Goal: Task Accomplishment & Management: Complete application form

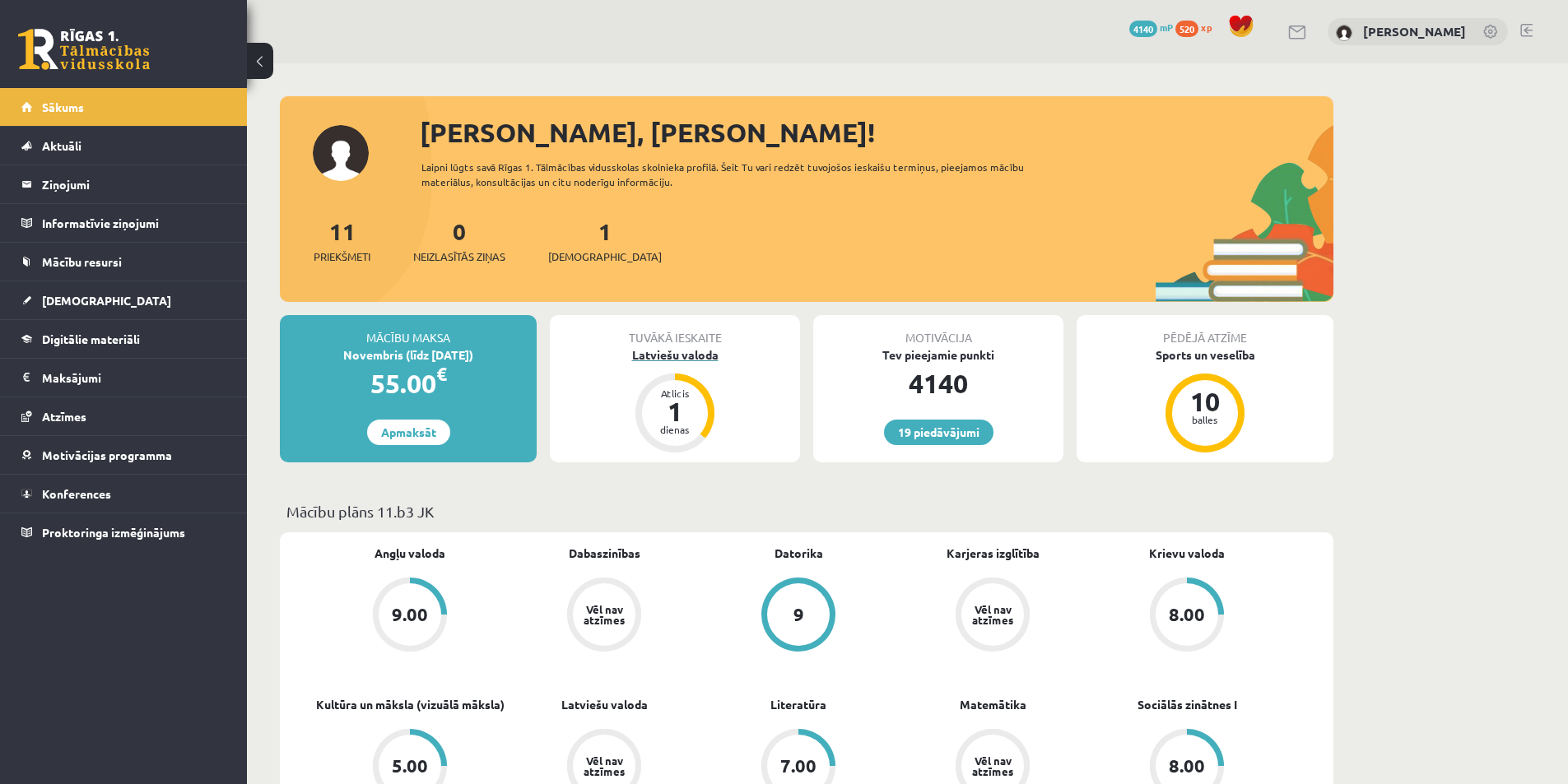
click at [681, 410] on div "1" at bounding box center [675, 411] width 49 height 26
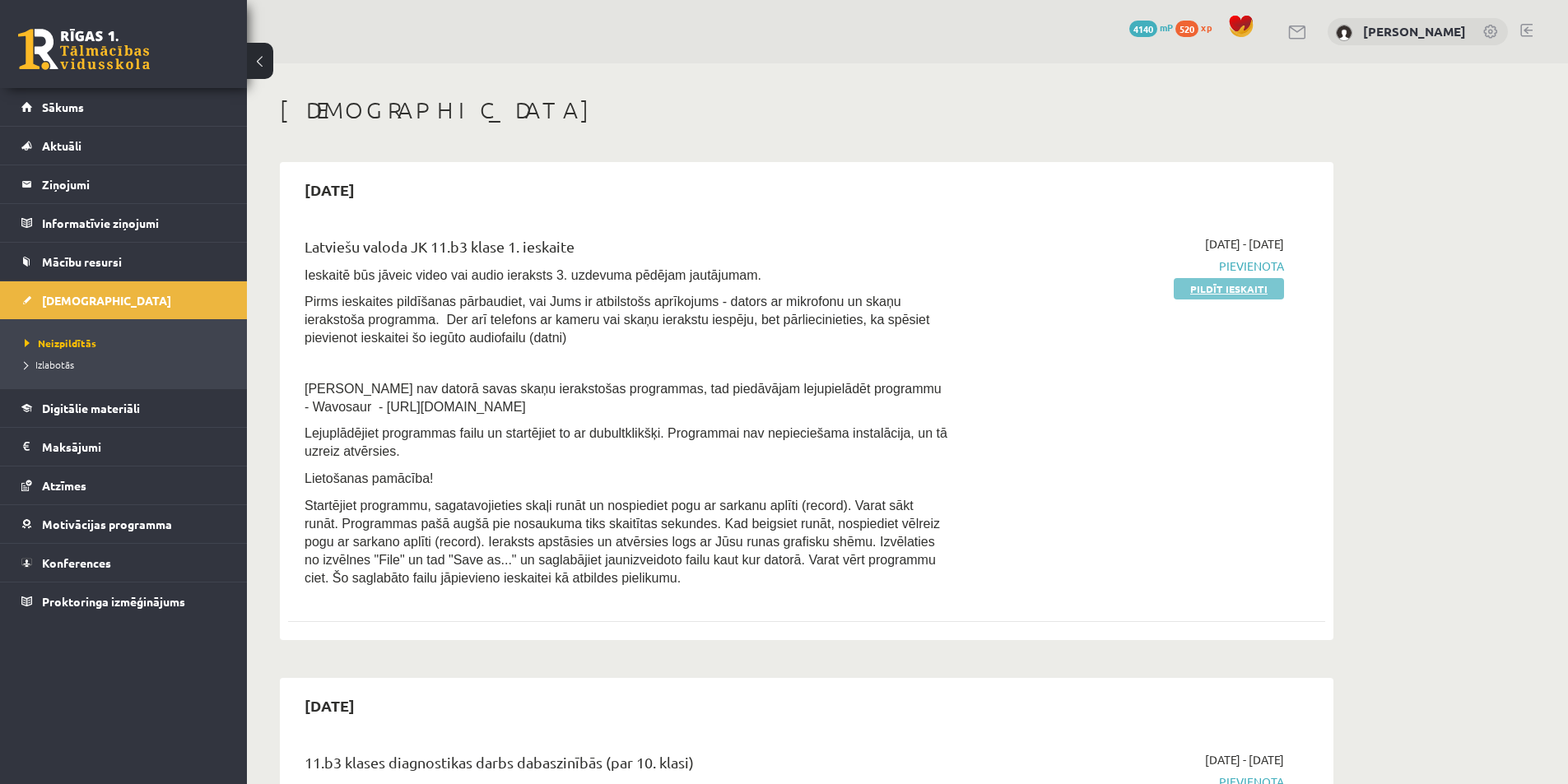
click at [1248, 292] on link "Pildīt ieskaiti" at bounding box center [1229, 289] width 111 height 21
click at [1212, 281] on link "Pildīt ieskaiti" at bounding box center [1229, 289] width 111 height 21
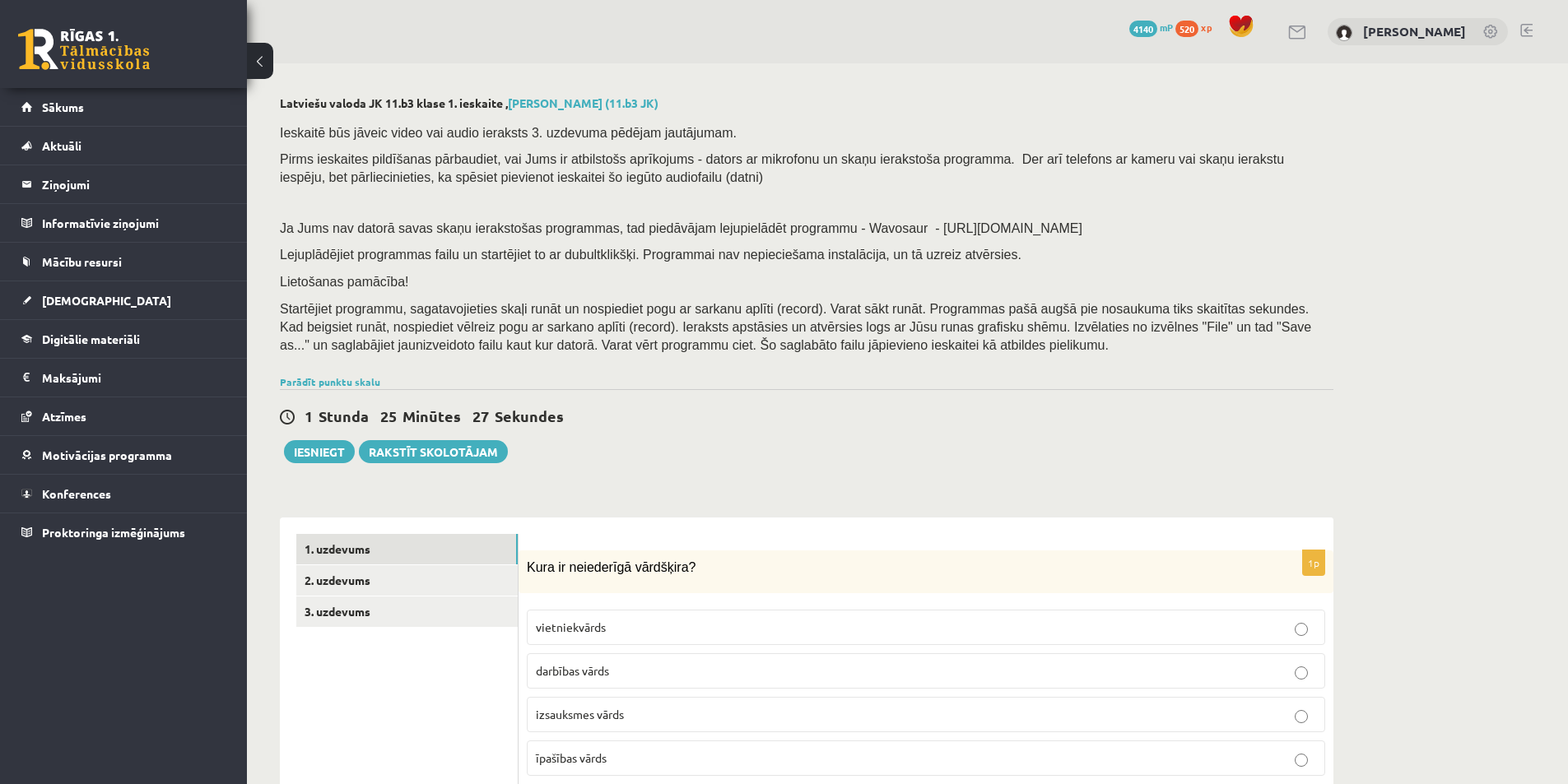
scroll to position [247, 0]
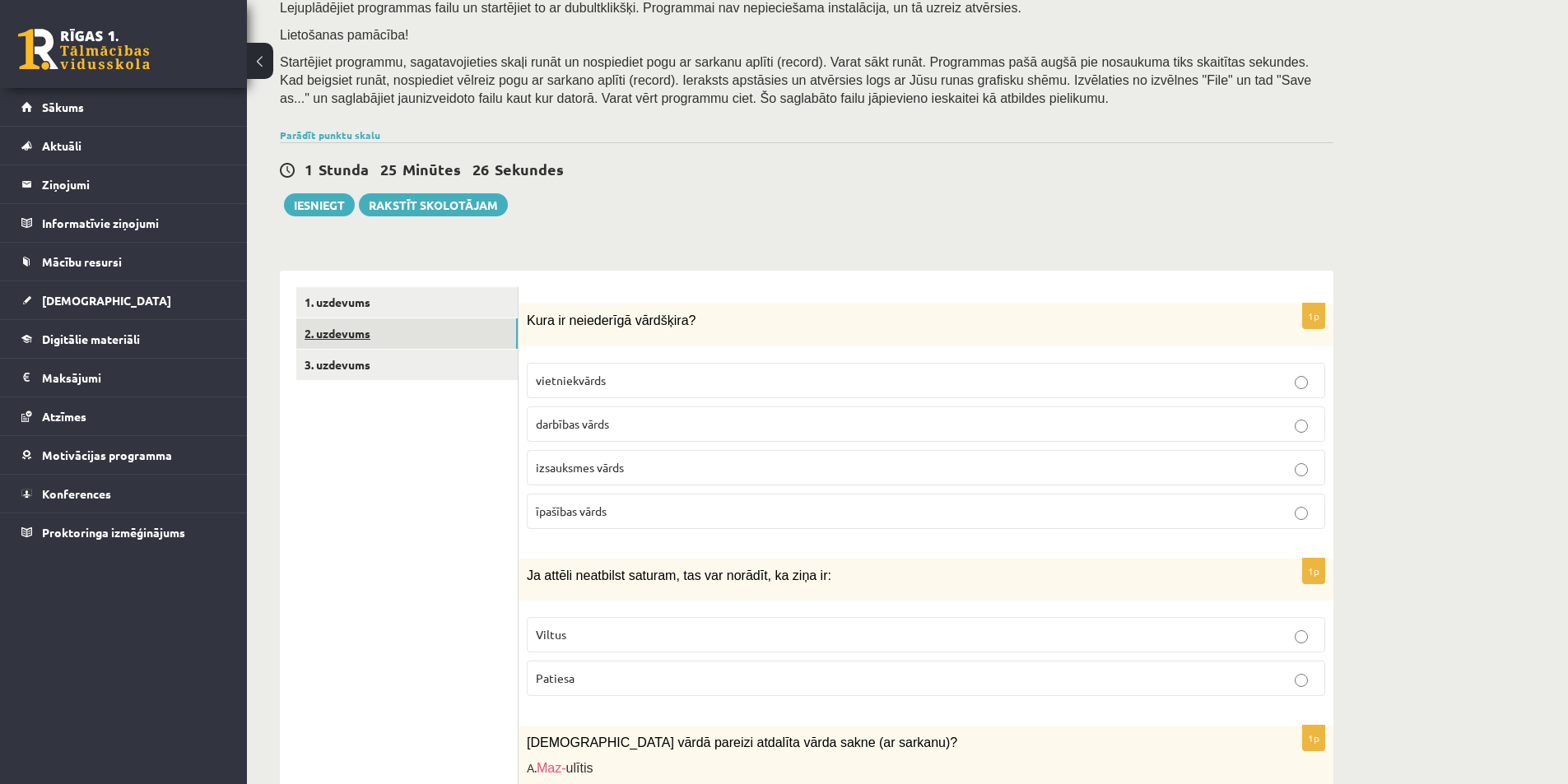
click at [372, 332] on link "2. uzdevums" at bounding box center [407, 334] width 221 height 31
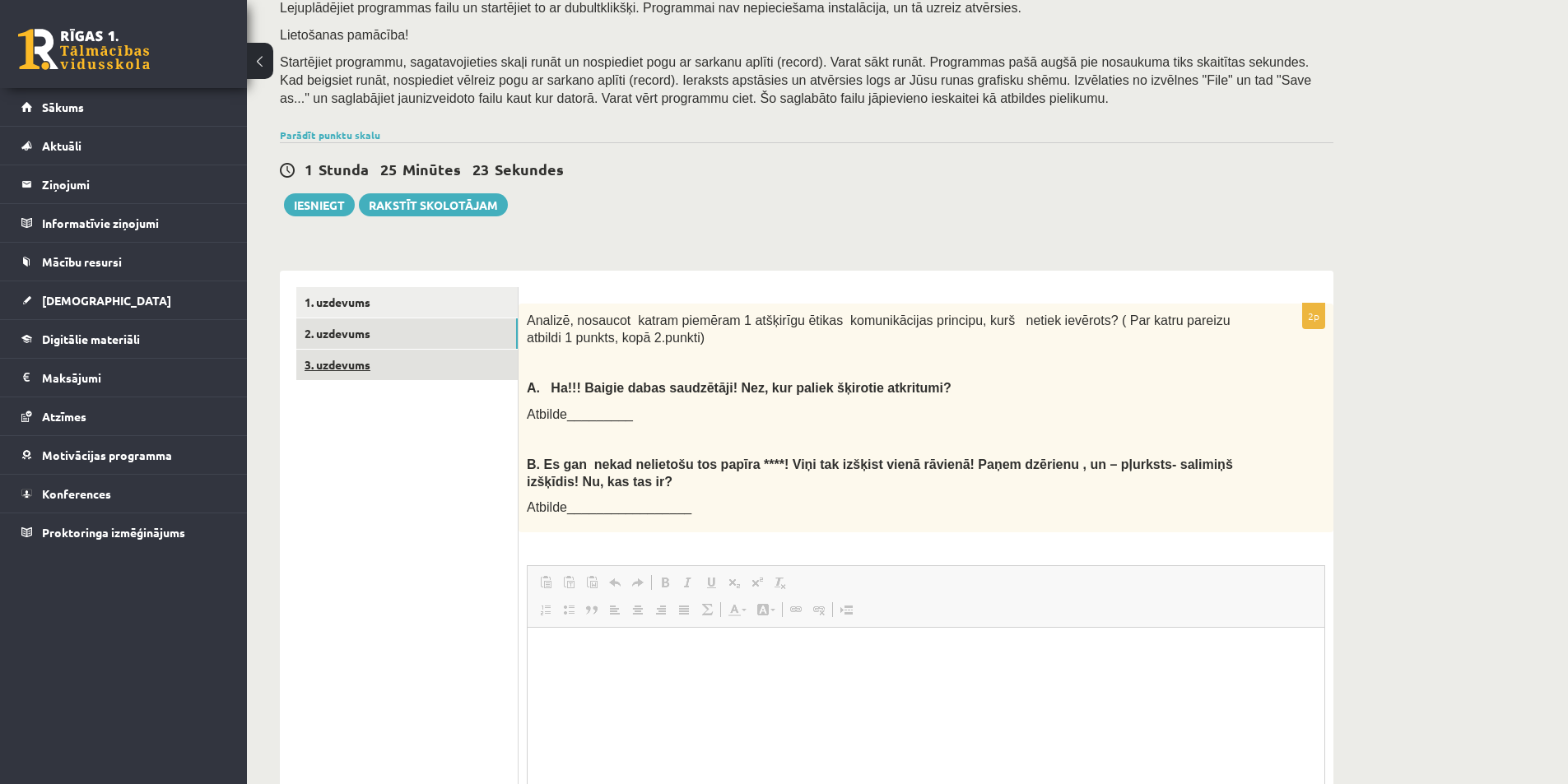
scroll to position [0, 0]
click at [379, 374] on link "3. uzdevums" at bounding box center [407, 364] width 221 height 31
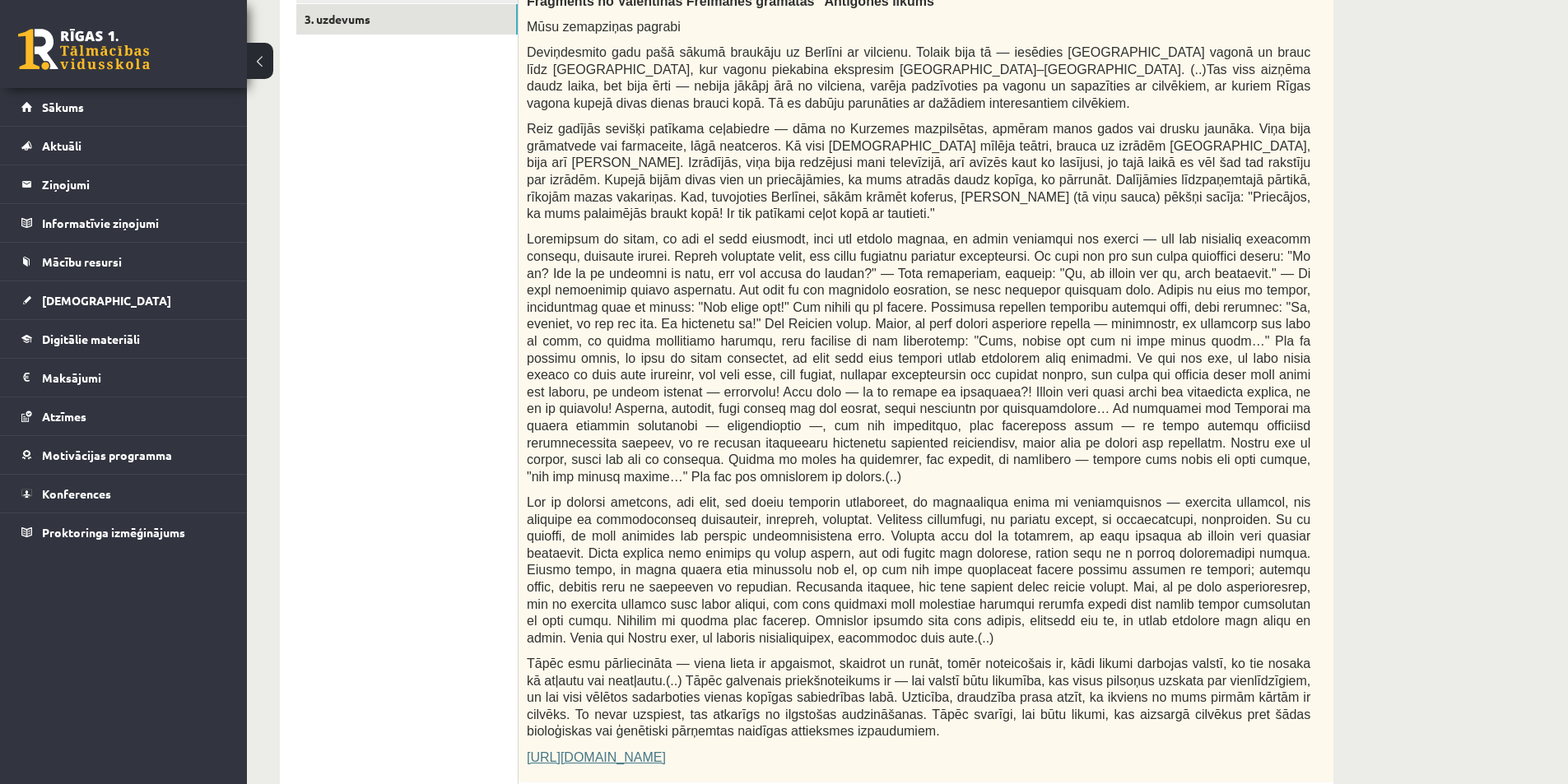
scroll to position [181, 0]
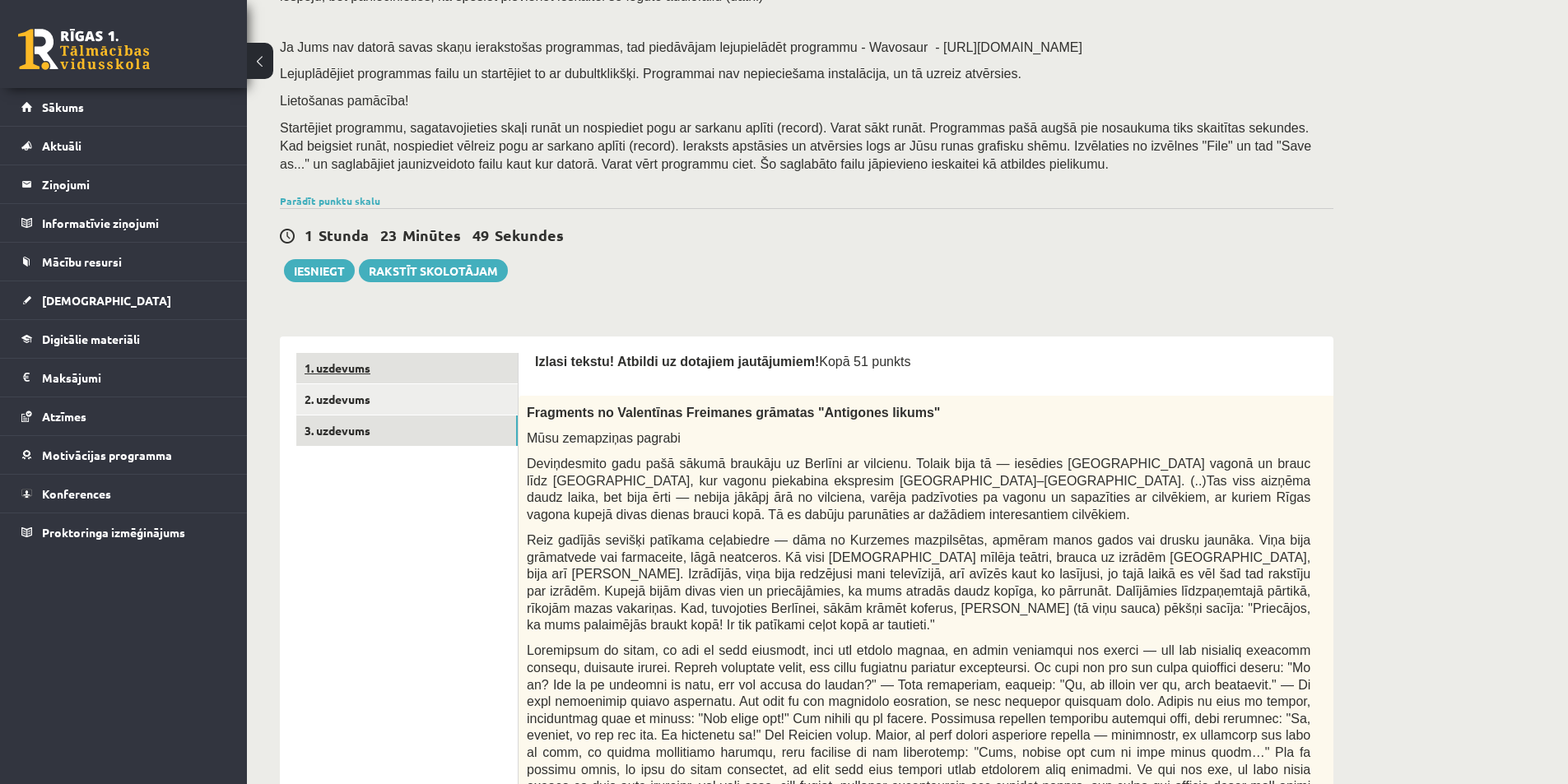
click at [431, 368] on link "1. uzdevums" at bounding box center [407, 368] width 221 height 31
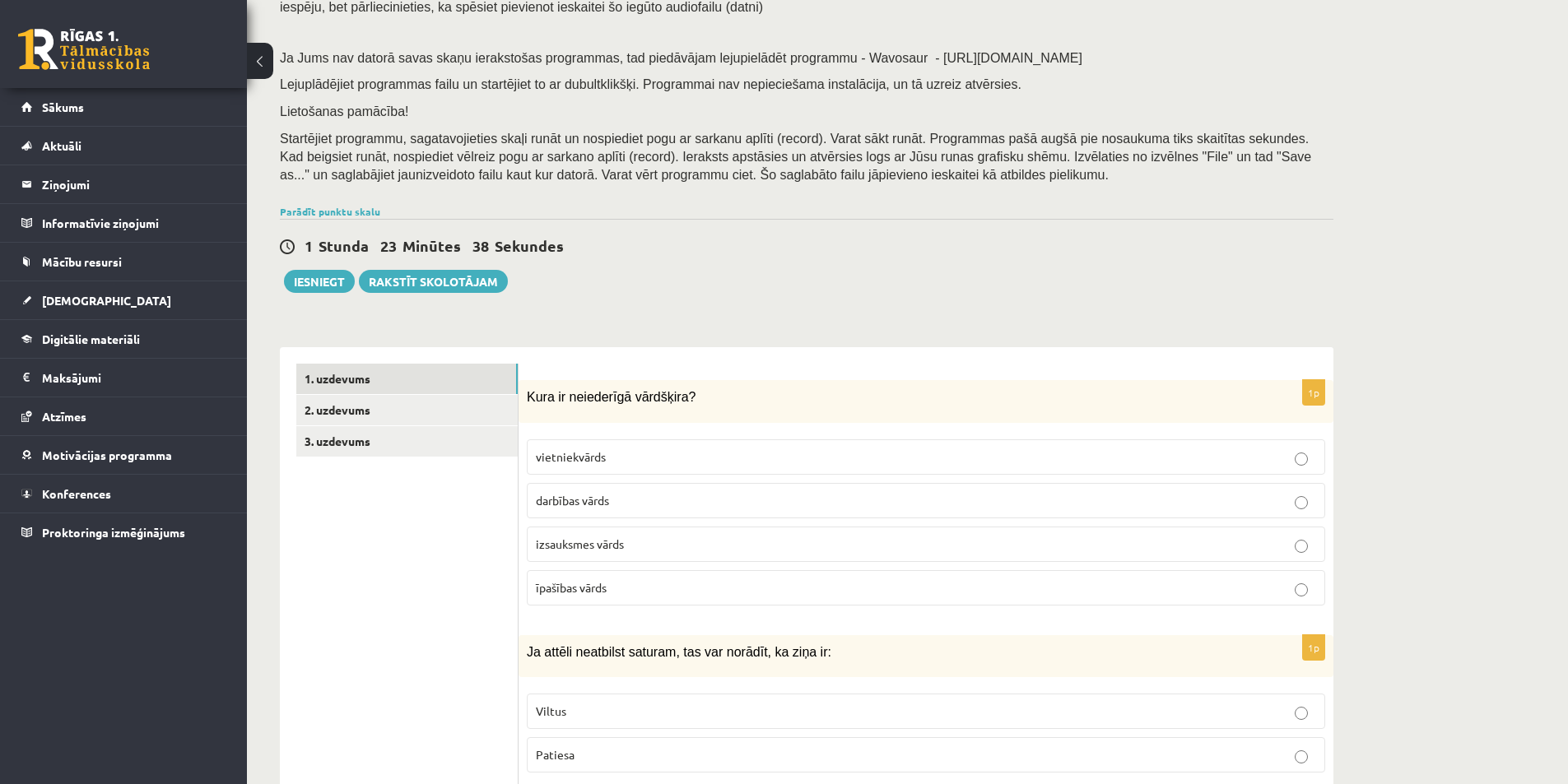
scroll to position [0, 0]
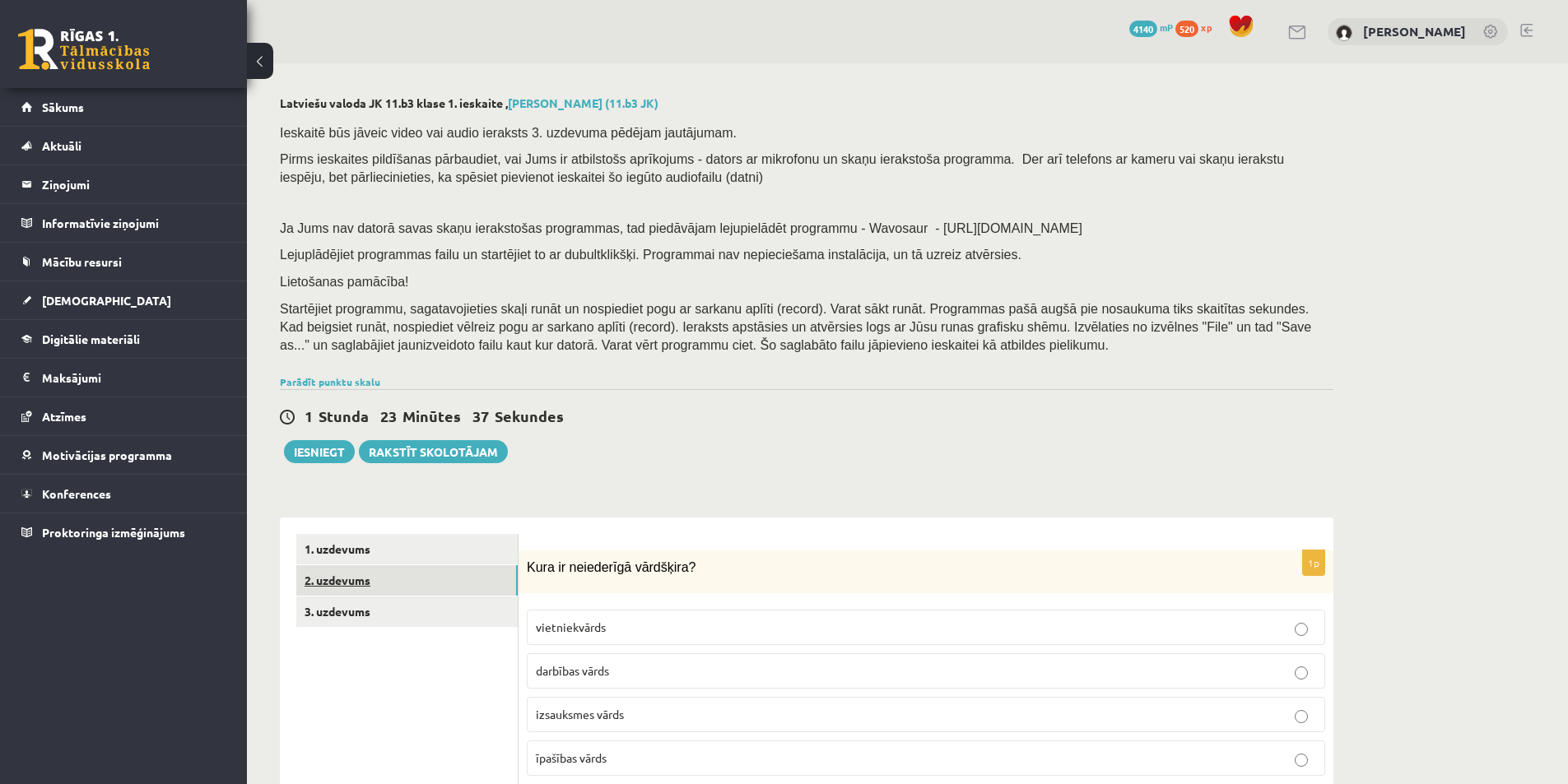
click at [375, 591] on link "2. uzdevums" at bounding box center [407, 580] width 221 height 31
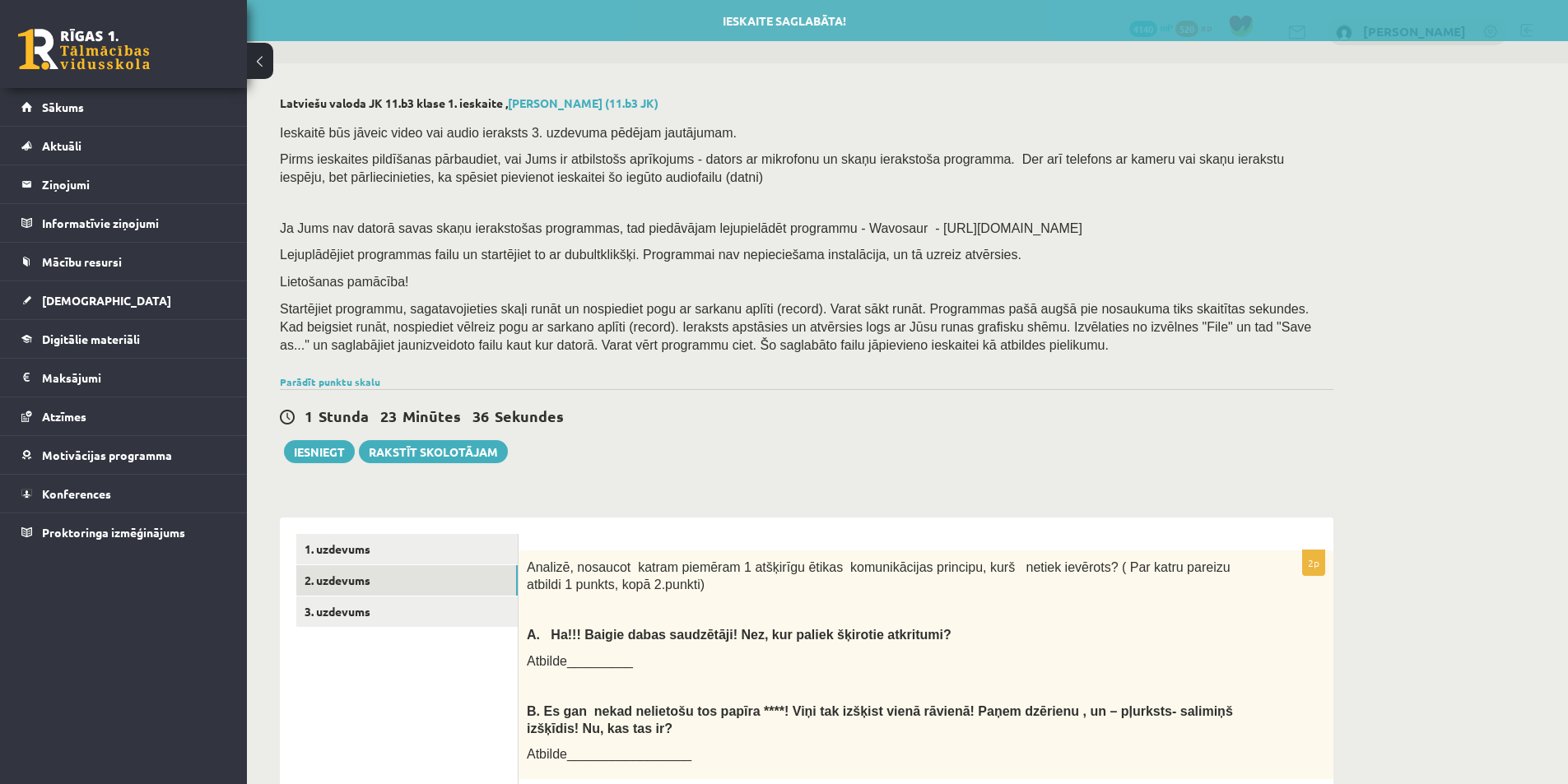
scroll to position [255, 0]
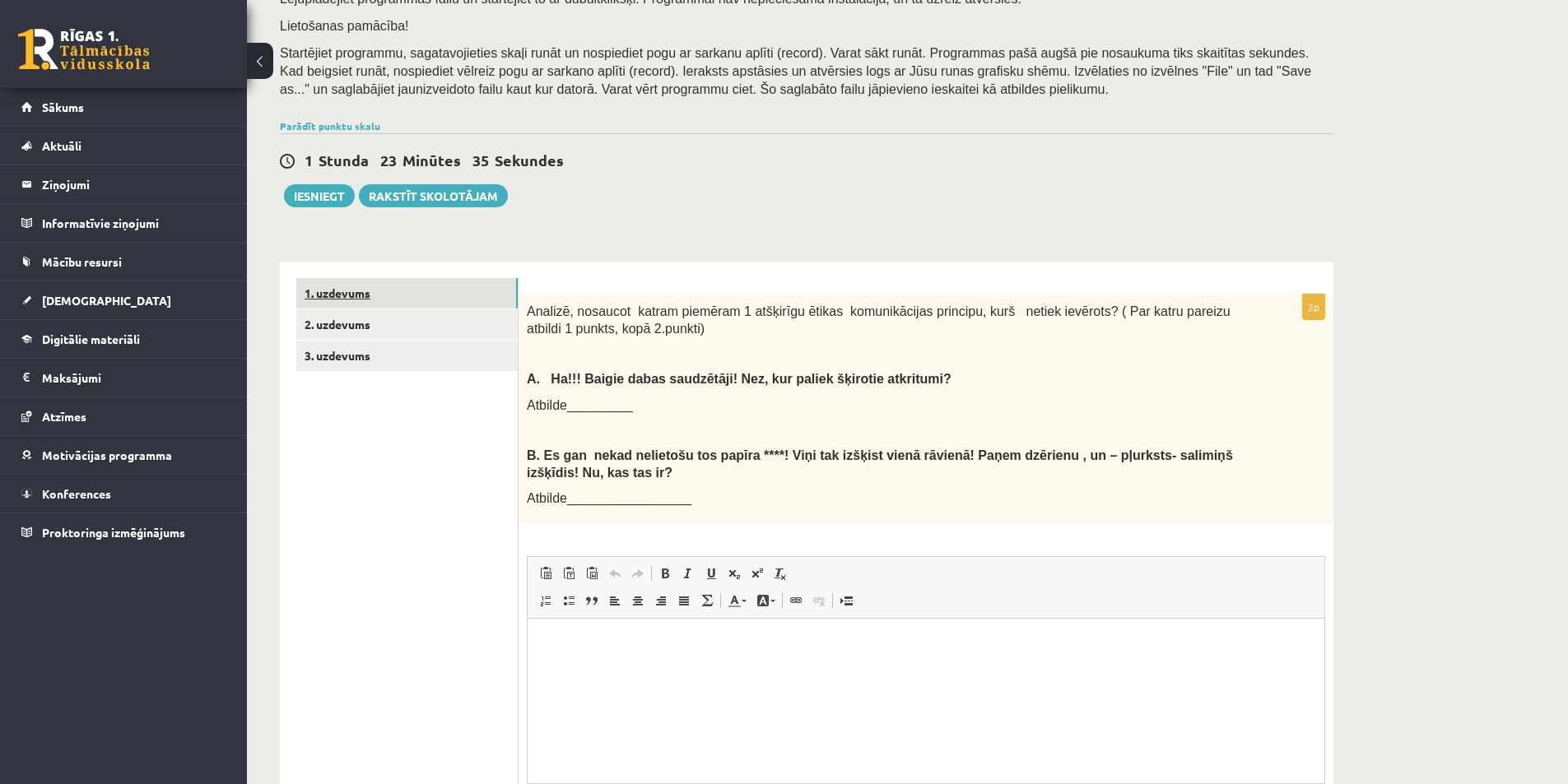
click at [384, 285] on link "1. uzdevums" at bounding box center [407, 293] width 221 height 31
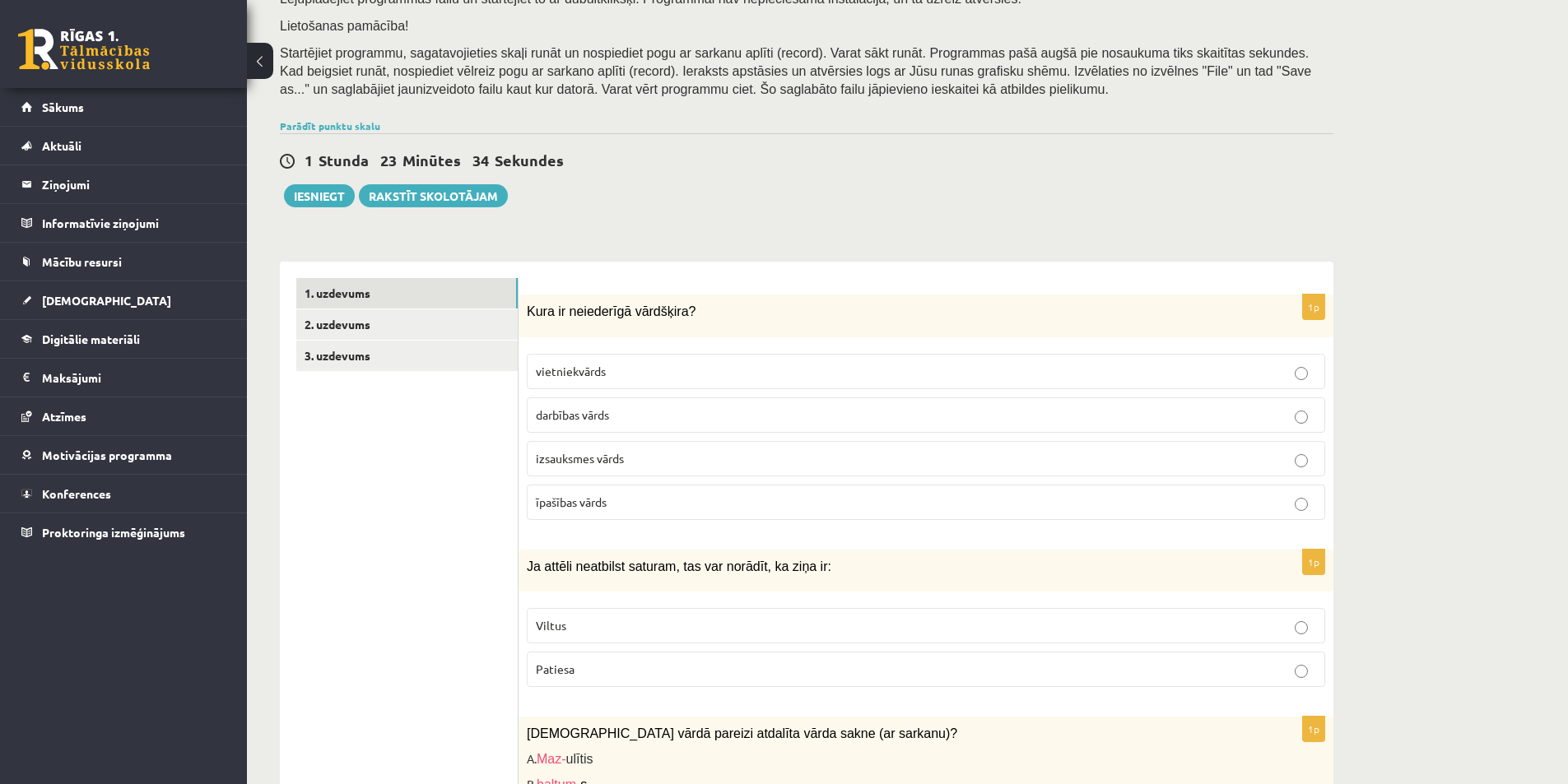
scroll to position [9, 0]
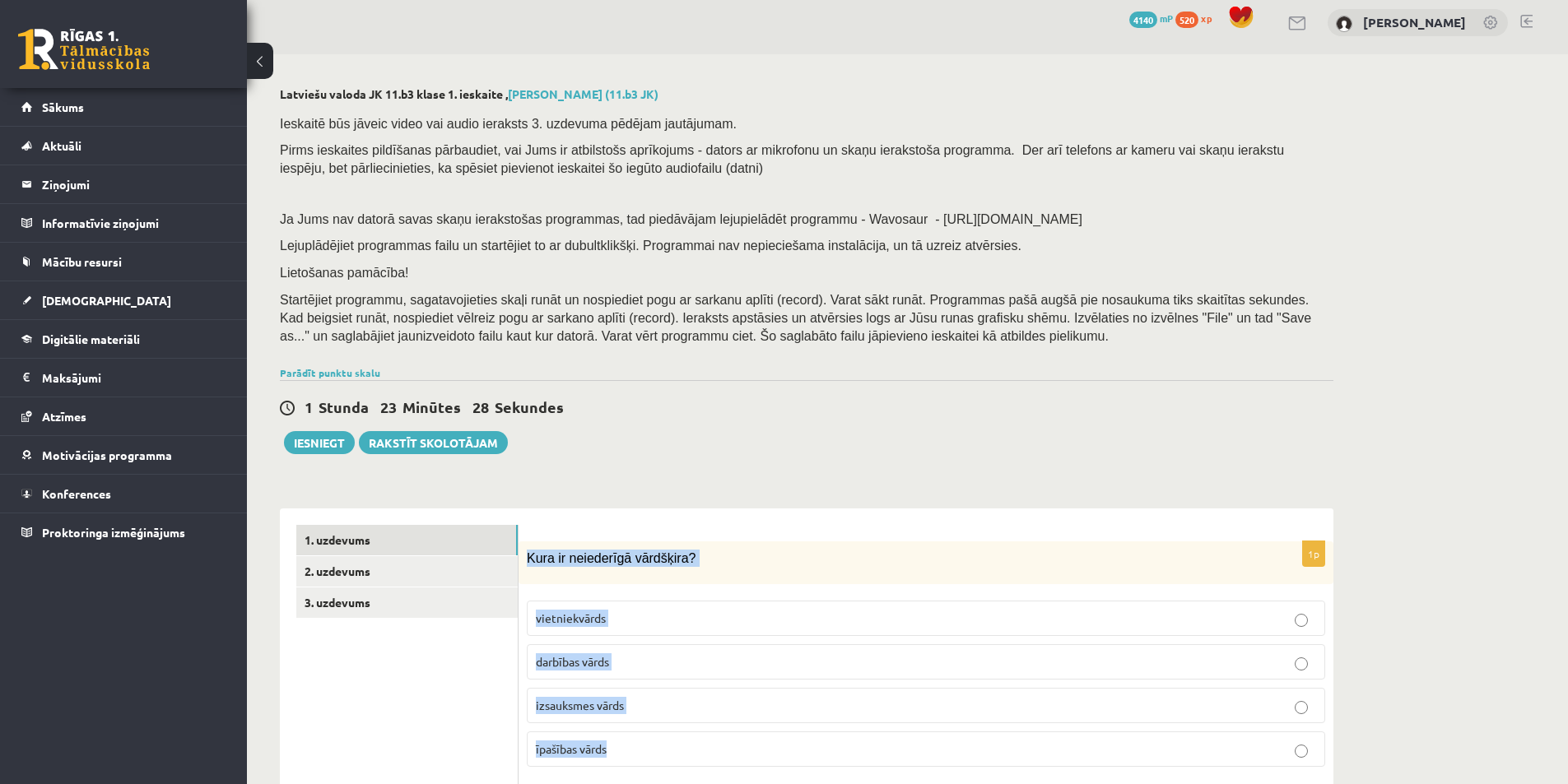
drag, startPoint x: 526, startPoint y: 562, endPoint x: 727, endPoint y: 726, distance: 259.4
click at [727, 726] on div "1p Kura ir neiederīgā vārdšķira? vietniekvārds darbības vārds izsauksmes vārds …" at bounding box center [925, 659] width 814 height 238
copy div "Kura ir neiederīgā vārdšķira? vietniekvārds darbības vārds izsauksmes vārds īpa…"
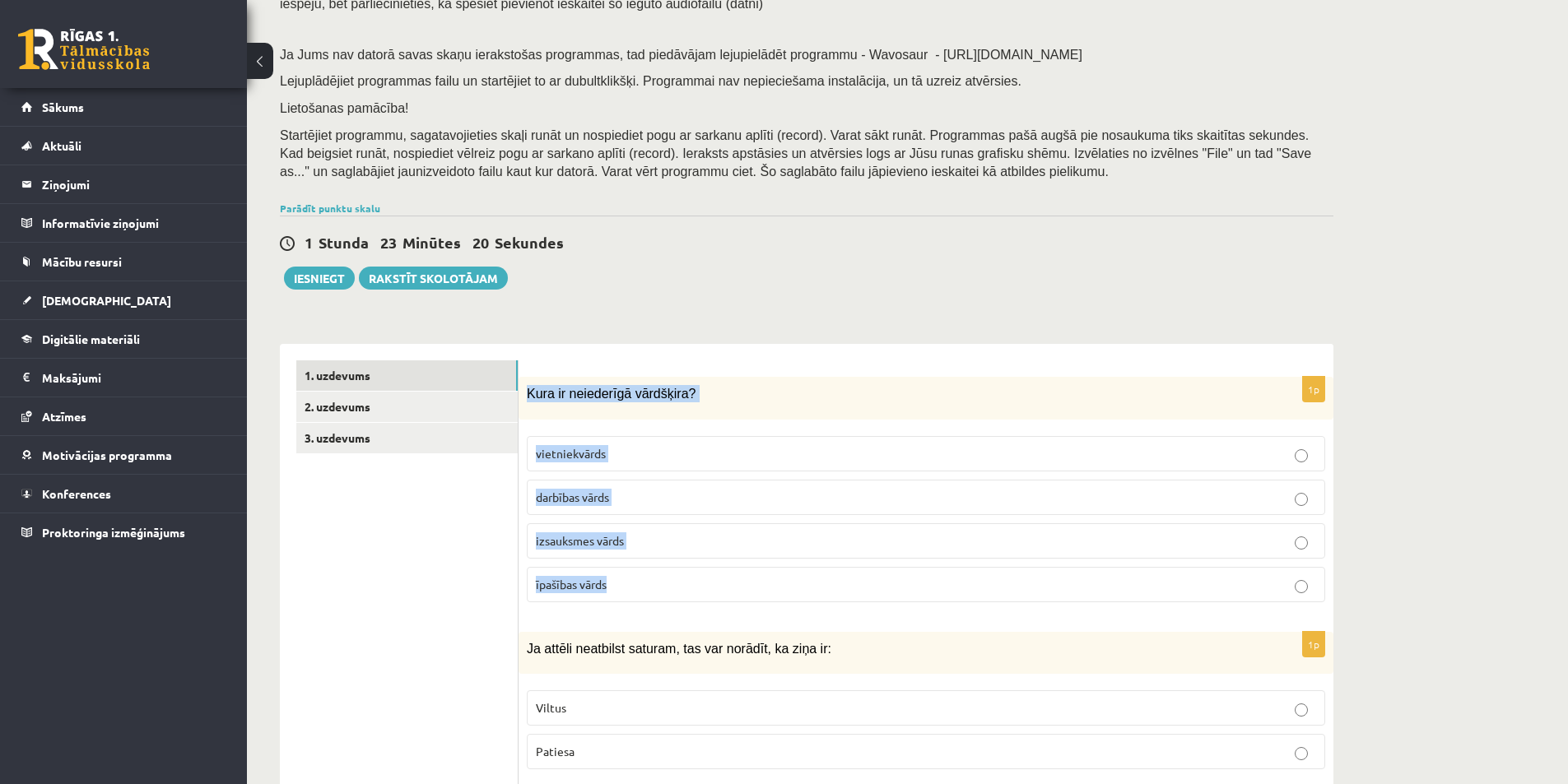
click at [612, 546] on span "izsauksmes vārds" at bounding box center [580, 540] width 88 height 15
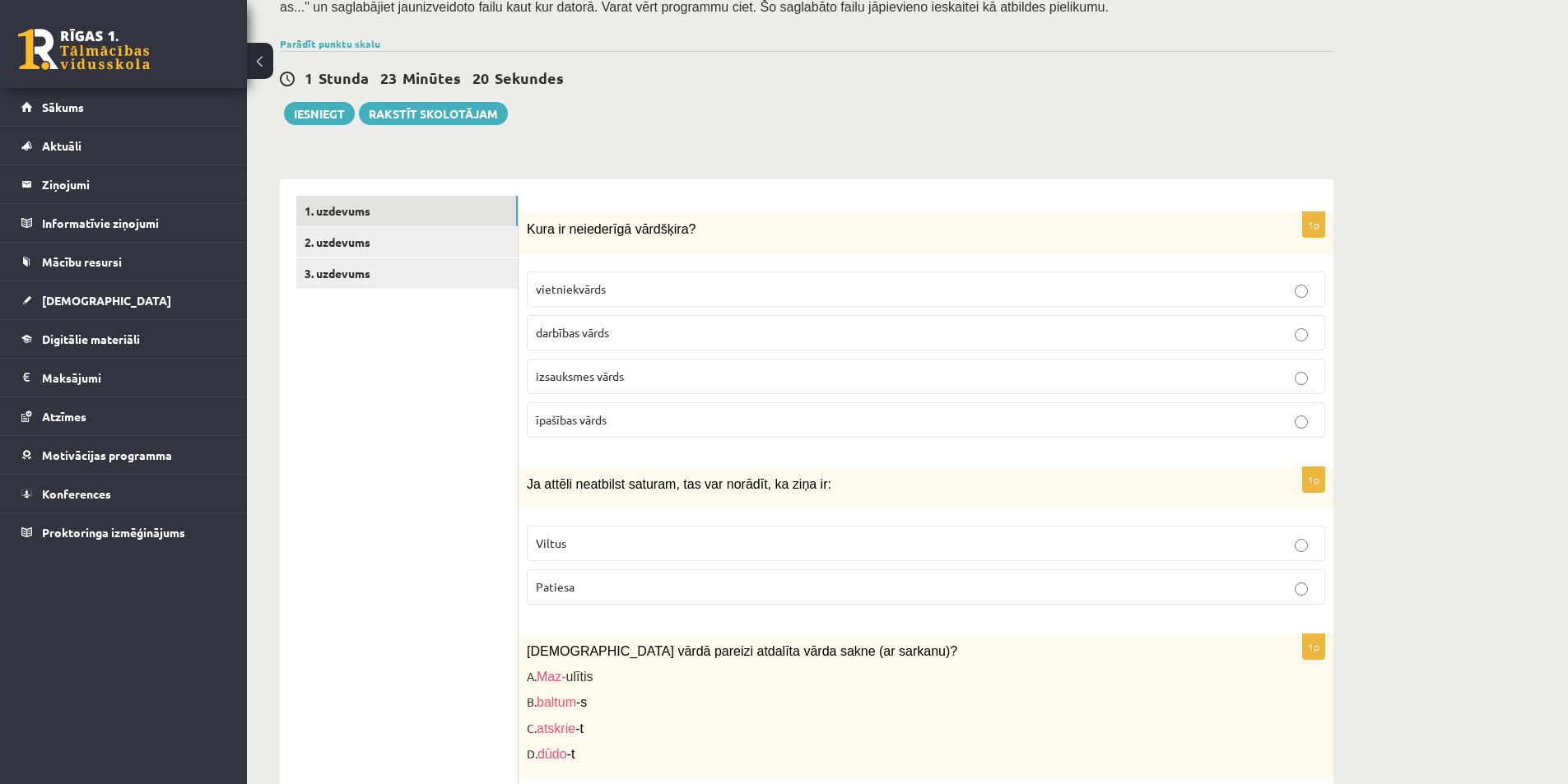
scroll to position [421, 0]
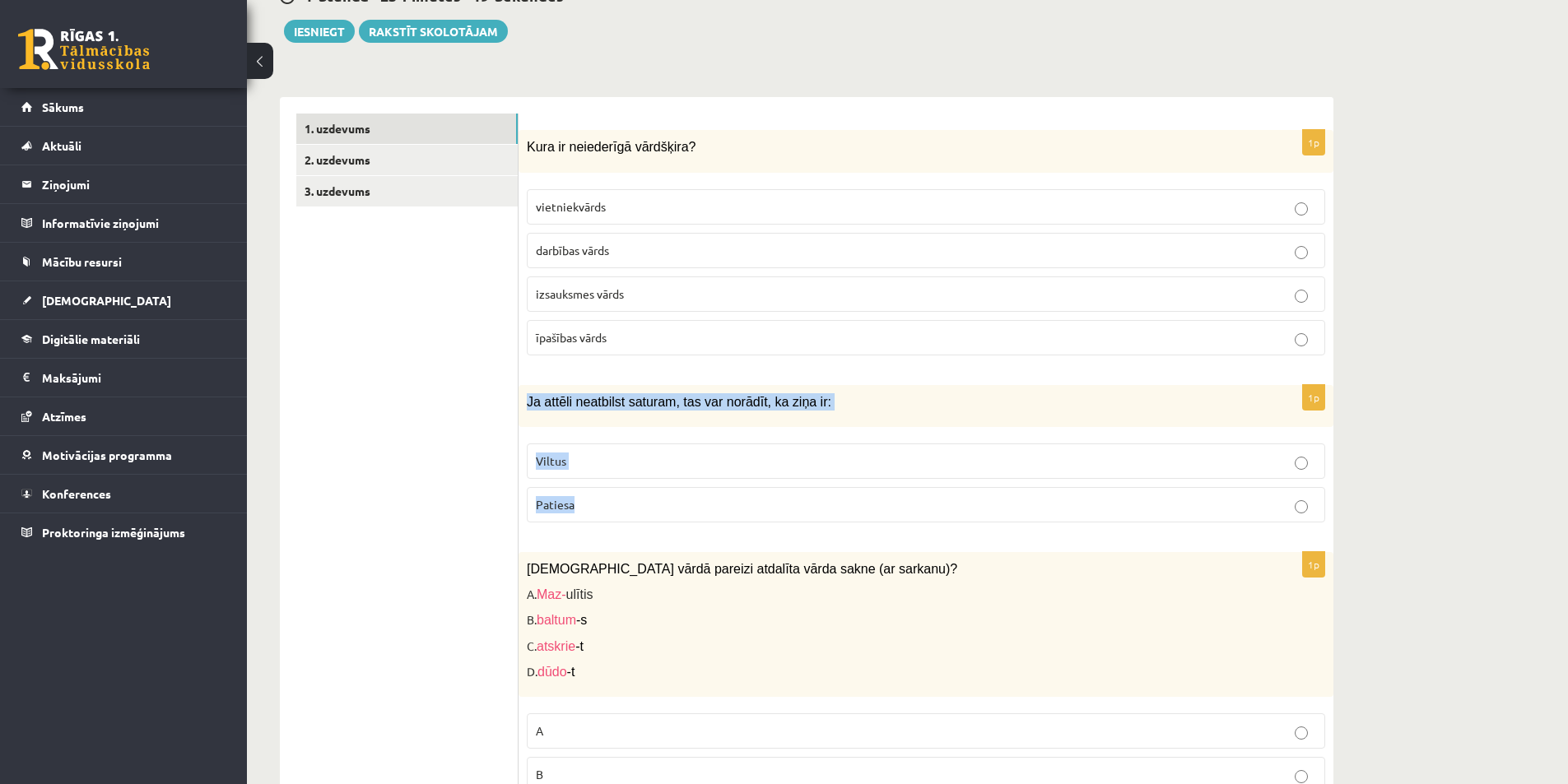
drag, startPoint x: 583, startPoint y: 438, endPoint x: 661, endPoint y: 503, distance: 101.5
click at [661, 503] on div "1p Ja attēli neatbilst saturam, tas var norādīt, ka ziņa ir: Viltus Patiesa" at bounding box center [925, 459] width 814 height 150
copy div "Ja attēli neatbilst saturam, tas var norādīt, ka ziņa ir: Viltus Patiesa"
click at [593, 467] on p "Viltus" at bounding box center [926, 461] width 780 height 18
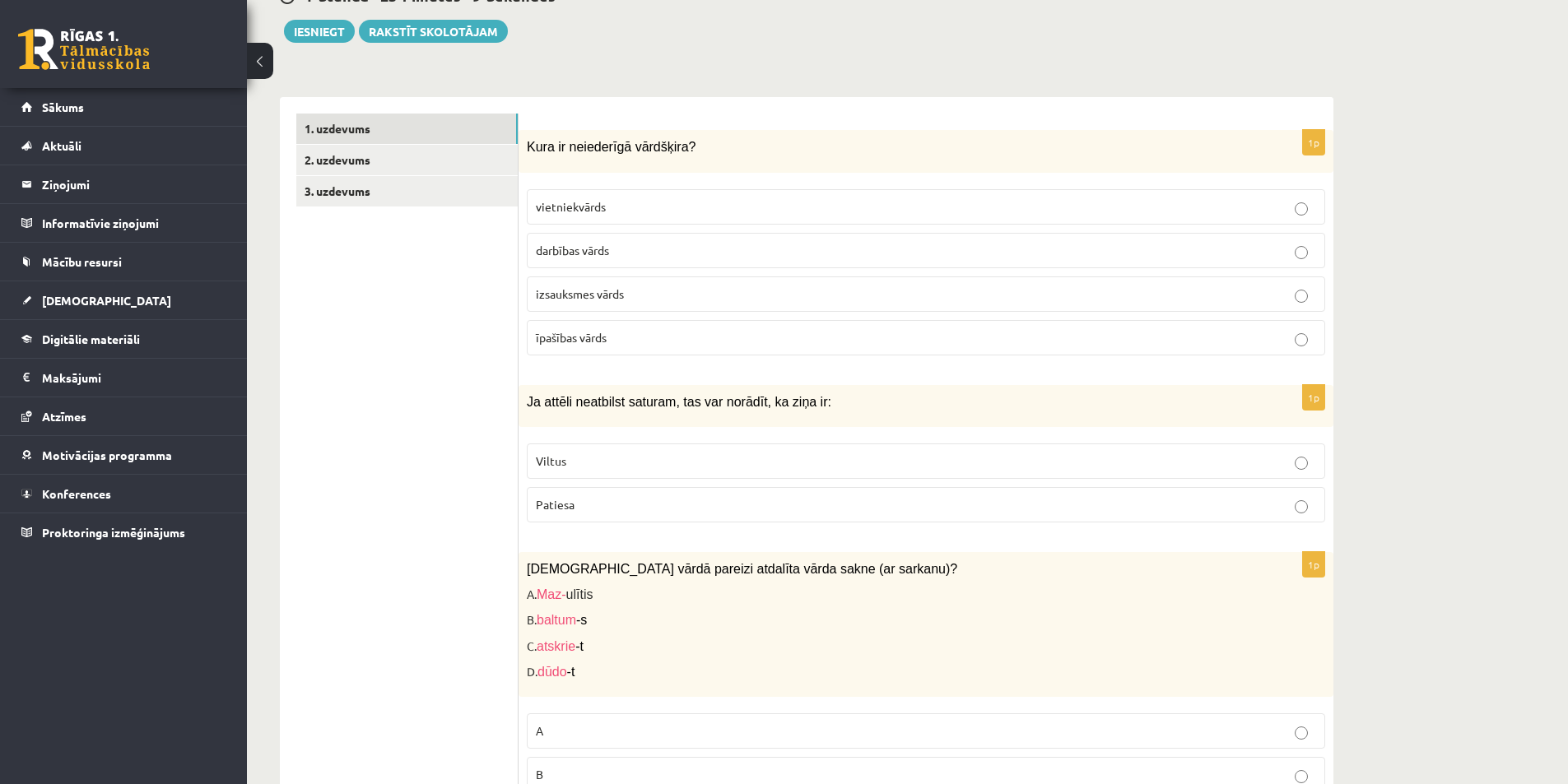
drag, startPoint x: 506, startPoint y: 566, endPoint x: 656, endPoint y: 731, distance: 223.0
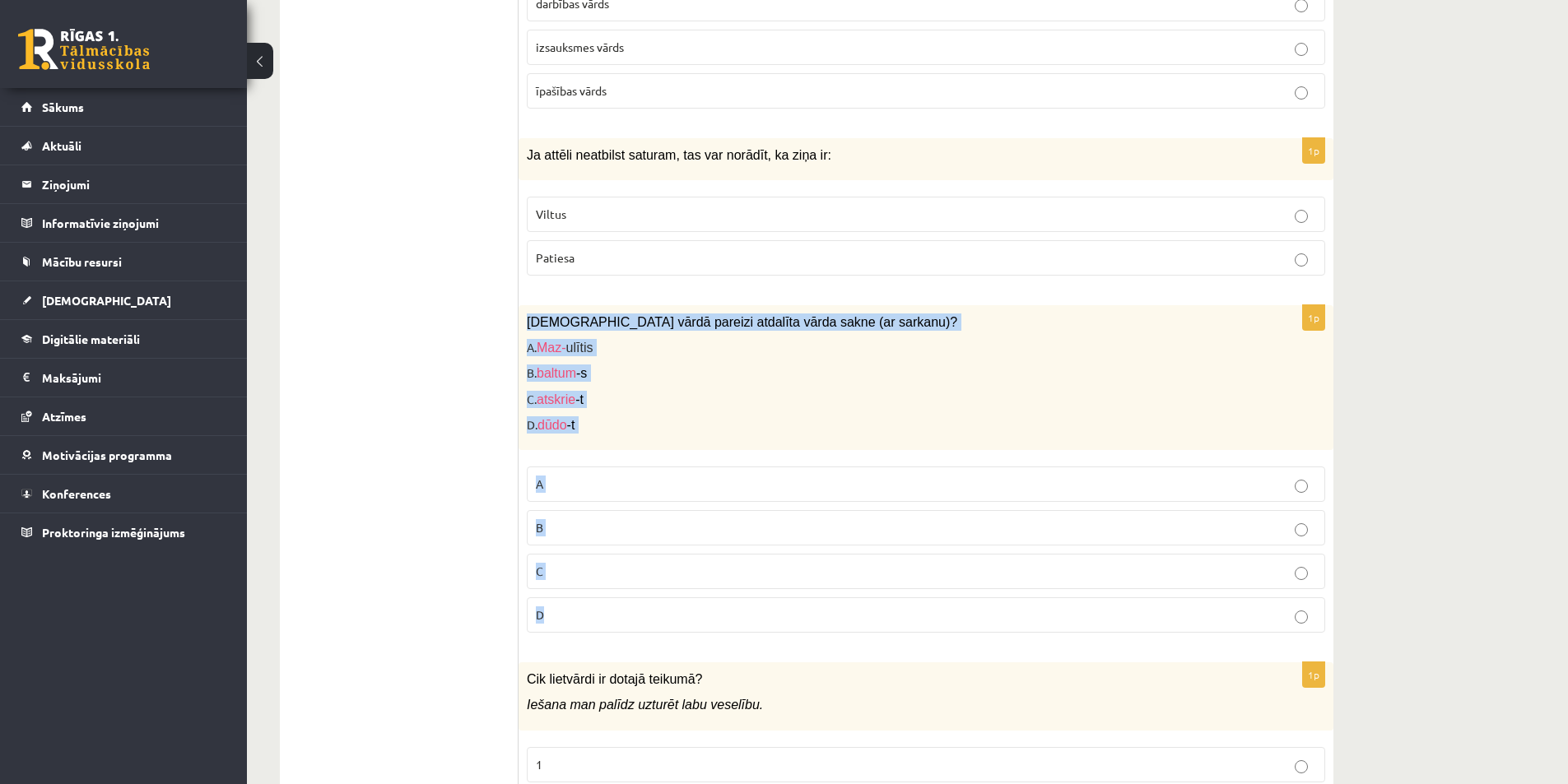
drag, startPoint x: 525, startPoint y: 311, endPoint x: 681, endPoint y: 598, distance: 326.7
click at [681, 598] on div "1p Kurā vārdā pareizi atdalīta vārda sakne (ar sarkanu)? A. Maz- ulītis B. balt…" at bounding box center [925, 476] width 814 height 341
copy div "Kurā vārdā pareizi atdalīta vārda sakne (ar sarkanu)? A. Maz- ulītis B. baltum …"
click at [556, 569] on p "C" at bounding box center [926, 572] width 780 height 18
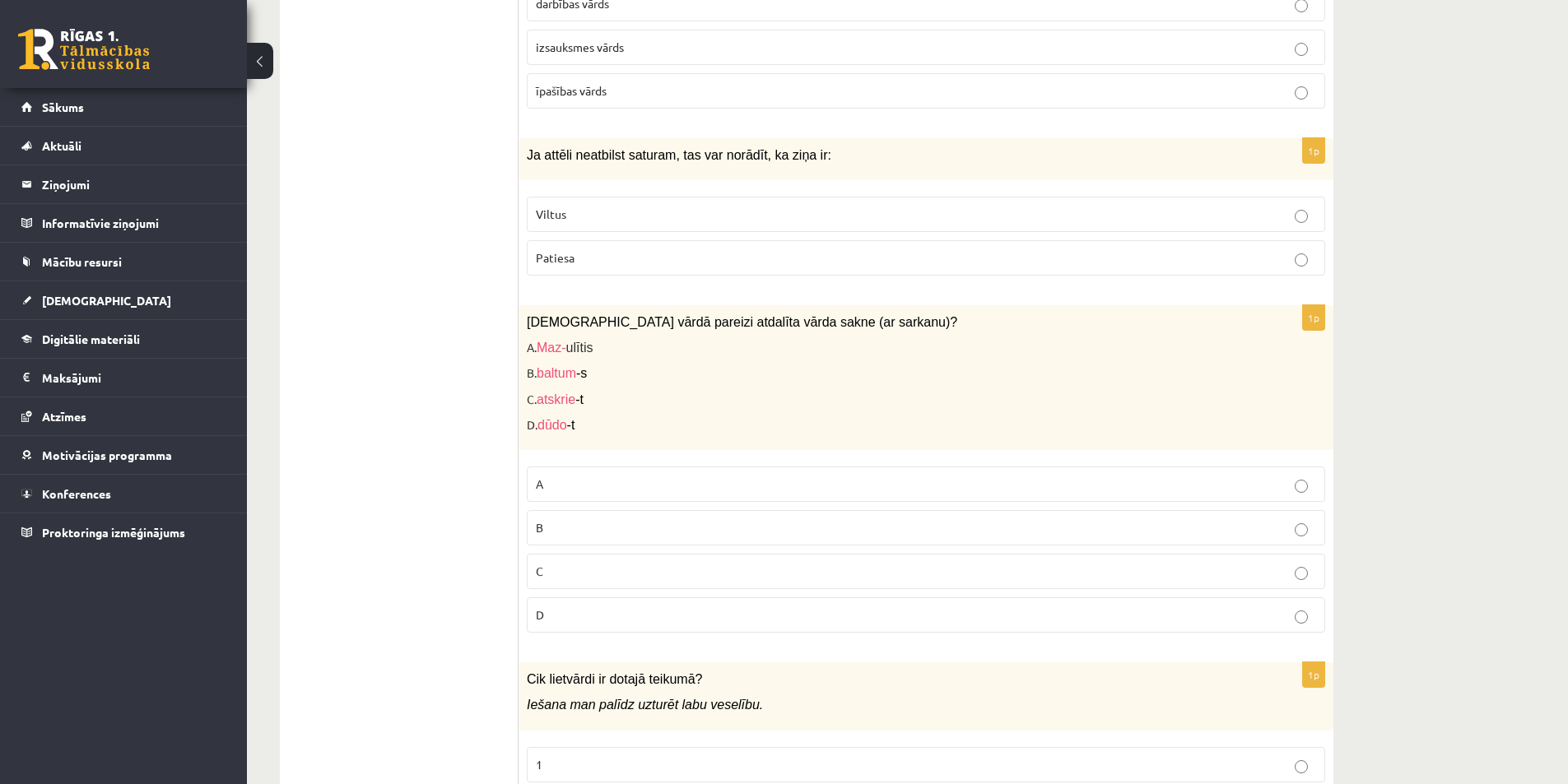
scroll to position [996, 0]
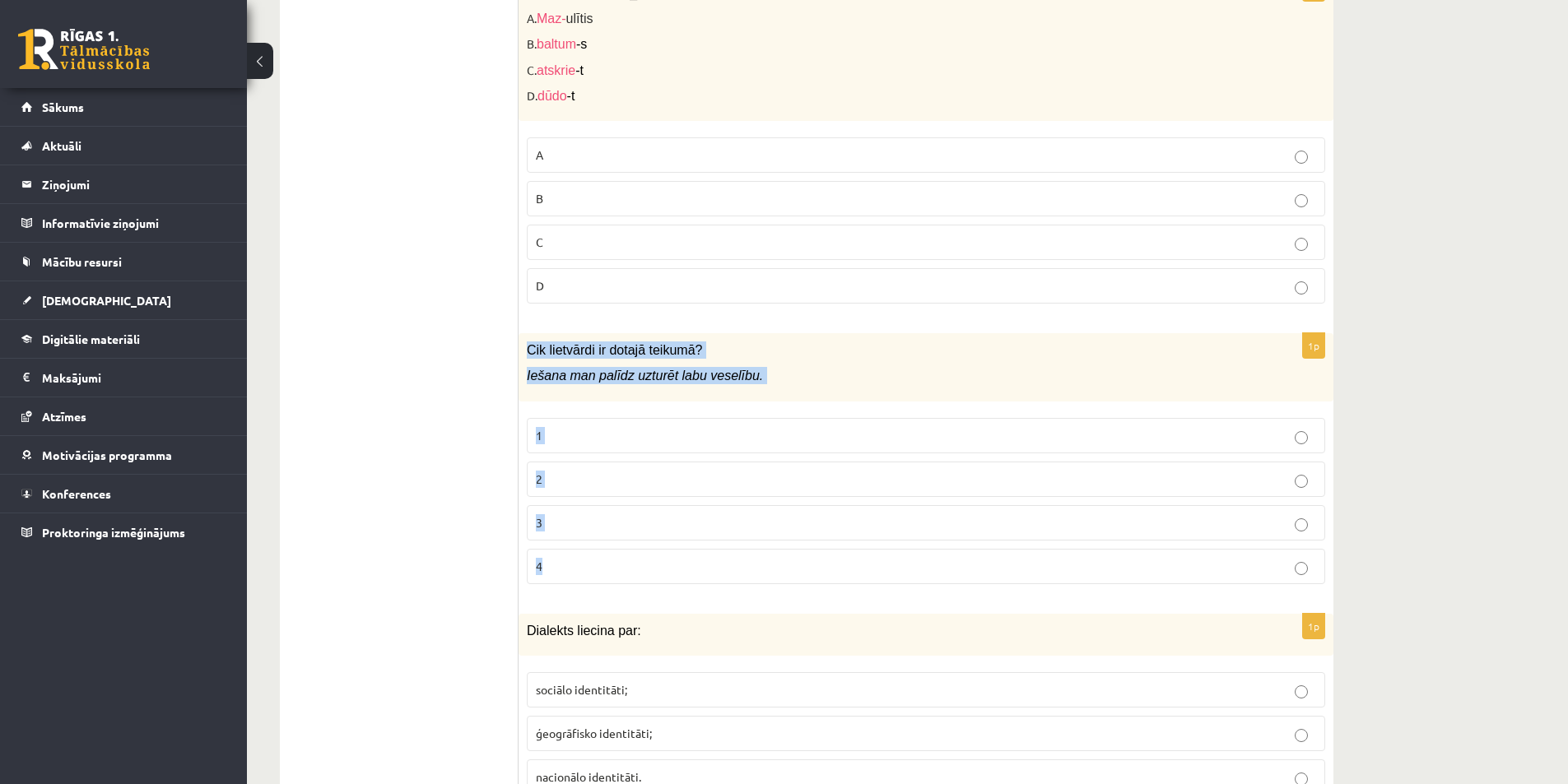
drag, startPoint x: 525, startPoint y: 344, endPoint x: 646, endPoint y: 550, distance: 238.9
click at [646, 550] on div "1p Cik lietvārdi ir dotajā teikumā? Iešana man palīdz uzturēt labu veselību. 1 …" at bounding box center [925, 464] width 814 height 264
copy div "Cik lietvārdi ir dotajā teikumā? Iešana man palīdz uzturēt labu veselību. 1 2 3…"
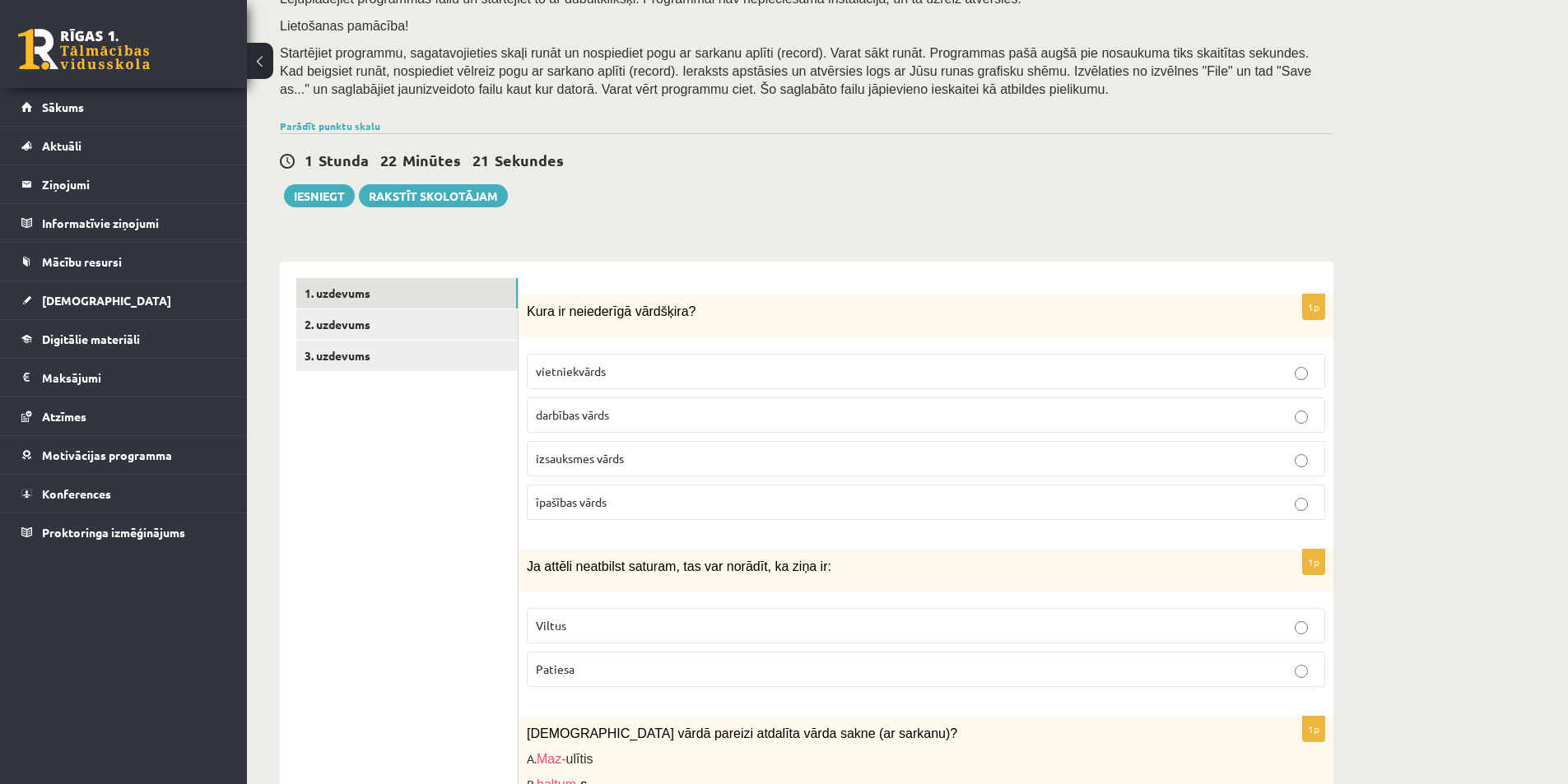
scroll to position [0, 0]
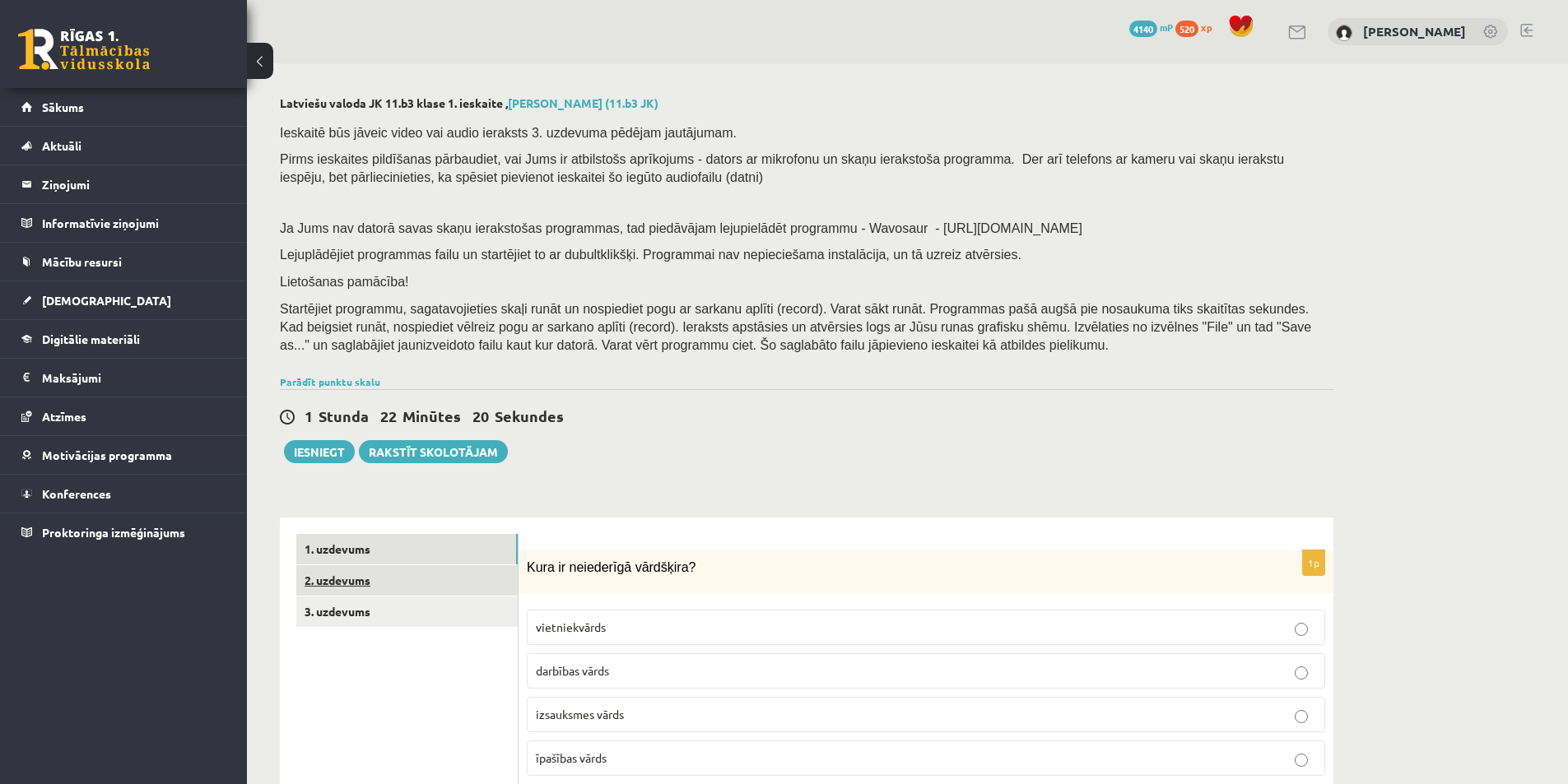
click at [337, 586] on link "2. uzdevums" at bounding box center [407, 580] width 221 height 31
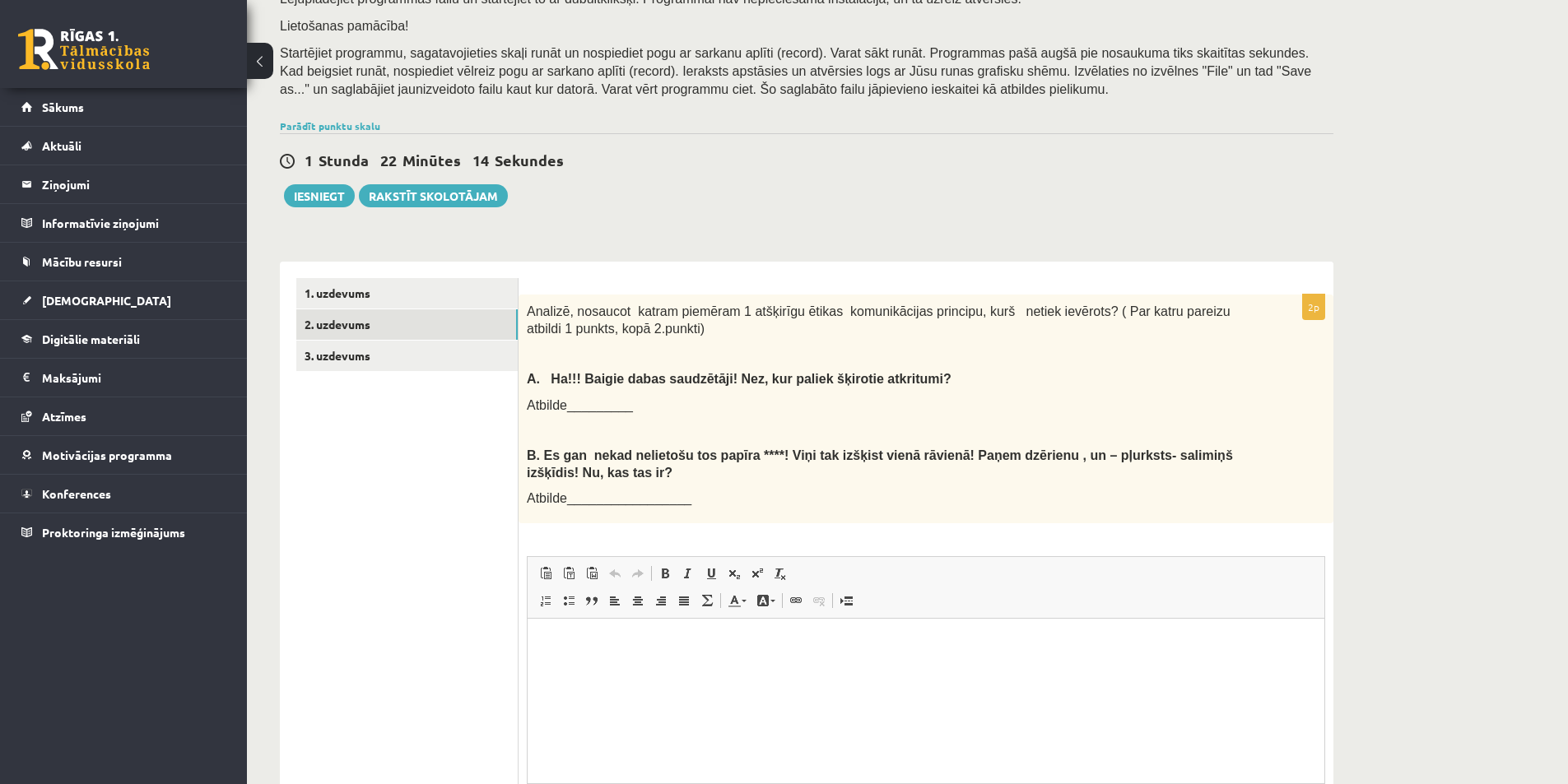
scroll to position [422, 0]
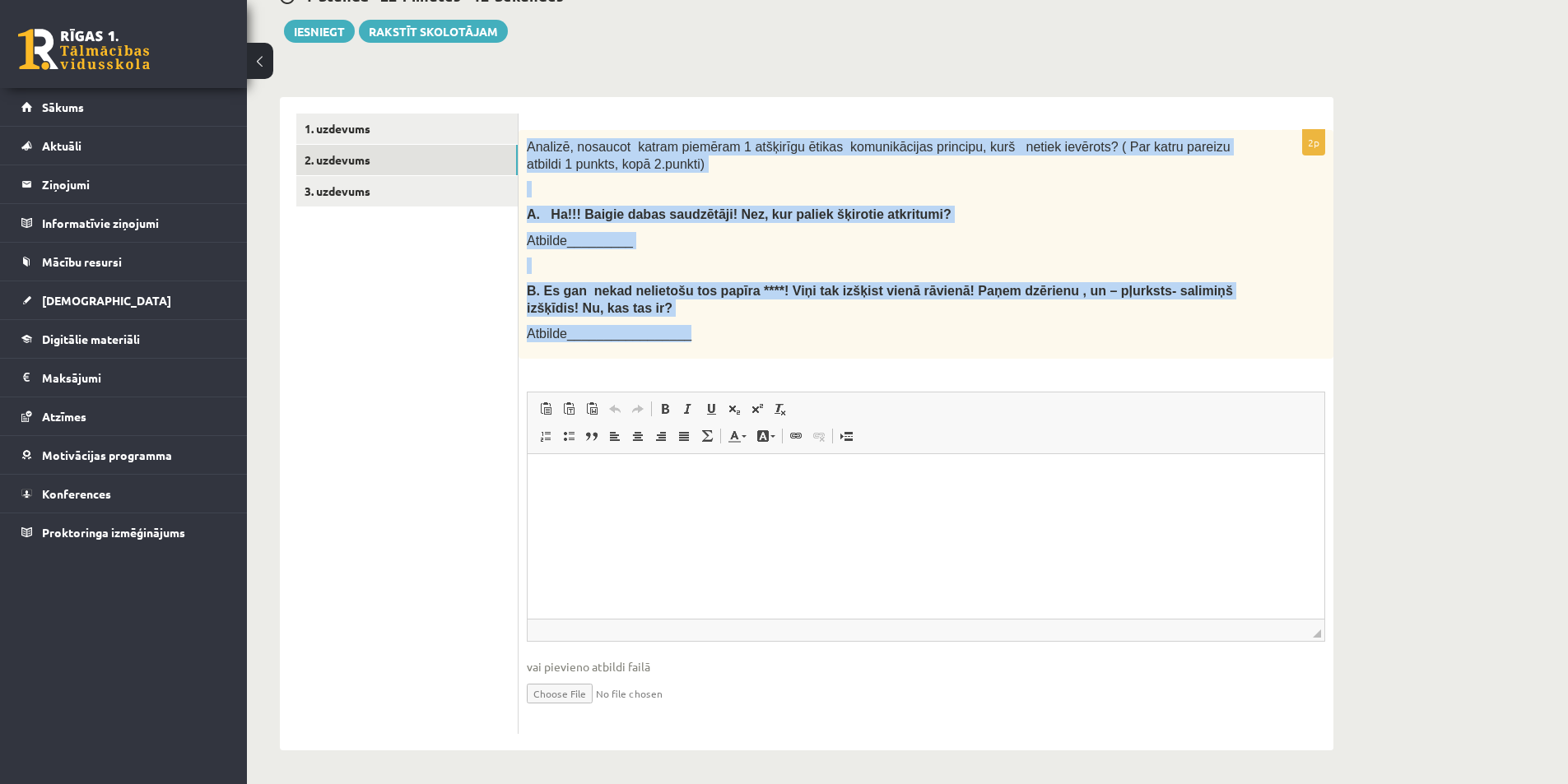
drag, startPoint x: 524, startPoint y: 140, endPoint x: 763, endPoint y: 342, distance: 312.9
click at [763, 342] on div "Analizē, nosaucot katram piemēram 1 atšķirīgu ētikas komunikācijas principu, ku…" at bounding box center [925, 244] width 814 height 228
copy div "Analizē, nosaucot katram piemēram 1 atšķirīgu ētikas komunikācijas principu, ku…"
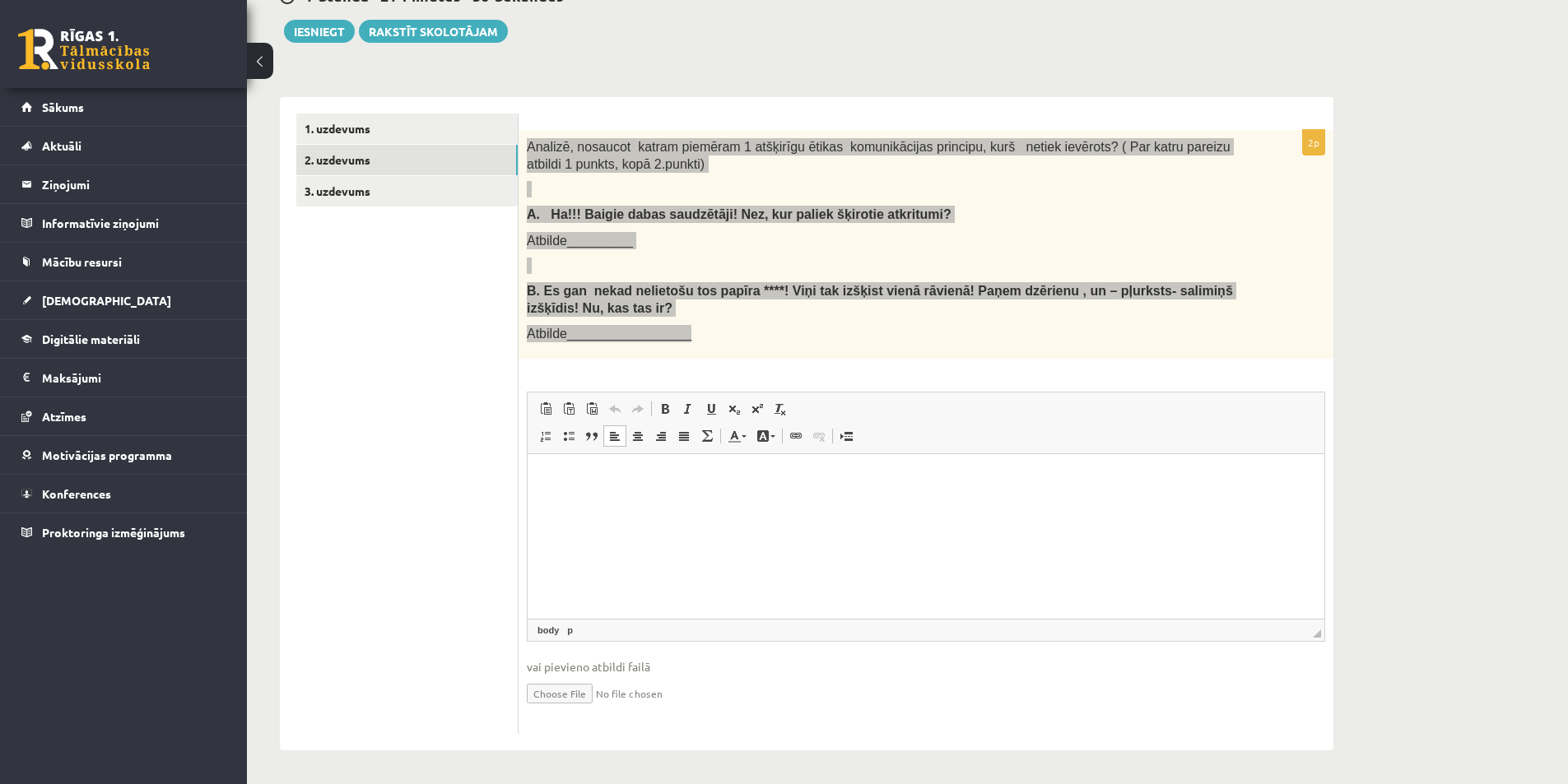
click at [589, 504] on html at bounding box center [925, 478] width 797 height 50
click at [605, 496] on html at bounding box center [925, 478] width 797 height 50
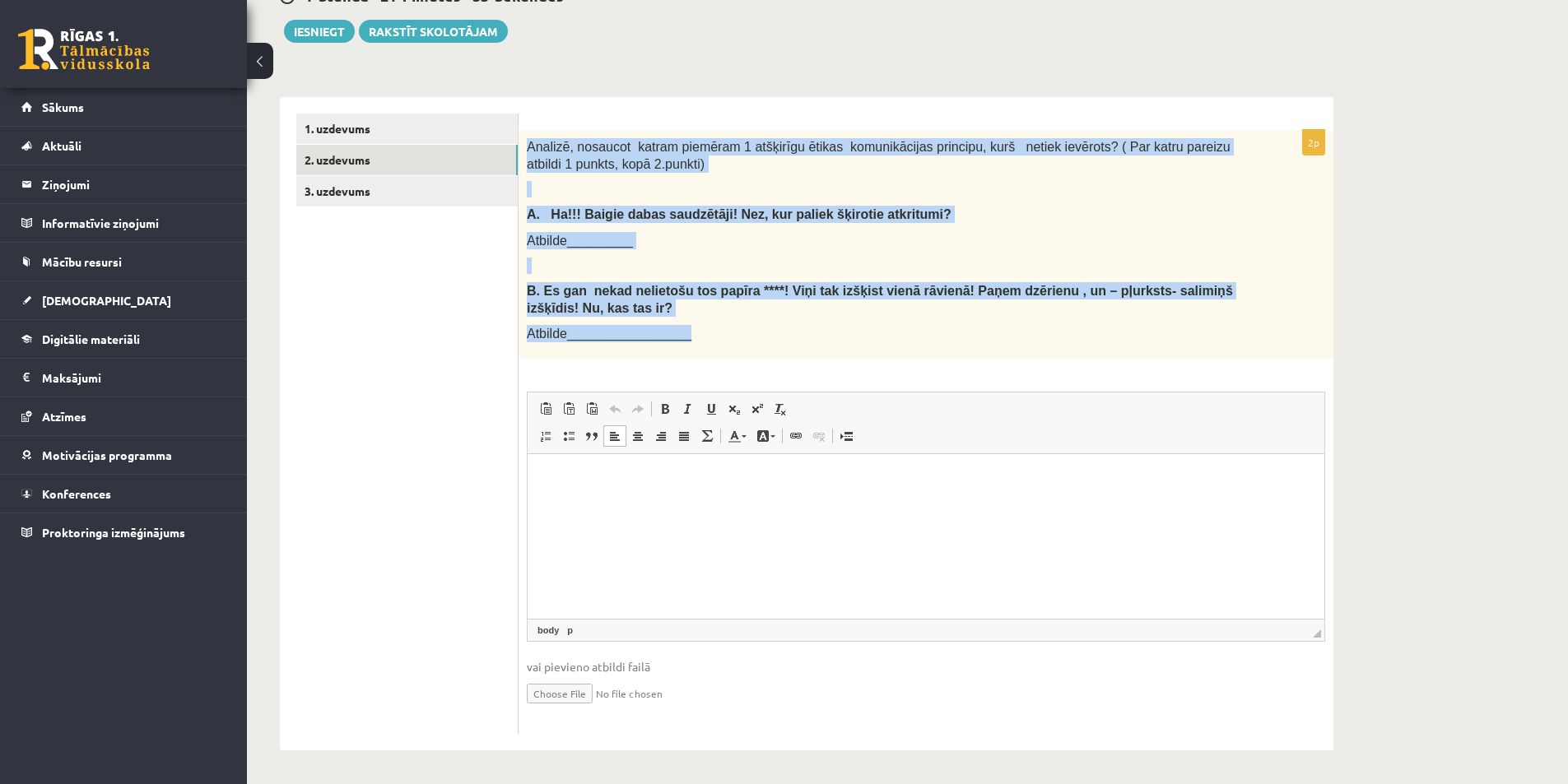
click at [617, 280] on div "Analizē, nosaucot katram piemēram 1 atšķirīgu ētikas komunikācijas principu, ku…" at bounding box center [925, 244] width 814 height 228
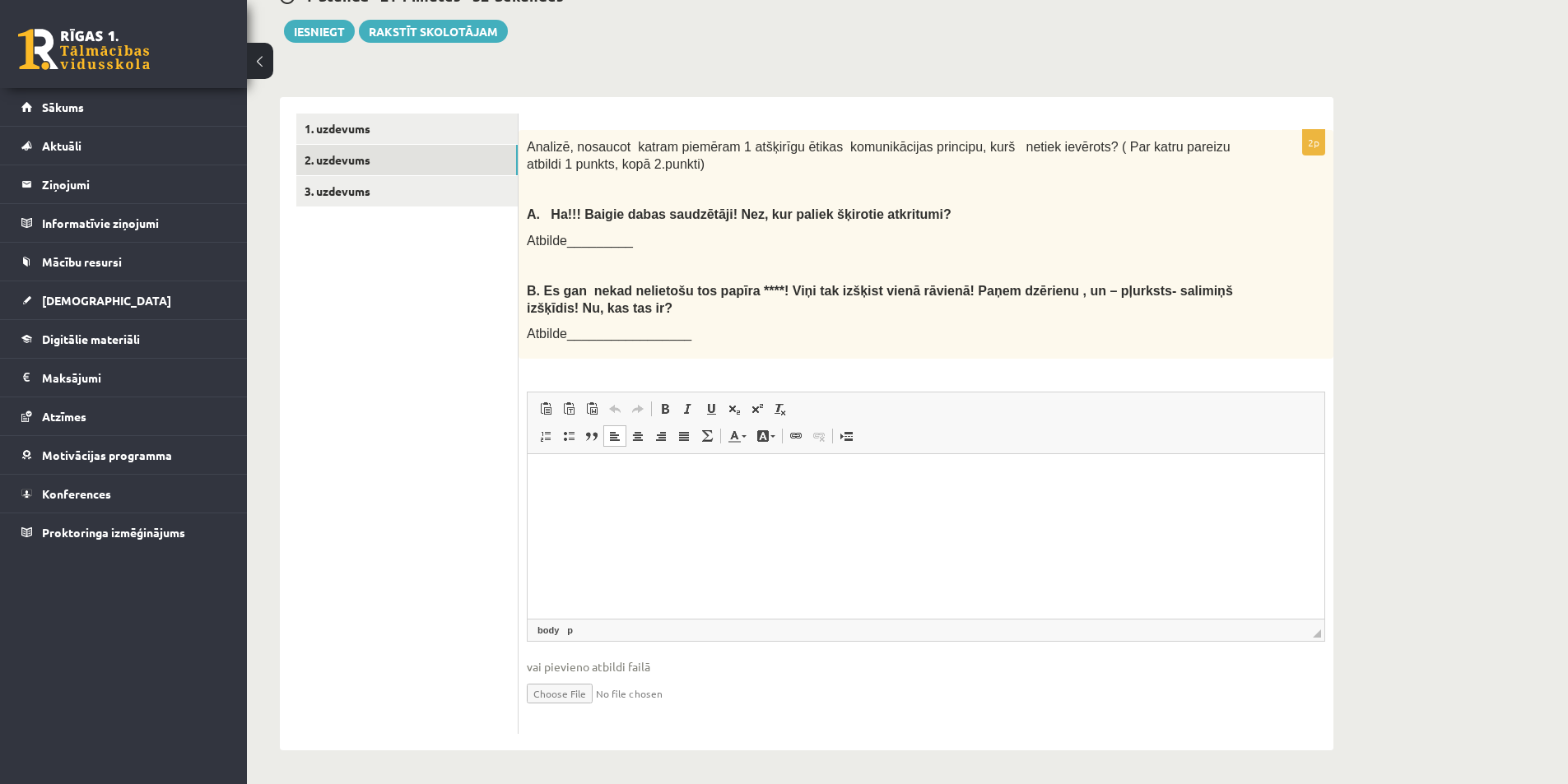
click at [613, 504] on html at bounding box center [925, 478] width 797 height 50
click at [566, 514] on p "Rich Text Editor, wiswyg-editor-user-answer-47433862863260" at bounding box center [925, 507] width 763 height 18
click at [369, 121] on link "1. uzdevums" at bounding box center [407, 128] width 221 height 31
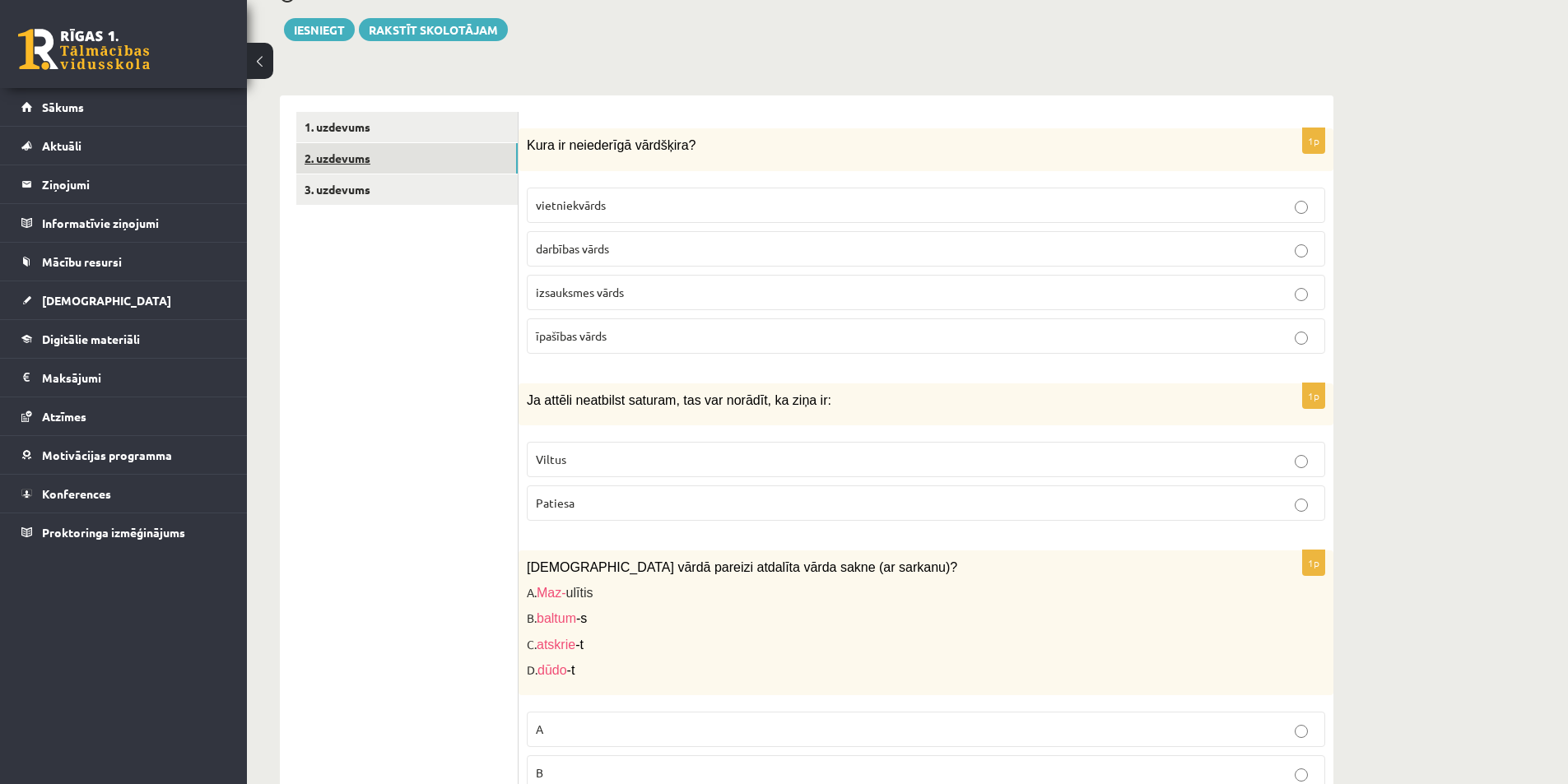
click at [376, 163] on link "2. uzdevums" at bounding box center [407, 158] width 221 height 31
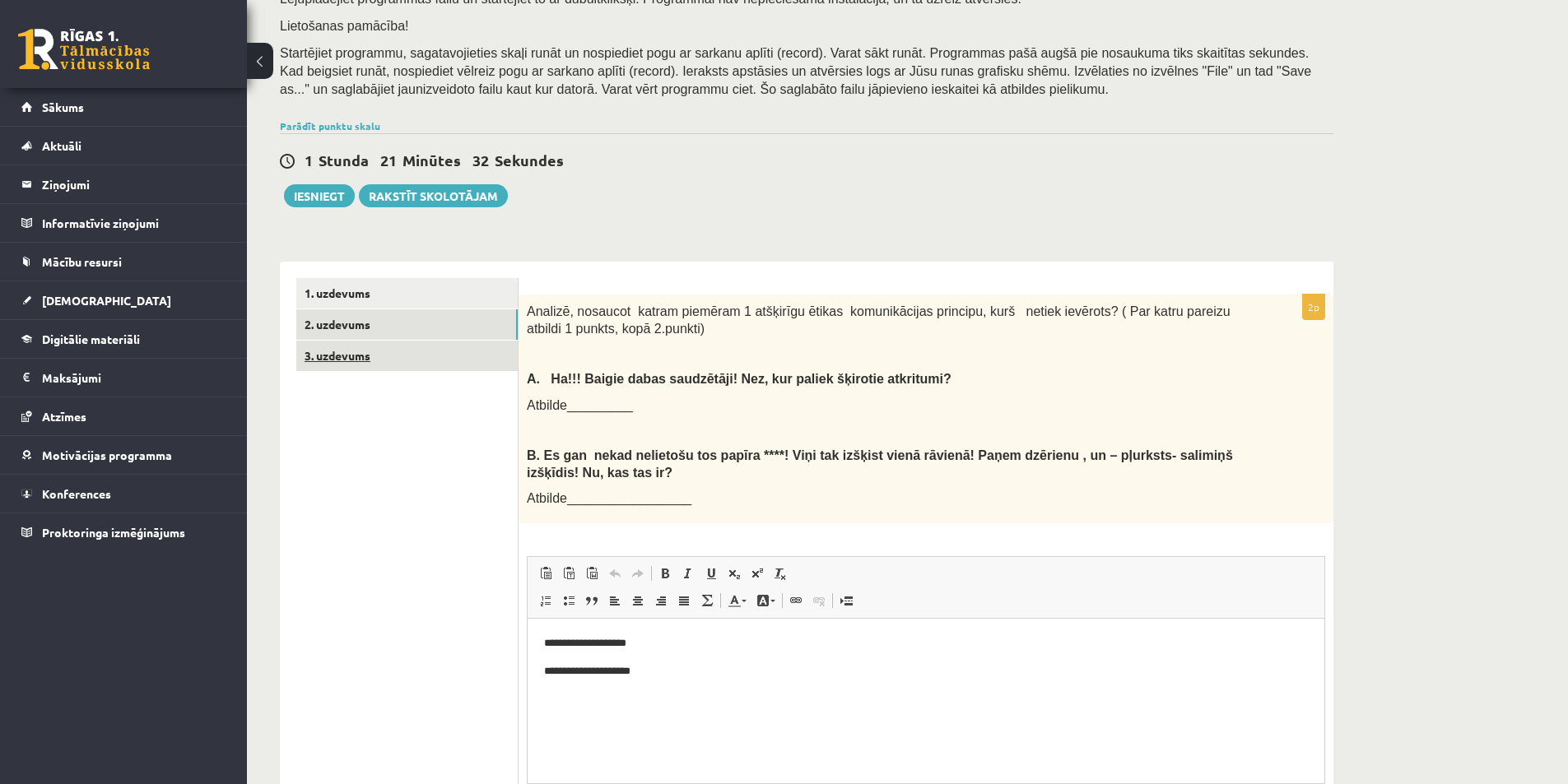
scroll to position [0, 0]
click at [382, 359] on link "3. uzdevums" at bounding box center [407, 356] width 221 height 31
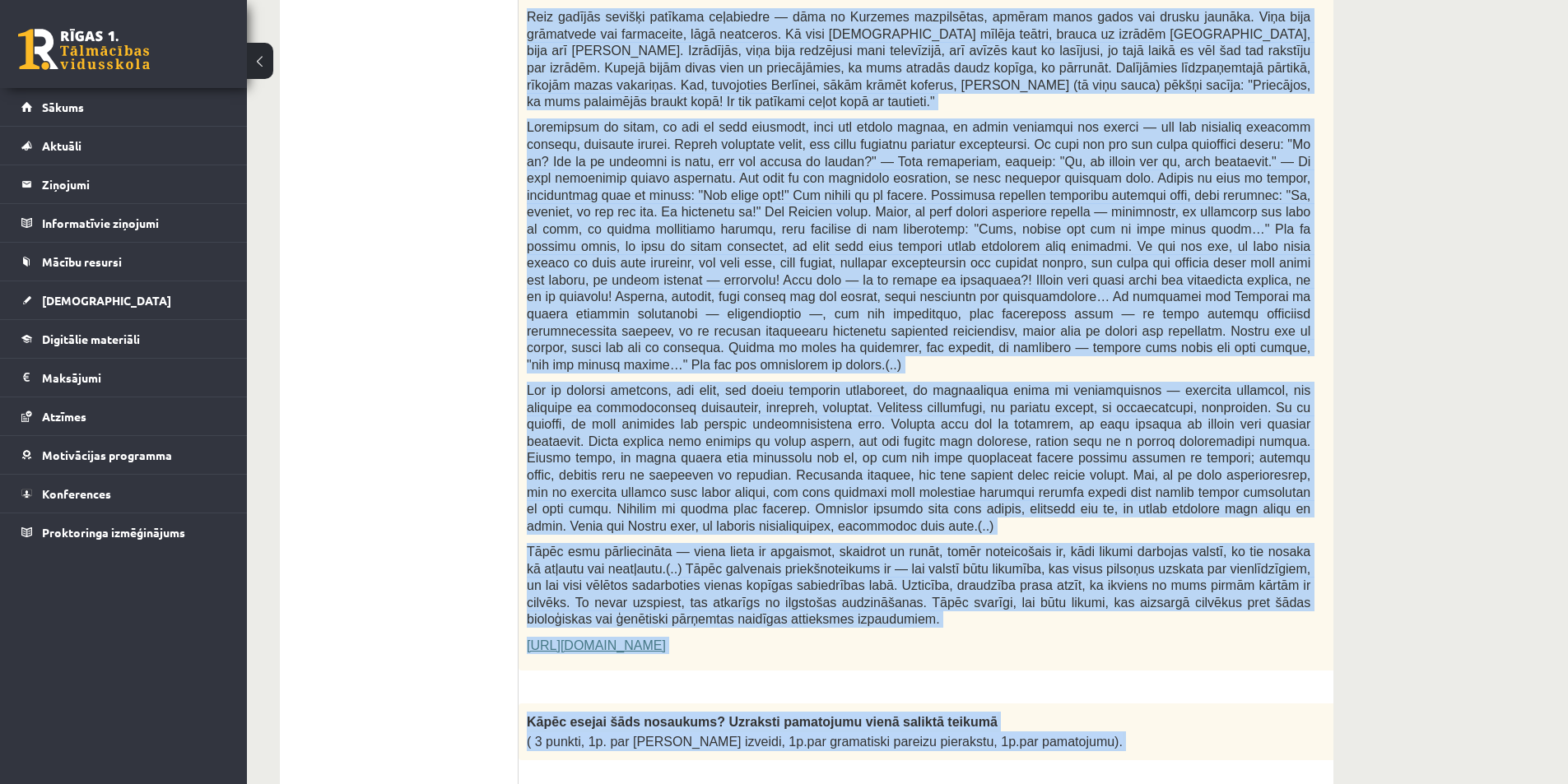
scroll to position [710, 0]
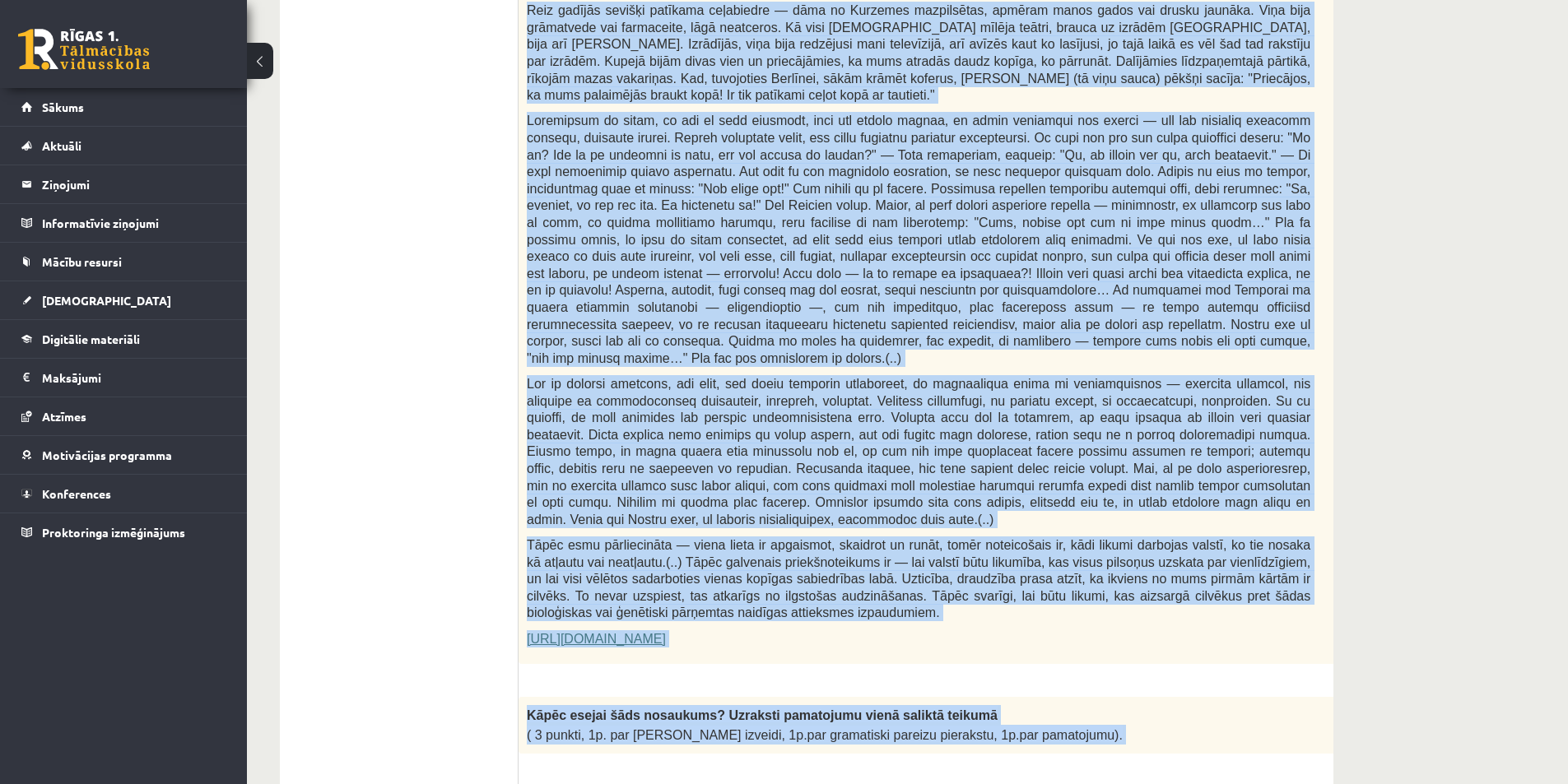
drag, startPoint x: 589, startPoint y: 241, endPoint x: 1076, endPoint y: 679, distance: 655.0
copy form "Izlasi tekstu! Atbildi uz dotajiem jautājumiem! Kopā 51 punkts 0p Fragments no …"
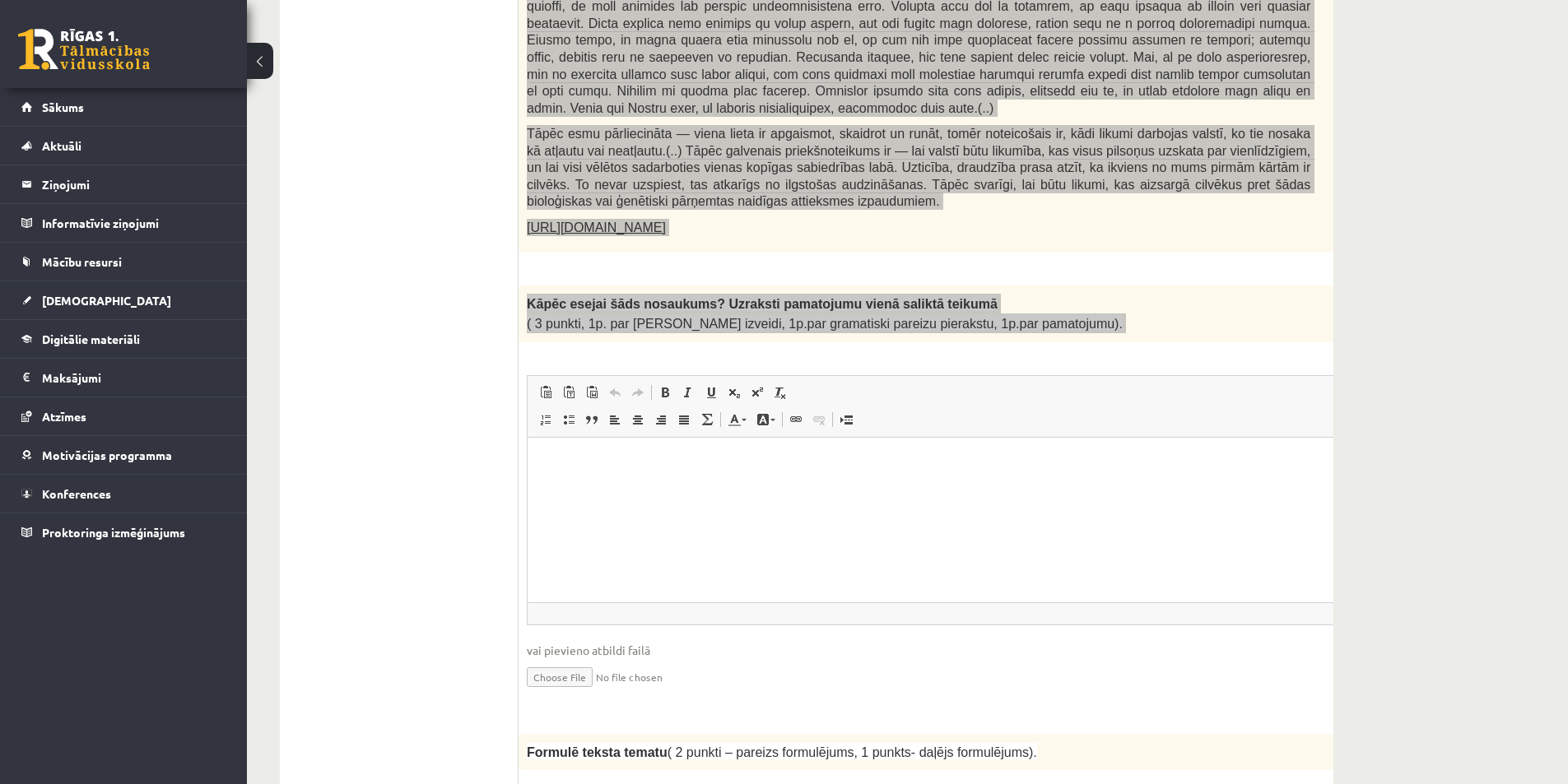
click at [625, 487] on html at bounding box center [959, 461] width 864 height 50
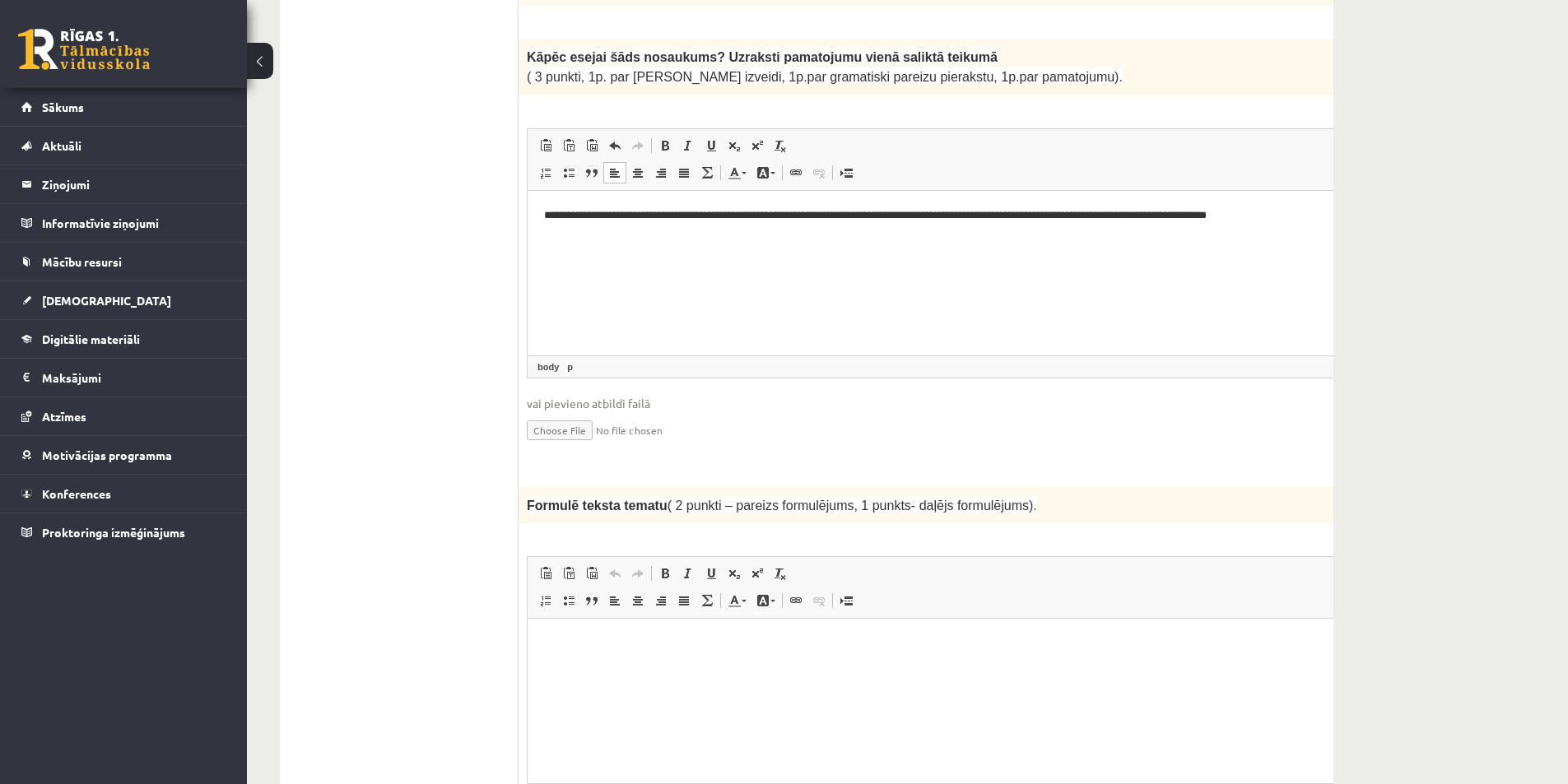
scroll to position [1450, 0]
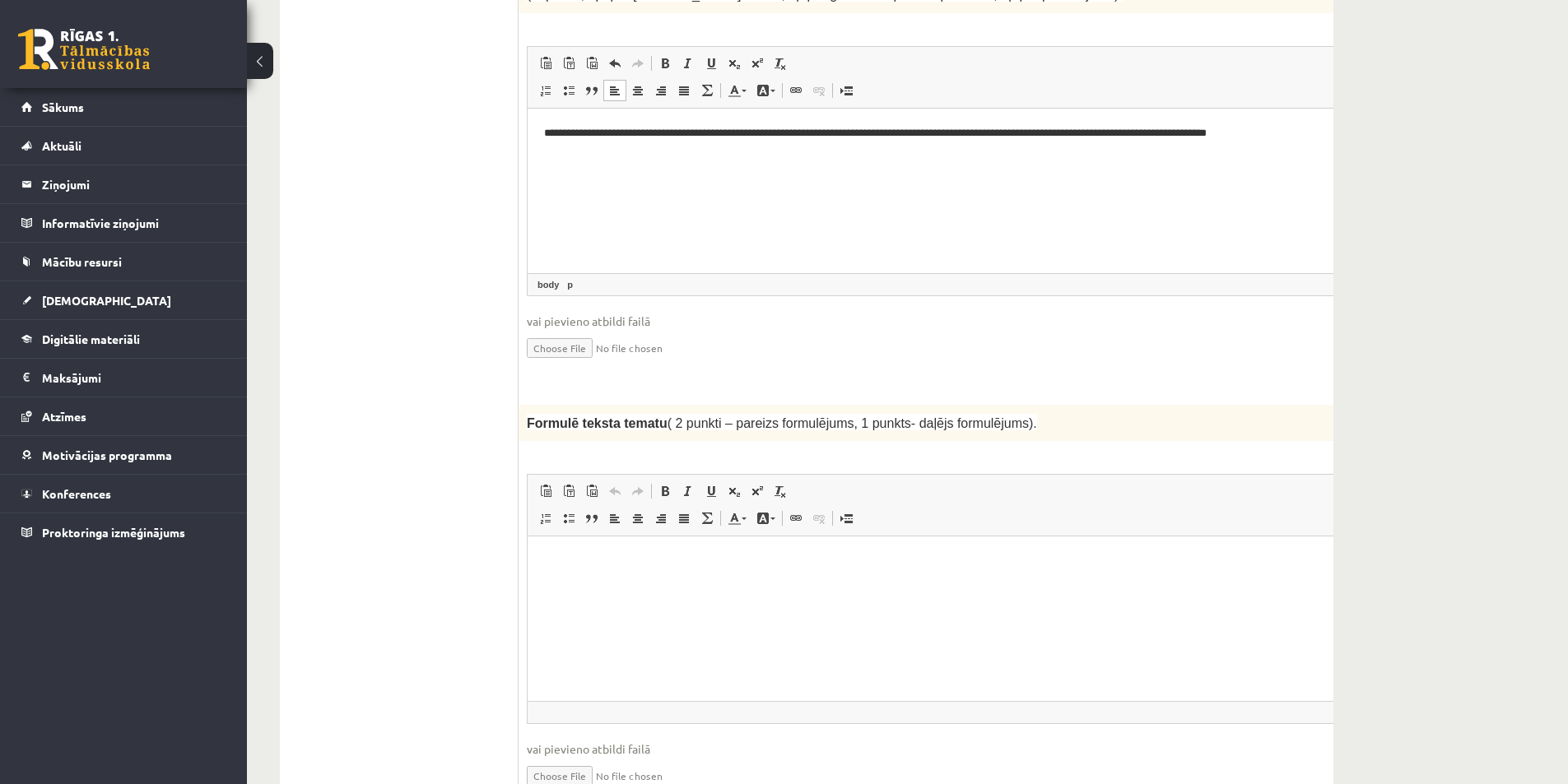
drag, startPoint x: 1004, startPoint y: 393, endPoint x: 526, endPoint y: 405, distance: 478.2
click at [526, 405] on div "Formulē teksta tematu ( 2 punkti – pareizs formulējums, 1 punkts- daļējs formul…" at bounding box center [959, 422] width 882 height 36
copy span "Formulē teksta tematu ( 2 punkti – pareizs formulējums, 1 punkts- daļējs formul…"
click at [600, 586] on html at bounding box center [959, 561] width 864 height 50
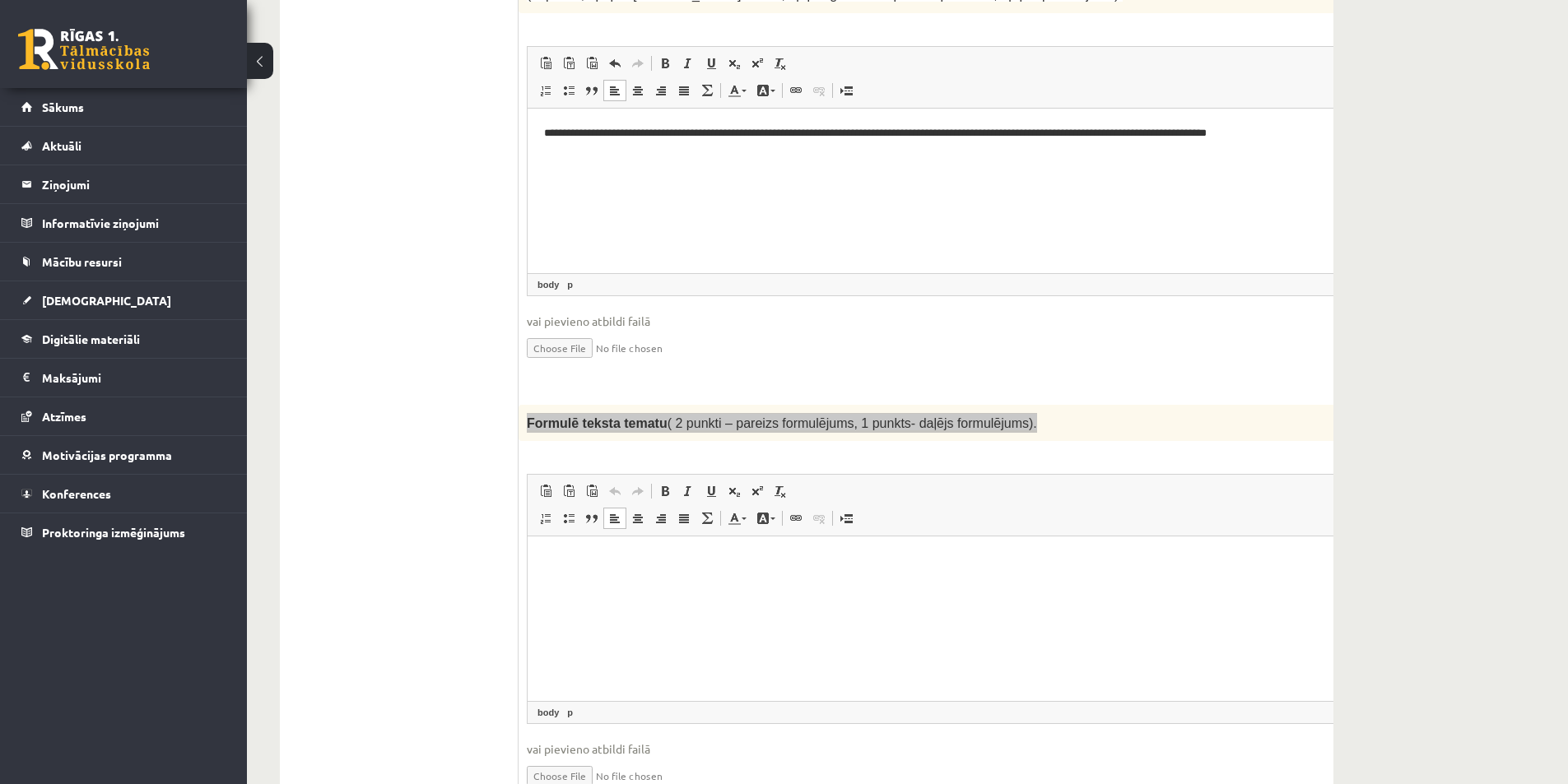
paste body "Rich Text Editor, wiswyg-editor-user-answer-47433880962340"
drag, startPoint x: 618, startPoint y: 559, endPoint x: 509, endPoint y: 557, distance: 109.0
click at [527, 557] on html "**********" at bounding box center [959, 574] width 864 height 76
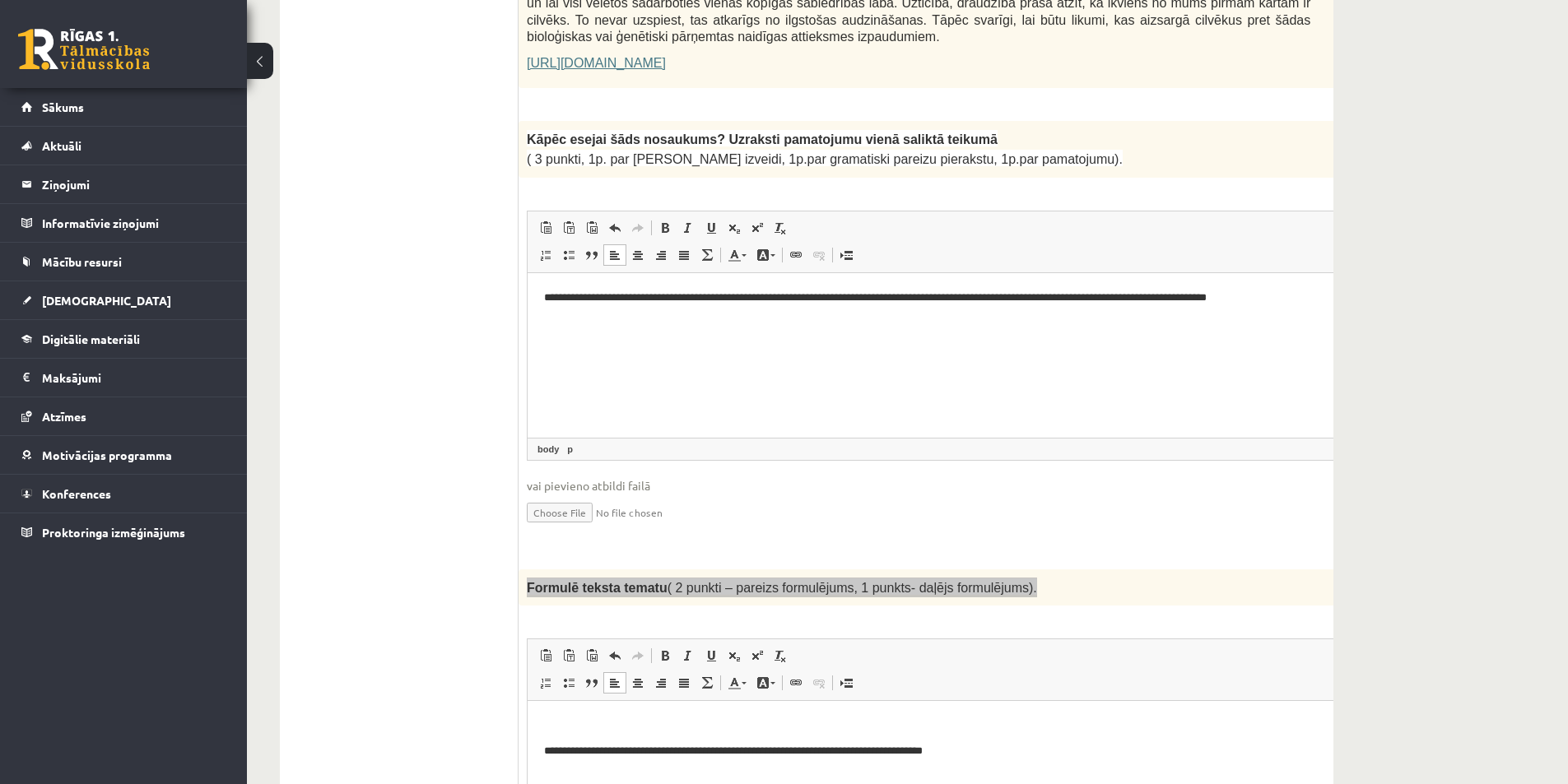
click at [540, 300] on html "**********" at bounding box center [959, 306] width 864 height 68
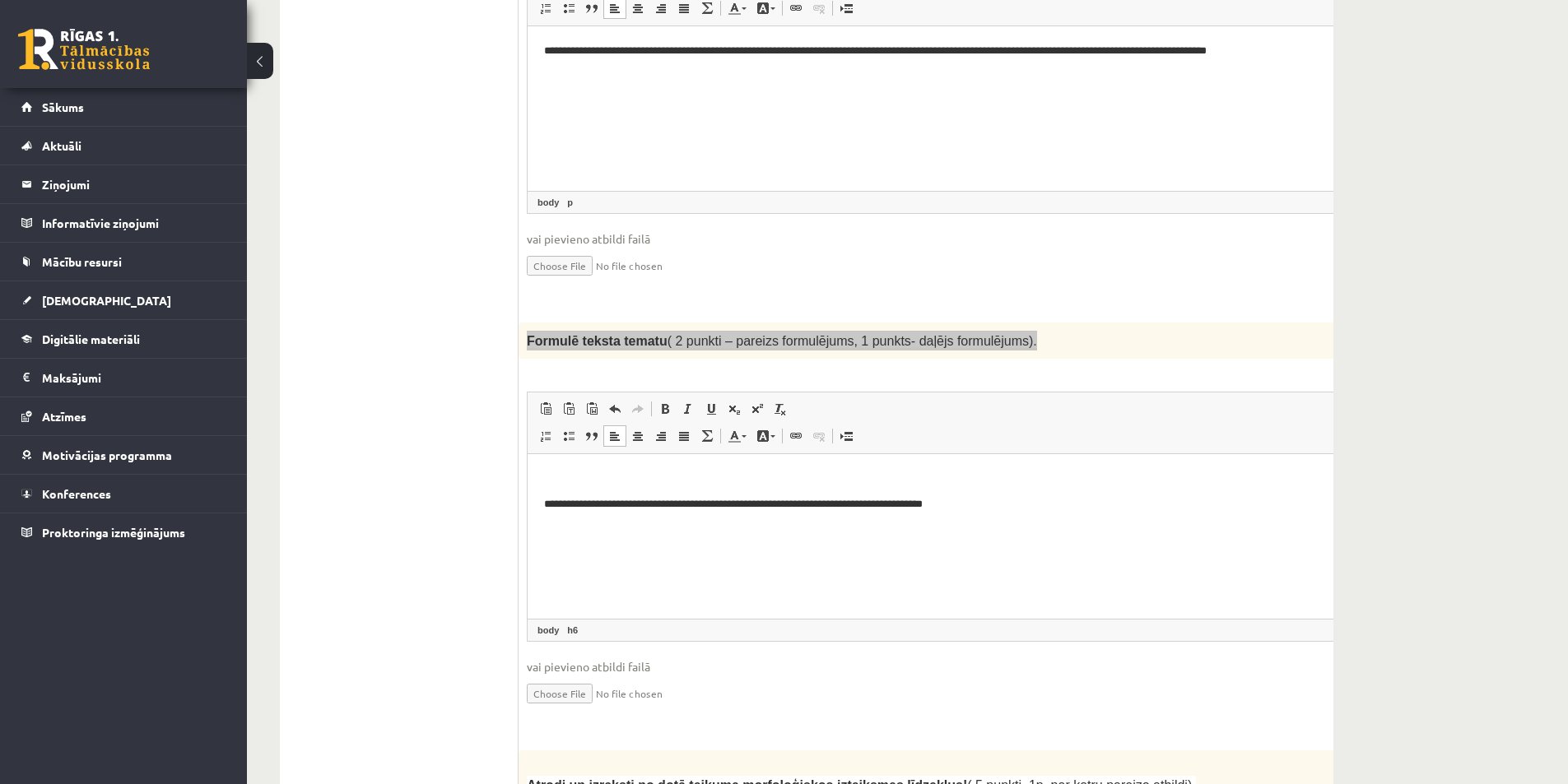
scroll to position [1615, 0]
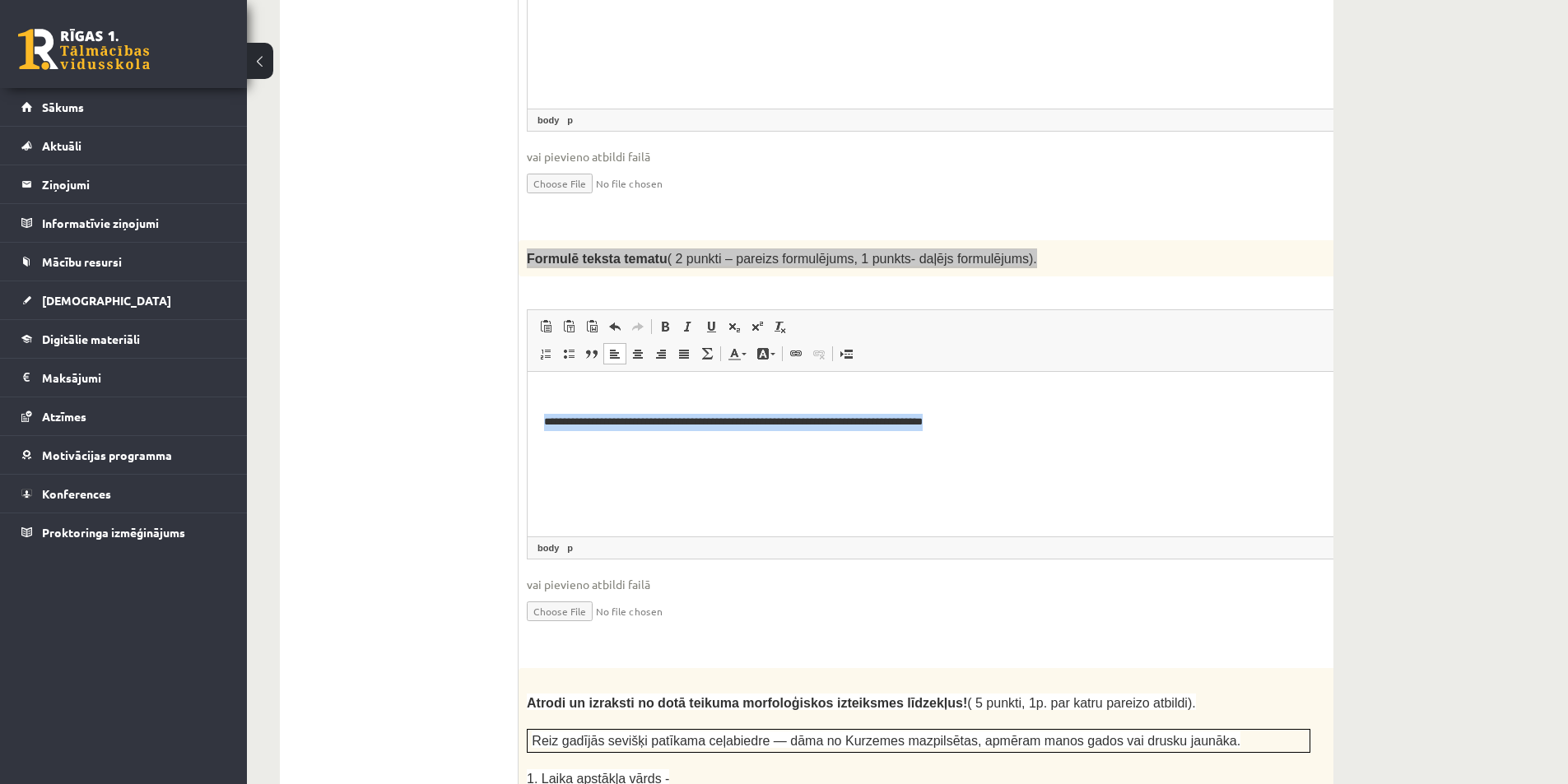
drag, startPoint x: 1021, startPoint y: 437, endPoint x: 370, endPoint y: 444, distance: 651.0
click at [527, 444] on html "**********" at bounding box center [959, 409] width 864 height 76
drag, startPoint x: 625, startPoint y: 488, endPoint x: 623, endPoint y: 471, distance: 17.1
click at [625, 414] on html at bounding box center [959, 392] width 864 height 42
click at [607, 410] on html at bounding box center [959, 392] width 864 height 42
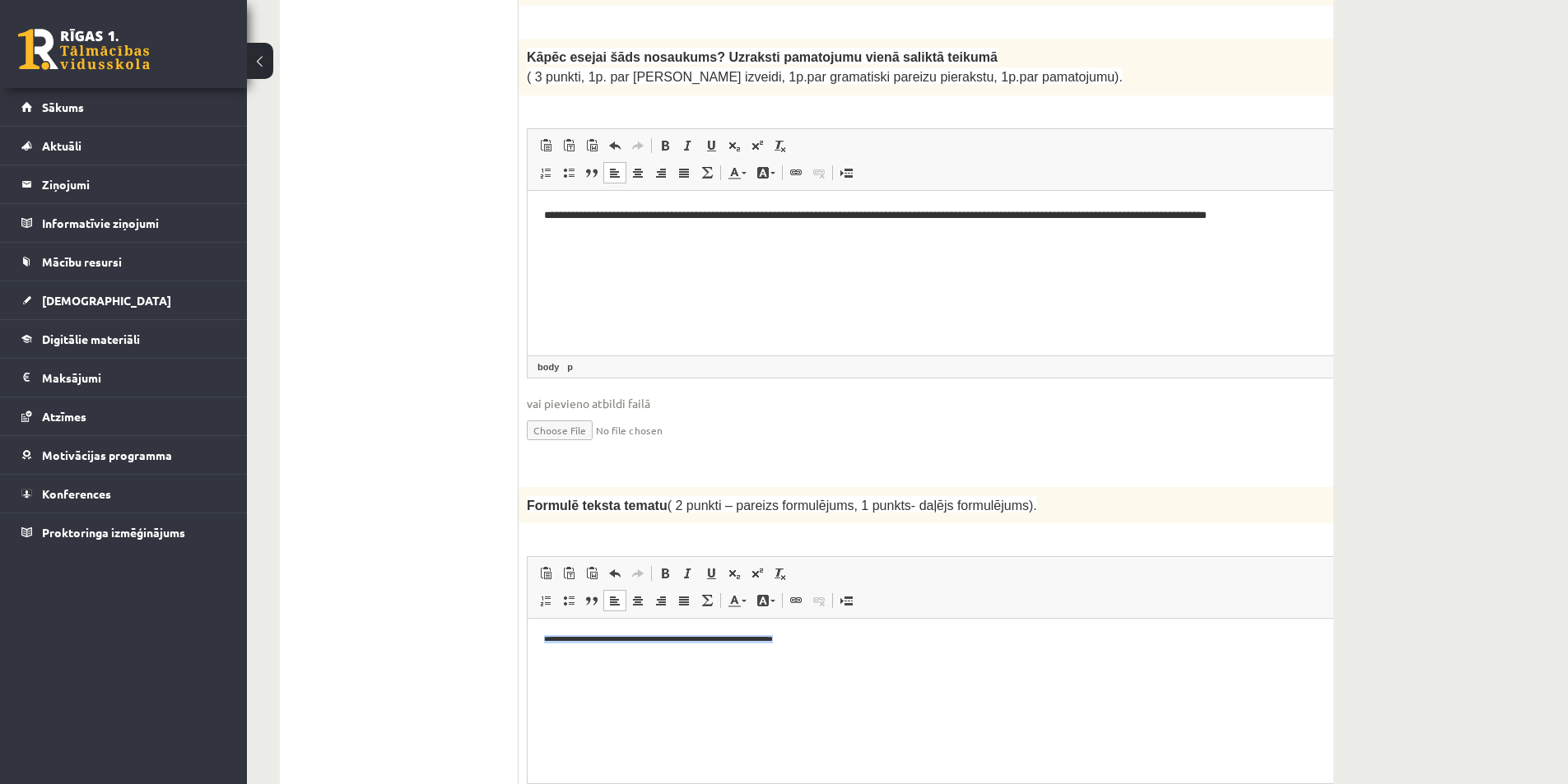
drag, startPoint x: 762, startPoint y: 628, endPoint x: 478, endPoint y: 638, distance: 284.2
click at [527, 638] on html "**********" at bounding box center [959, 639] width 864 height 42
drag, startPoint x: 890, startPoint y: 640, endPoint x: 545, endPoint y: 641, distance: 345.0
click at [546, 641] on h6 "**********" at bounding box center [937, 638] width 787 height 8
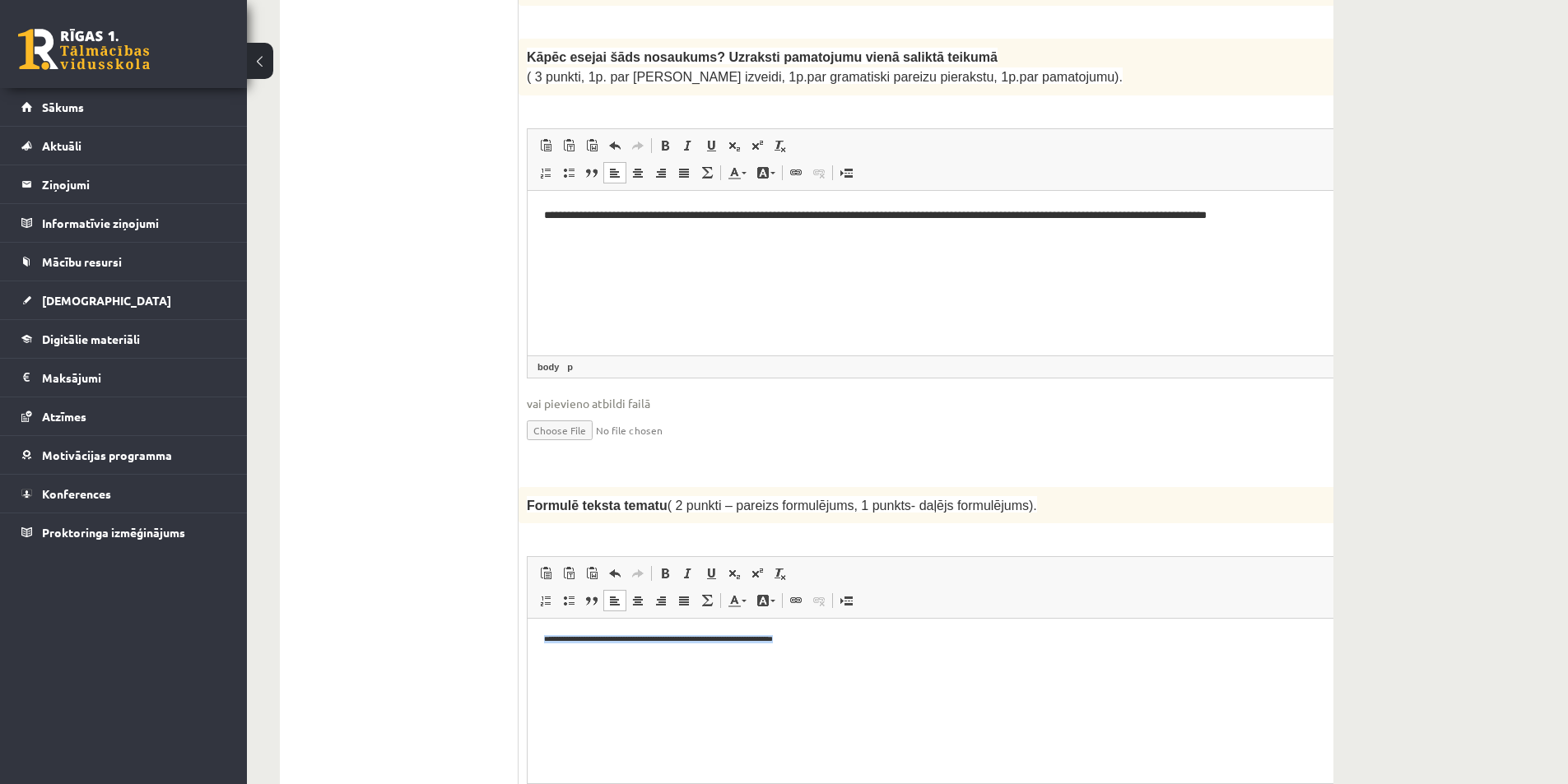
click at [948, 645] on html "**********" at bounding box center [959, 639] width 864 height 42
click at [907, 642] on h6 "**********" at bounding box center [937, 638] width 787 height 8
click at [660, 566] on span at bounding box center [664, 572] width 13 height 13
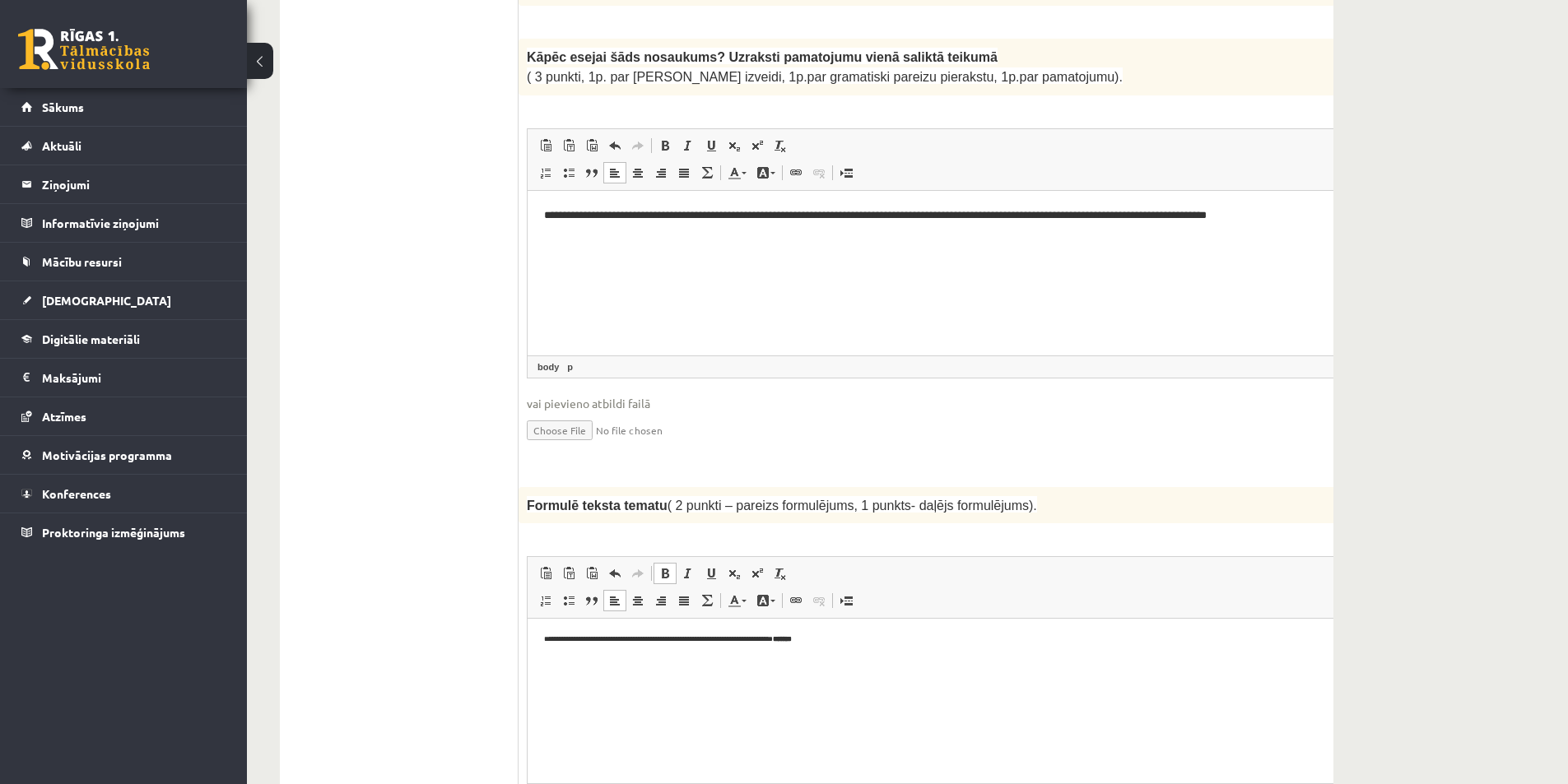
click at [660, 566] on span at bounding box center [664, 572] width 13 height 13
click at [763, 593] on span at bounding box center [762, 600] width 13 height 13
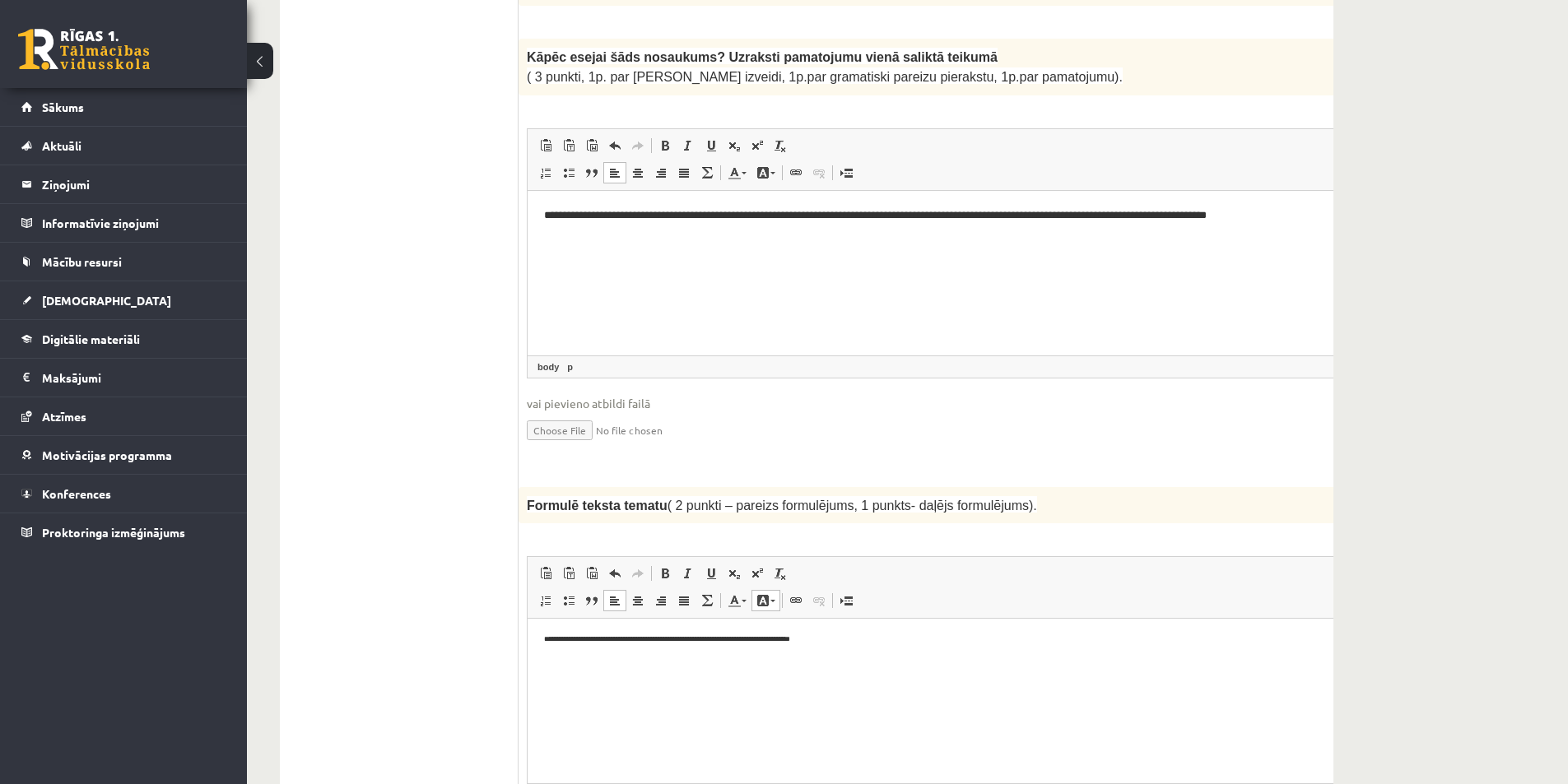
click at [763, 593] on span at bounding box center [762, 600] width 13 height 13
click at [775, 566] on span at bounding box center [780, 572] width 13 height 13
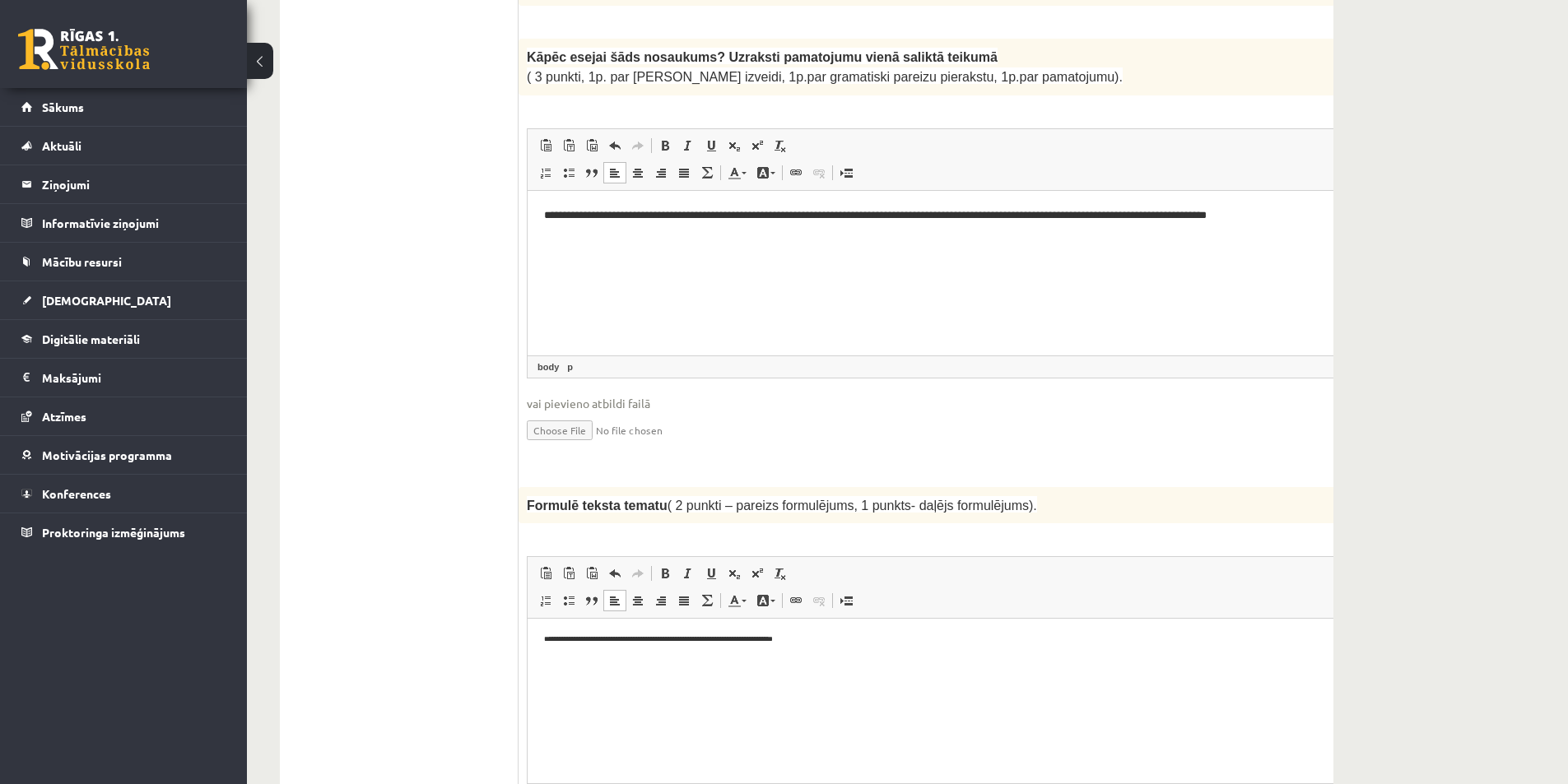
click at [605, 590] on link "Align Left" at bounding box center [615, 601] width 23 height 21
click at [705, 566] on span at bounding box center [711, 572] width 13 height 13
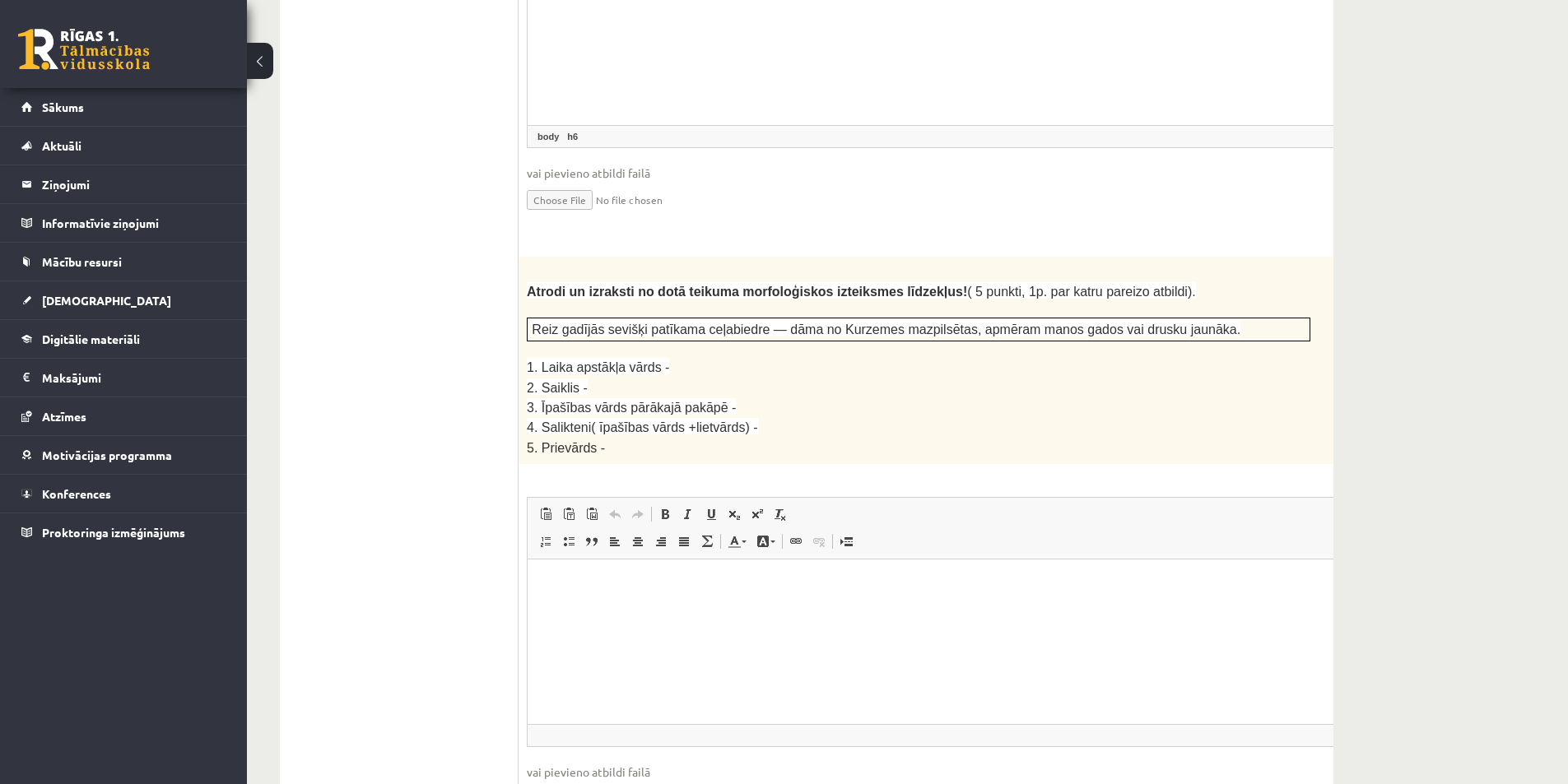
scroll to position [2109, 0]
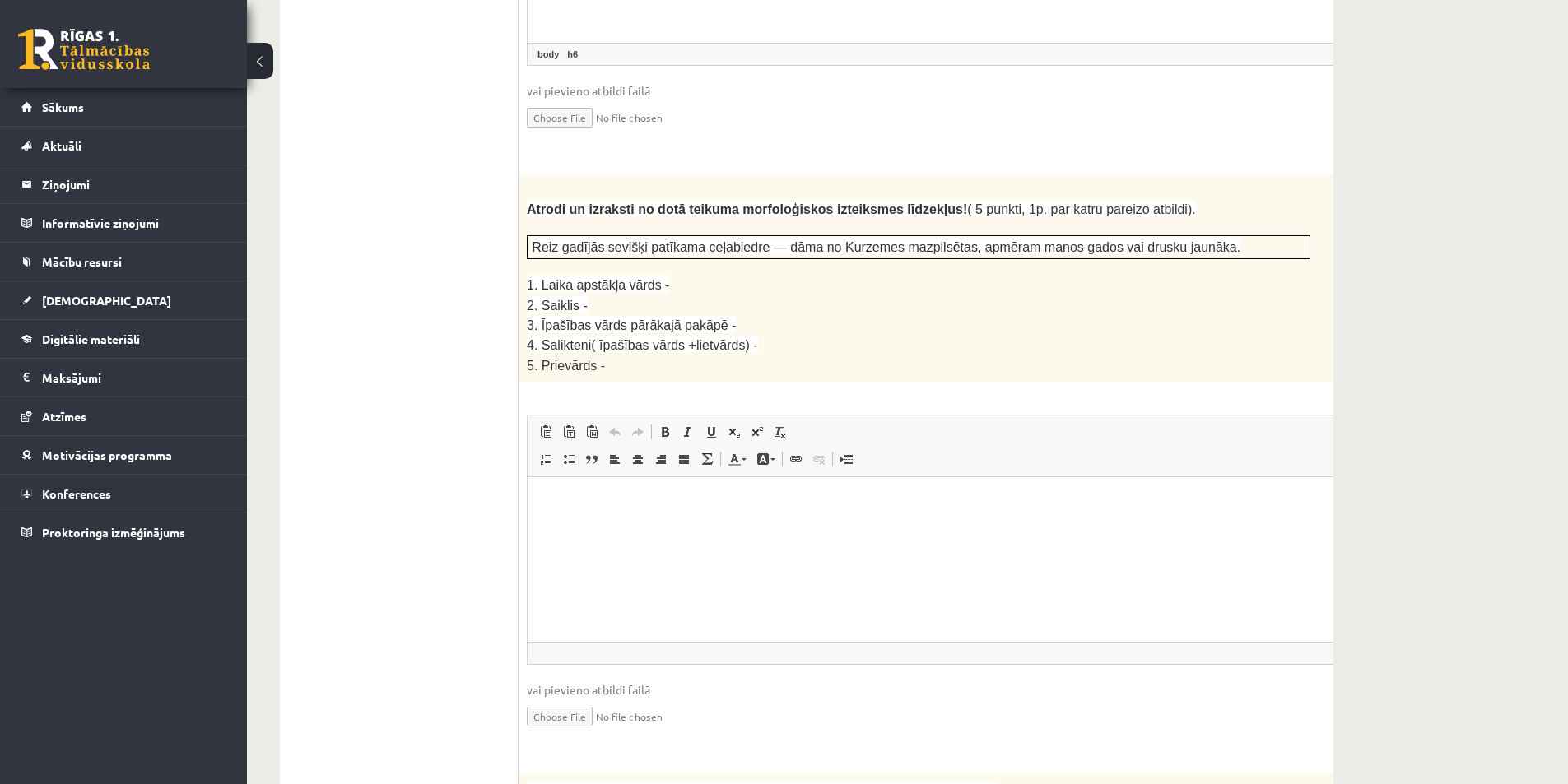
click at [680, 527] on html at bounding box center [959, 501] width 864 height 50
click at [855, 500] on p "**********" at bounding box center [937, 502] width 787 height 18
drag, startPoint x: 1000, startPoint y: 507, endPoint x: 502, endPoint y: 530, distance: 498.5
click at [527, 527] on html "**********" at bounding box center [959, 501] width 864 height 50
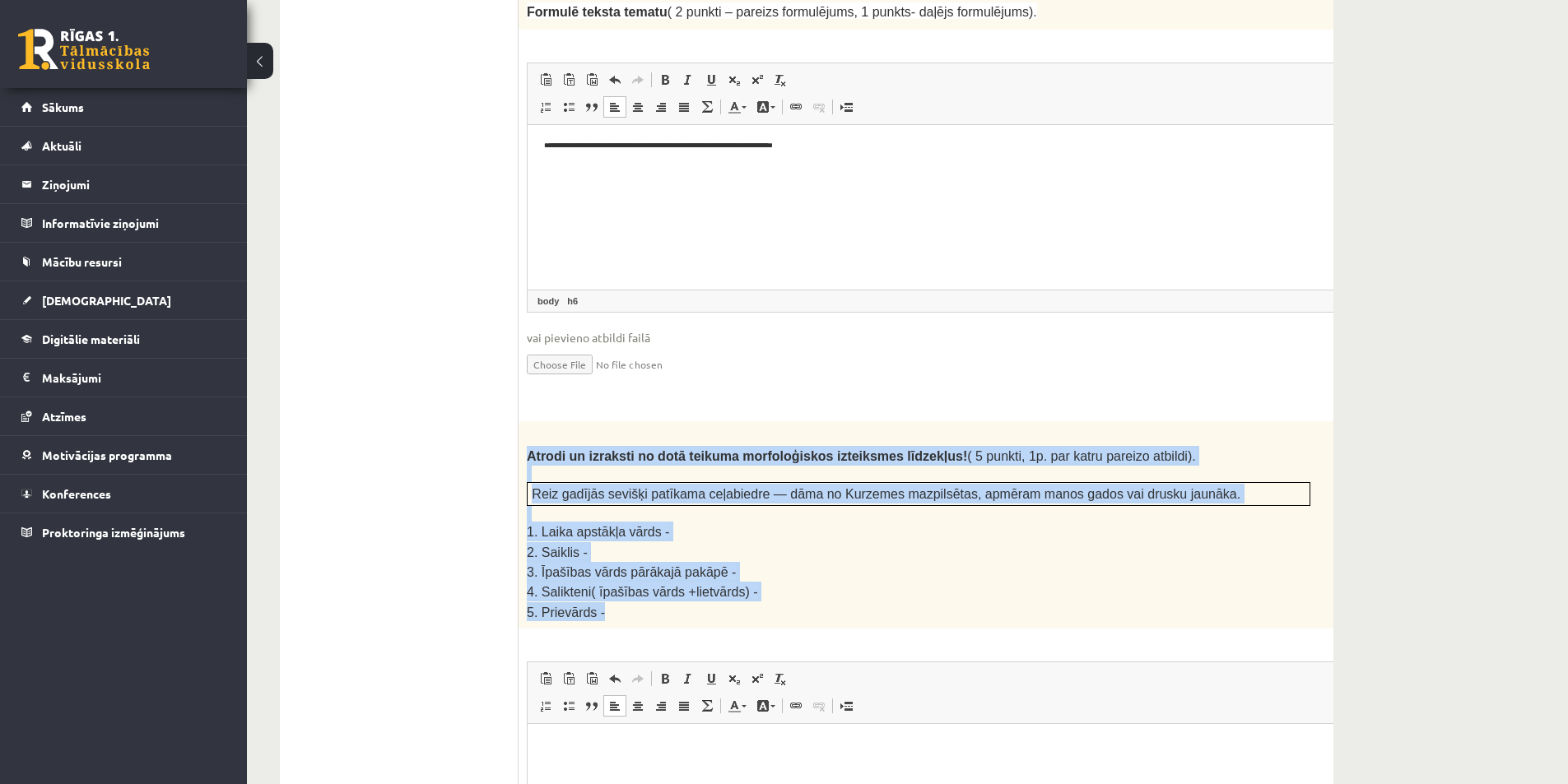
drag, startPoint x: 520, startPoint y: 418, endPoint x: 791, endPoint y: 592, distance: 322.1
click at [791, 592] on div "Atrodi un izraksti no dotā teikuma morfoloģiskos izteiksmes līdzekļus! ( 5 punk…" at bounding box center [959, 525] width 882 height 207
copy div "Atrodi un izraksti no dotā teikuma morfoloģiskos izteiksmes līdzekļus! ( 5 punk…"
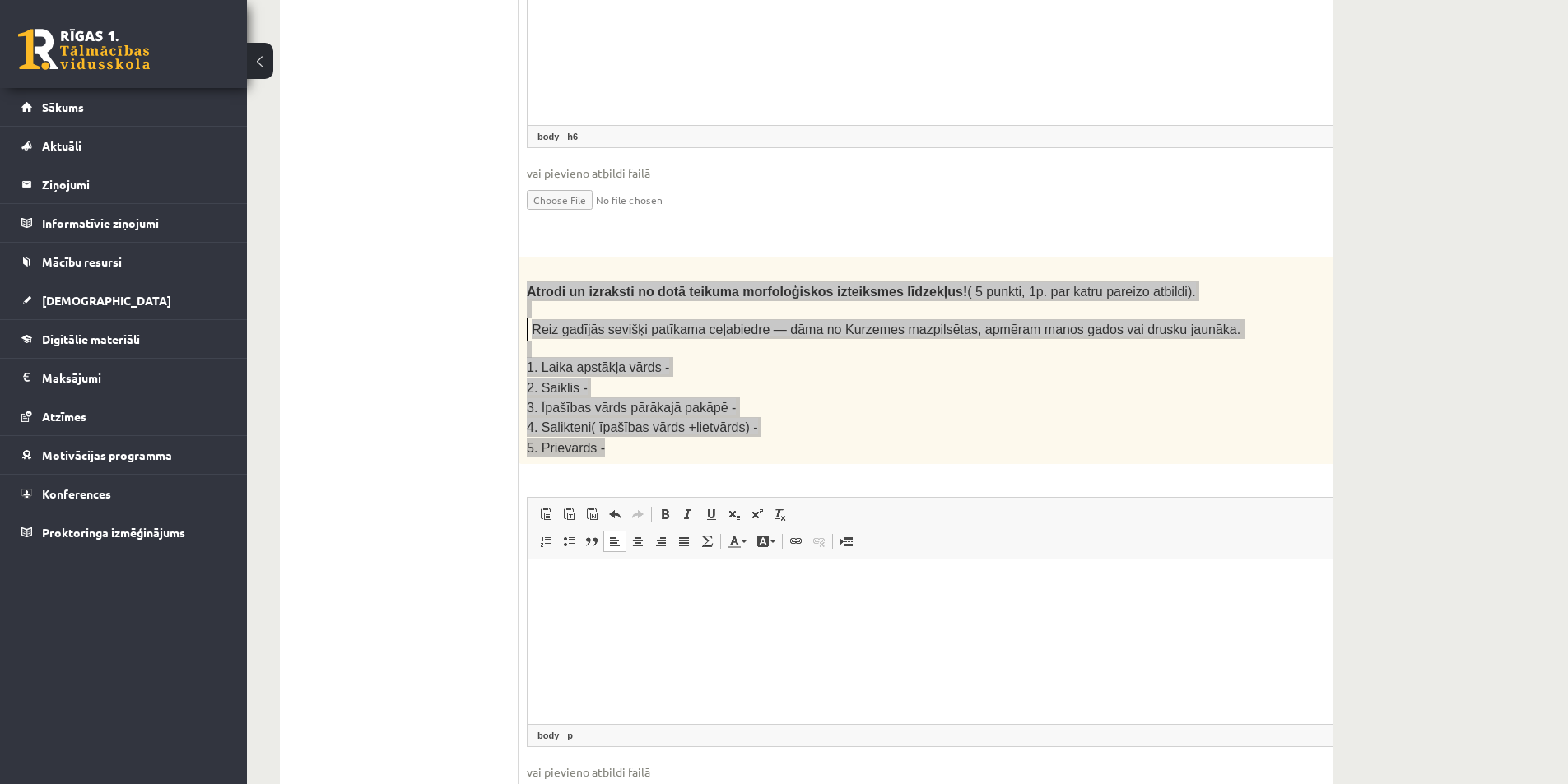
click at [602, 597] on html at bounding box center [959, 584] width 864 height 50
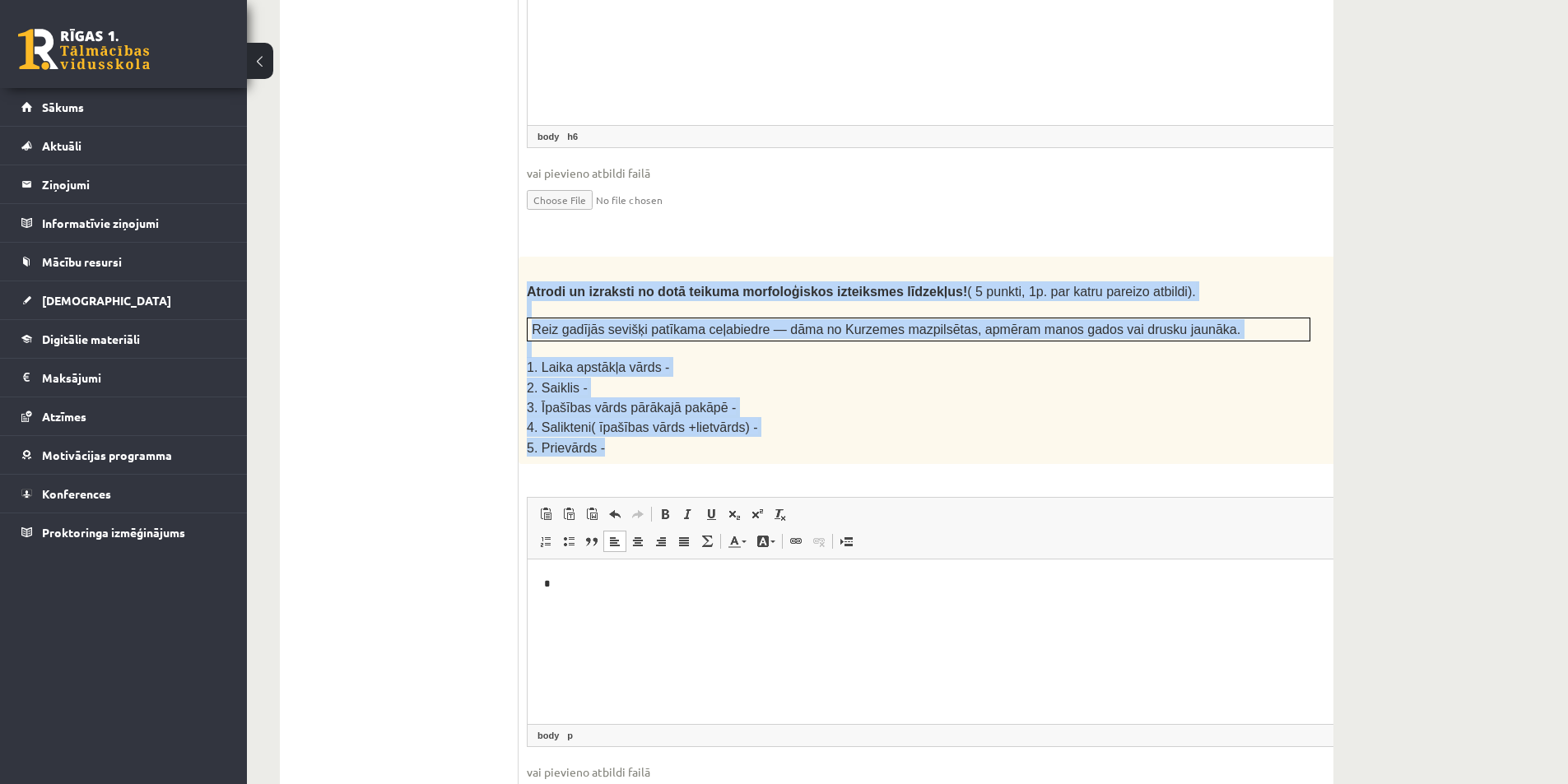
click at [669, 357] on p "1. Laika apstākļa vārds -" at bounding box center [919, 367] width 784 height 19
drag, startPoint x: 669, startPoint y: 332, endPoint x: 513, endPoint y: 335, distance: 156.0
copy div "Izlasi tekstu! Atbildi uz dotajiem jautājumiem! Kopā 51 punkts 0p Fragments no …"
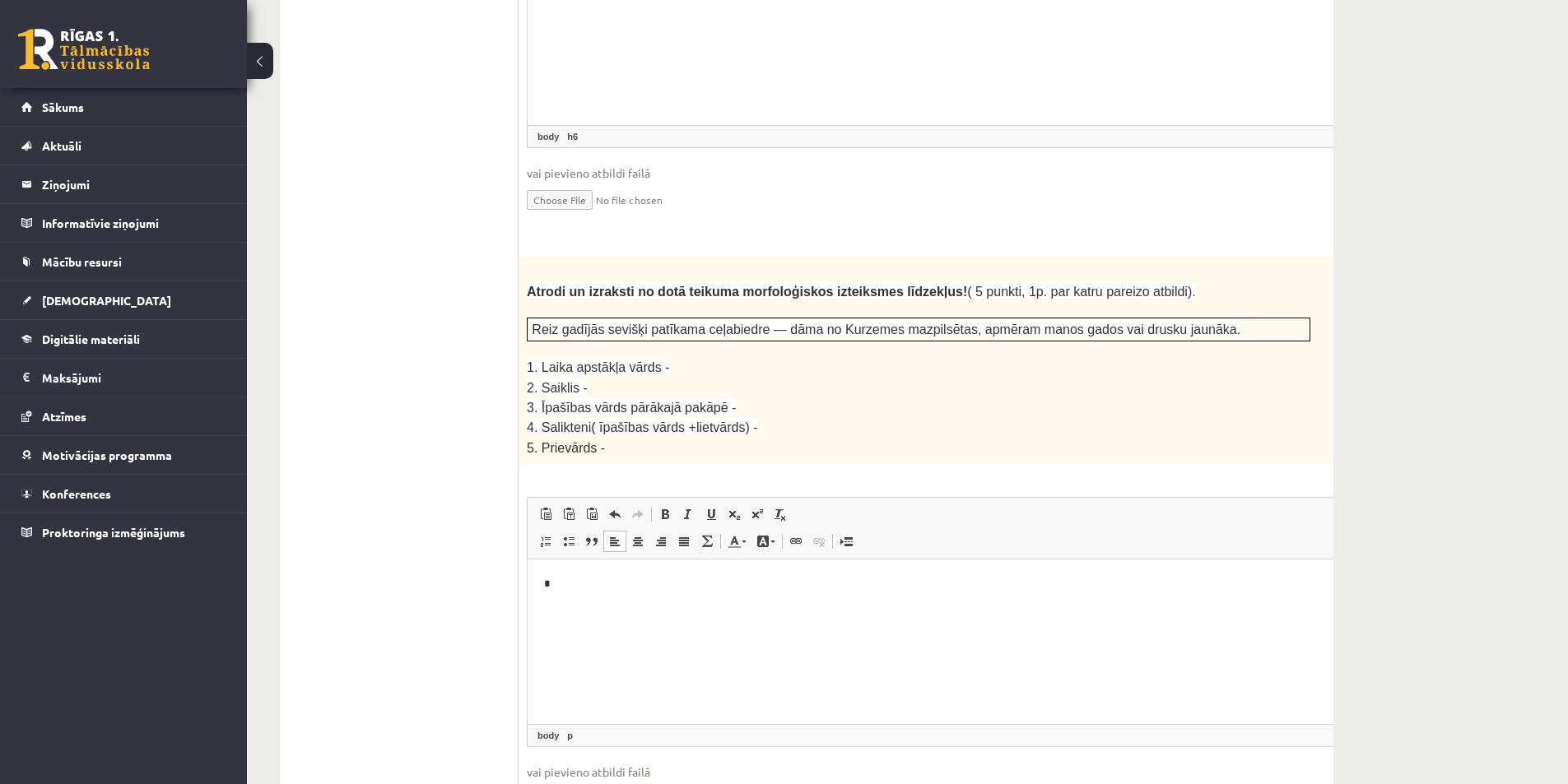
drag, startPoint x: 721, startPoint y: 357, endPoint x: 684, endPoint y: 342, distance: 39.9
click at [719, 378] on p "2. Saiklis -" at bounding box center [919, 387] width 784 height 19
drag, startPoint x: 682, startPoint y: 341, endPoint x: 519, endPoint y: 338, distance: 163.0
click at [519, 338] on div "Atrodi un izraksti no dotā teikuma morfoloģiskos izteiksmes līdzekļus! ( 5 punk…" at bounding box center [959, 360] width 882 height 207
copy span "1. Laika apstākļa vārds -"
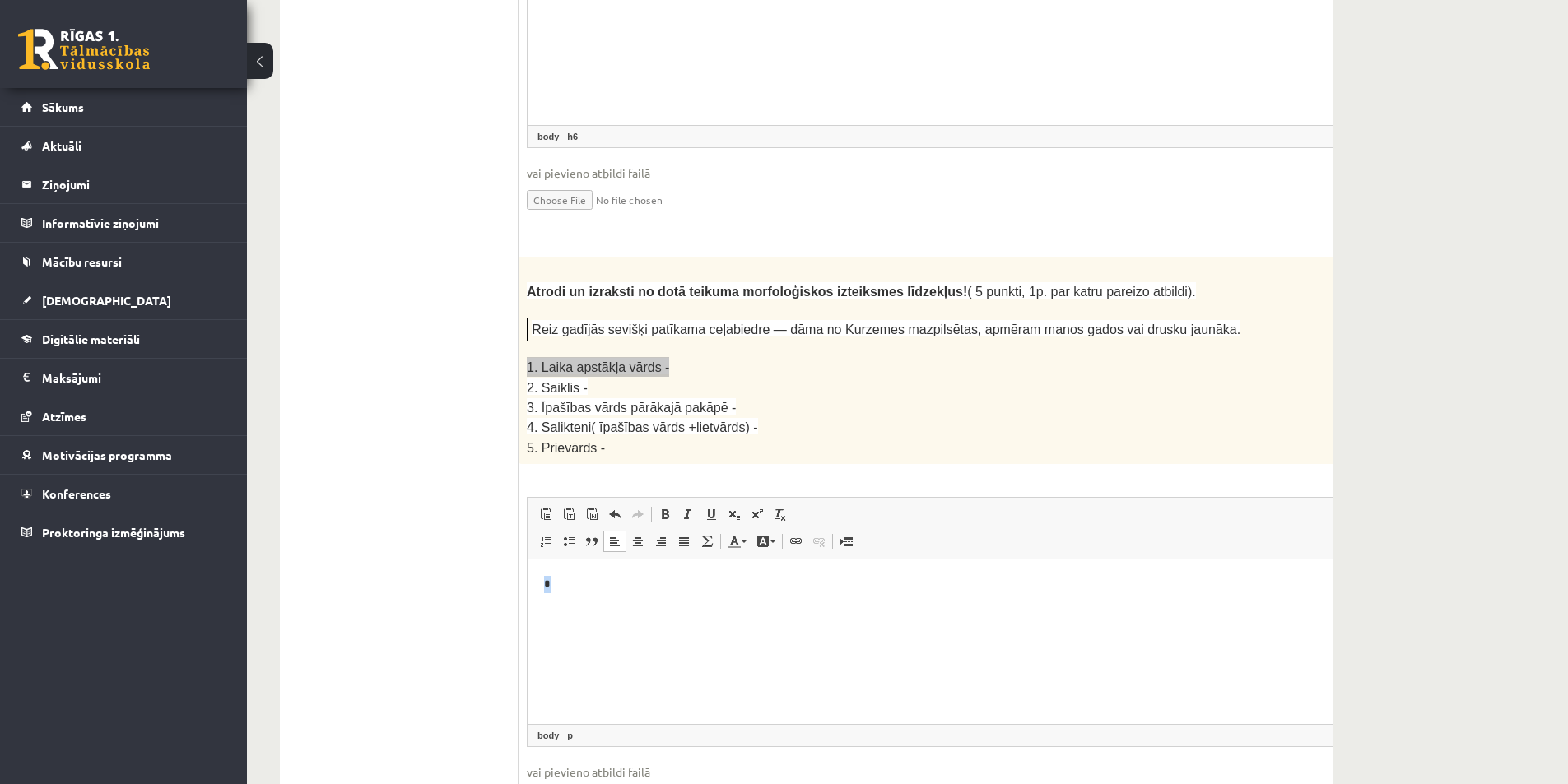
drag, startPoint x: 573, startPoint y: 593, endPoint x: 1044, endPoint y: 1118, distance: 705.3
click at [527, 588] on html "*" at bounding box center [959, 584] width 864 height 50
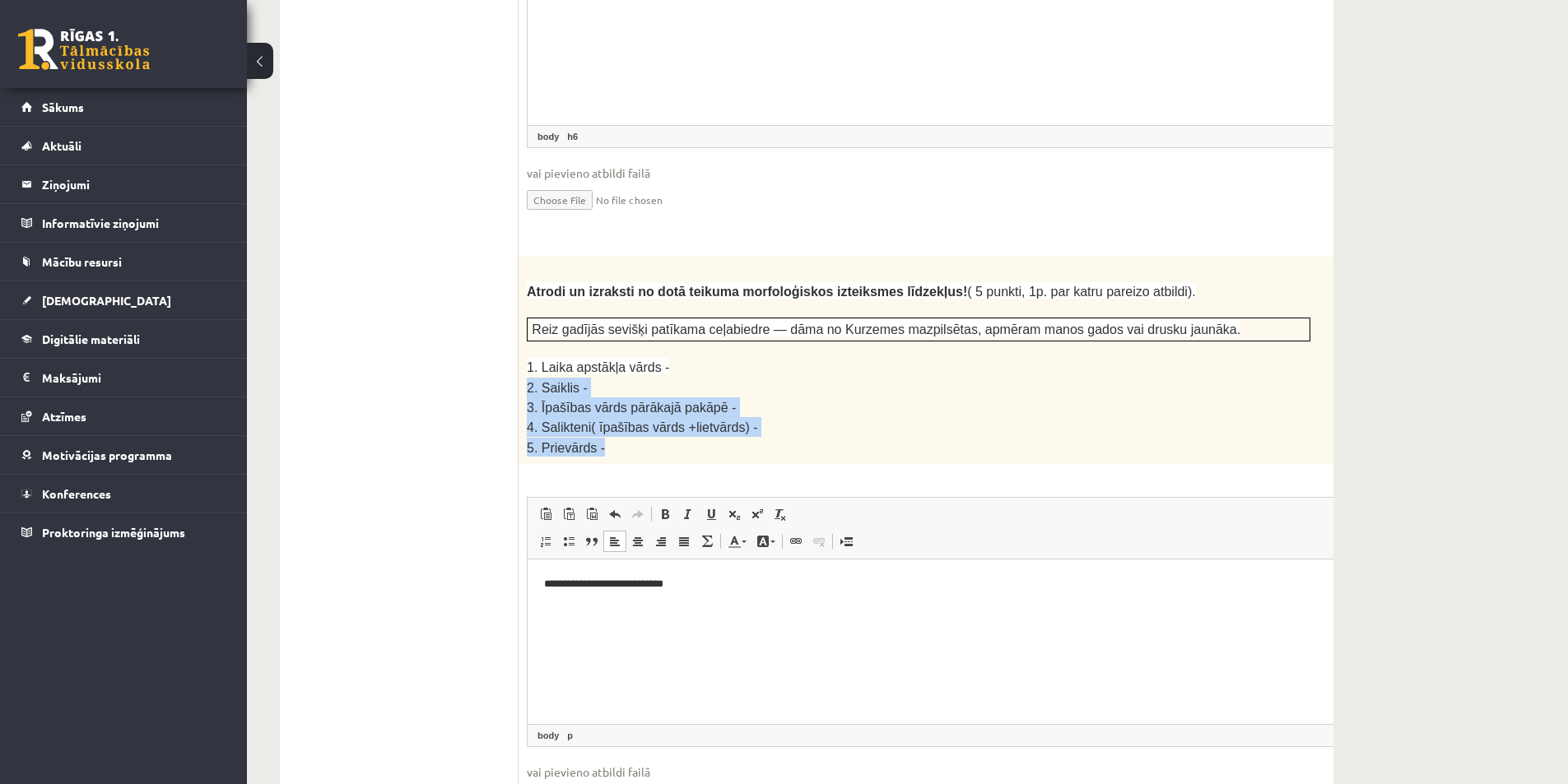
drag, startPoint x: 600, startPoint y: 421, endPoint x: 527, endPoint y: 363, distance: 93.2
click at [527, 363] on div "Atrodi un izraksti no dotā teikuma morfoloģiskos izteiksmes līdzekļus! ( 5 punk…" at bounding box center [959, 360] width 882 height 207
click at [694, 604] on p "Rich Text Editor, wiswyg-editor-user-answer-47433880672300" at bounding box center [959, 613] width 831 height 18
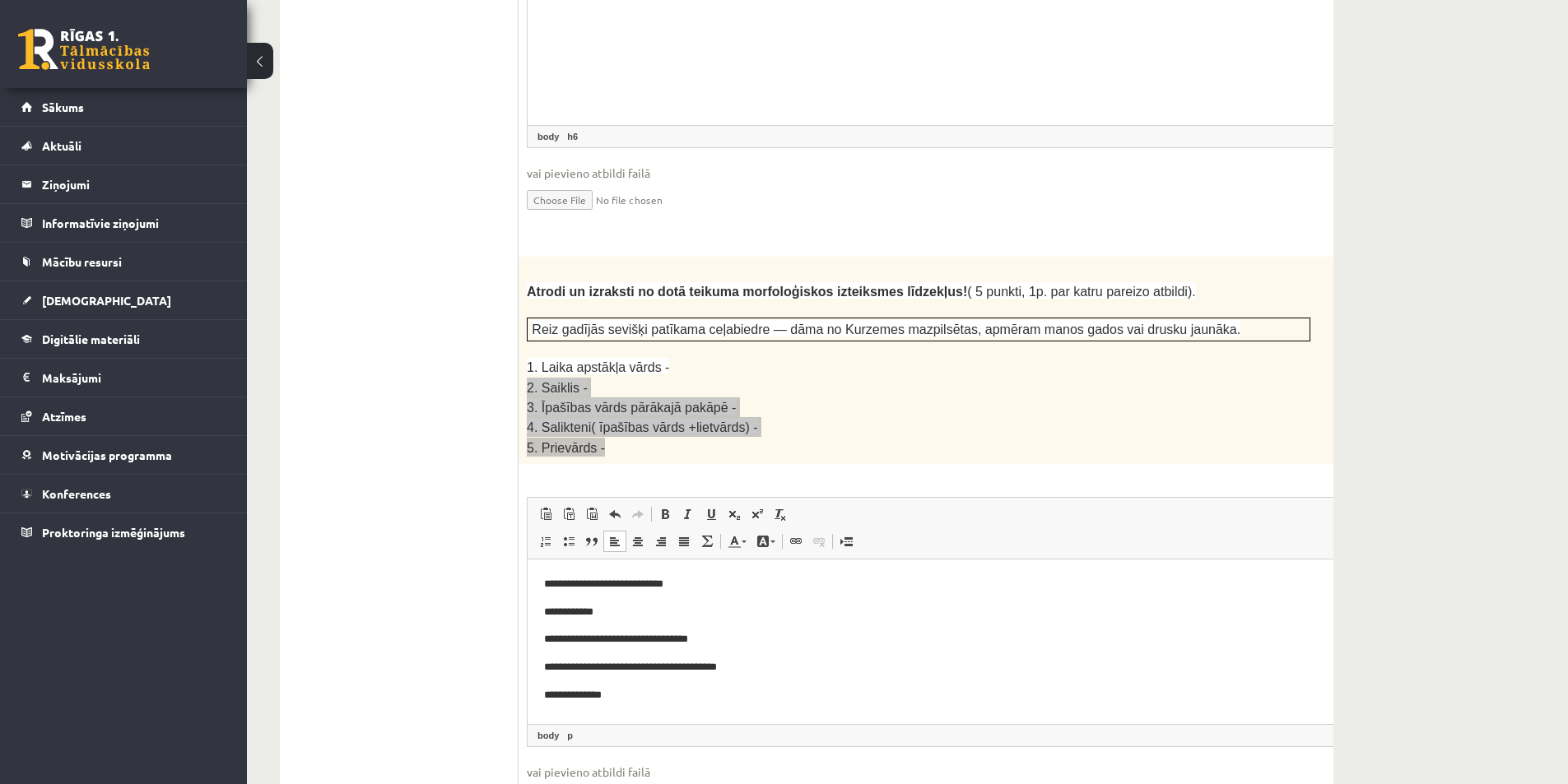
scroll to position [1945, 0]
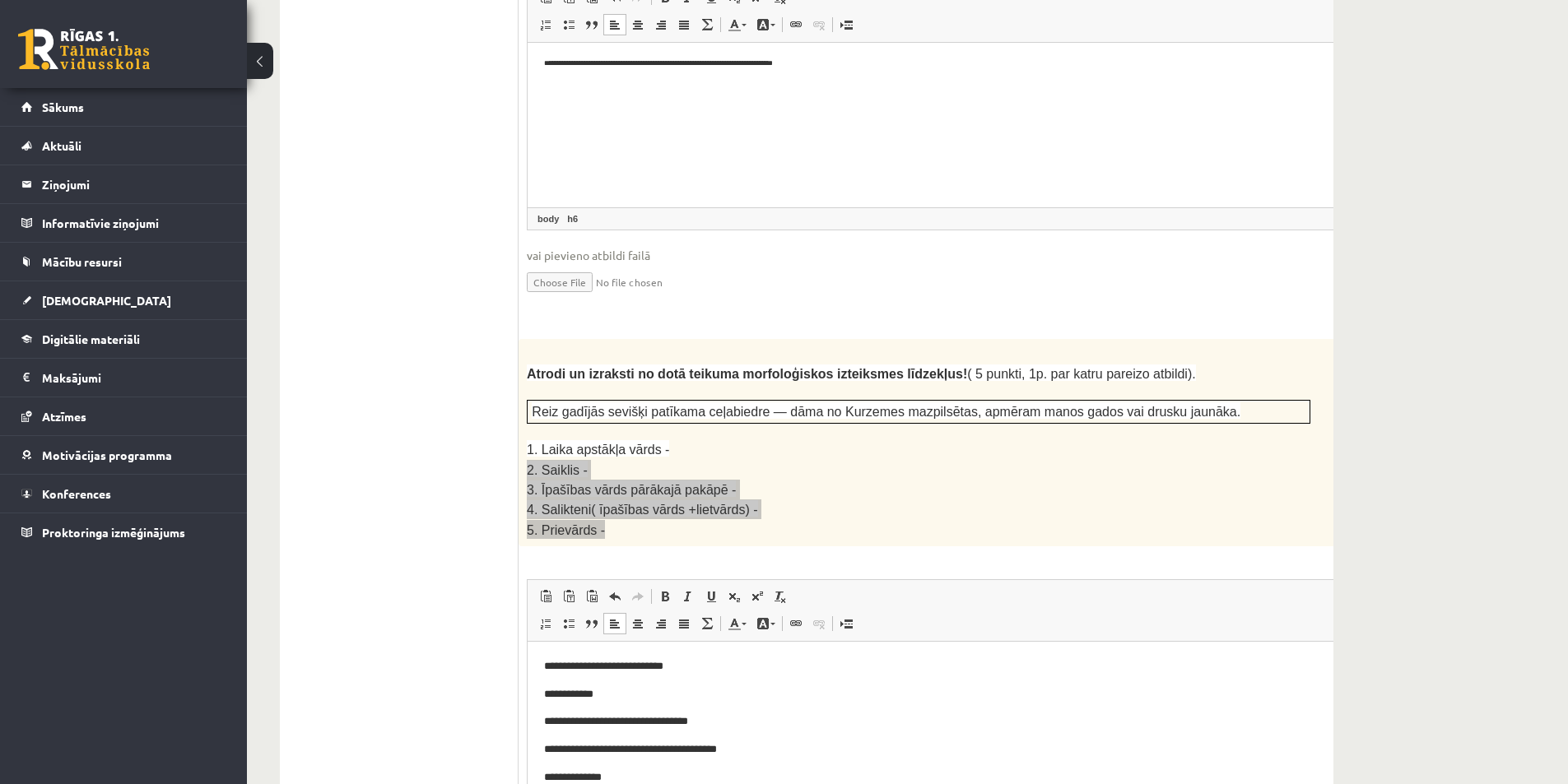
click at [612, 642] on html "**********" at bounding box center [959, 722] width 864 height 161
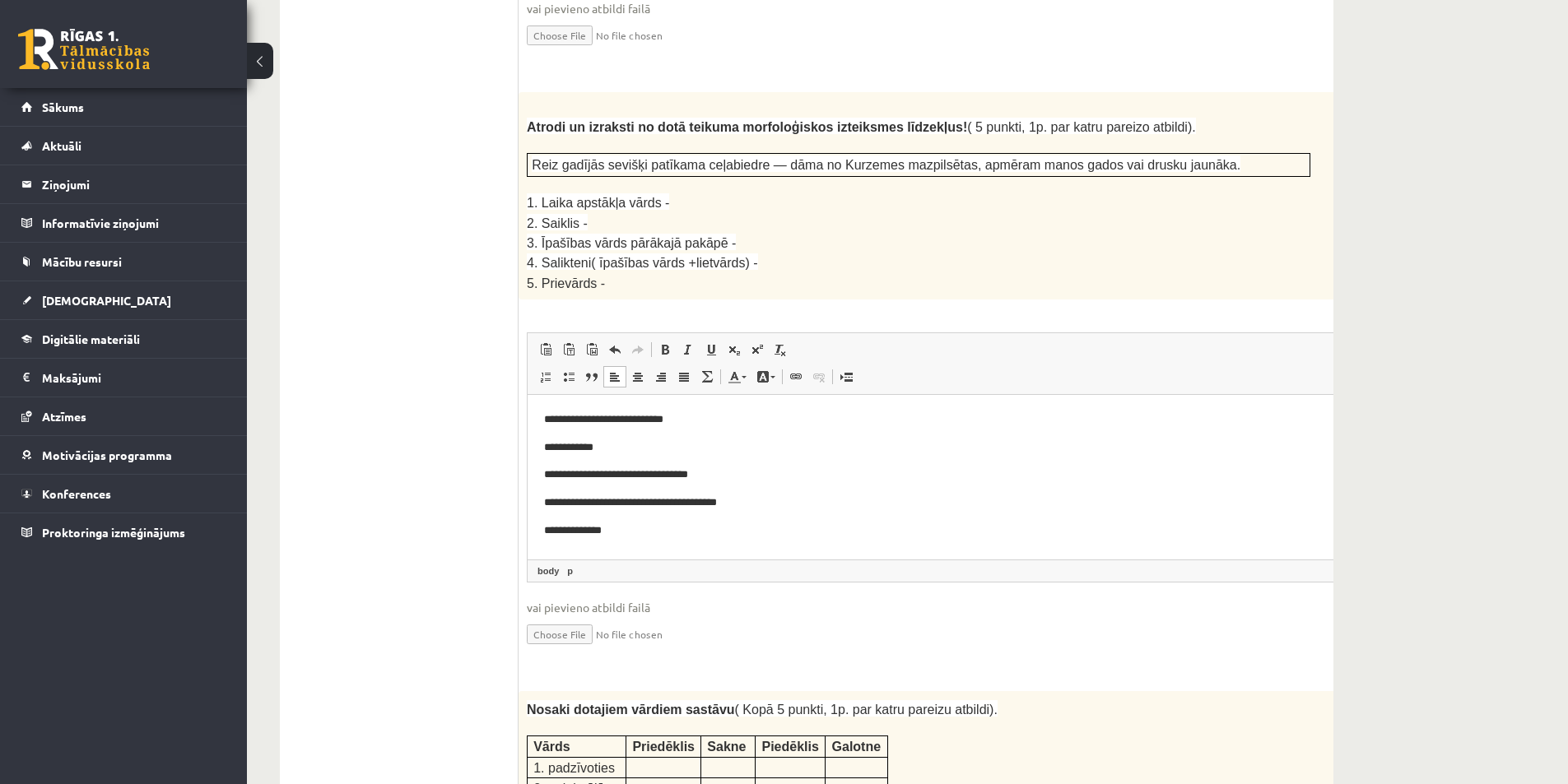
click at [632, 449] on p "**********" at bounding box center [937, 448] width 787 height 18
click at [742, 470] on p "**********" at bounding box center [937, 475] width 787 height 18
click at [746, 500] on p "**********" at bounding box center [937, 503] width 787 height 18
click at [636, 525] on p "**********" at bounding box center [937, 531] width 787 height 18
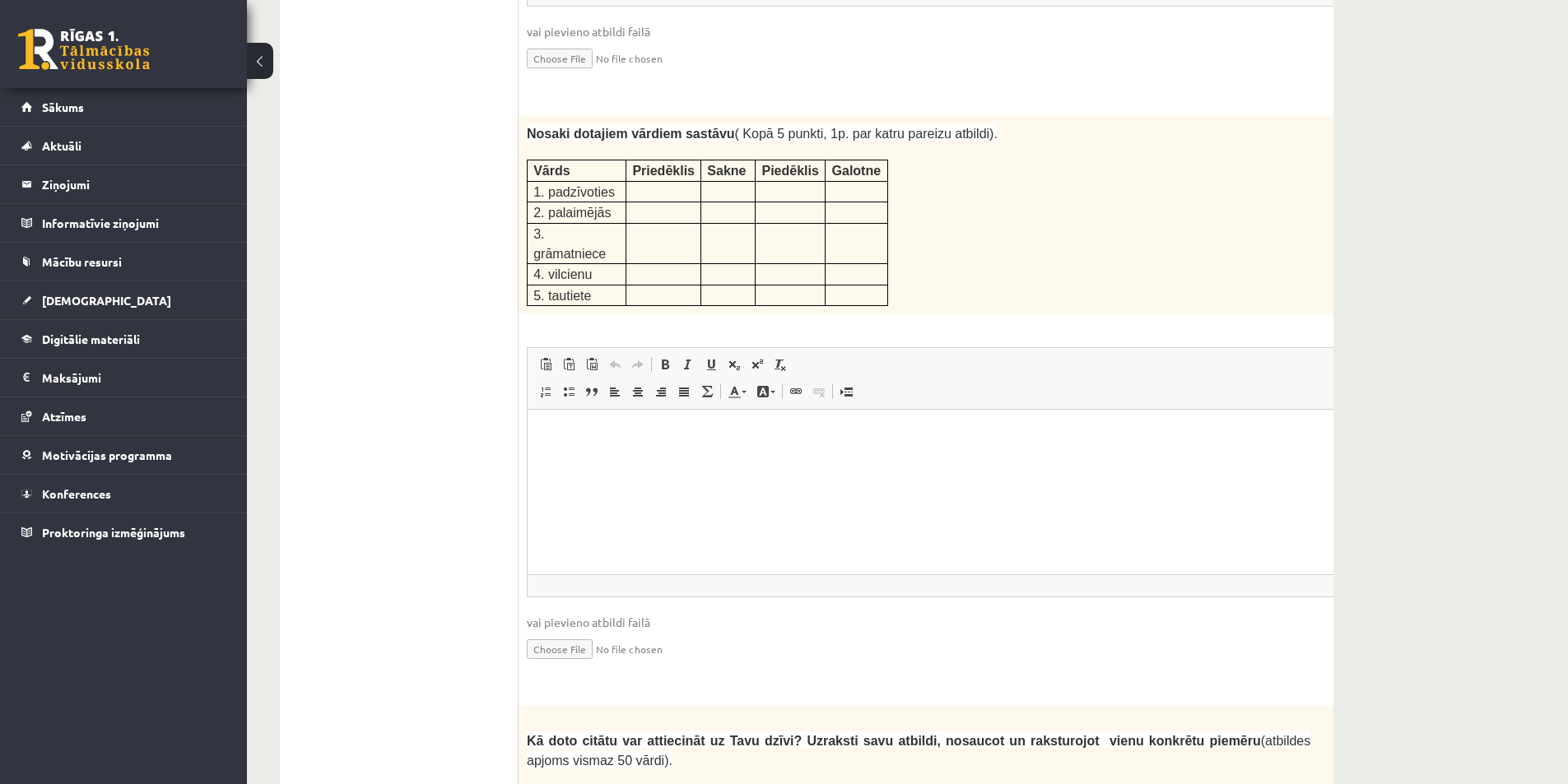
scroll to position [2685, 0]
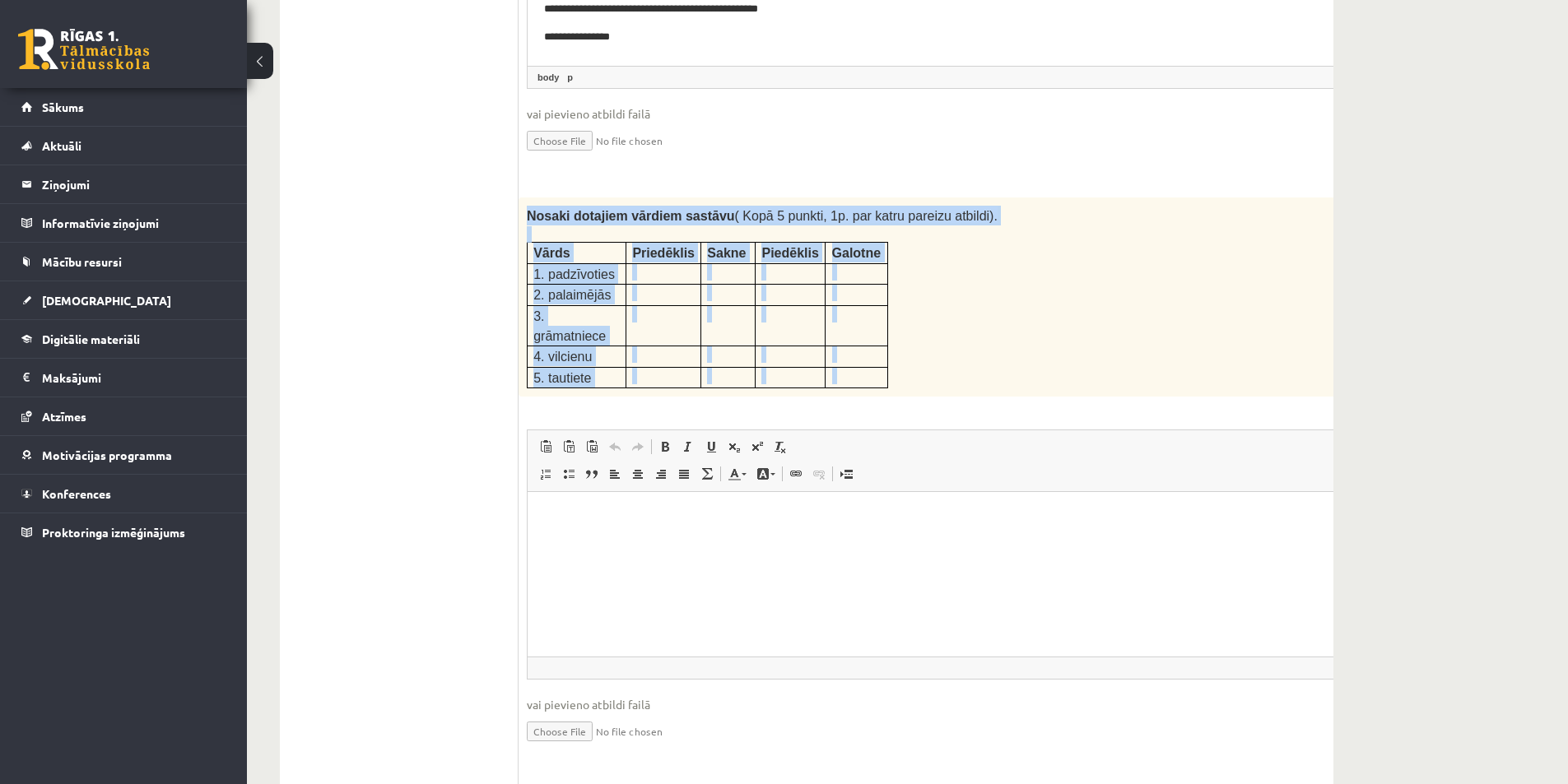
drag, startPoint x: 529, startPoint y: 184, endPoint x: 674, endPoint y: 353, distance: 222.7
click at [674, 353] on div "5p Nosaki dotajiem vārdiem sastāvu ( Kopā 5 punkti, 1p. par katru pareizu atbil…" at bounding box center [959, 485] width 882 height 574
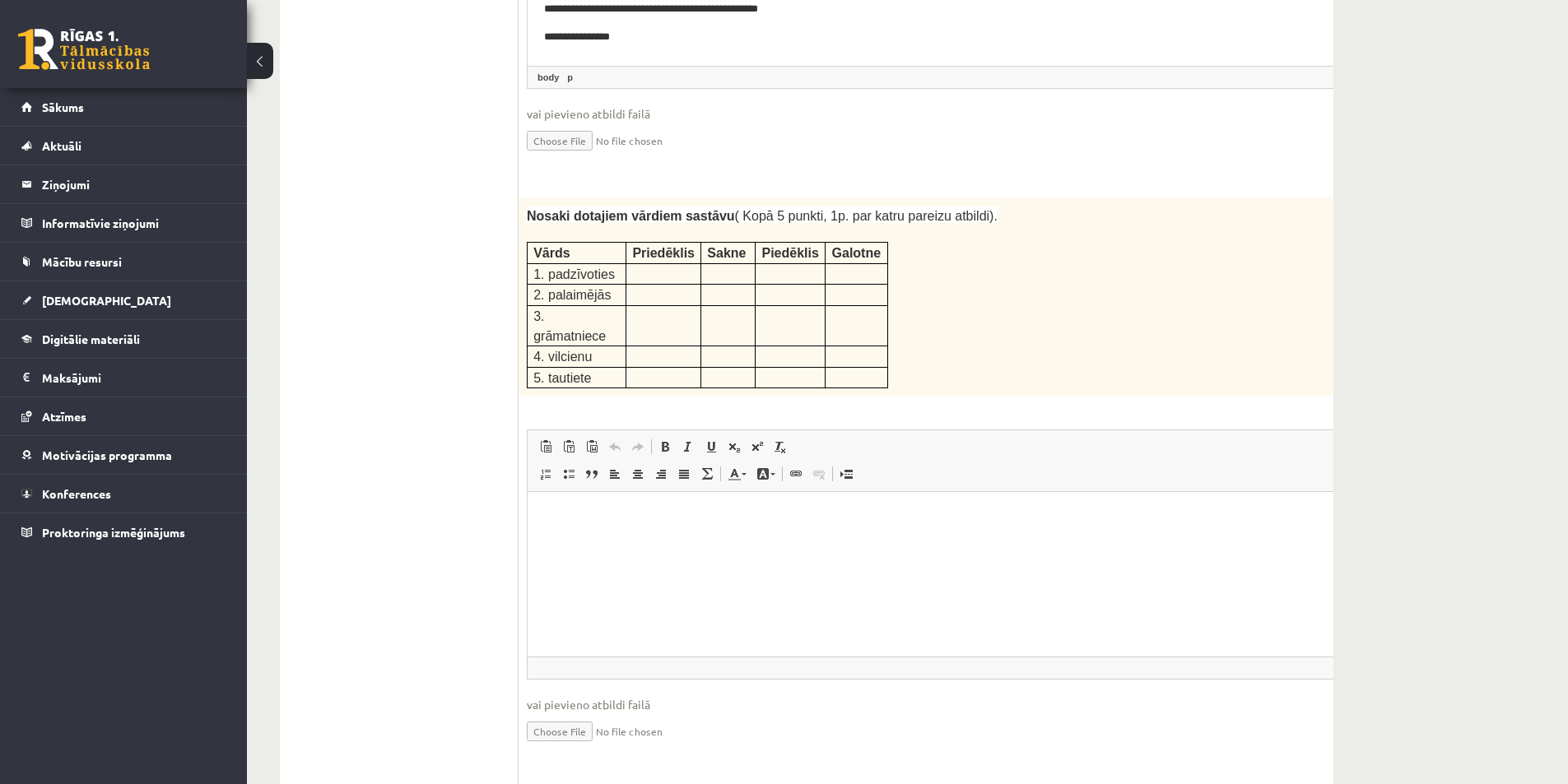
click at [345, 286] on ul "1. uzdevums 2. uzdevums 3. uzdevums" at bounding box center [407, 574] width 222 height 5451
click at [601, 542] on html at bounding box center [959, 516] width 864 height 50
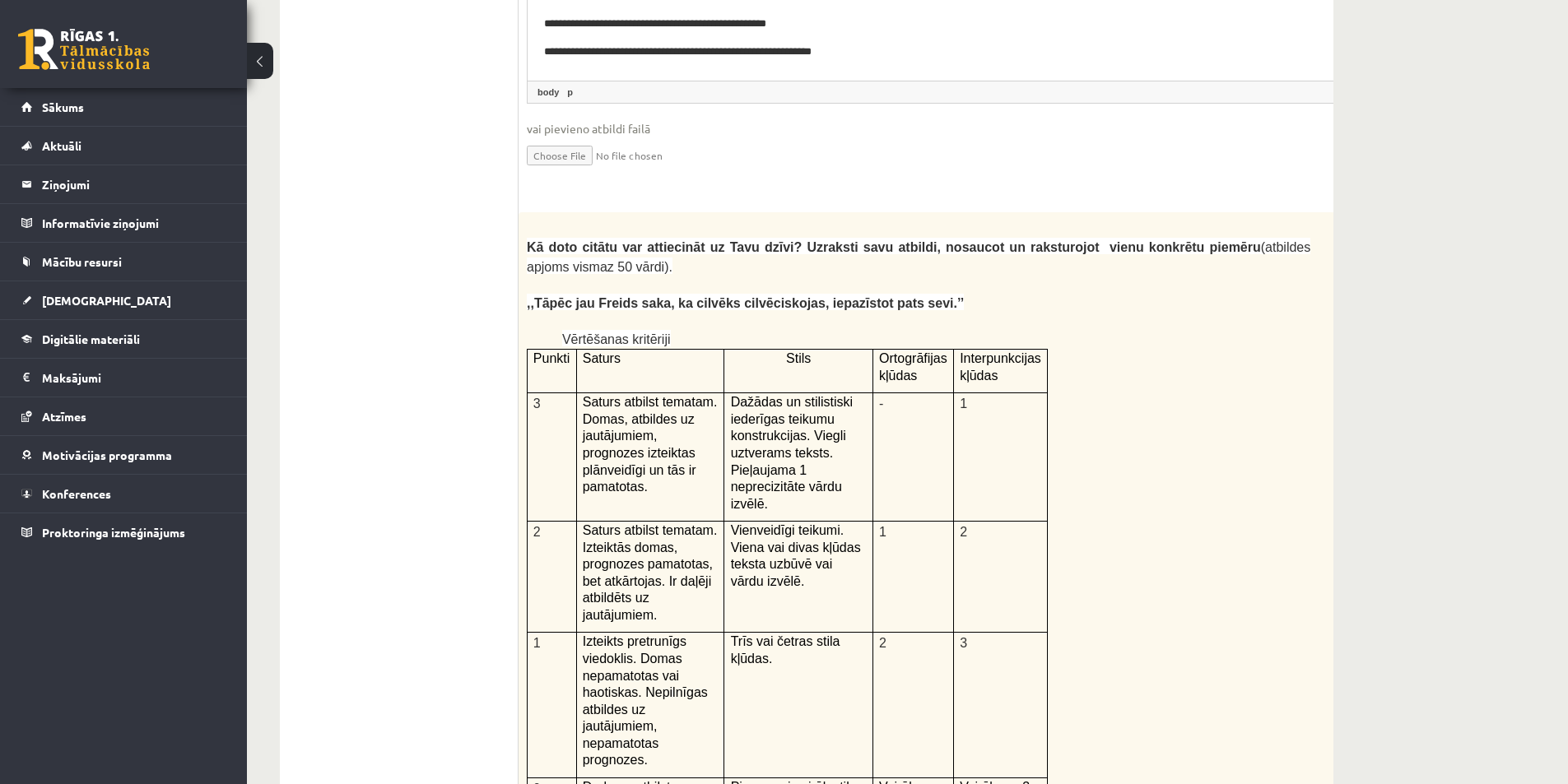
scroll to position [3178, 0]
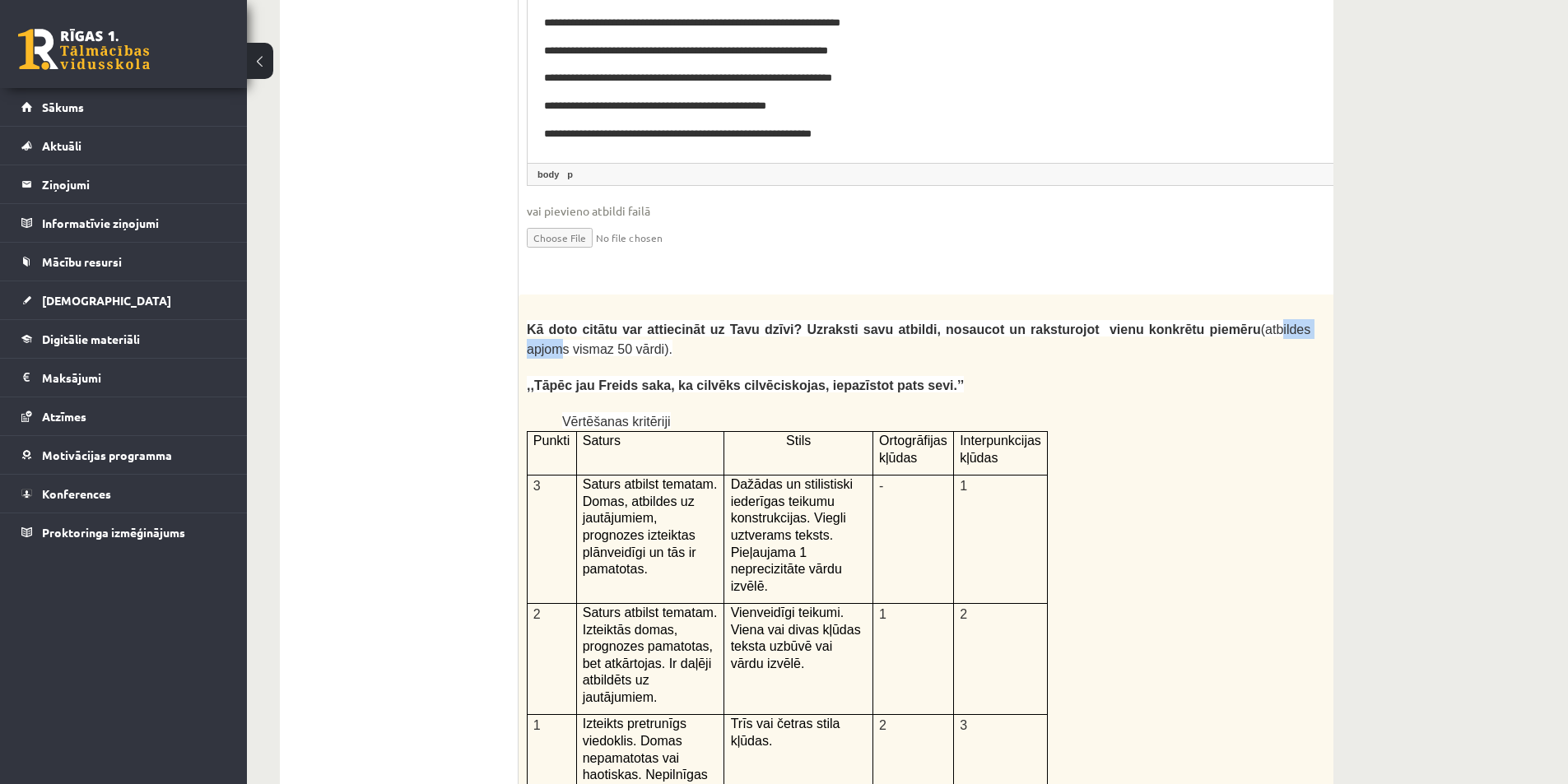
drag, startPoint x: 1259, startPoint y: 277, endPoint x: 1192, endPoint y: 275, distance: 67.0
click at [1189, 322] on span "(atbildes apjoms vismaz 50 vārdi)." at bounding box center [919, 339] width 784 height 33
click at [1297, 294] on div "Kā doto citātu var attiecināt uz Tavu dzīvi? Uzraksti savu atbildi, nosaucot un…" at bounding box center [959, 721] width 882 height 854
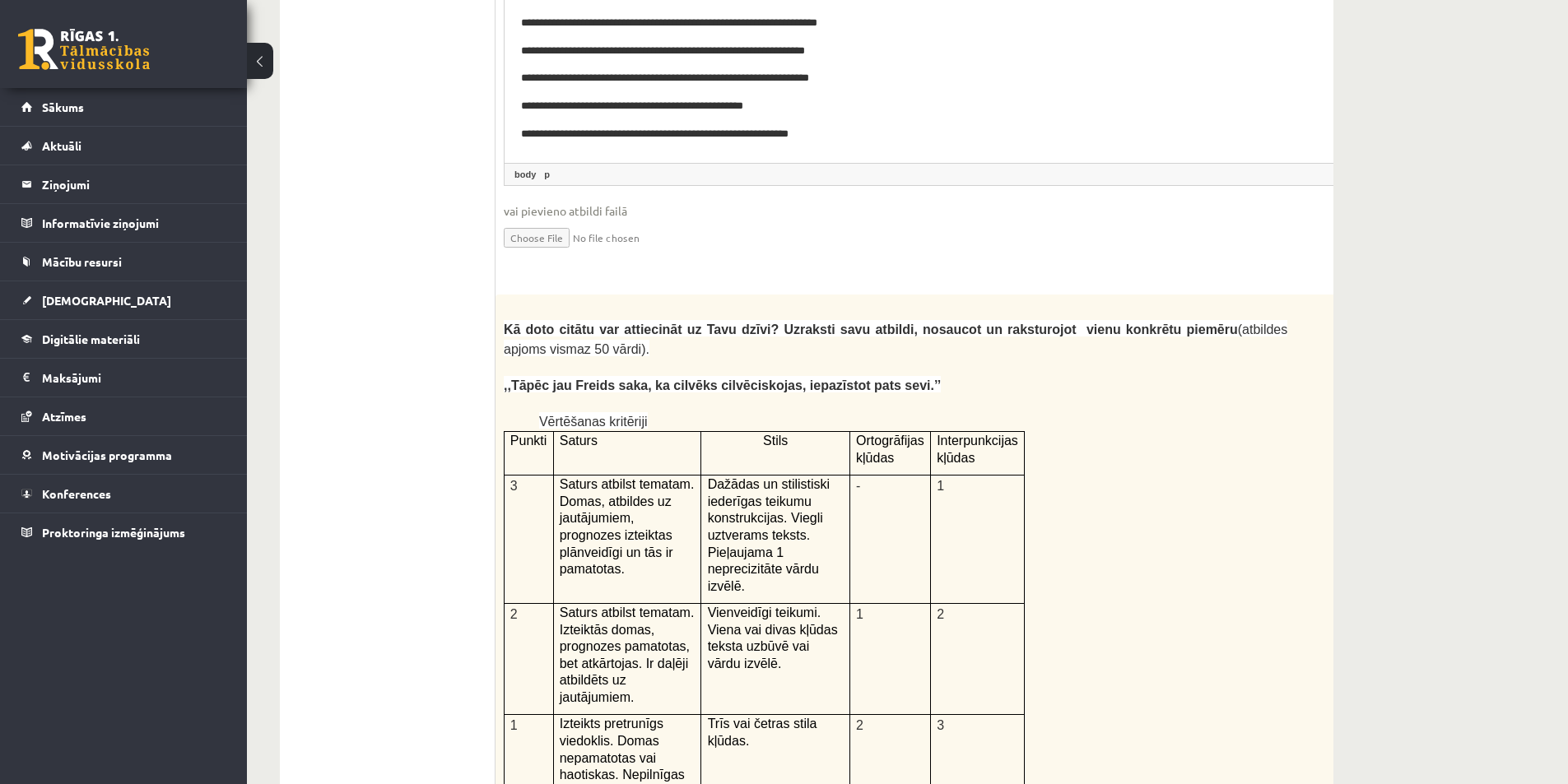
drag, startPoint x: 1330, startPoint y: 250, endPoint x: 1268, endPoint y: 248, distance: 62.0
click at [1174, 245] on form "Izlasi tekstu! Atbildi uz dotajiem jautājumiem! Kopā 51 punkts 0p Fragments no …" at bounding box center [936, 81] width 849 height 5451
drag, startPoint x: 1101, startPoint y: 253, endPoint x: 1228, endPoint y: 263, distance: 127.4
click at [1228, 294] on div "Kā doto citātu var attiecināt uz Tavu dzīvi? Uzraksti savu atbildi, nosaucot un…" at bounding box center [936, 721] width 882 height 854
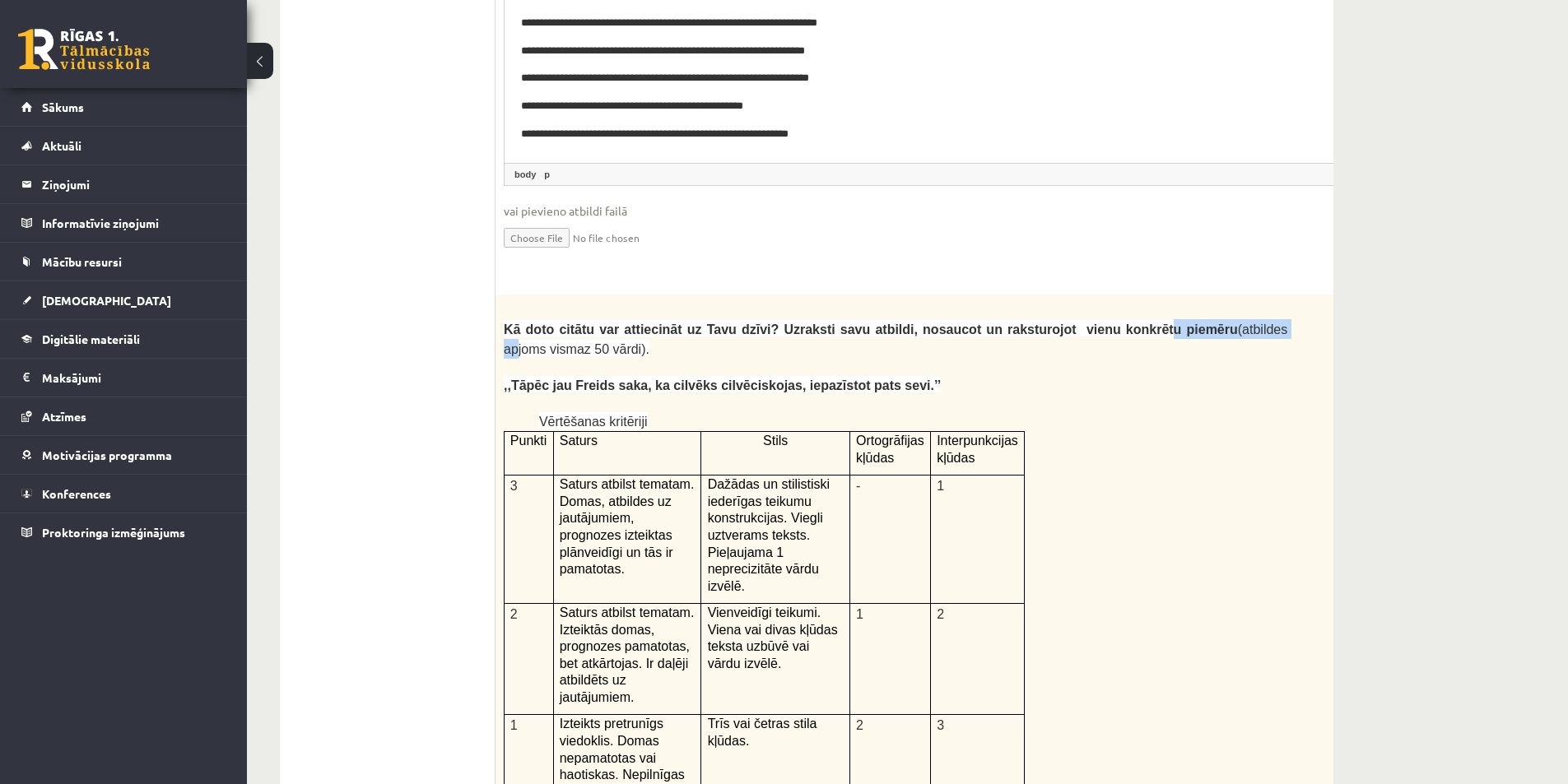
drag, startPoint x: 1100, startPoint y: 281, endPoint x: 1268, endPoint y: 278, distance: 168.0
click at [1268, 294] on div "Kā doto citātu var attiecināt uz Tavu dzīvi? Uzraksti savu atbildi, nosaucot un…" at bounding box center [936, 721] width 882 height 854
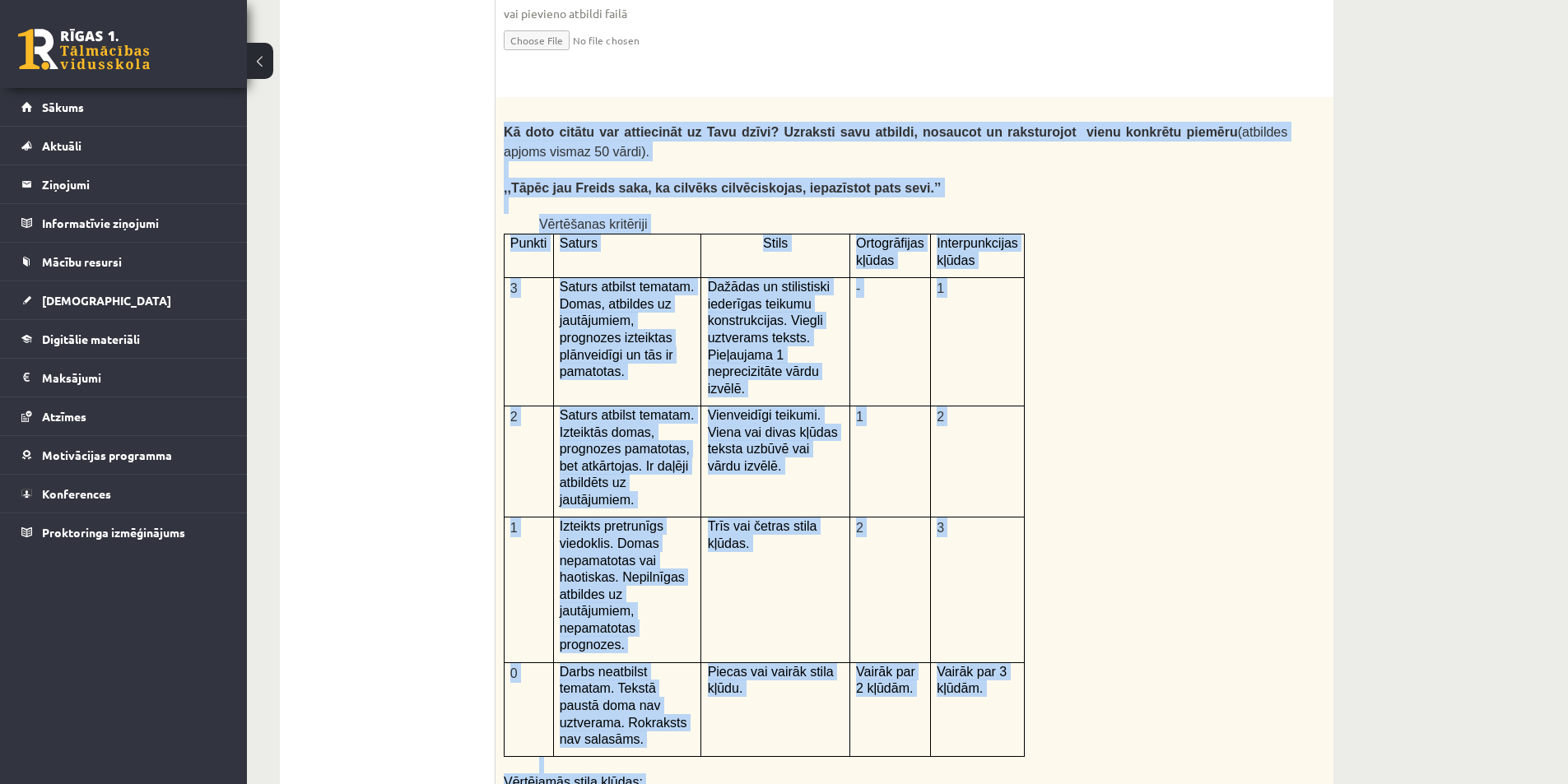
scroll to position [3504, 0]
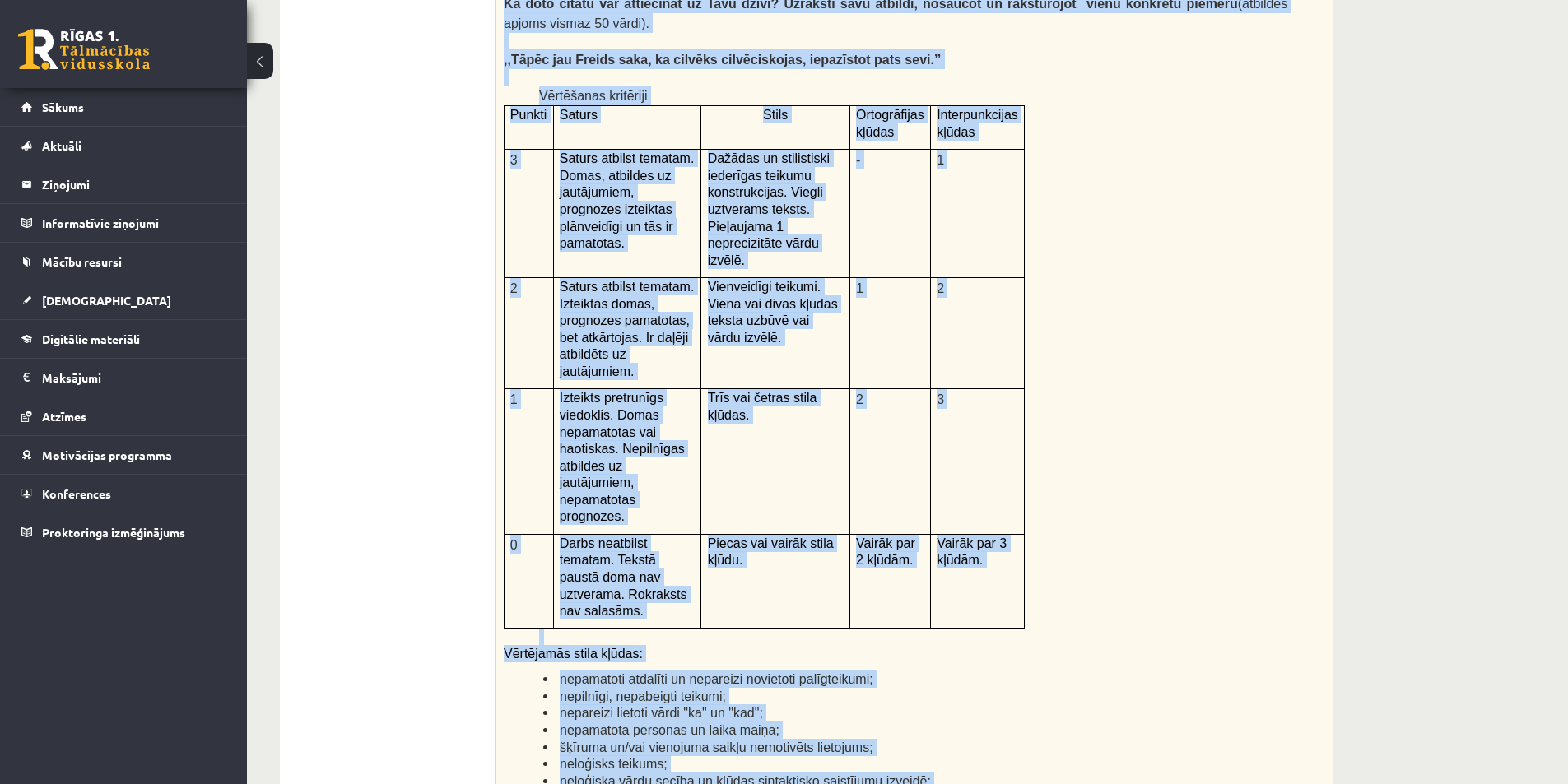
drag, startPoint x: 503, startPoint y: 280, endPoint x: 1059, endPoint y: 678, distance: 683.8
click at [1059, 678] on div "Kā doto citātu var attiecināt uz Tavu dzīvi? Uzraksti savu atbildi, nosaucot un…" at bounding box center [936, 395] width 882 height 854
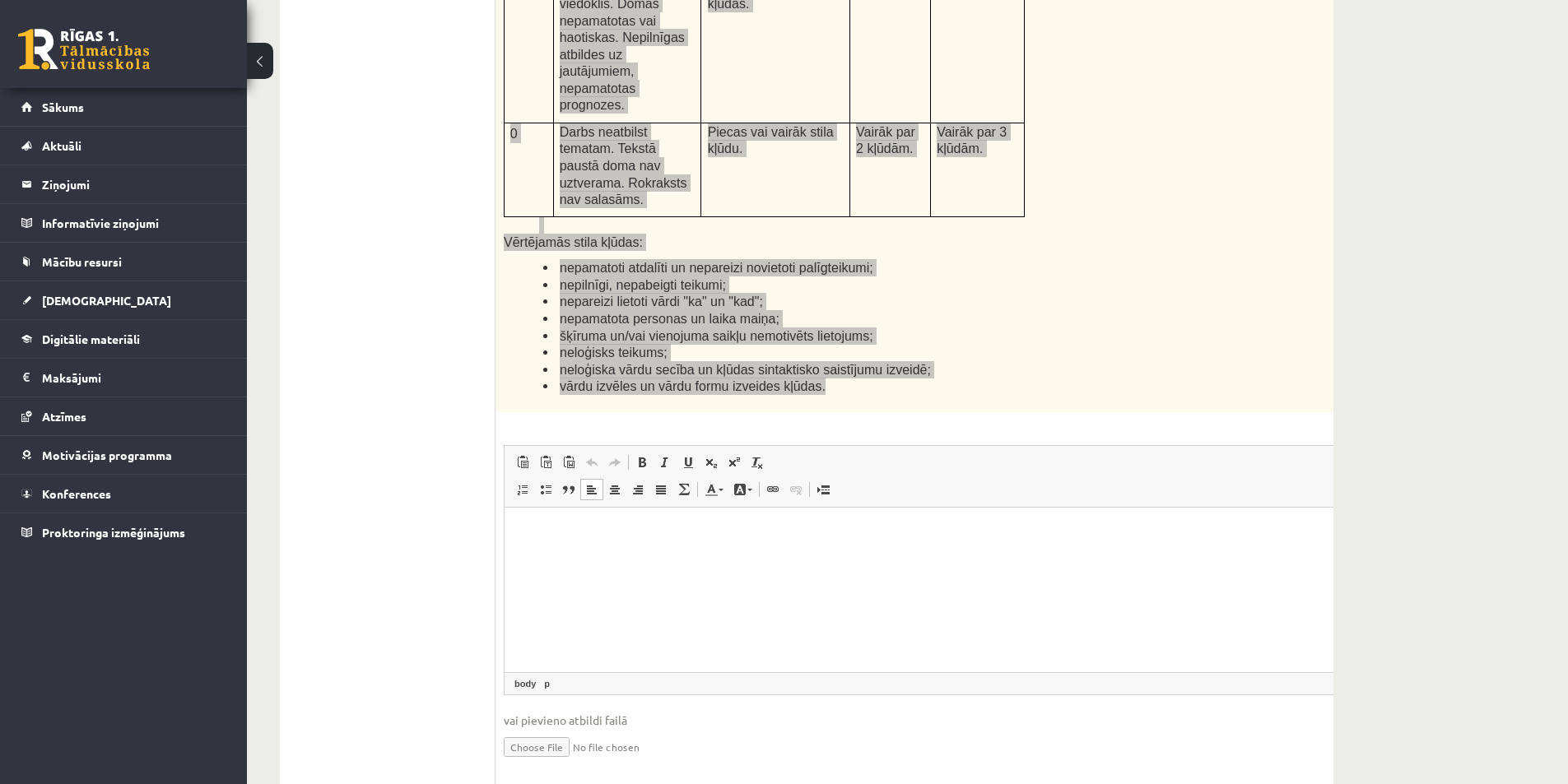
click at [560, 557] on html at bounding box center [936, 531] width 864 height 50
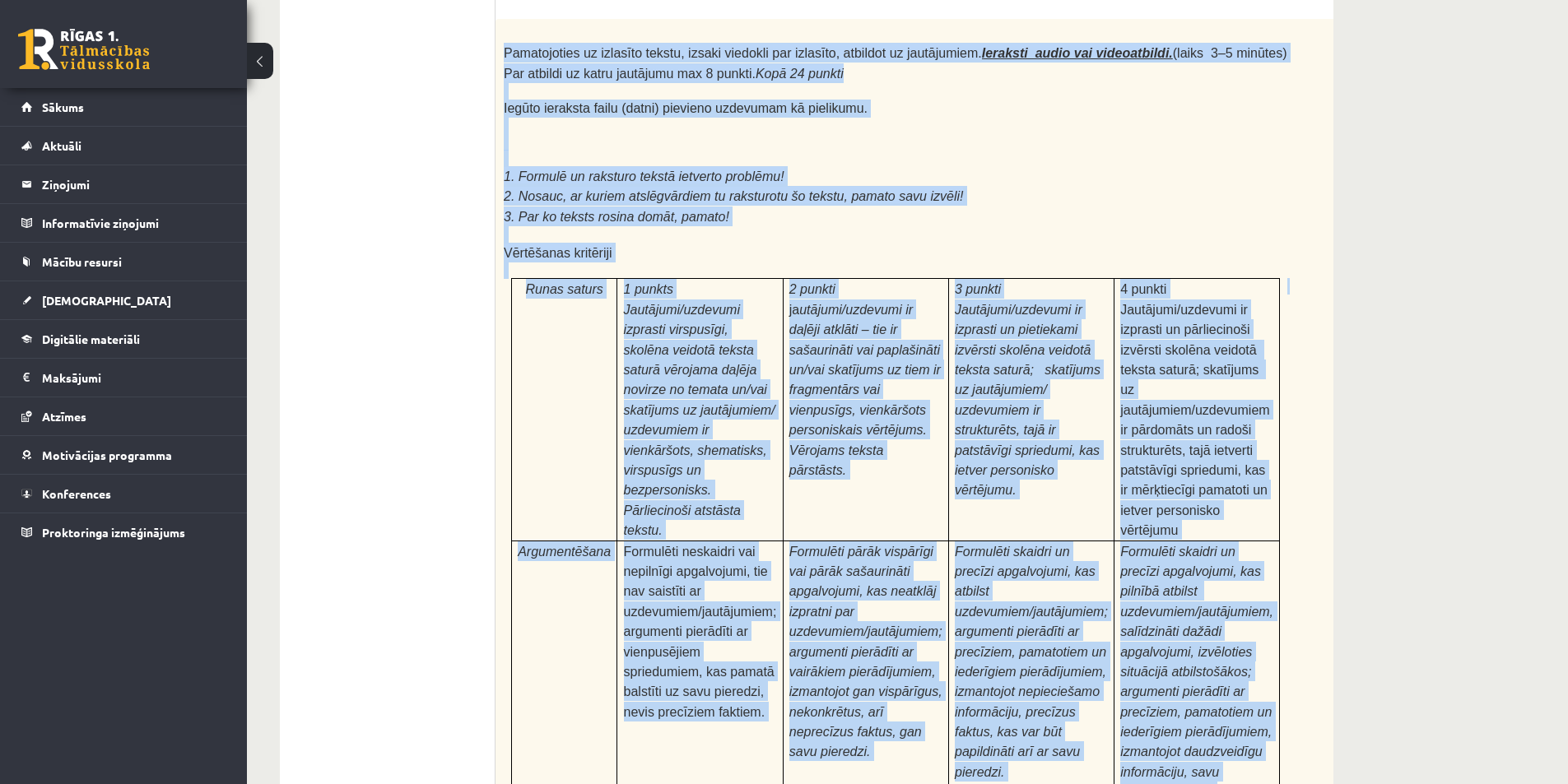
scroll to position [4851, 0]
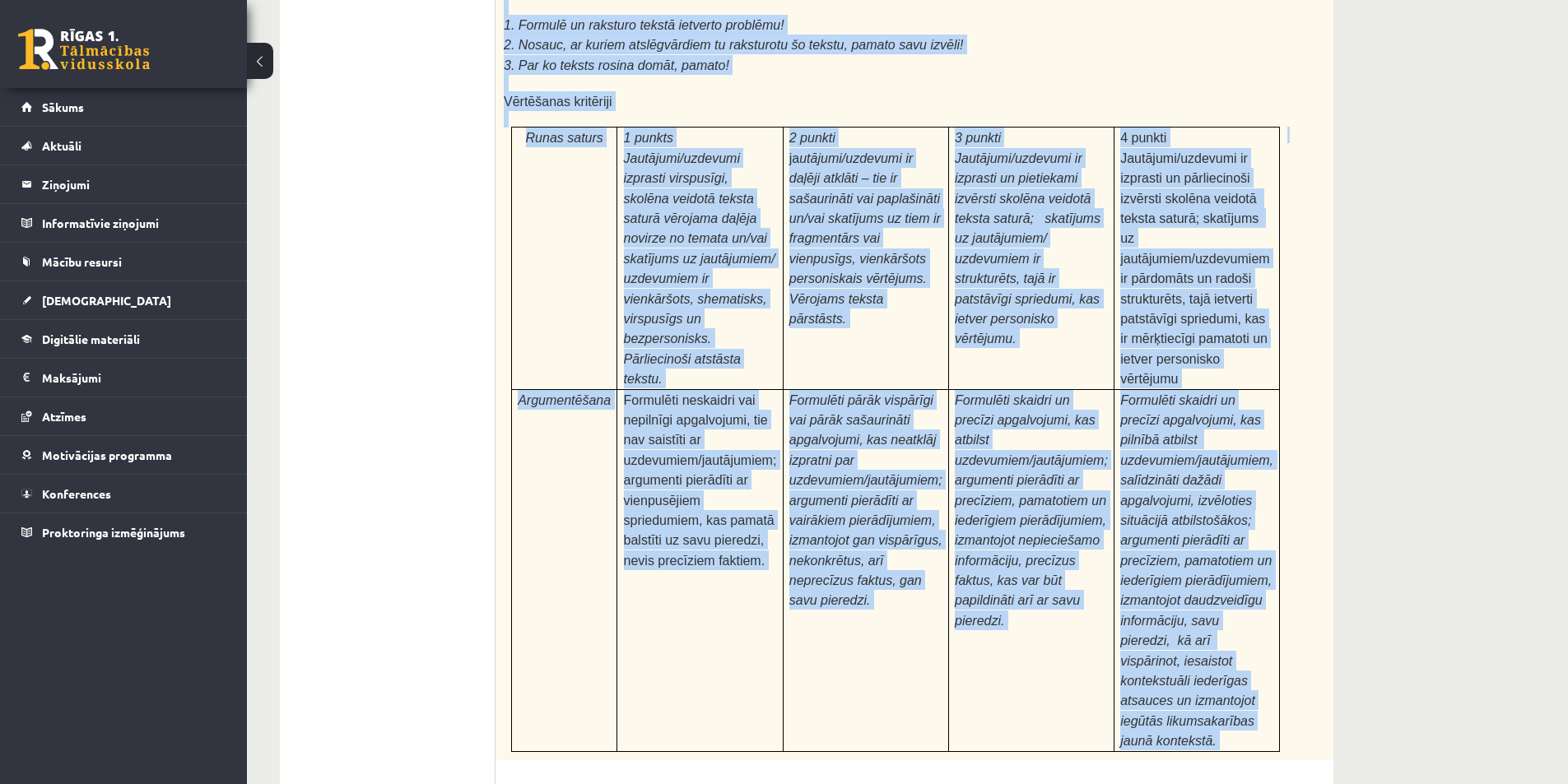
drag, startPoint x: 506, startPoint y: 130, endPoint x: 1247, endPoint y: 634, distance: 896.2
click at [1247, 634] on div "24p Pamatojoties uz izlasīto tekstu, izsaki viedokli par izlasīto, atbildot uz …" at bounding box center [936, 501] width 882 height 1268
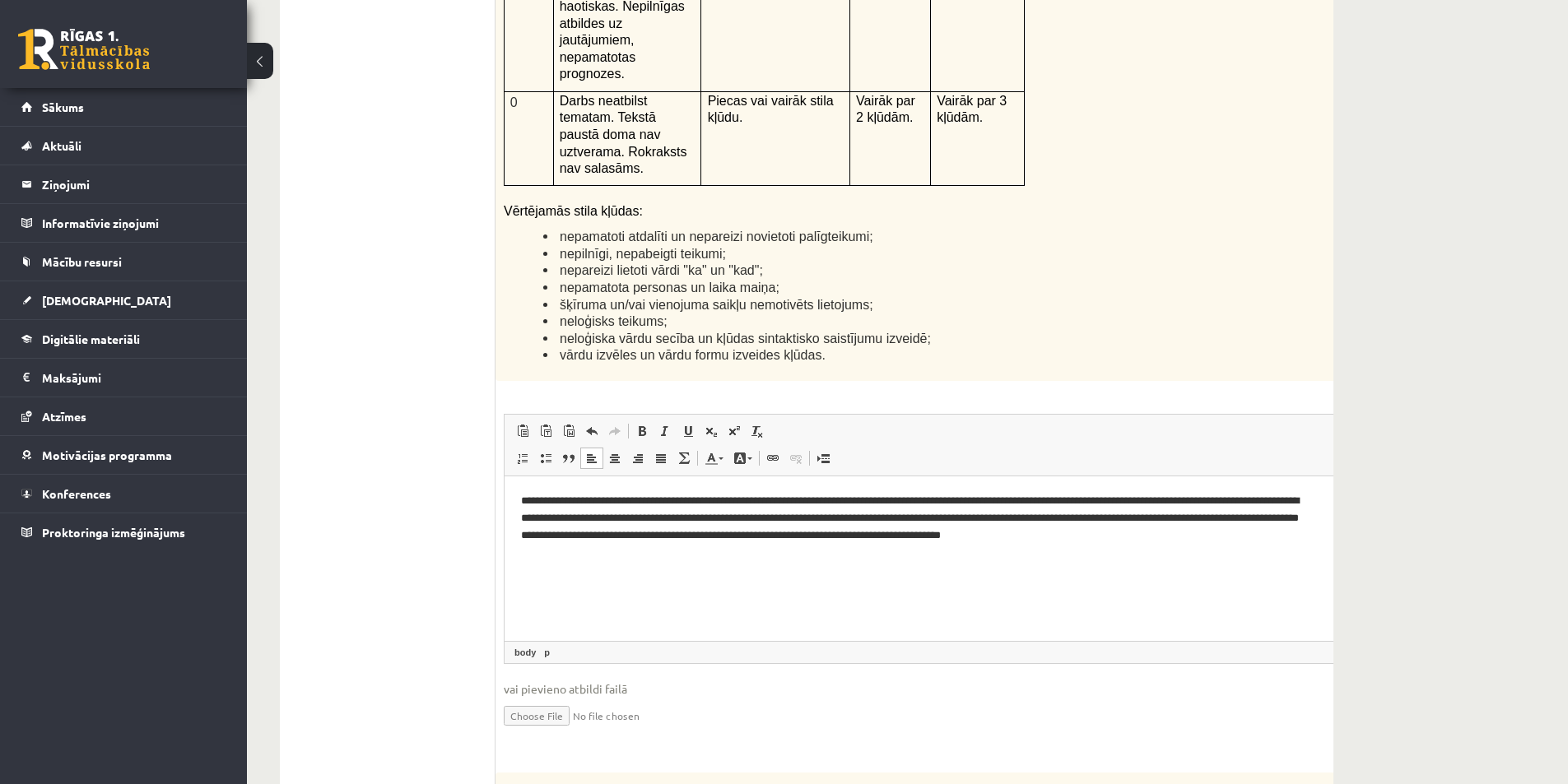
scroll to position [3370, 0]
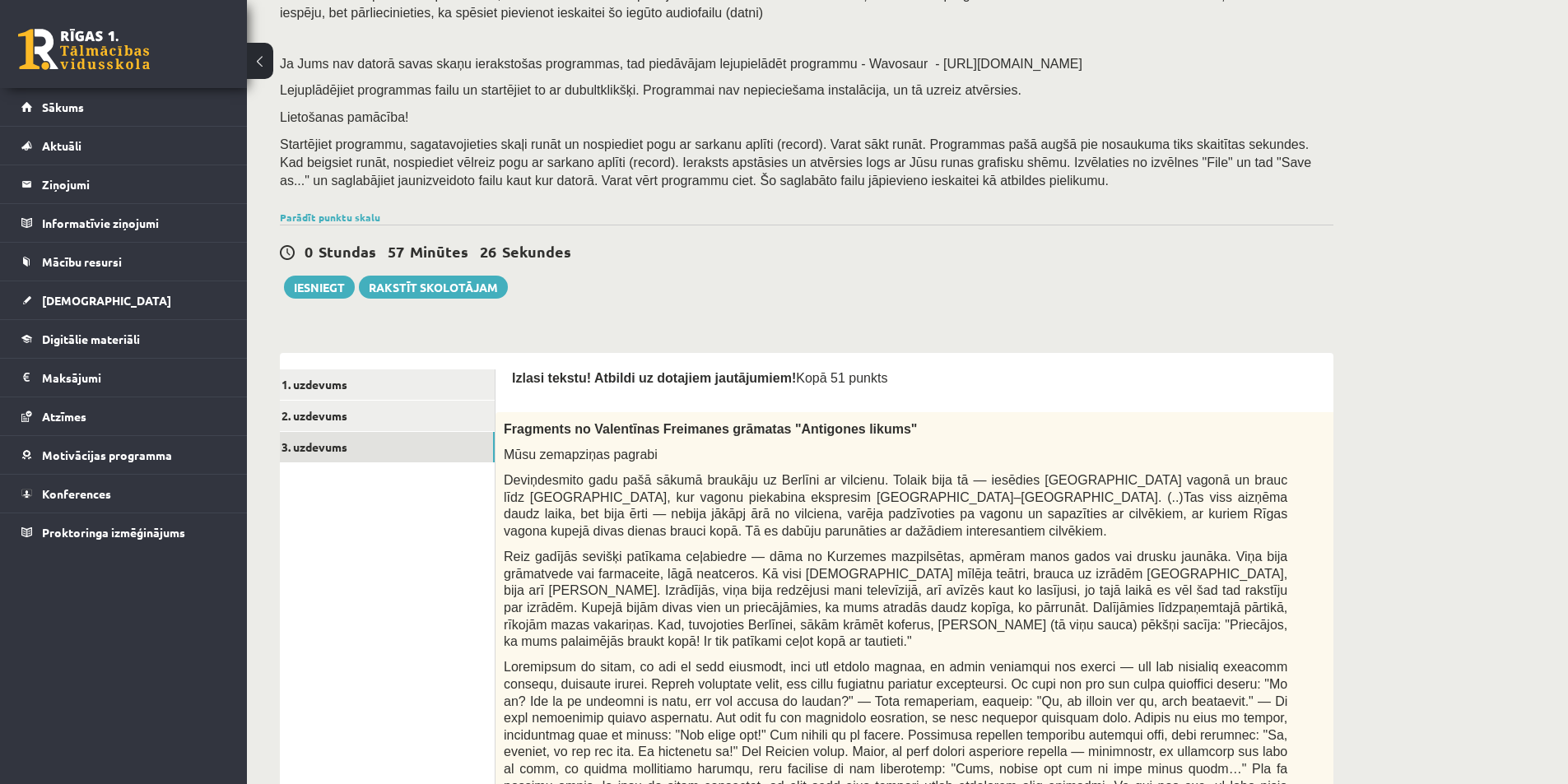
scroll to position [0, 0]
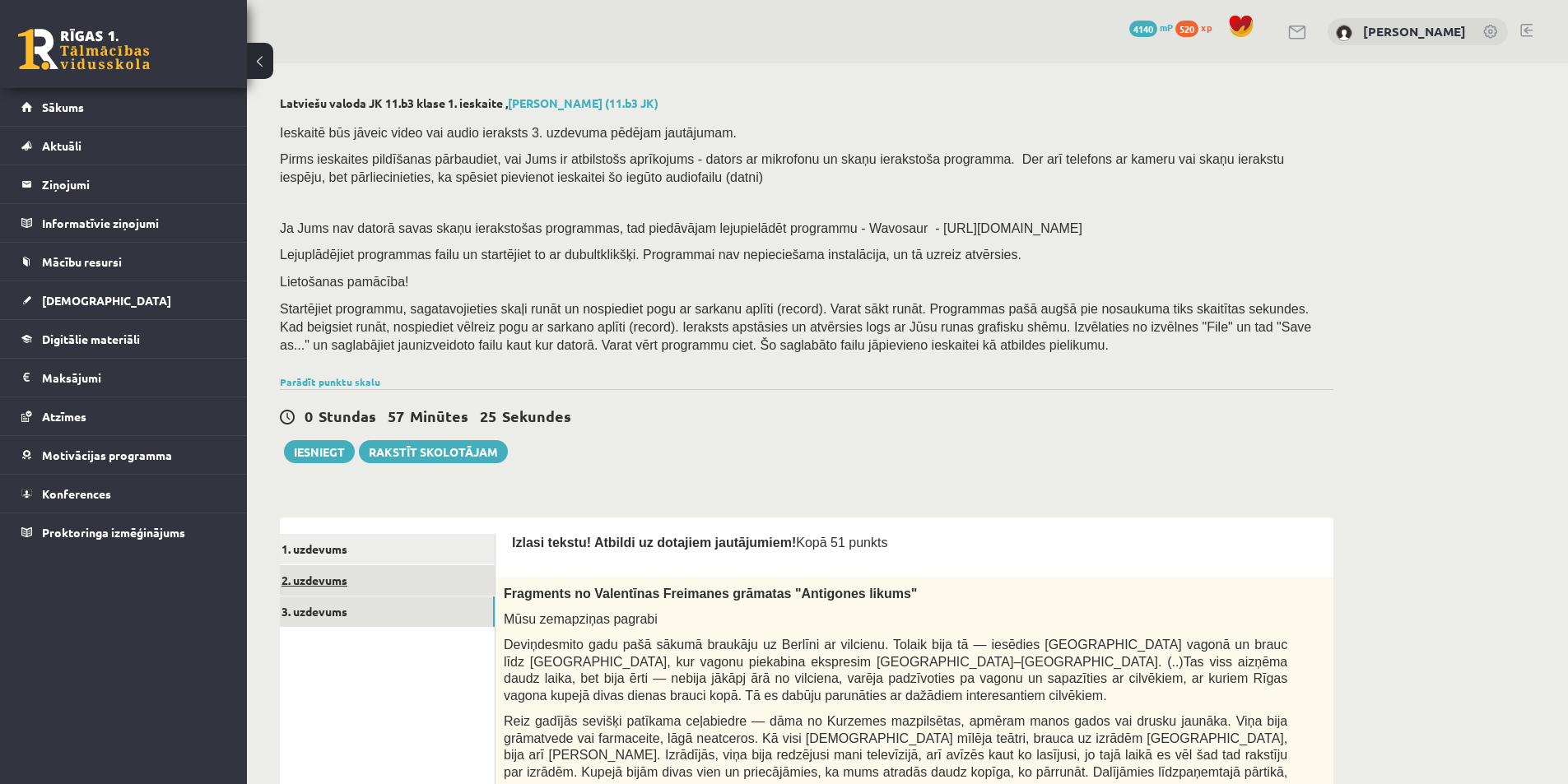
click at [376, 585] on link "2. uzdevums" at bounding box center [384, 580] width 221 height 31
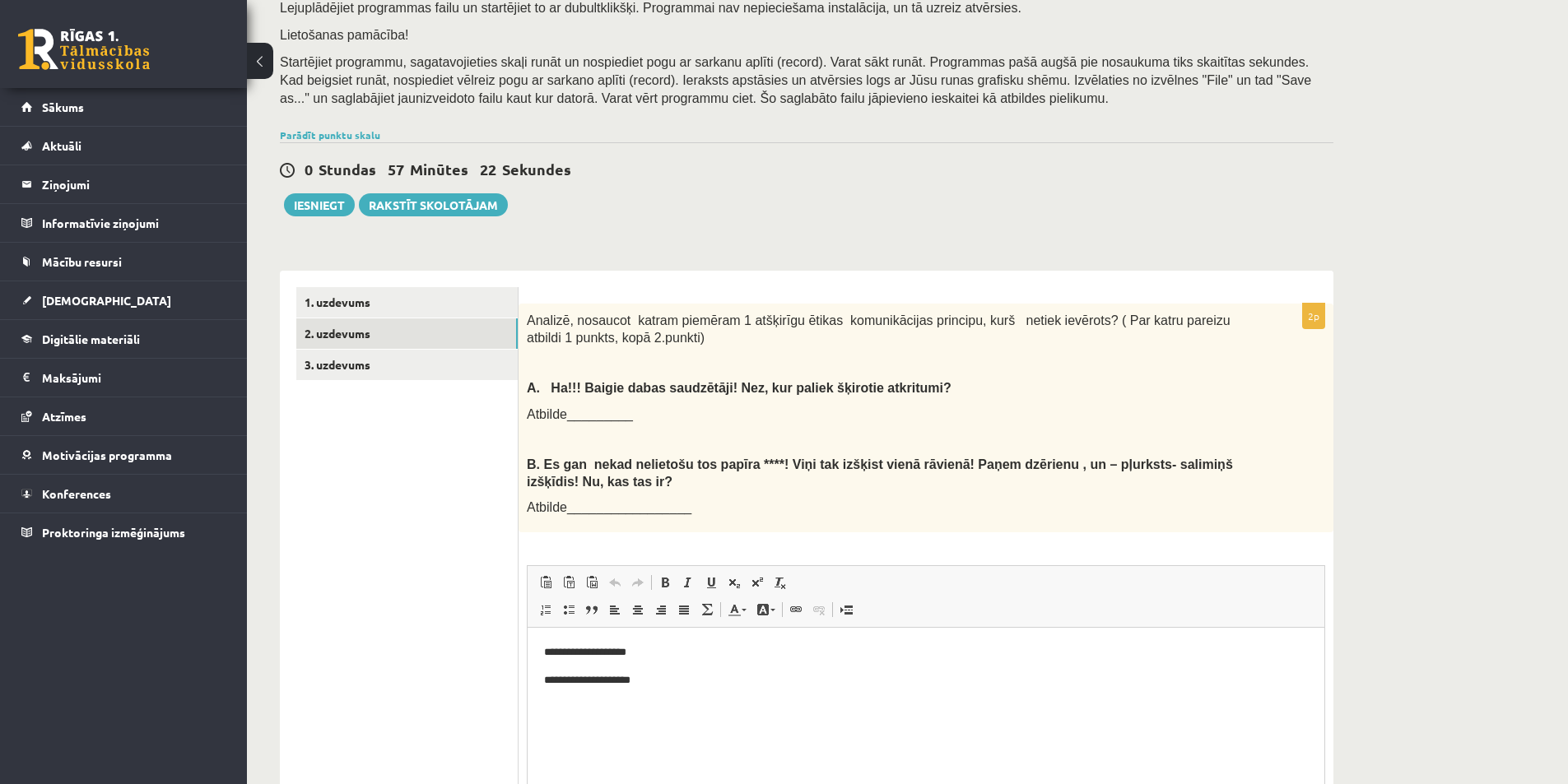
scroll to position [422, 0]
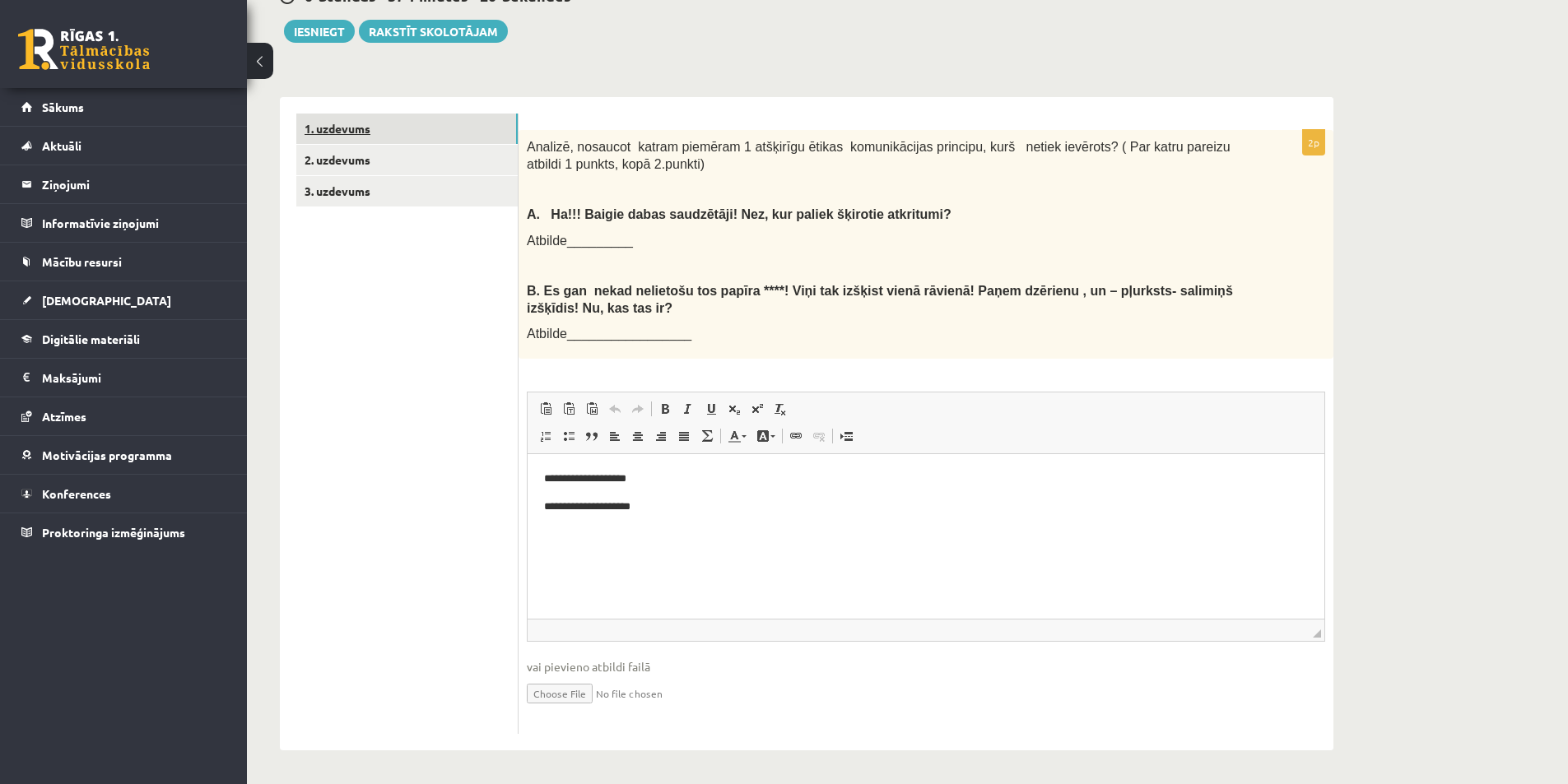
click at [390, 124] on link "1. uzdevums" at bounding box center [407, 128] width 221 height 31
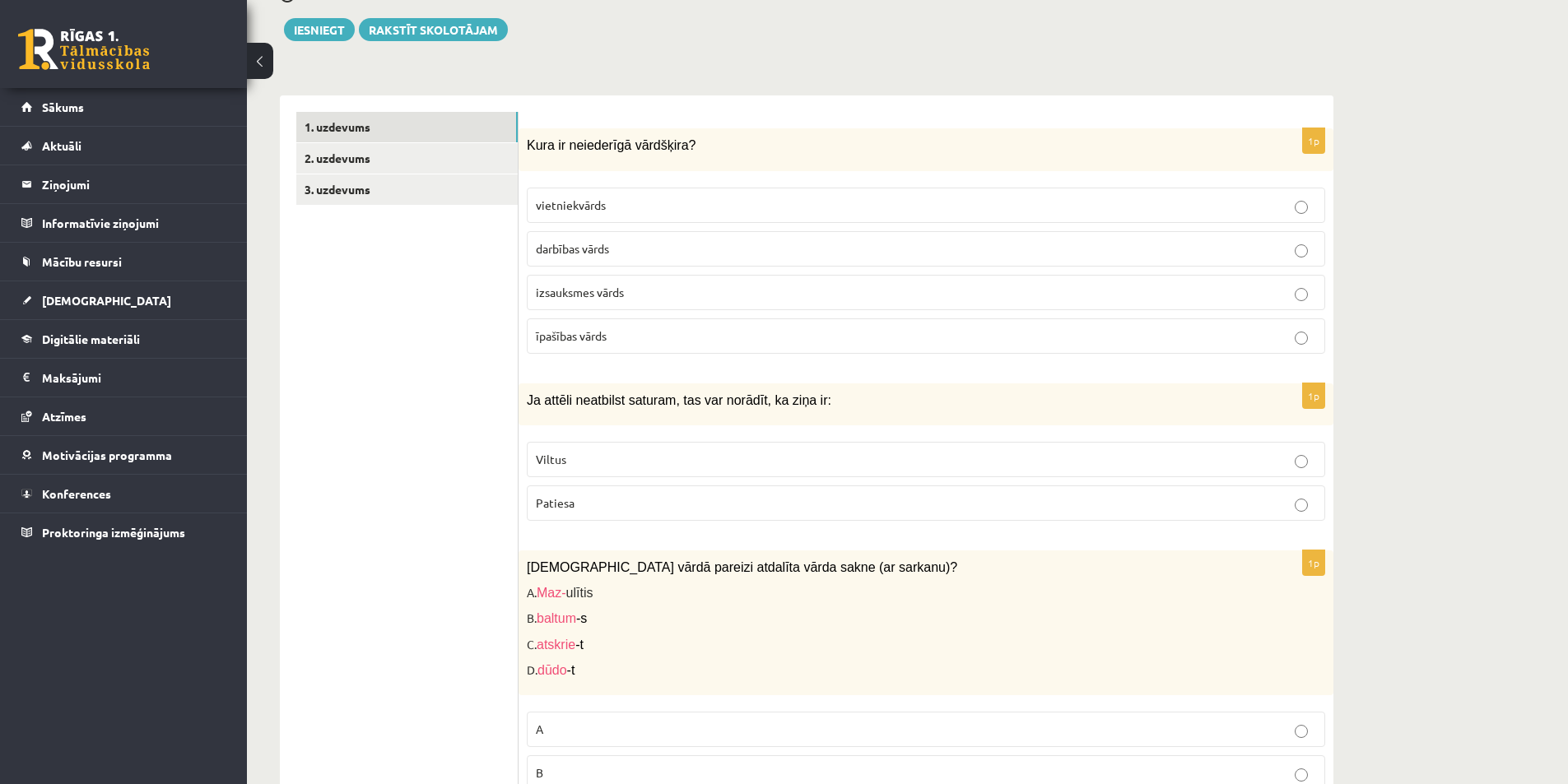
scroll to position [257, 0]
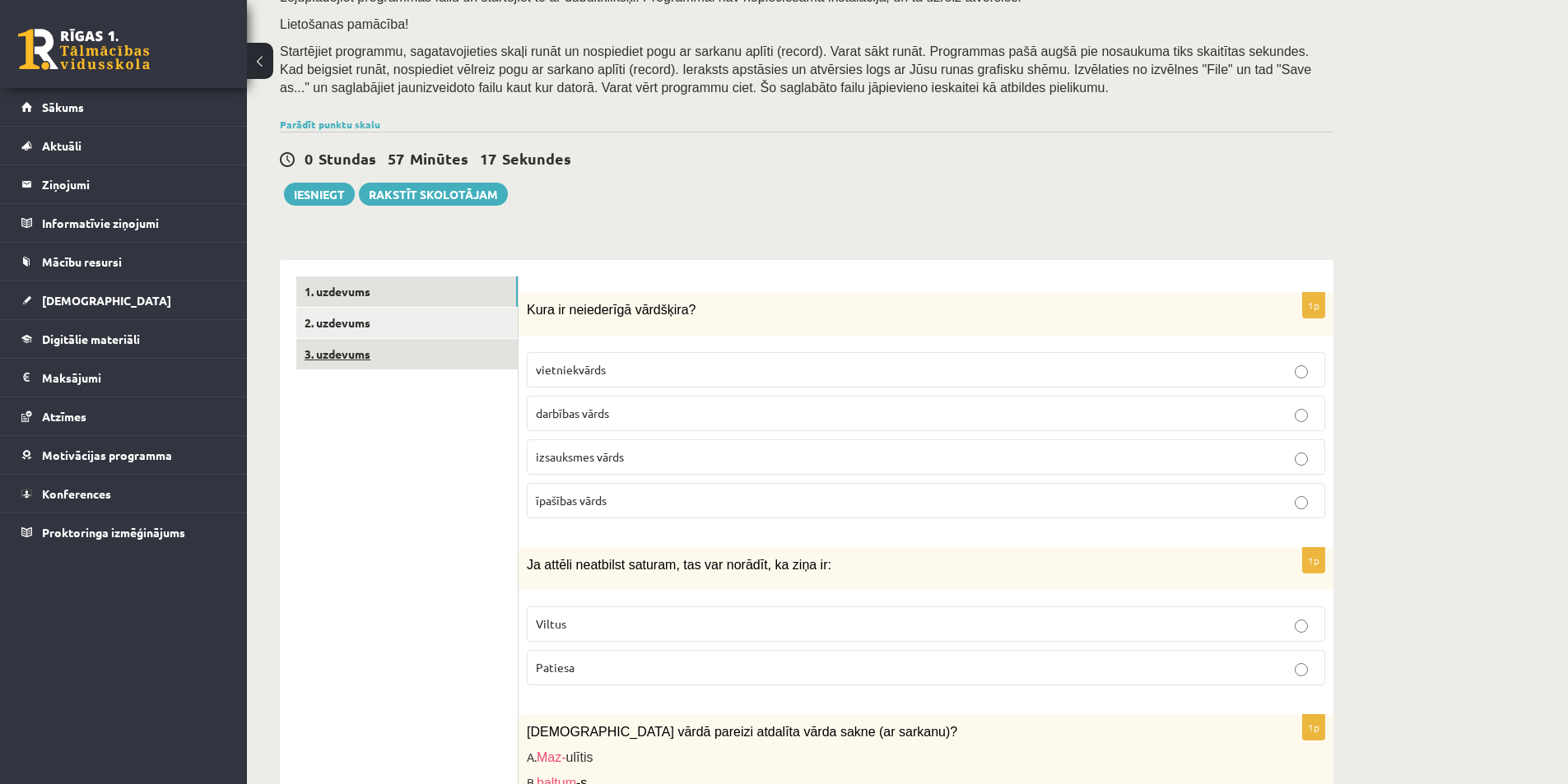
click at [358, 346] on link "3. uzdevums" at bounding box center [407, 354] width 221 height 31
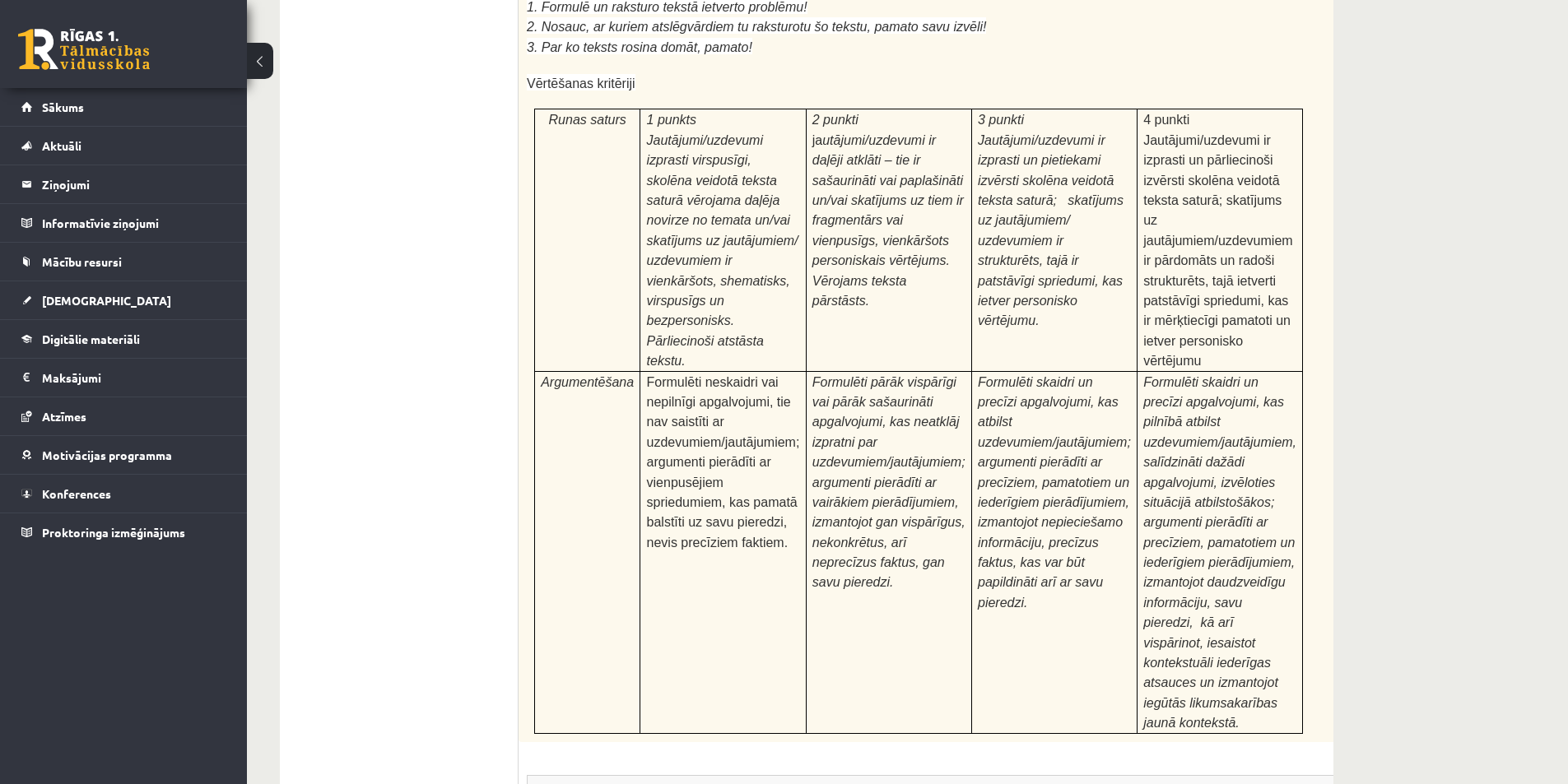
scroll to position [5116, 0]
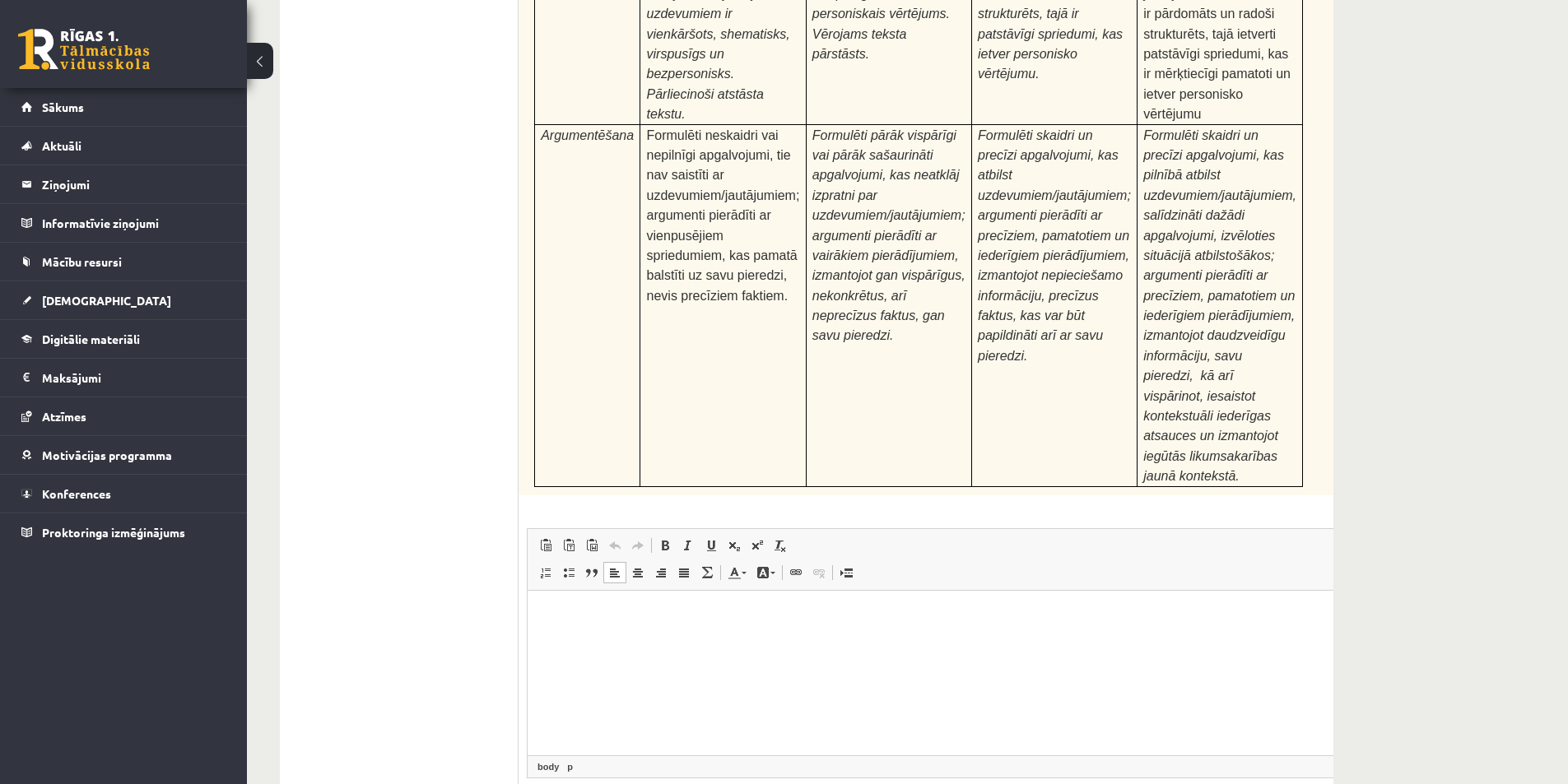
click at [608, 640] on html at bounding box center [959, 615] width 864 height 50
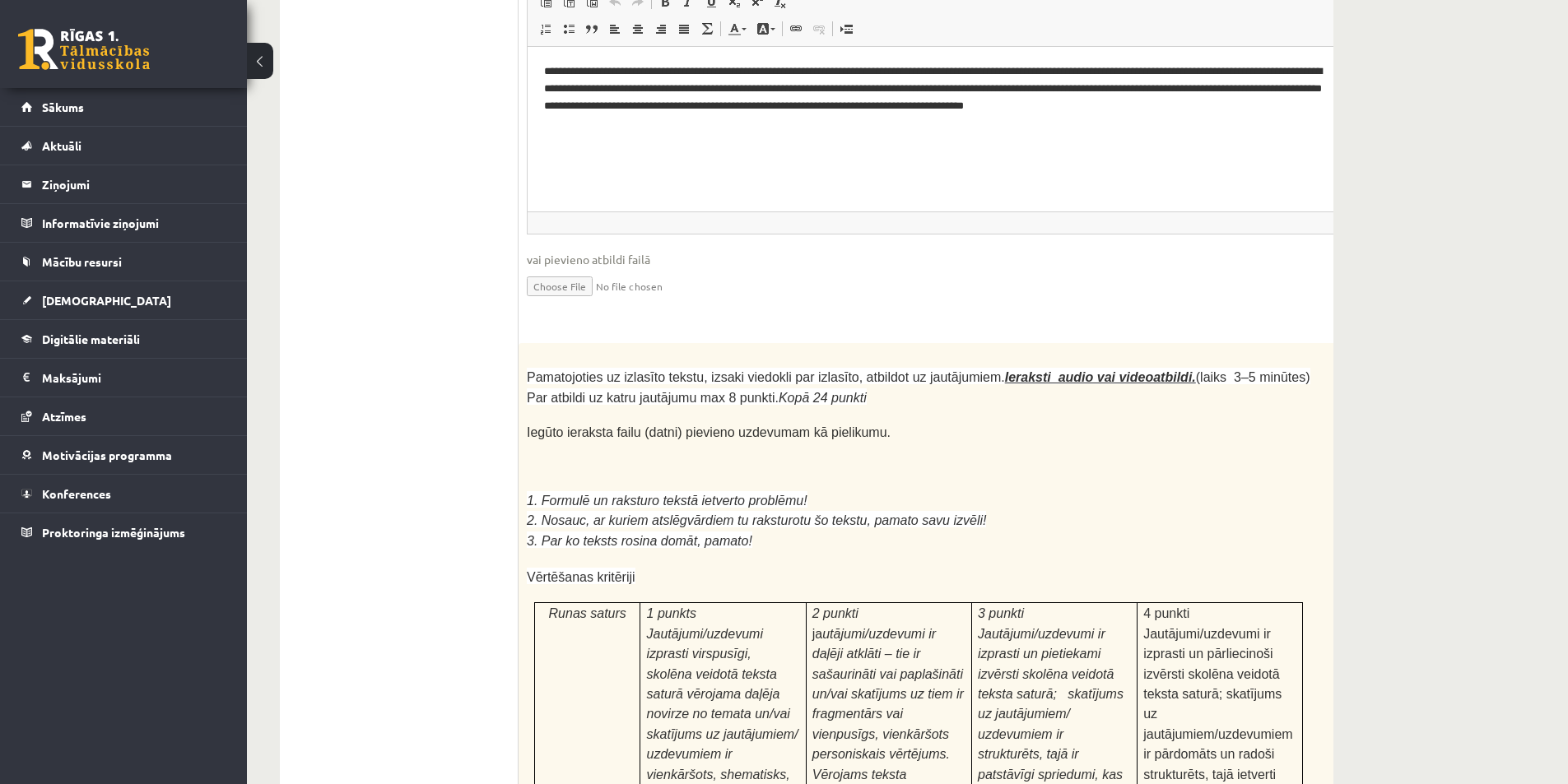
scroll to position [4293, 0]
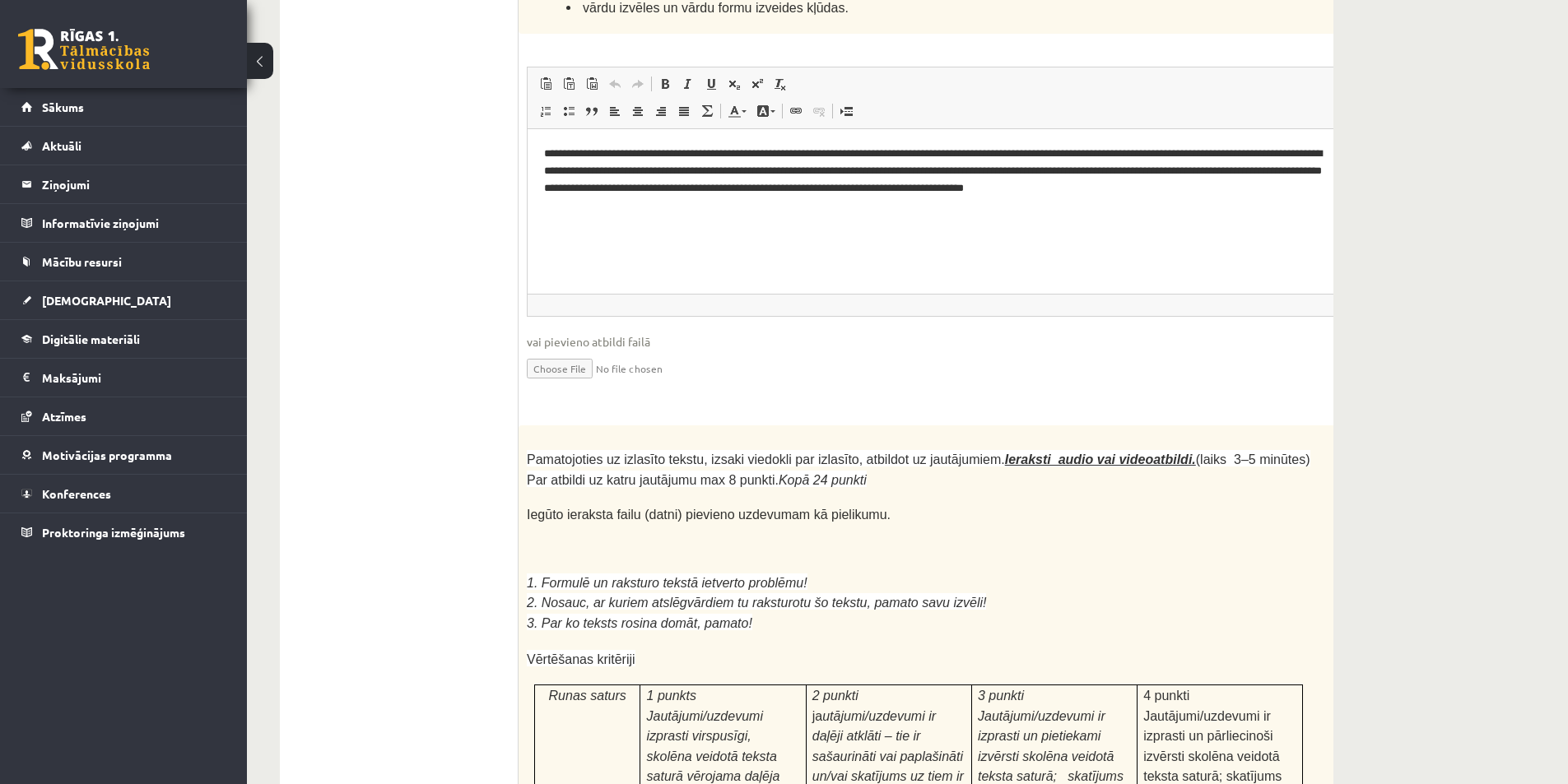
drag, startPoint x: 1114, startPoint y: 372, endPoint x: 990, endPoint y: 367, distance: 124.1
click at [990, 489] on p at bounding box center [919, 497] width 784 height 17
drag, startPoint x: 1057, startPoint y: 306, endPoint x: 921, endPoint y: 320, distance: 136.7
click at [919, 434] on li at bounding box center [919, 442] width 784 height 17
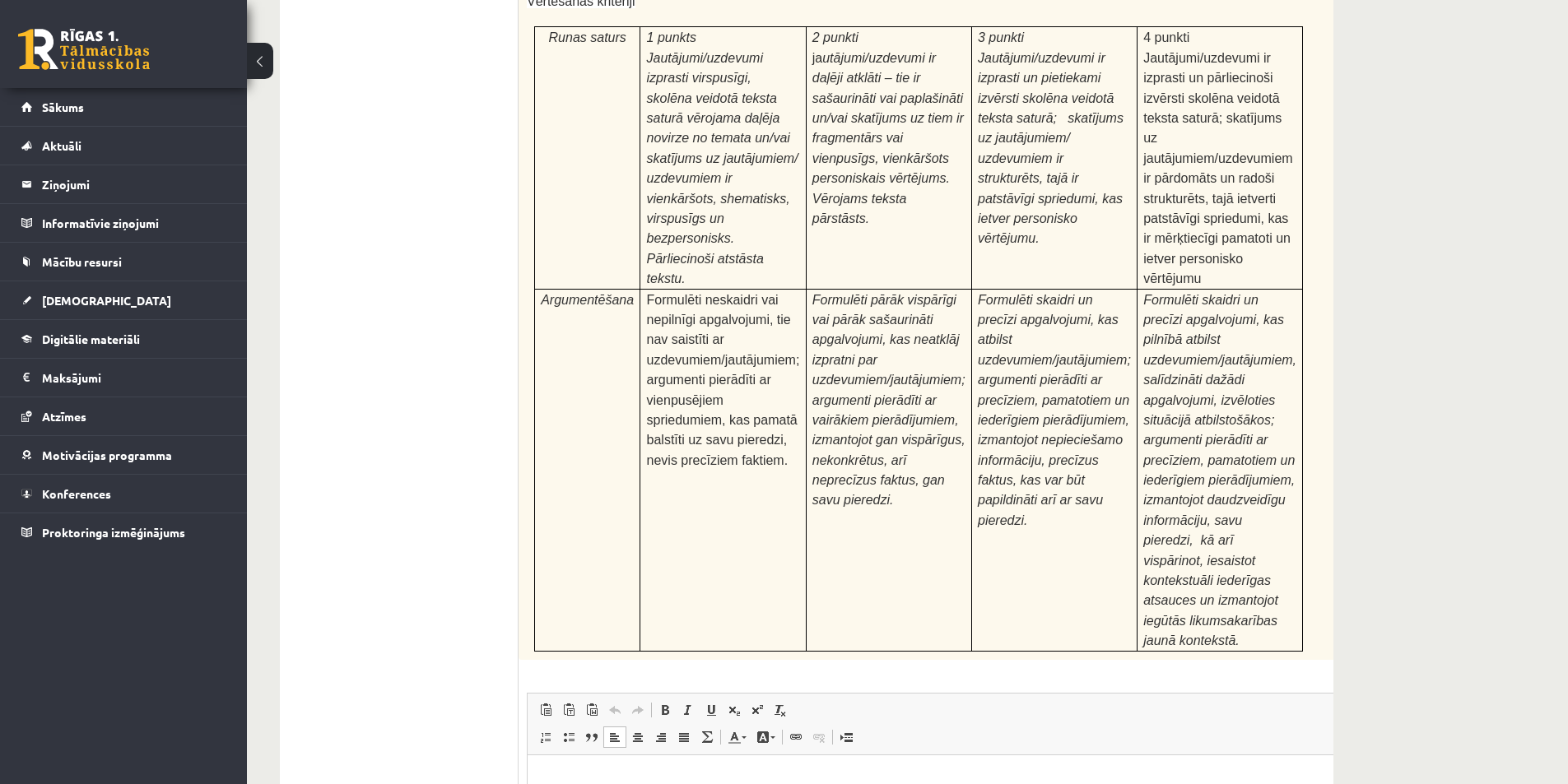
scroll to position [5116, 0]
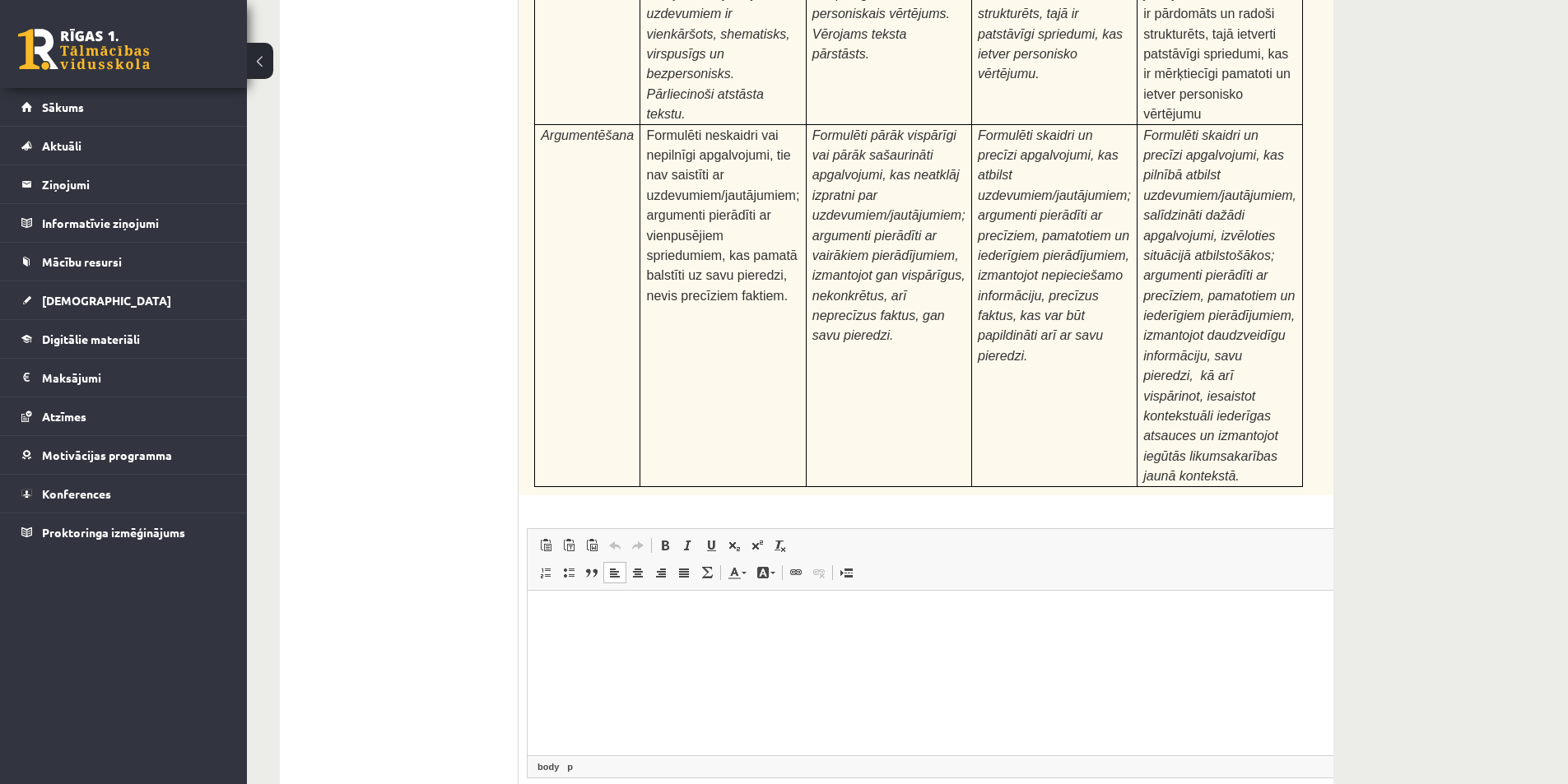
type input "**********"
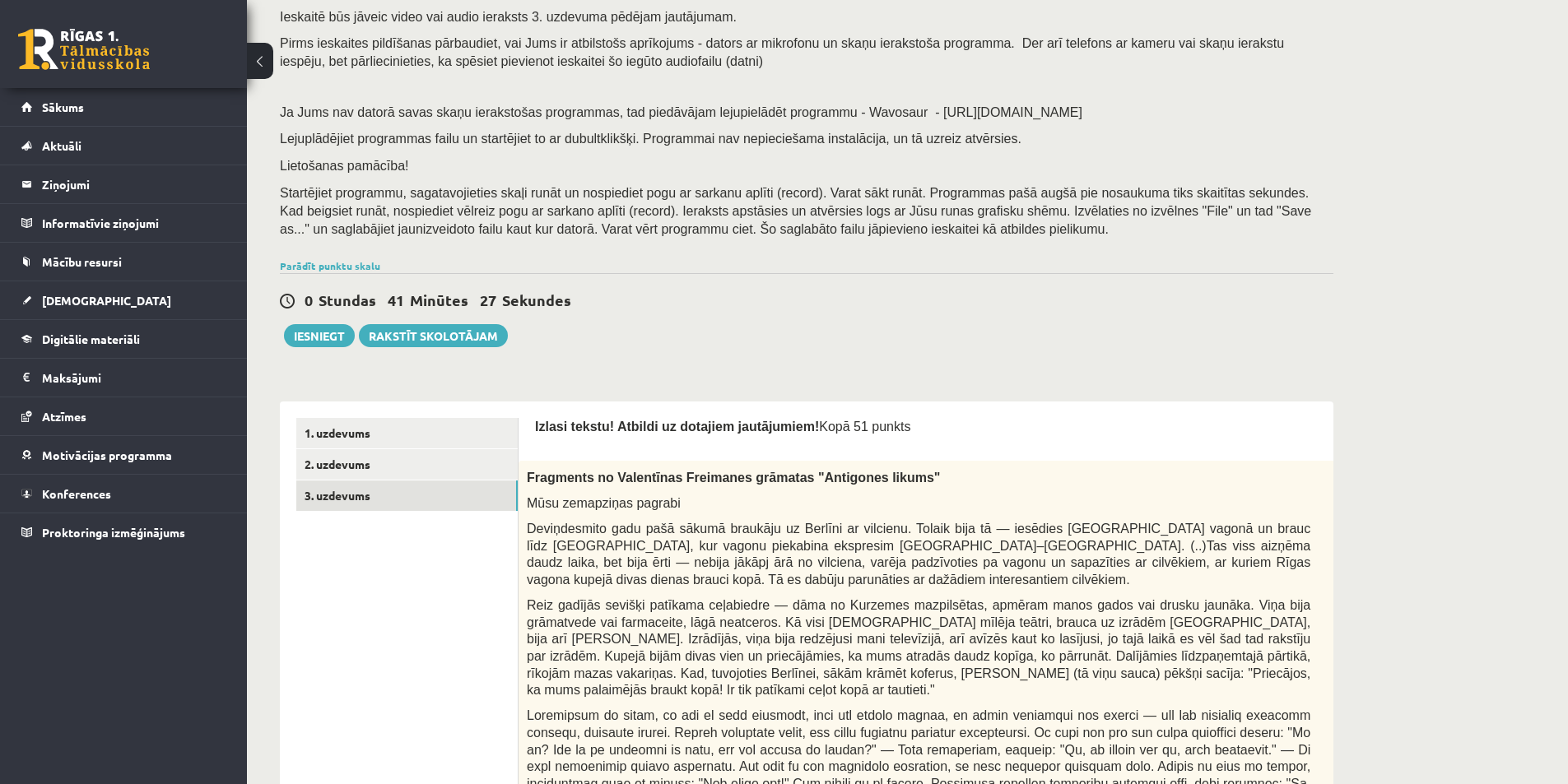
scroll to position [0, 0]
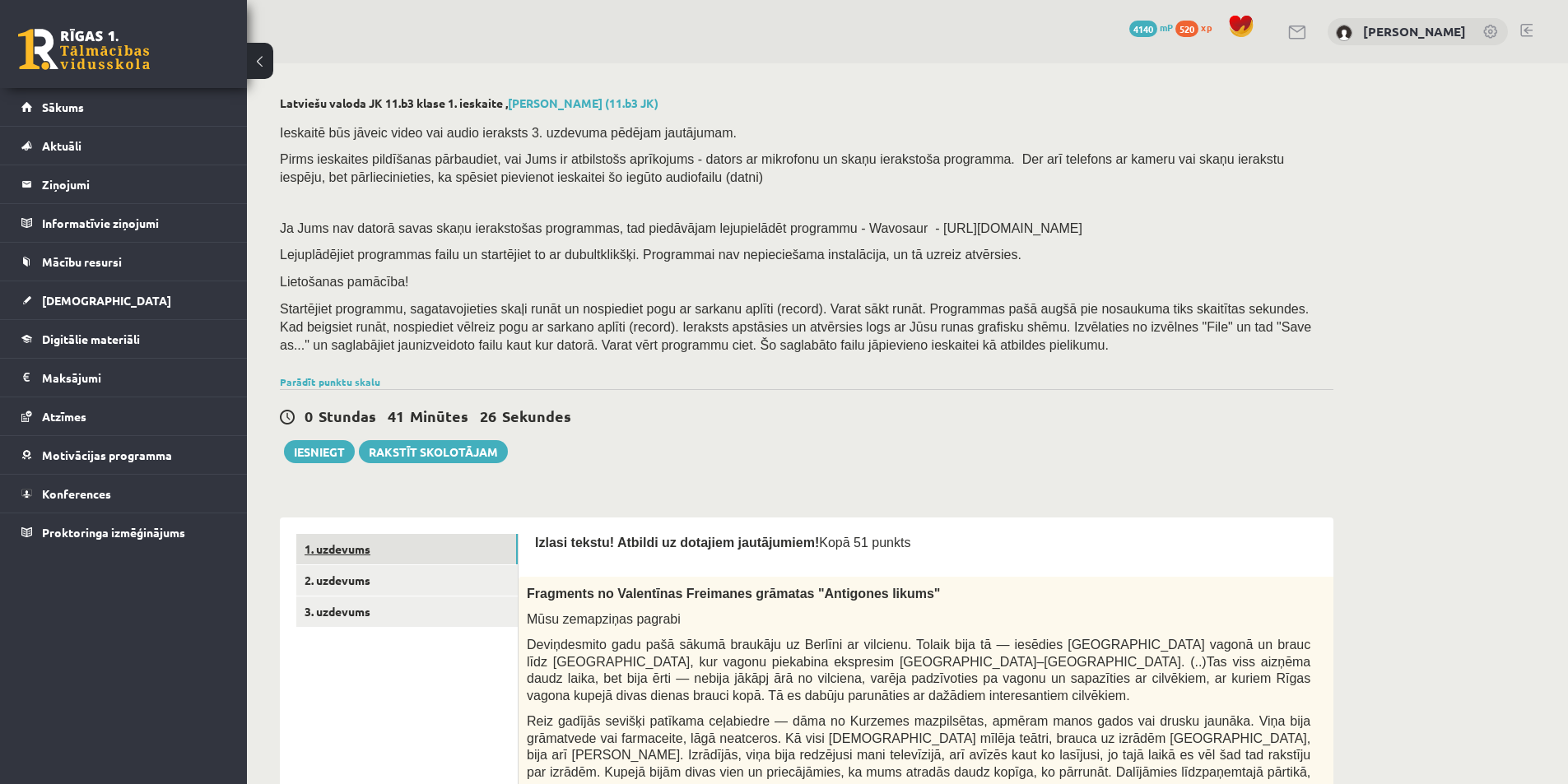
click at [369, 549] on link "1. uzdevums" at bounding box center [407, 549] width 221 height 31
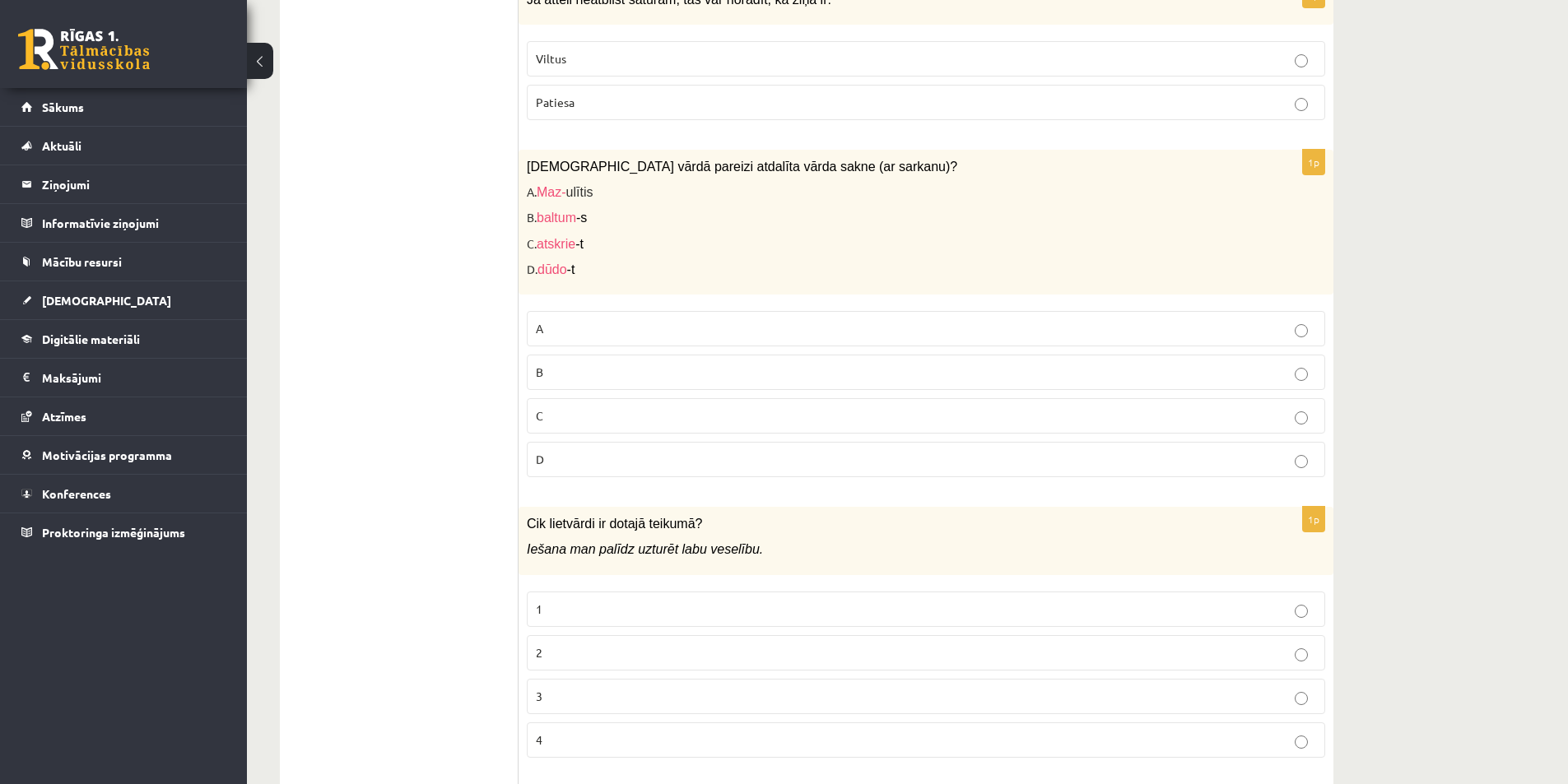
scroll to position [1151, 0]
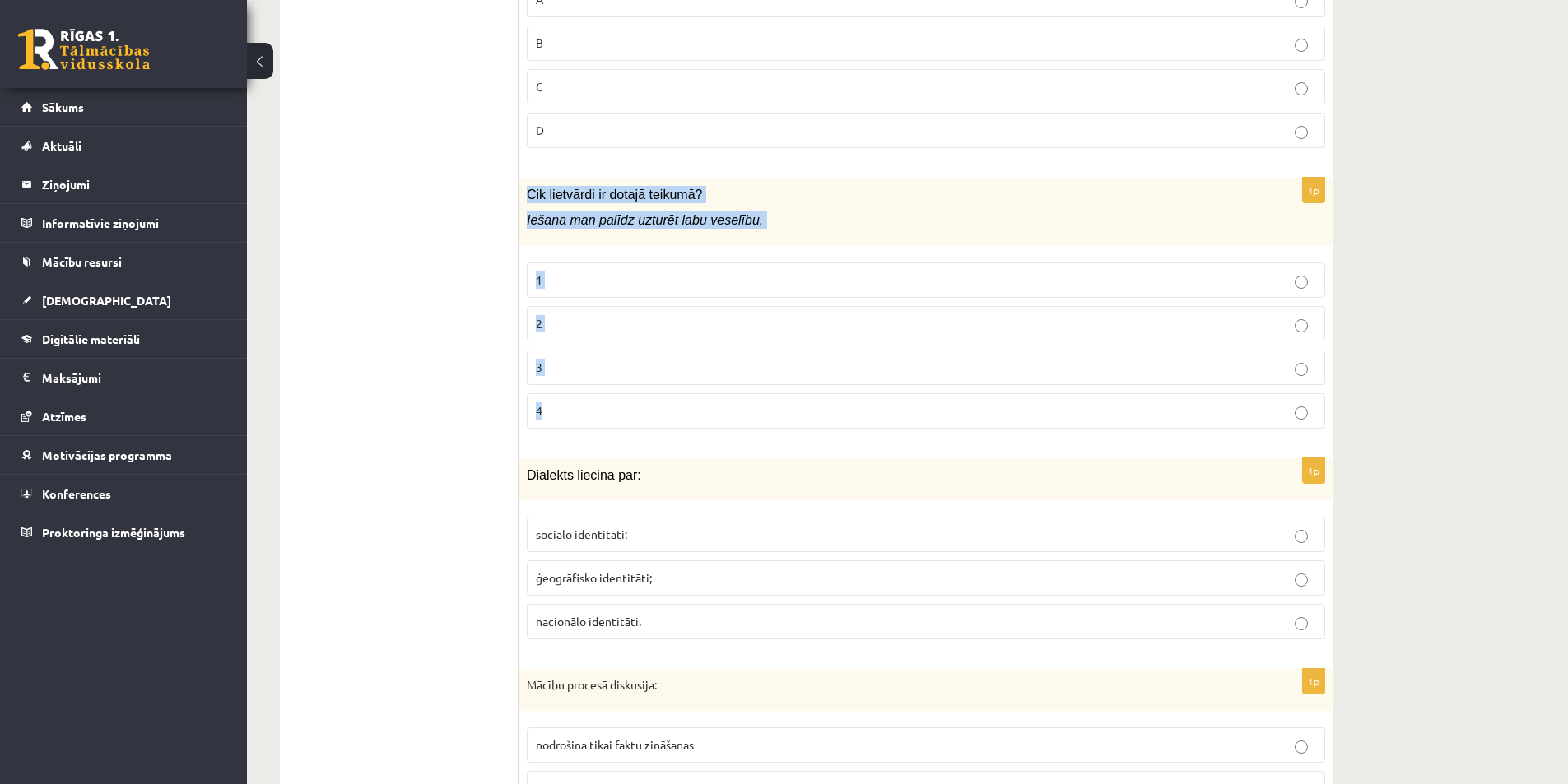
drag, startPoint x: 539, startPoint y: 208, endPoint x: 679, endPoint y: 394, distance: 232.8
click at [679, 394] on div "1p Cik lietvārdi ir dotajā teikumā? Iešana man palīdz uzturēt labu veselību. 1 …" at bounding box center [925, 309] width 814 height 264
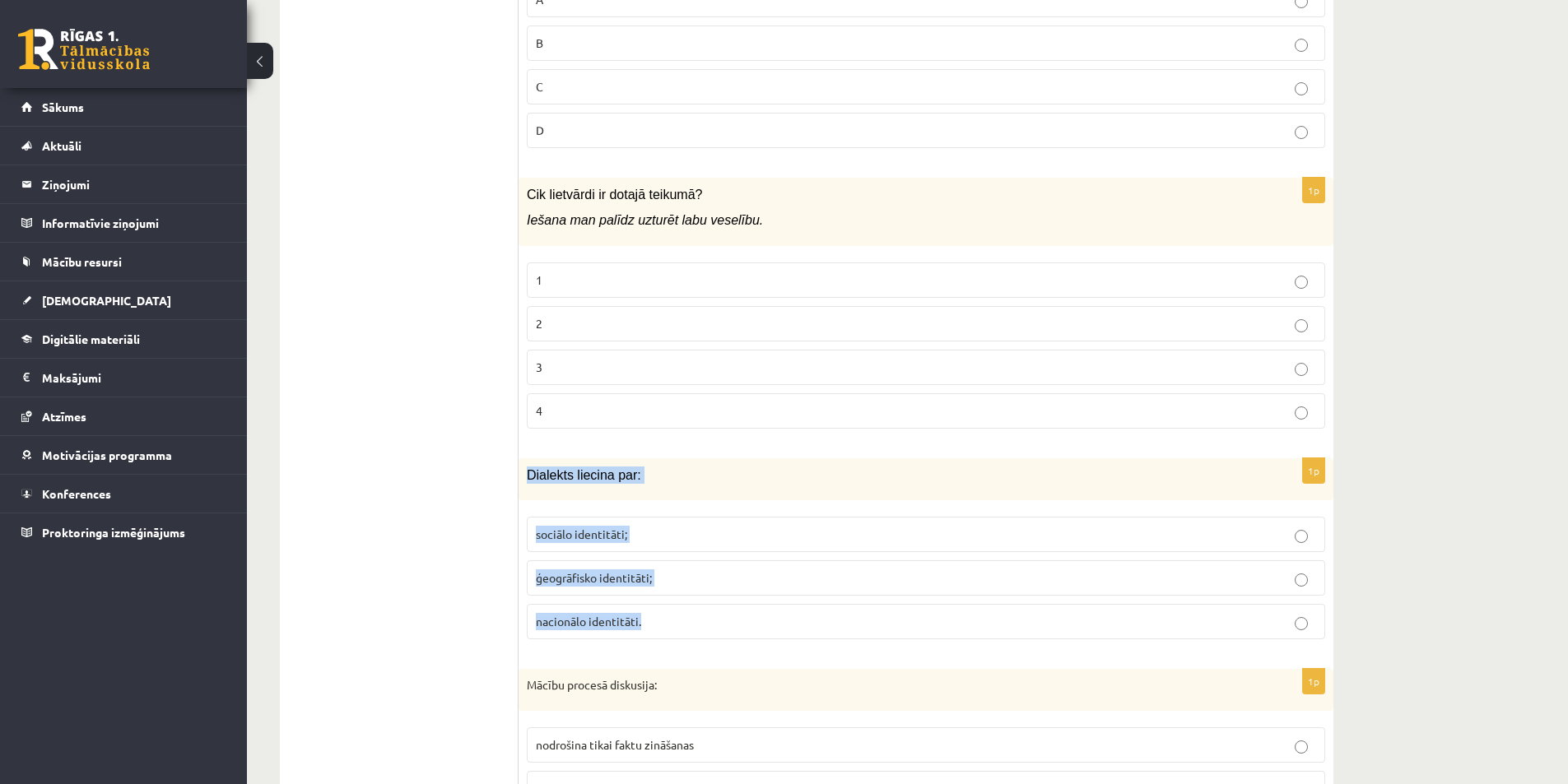
drag, startPoint x: 530, startPoint y: 465, endPoint x: 678, endPoint y: 607, distance: 205.1
click at [678, 607] on div "1p Dialekts liecina par: sociālo identitāti; ģeogrāfisko identitāti; nacionālo …" at bounding box center [925, 555] width 814 height 194
click at [572, 370] on p "3" at bounding box center [926, 367] width 780 height 18
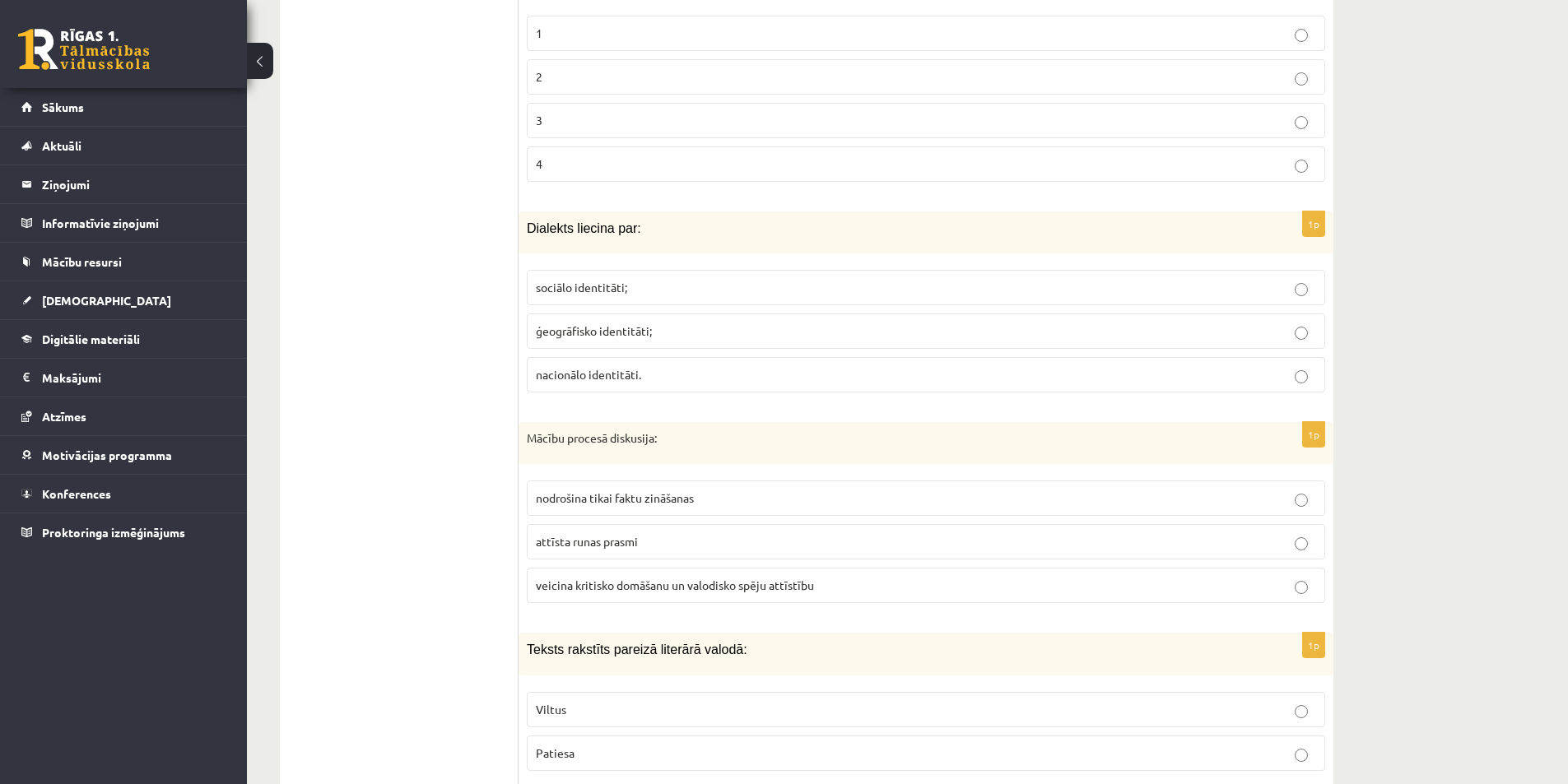
click at [589, 339] on p "ģeogrāfisko identitāti;" at bounding box center [926, 331] width 780 height 18
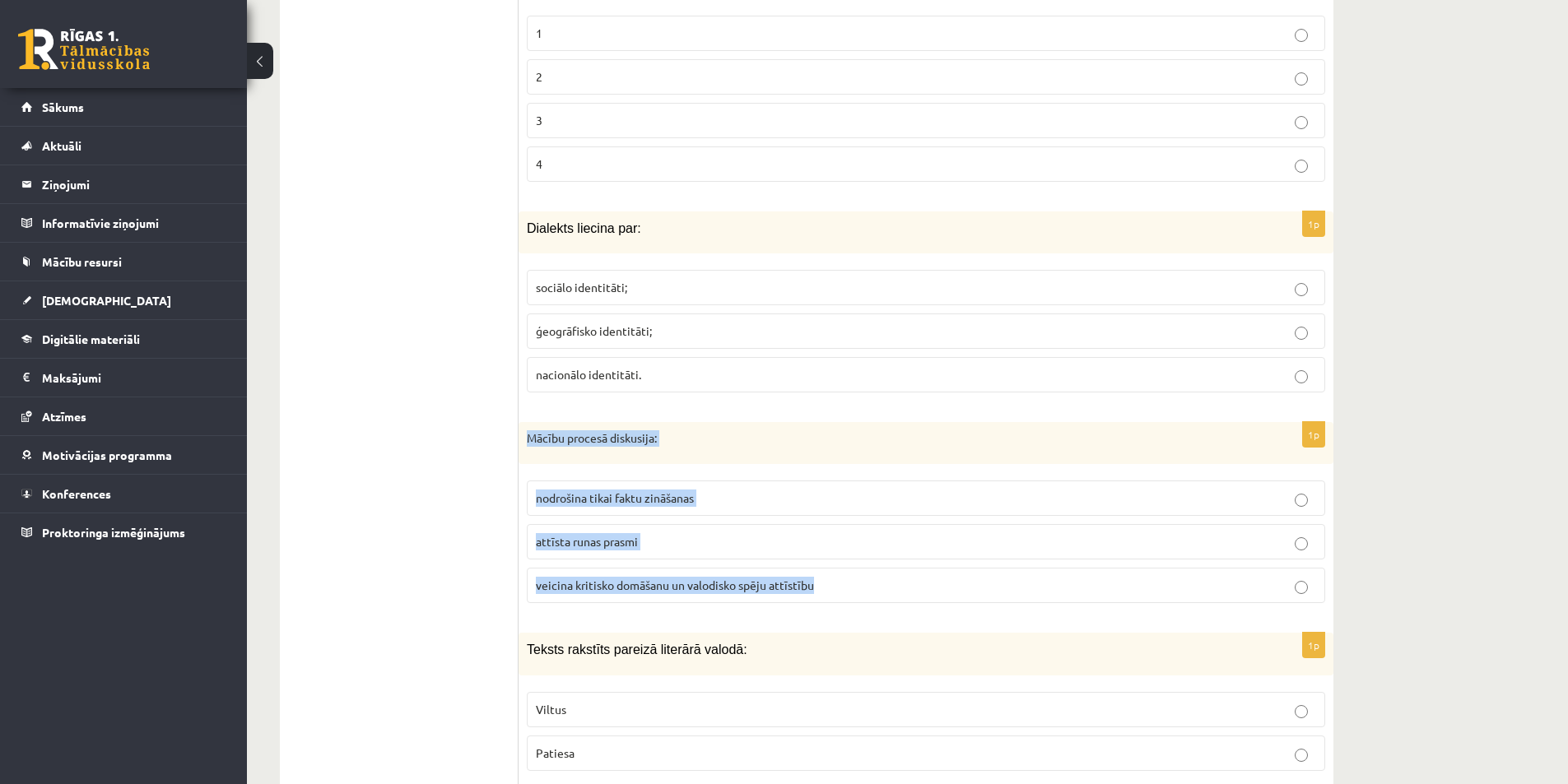
drag, startPoint x: 524, startPoint y: 432, endPoint x: 871, endPoint y: 579, distance: 376.9
click at [871, 579] on div "1p Mācību procesā diskusija: nodrošina tikai faktu zināšanas attīsta runas pras…" at bounding box center [925, 520] width 814 height 195
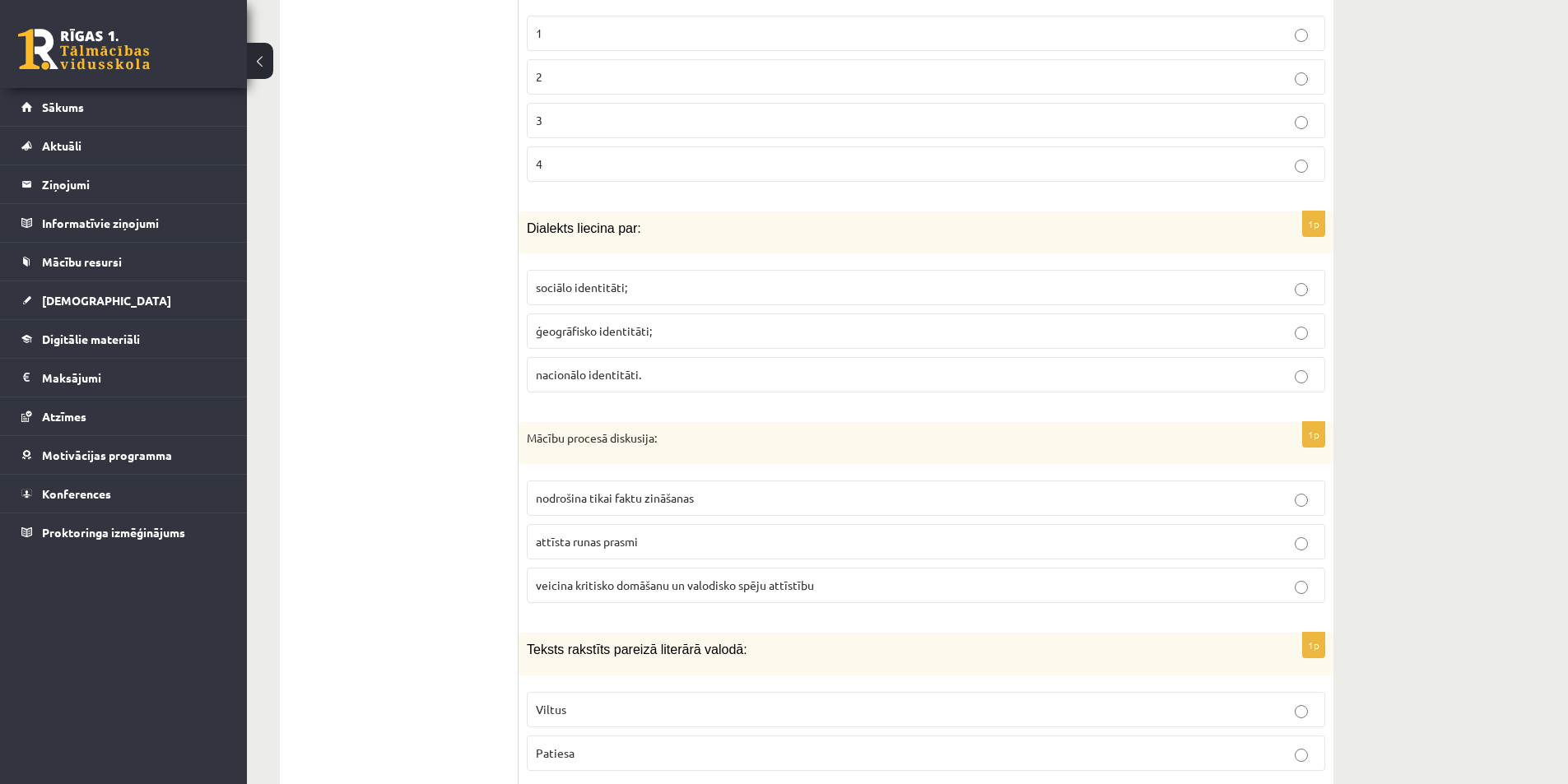
click at [589, 578] on span "veicina kritisko domāšanu un valodisko spēju attīstību" at bounding box center [675, 585] width 278 height 15
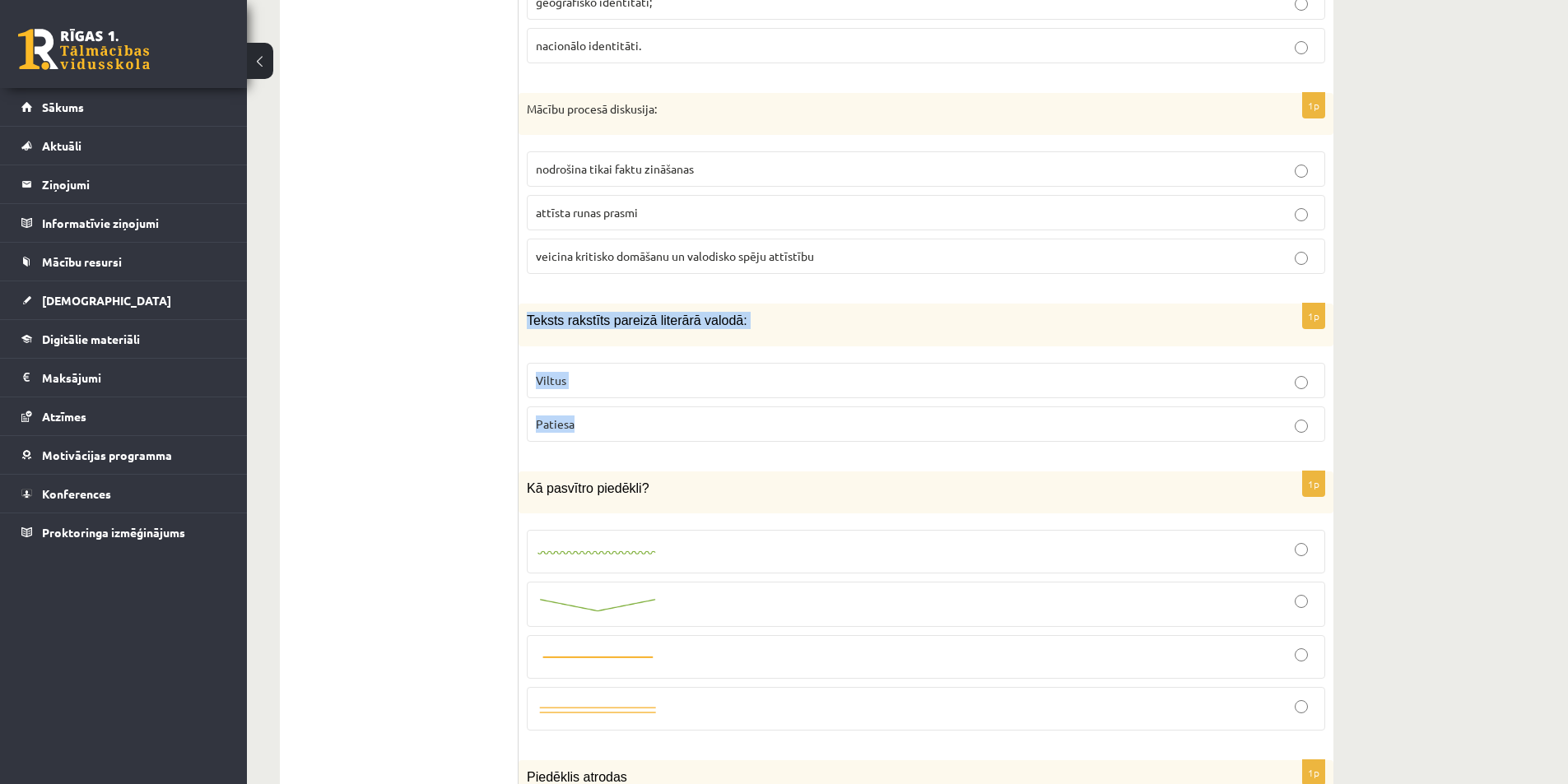
drag, startPoint x: 524, startPoint y: 315, endPoint x: 644, endPoint y: 432, distance: 167.6
click at [644, 432] on div "1p Teksts rakstīts pareizā literārā valodā: Viltus Patiesa" at bounding box center [925, 378] width 814 height 150
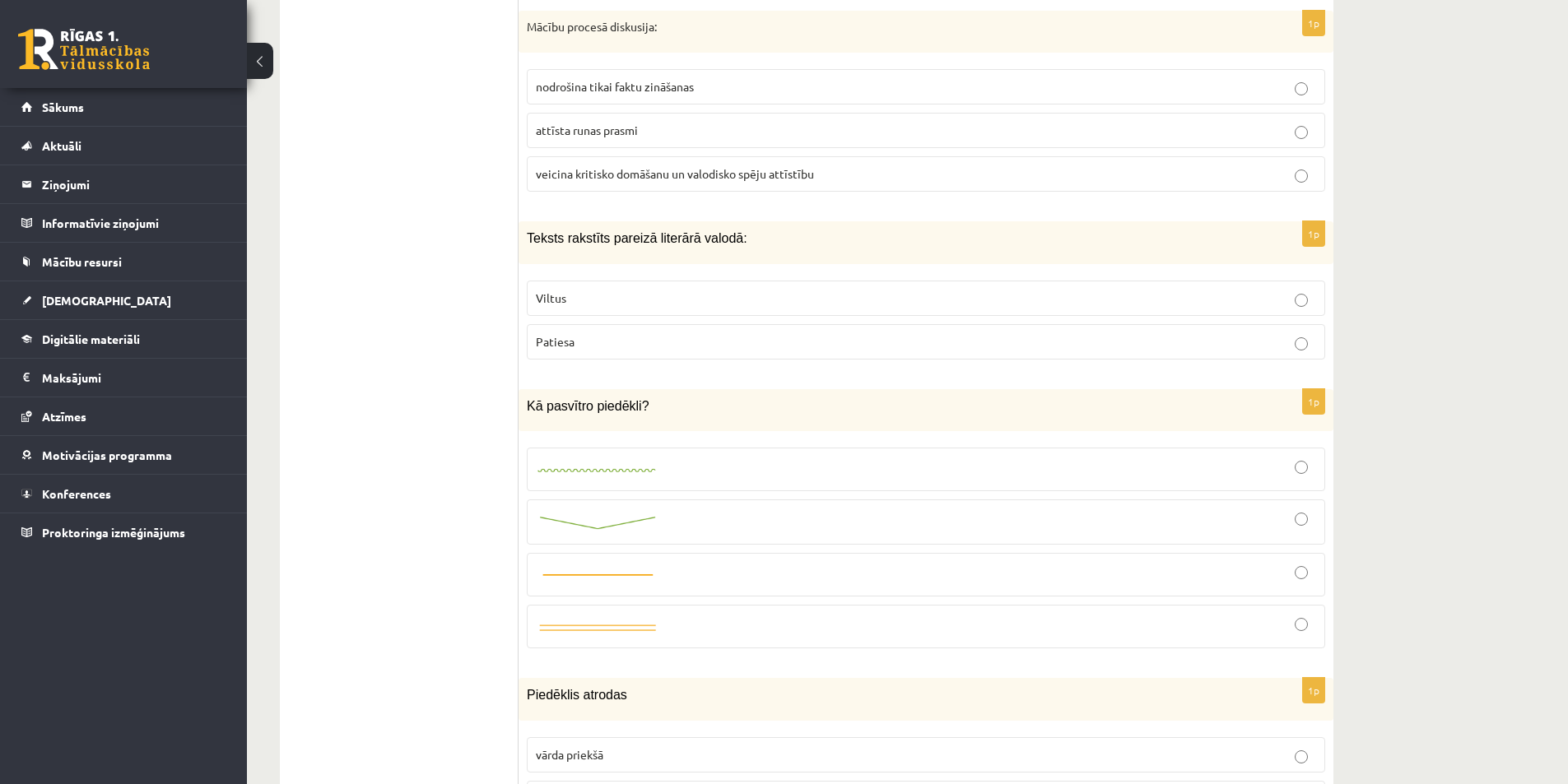
scroll to position [1892, 0]
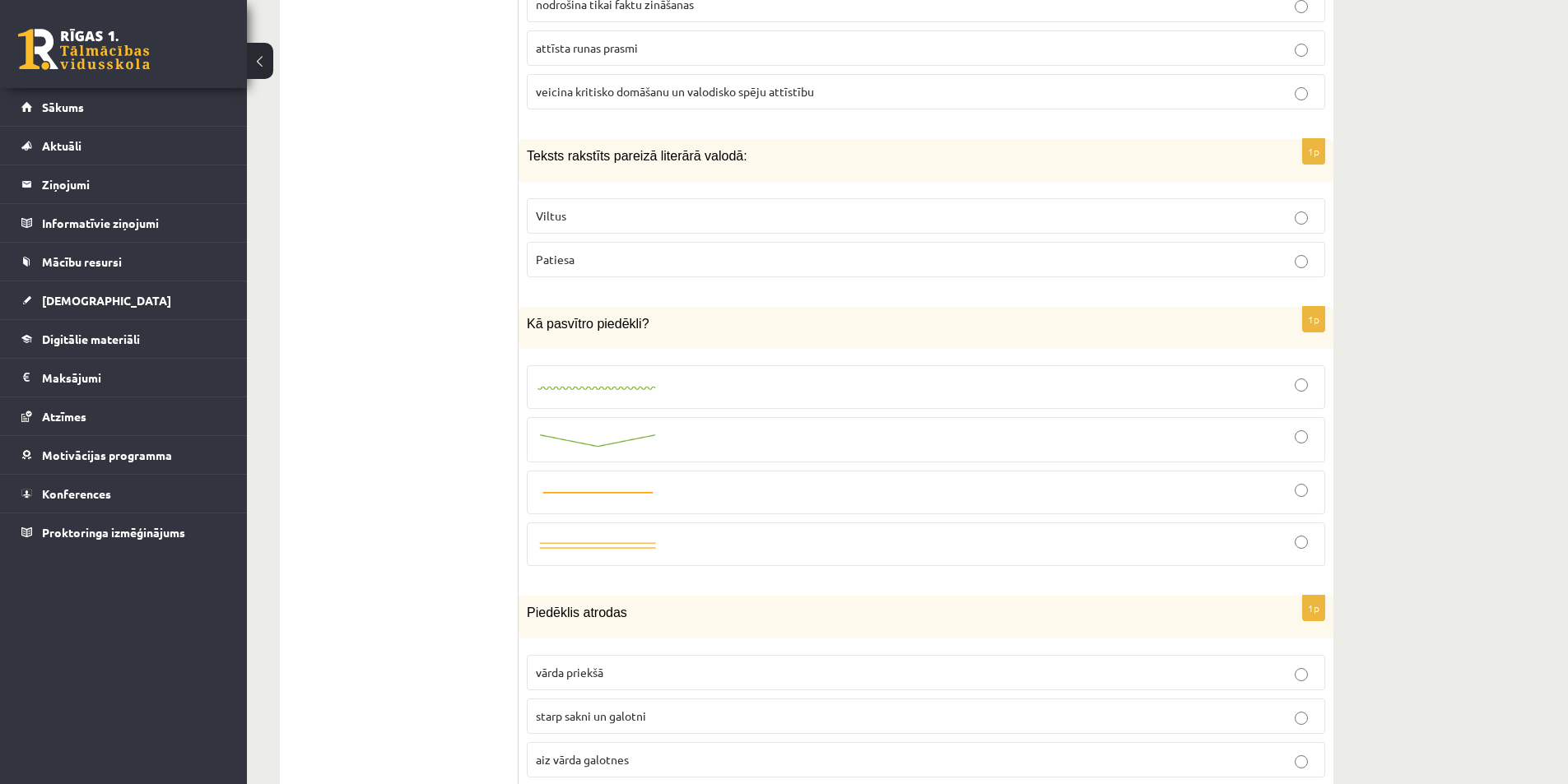
click at [551, 406] on label at bounding box center [926, 387] width 798 height 44
click at [607, 449] on div at bounding box center [926, 439] width 780 height 27
drag, startPoint x: 642, startPoint y: 321, endPoint x: 524, endPoint y: 320, distance: 118.0
click at [524, 320] on div "Kā pasvītro piedēkli?" at bounding box center [925, 327] width 814 height 42
click at [590, 444] on img at bounding box center [597, 441] width 124 height 18
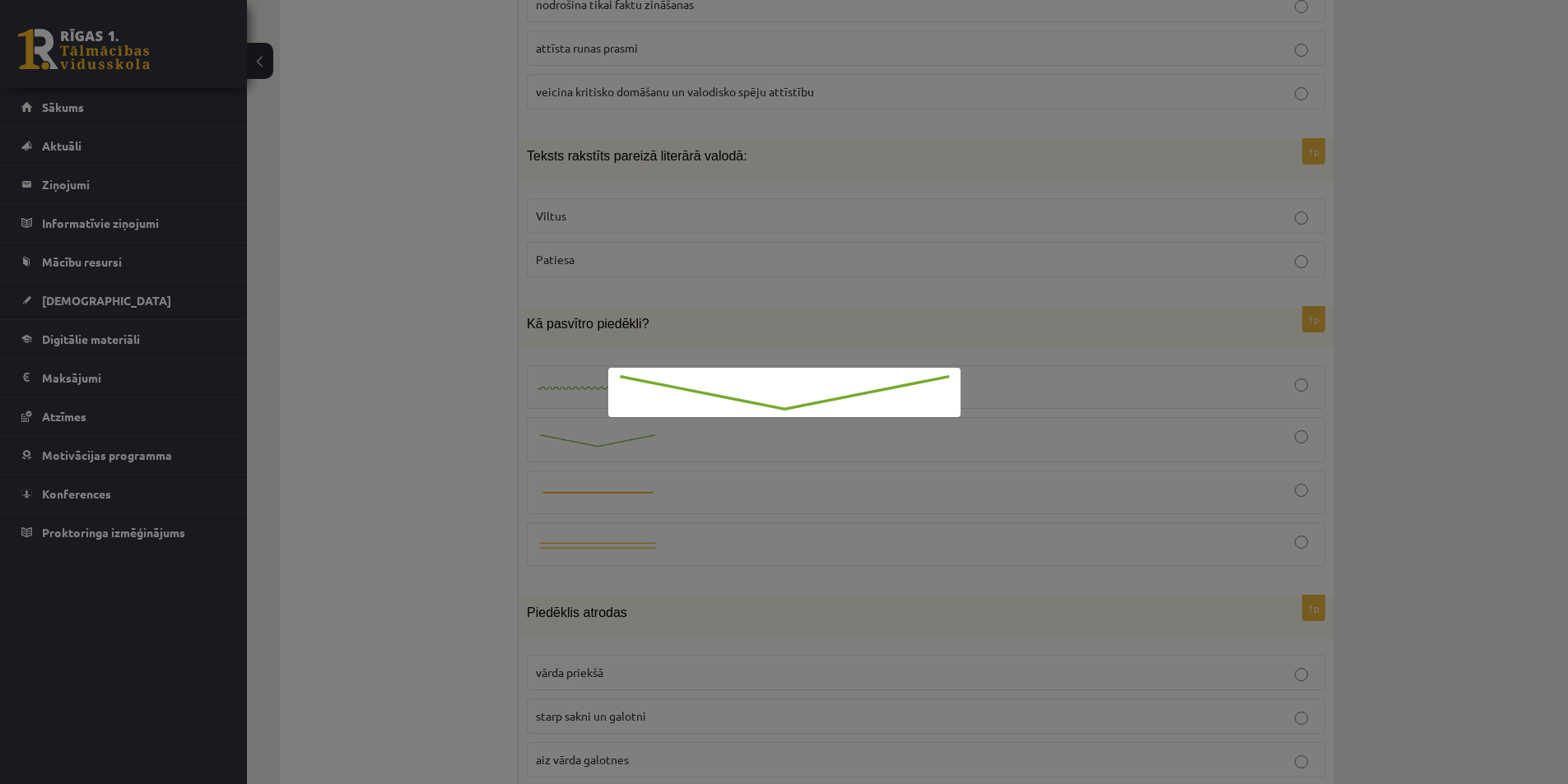
click at [485, 500] on div at bounding box center [784, 392] width 1568 height 784
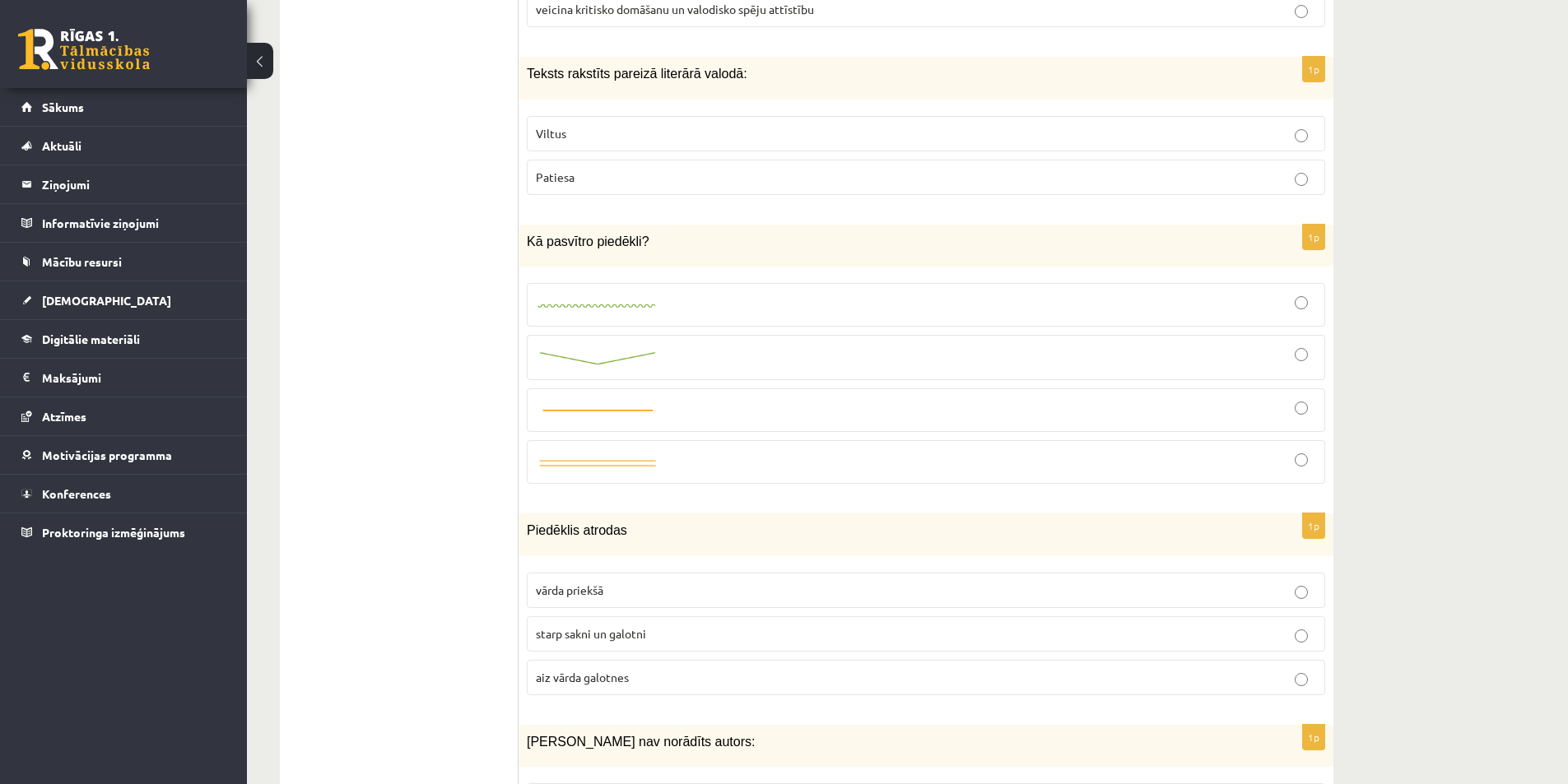
scroll to position [2139, 0]
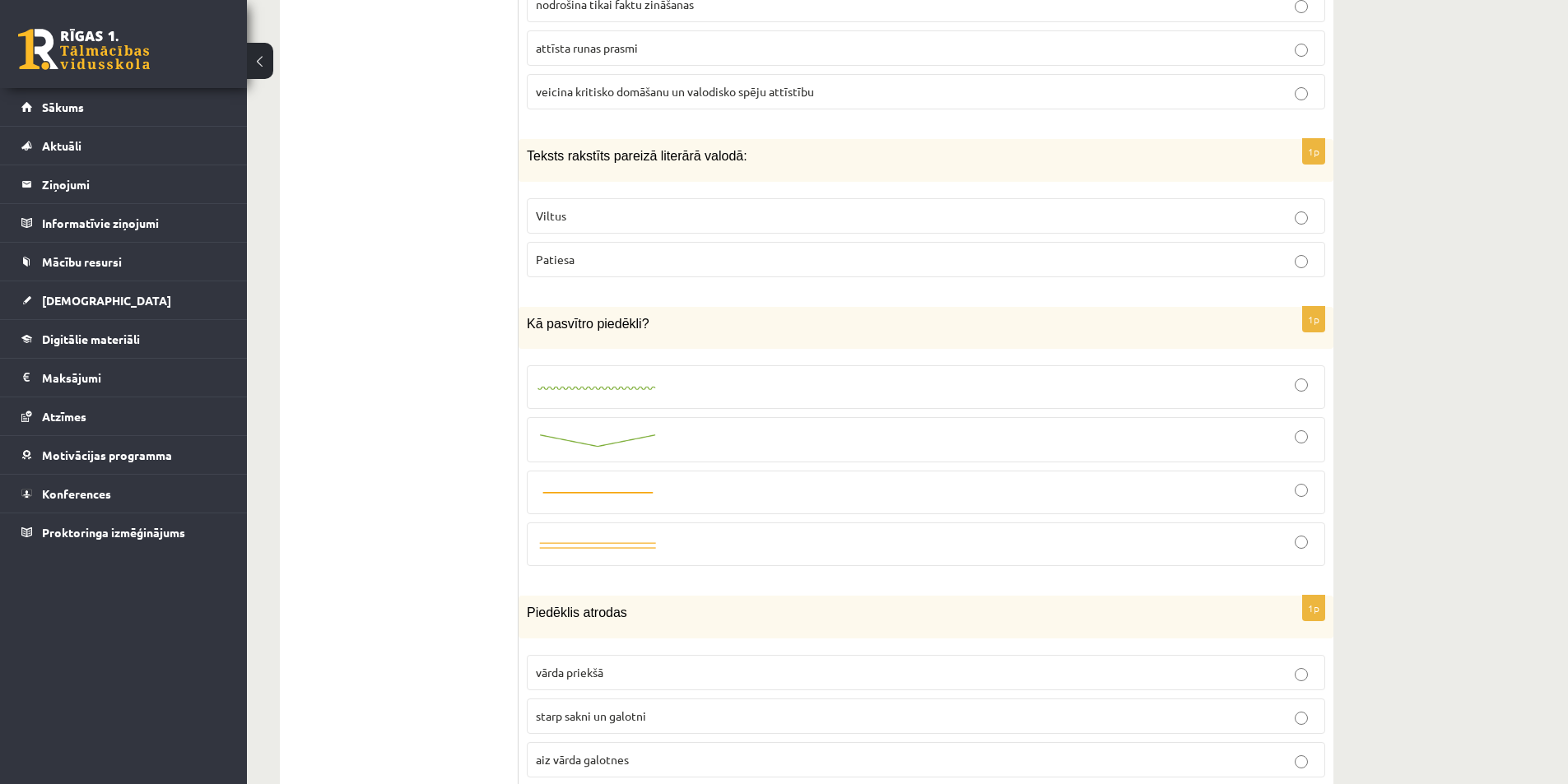
click at [590, 259] on p "Patiesa" at bounding box center [926, 260] width 780 height 18
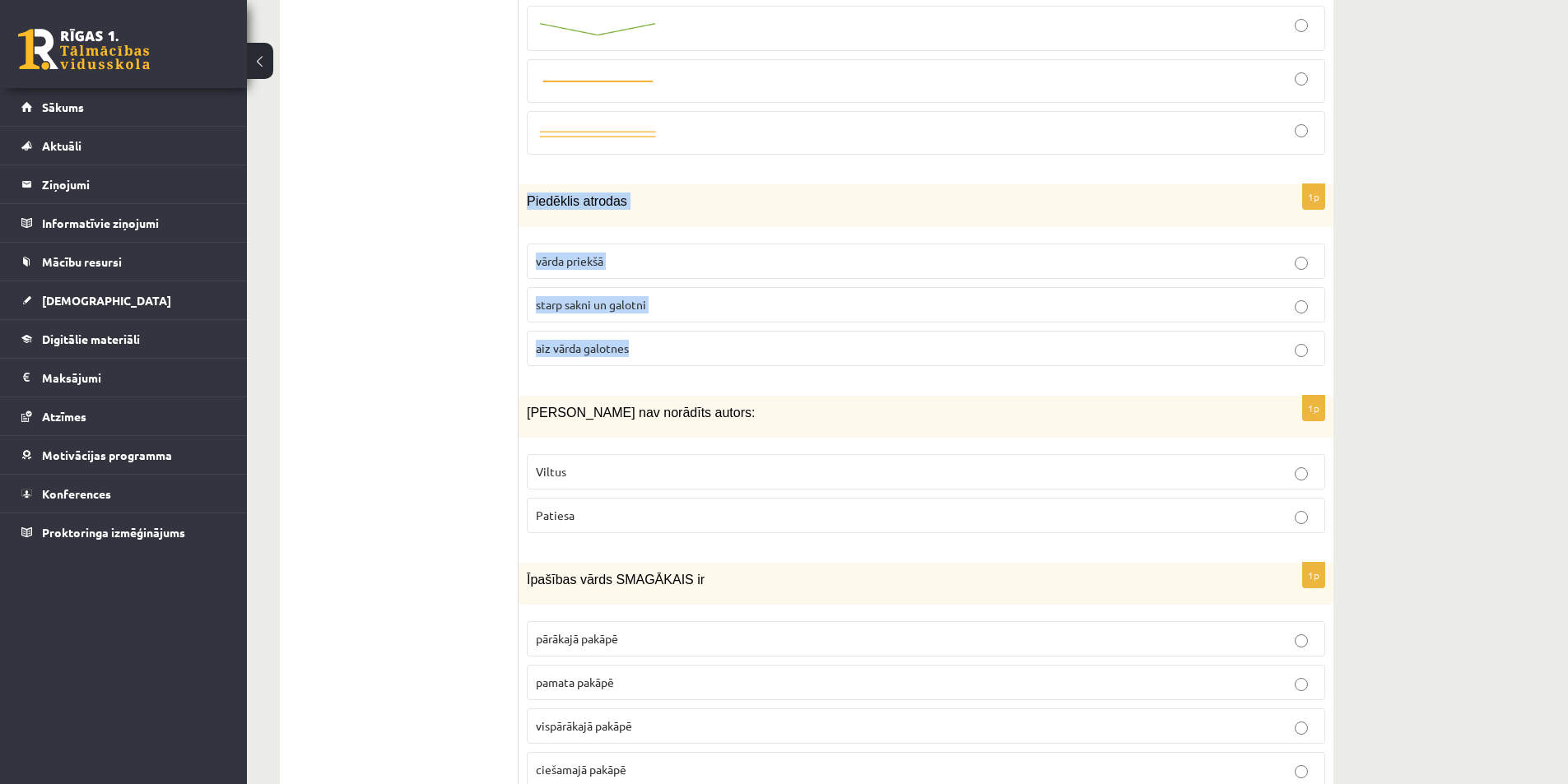
drag, startPoint x: 527, startPoint y: 190, endPoint x: 701, endPoint y: 347, distance: 234.4
click at [700, 346] on div "1p Piedēklis atrodas vārda priekšā starp sakni un galotni aiz vārda galotnes" at bounding box center [925, 281] width 814 height 194
click at [591, 308] on span "starp sakni un galotni" at bounding box center [591, 304] width 111 height 15
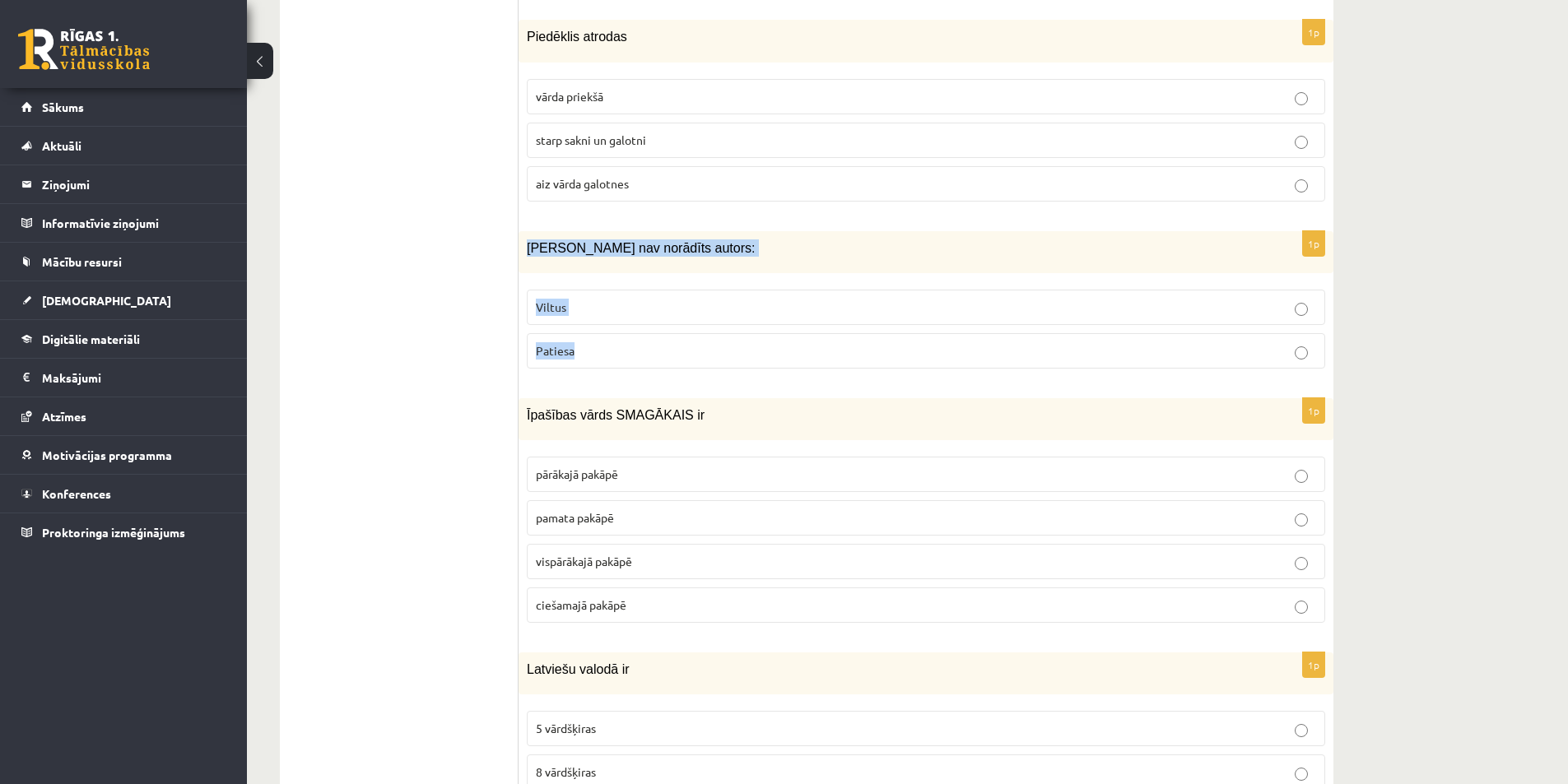
drag, startPoint x: 547, startPoint y: 257, endPoint x: 656, endPoint y: 342, distance: 138.2
click at [656, 342] on div "1p Ziņai nav norādīts autors: Viltus Patiesa" at bounding box center [925, 306] width 814 height 150
click at [589, 319] on label "Viltus" at bounding box center [926, 307] width 798 height 35
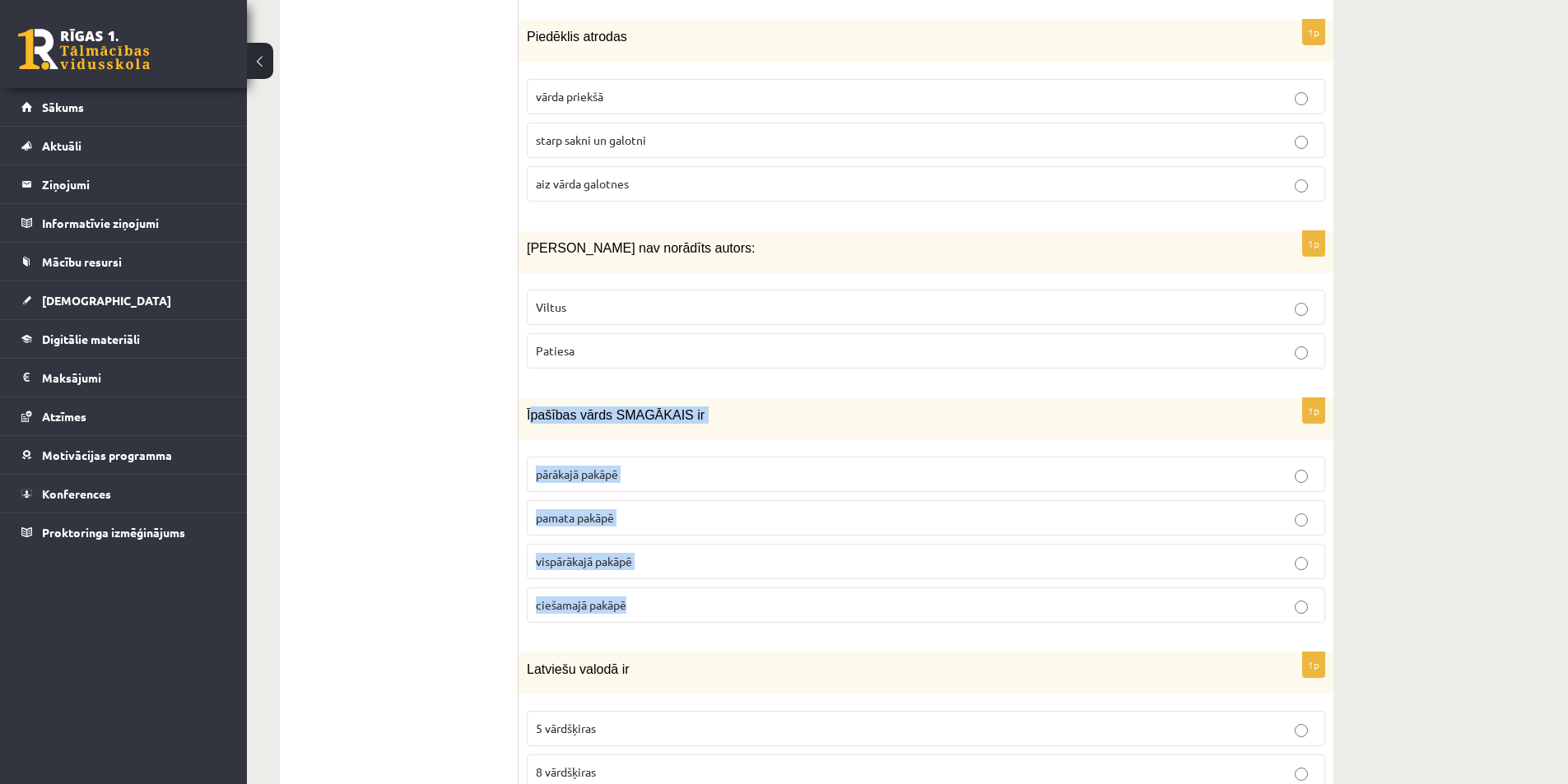
drag, startPoint x: 529, startPoint y: 403, endPoint x: 712, endPoint y: 604, distance: 271.8
click at [713, 612] on div "1p Īpašības vārds SMAGĀKAIS ir pārākajā pakāpē pamata pakāpē vispārākajā pakāpē…" at bounding box center [925, 516] width 814 height 238
click at [591, 567] on span "vispārākajā pakāpē" at bounding box center [584, 560] width 97 height 15
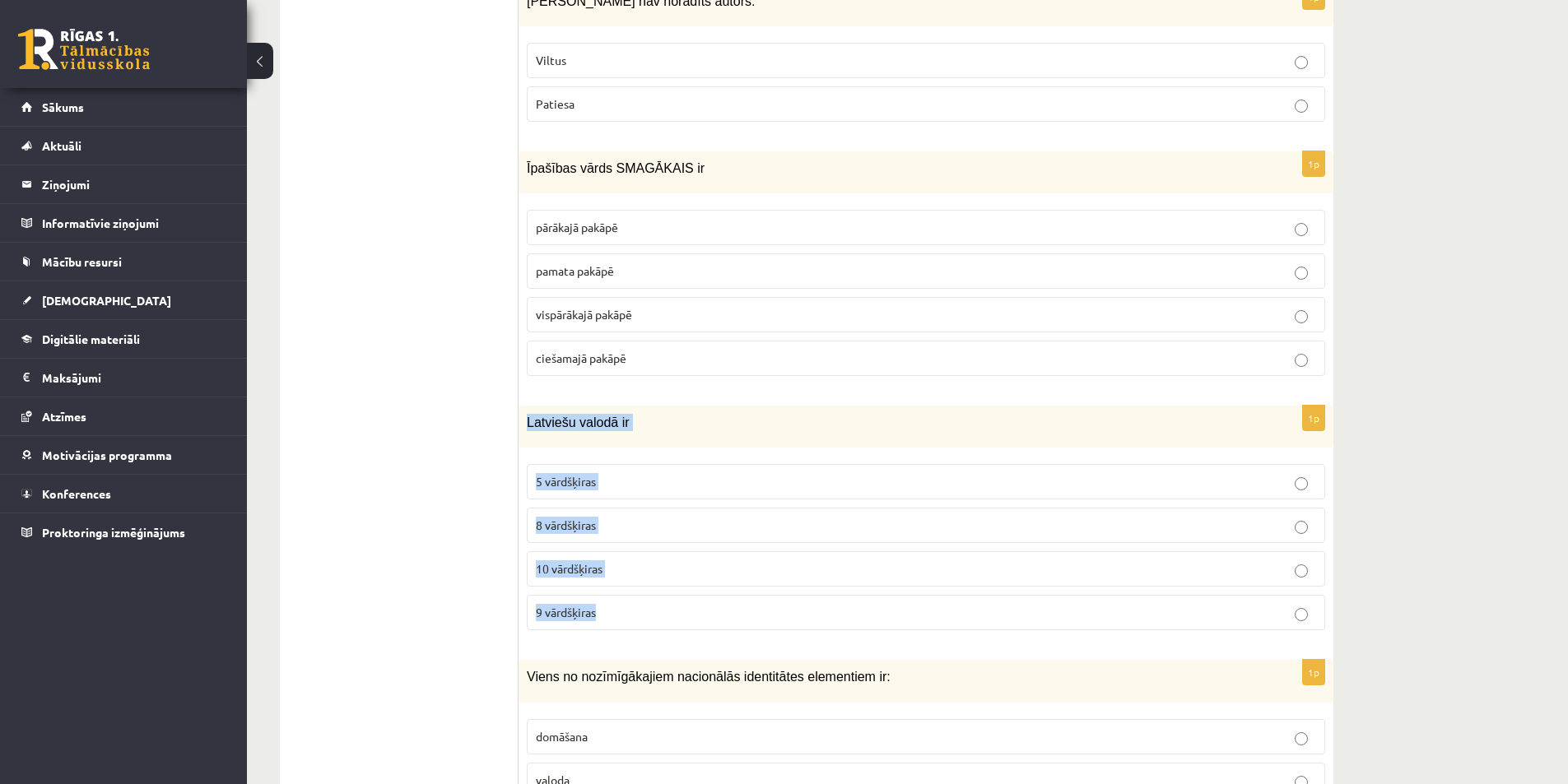
drag, startPoint x: 525, startPoint y: 418, endPoint x: 681, endPoint y: 604, distance: 242.8
click at [681, 604] on div "1p Latviešu valodā ir 5 vārdšķiras 8 vārdšķiras 10 vārdšķiras 9 vārdšķiras" at bounding box center [925, 524] width 814 height 238
drag, startPoint x: 572, startPoint y: 530, endPoint x: 517, endPoint y: 528, distance: 55.0
click at [569, 530] on span "8 vārdšķiras" at bounding box center [566, 524] width 60 height 15
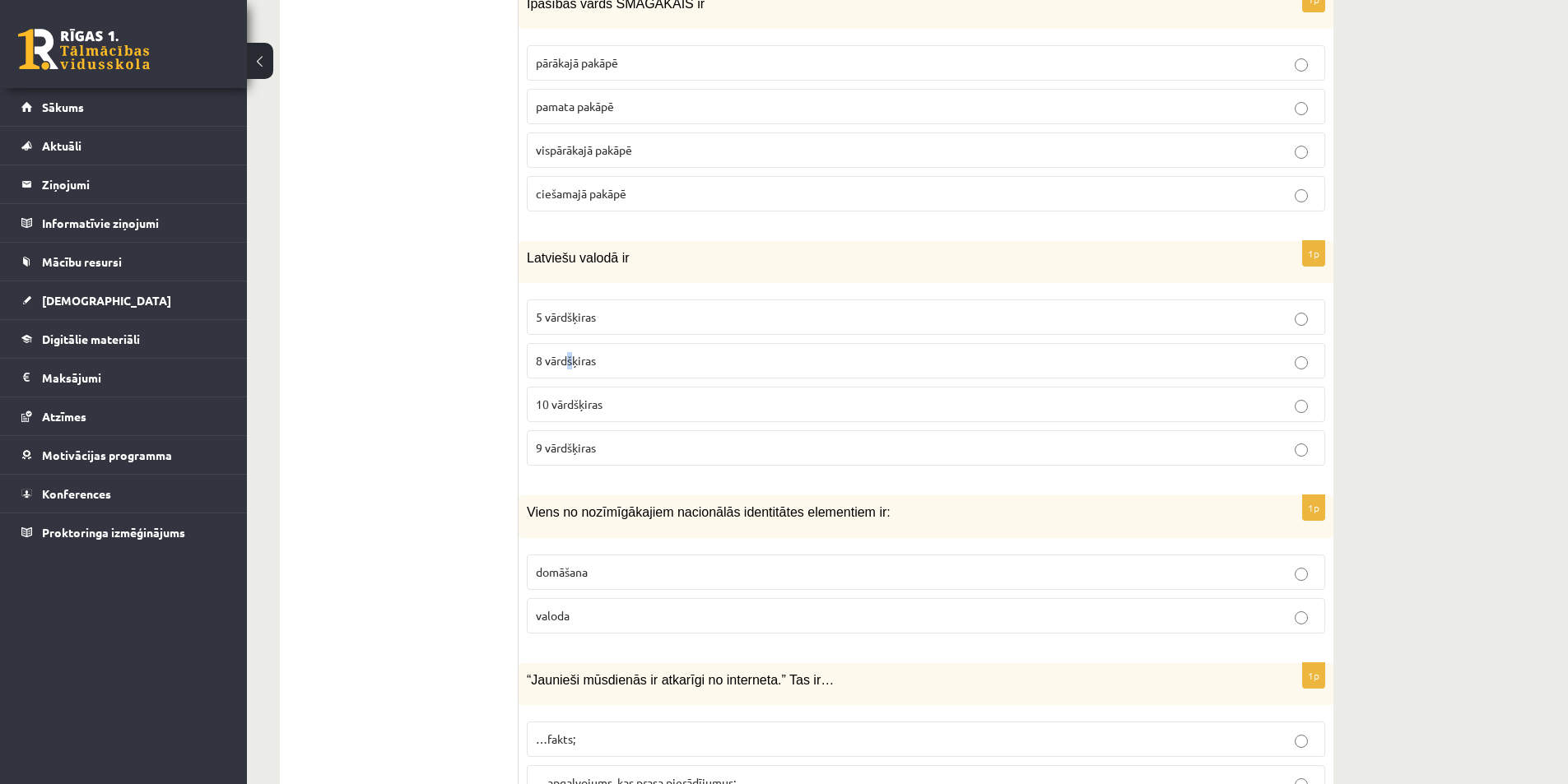
scroll to position [2960, 0]
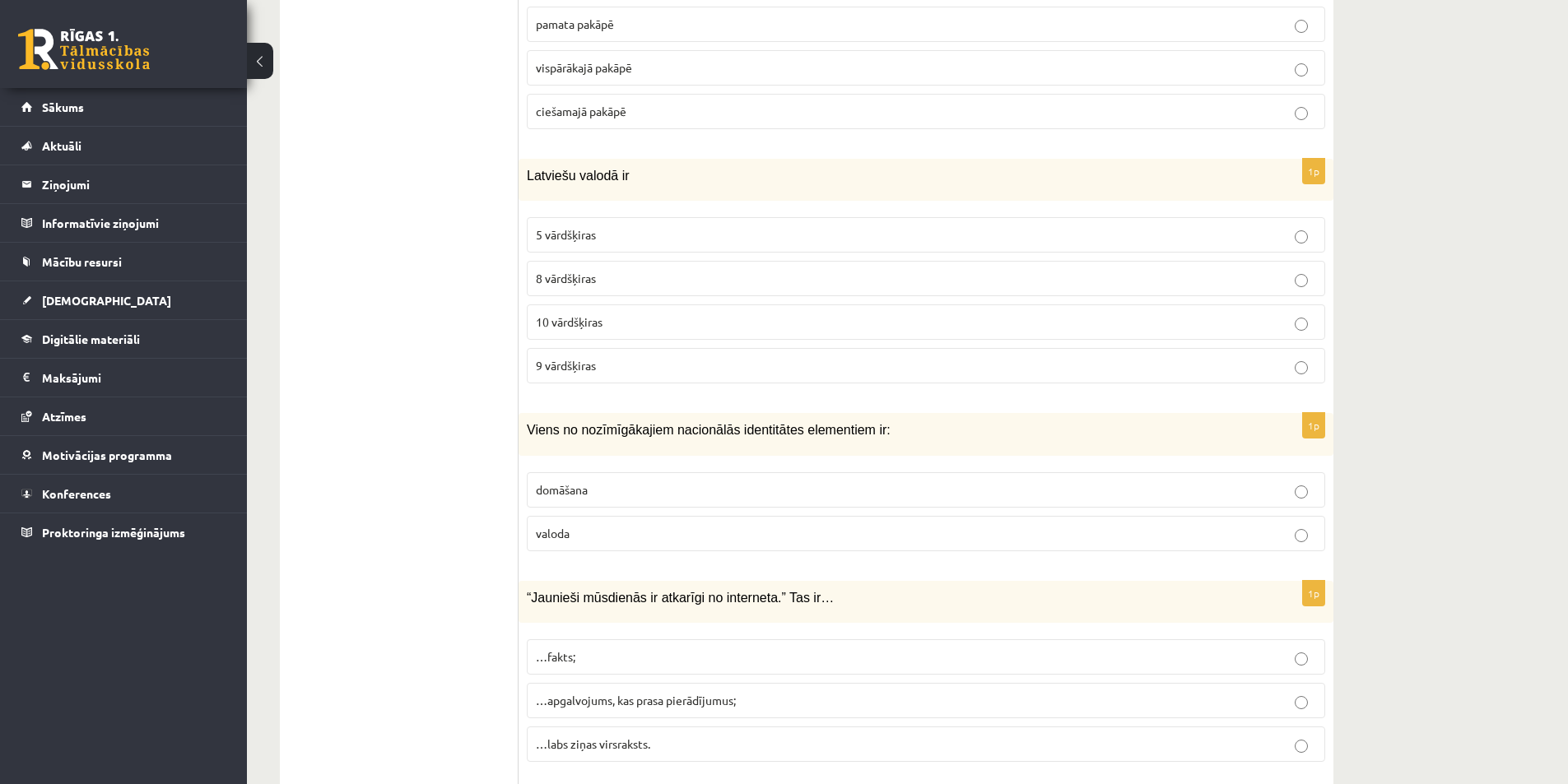
click at [742, 288] on label "8 vārdšķiras" at bounding box center [926, 278] width 798 height 35
drag, startPoint x: 525, startPoint y: 420, endPoint x: 679, endPoint y: 553, distance: 203.5
click at [679, 553] on div "1p Viens no nozīmīgākajiem nacionālās identitātes elementiem ir: domāšana valoda" at bounding box center [925, 487] width 814 height 150
click at [547, 546] on label "valoda" at bounding box center [926, 533] width 798 height 35
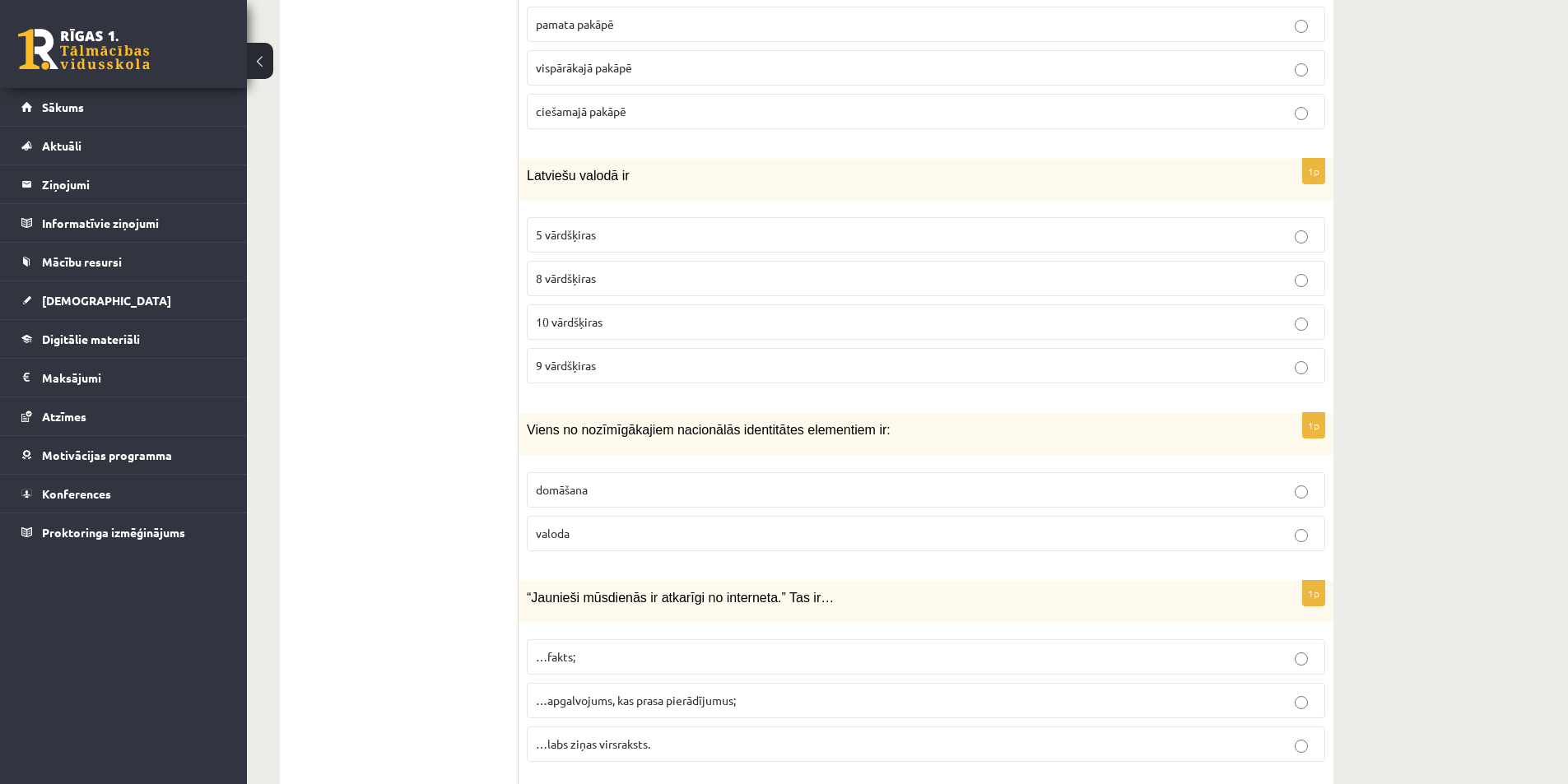
scroll to position [3125, 0]
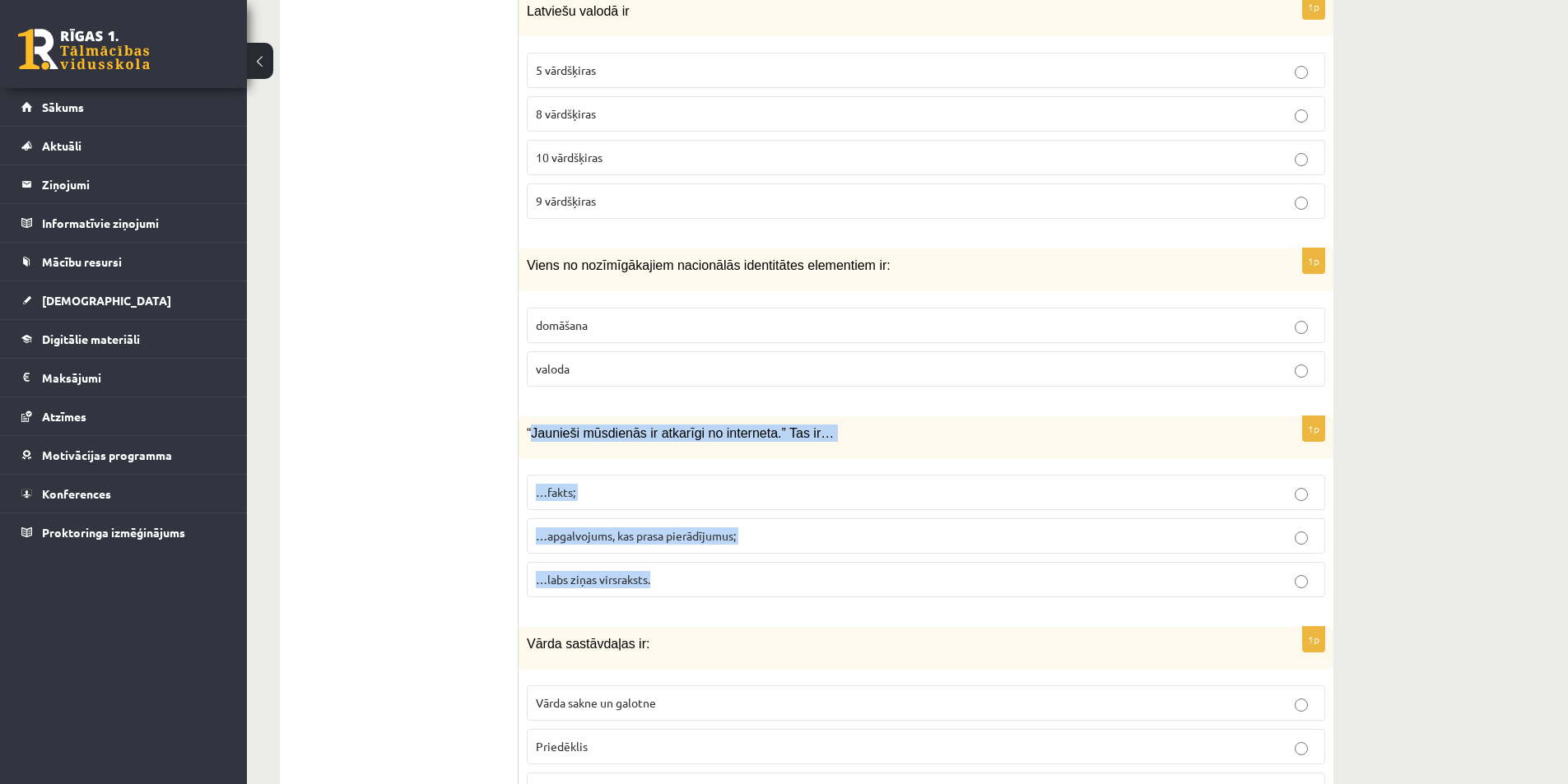
drag, startPoint x: 536, startPoint y: 433, endPoint x: 750, endPoint y: 575, distance: 256.8
click at [750, 575] on div "1p “Jaunieši mūsdienās ir atkarīgi no interneta.” Tas ir… …fakts; …apgalvojums,…" at bounding box center [925, 513] width 814 height 194
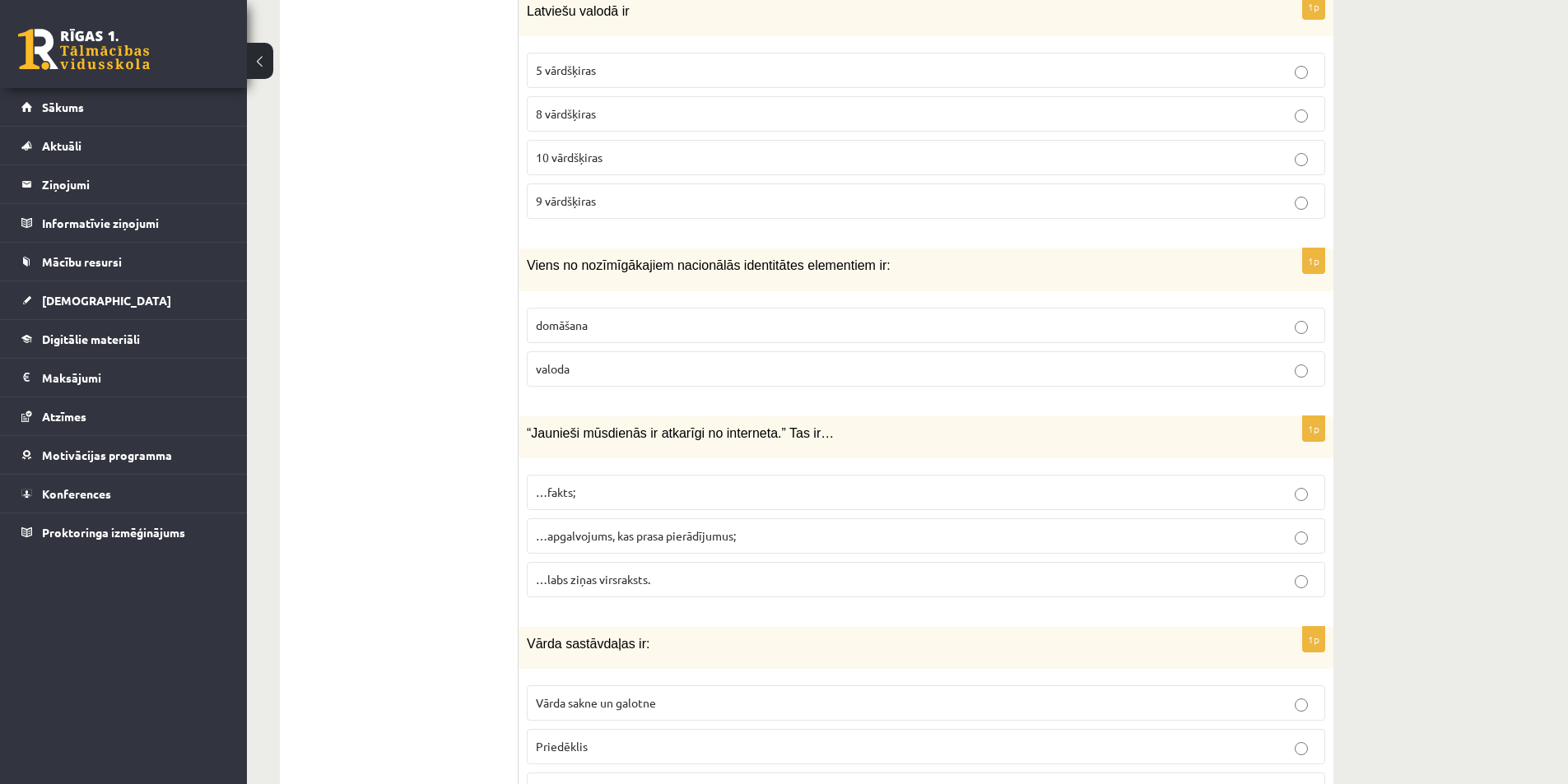
drag, startPoint x: 343, startPoint y: 525, endPoint x: 368, endPoint y: 524, distance: 25.0
click at [581, 540] on span "…apgalvojums, kas prasa pierādījumus;" at bounding box center [636, 535] width 200 height 15
click at [587, 542] on span "…apgalvojums, kas prasa pierādījumus;" at bounding box center [636, 535] width 200 height 15
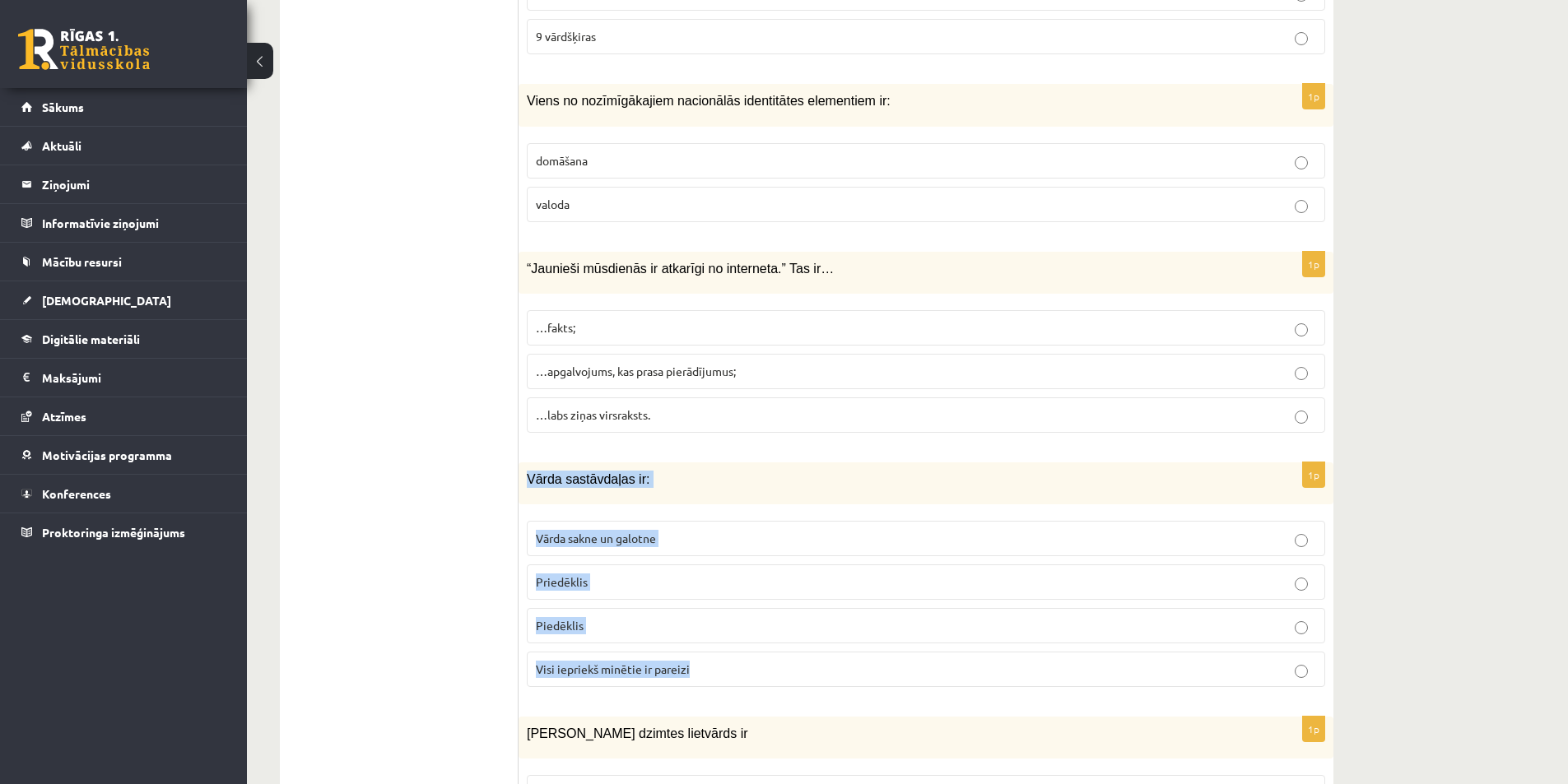
drag, startPoint x: 529, startPoint y: 476, endPoint x: 758, endPoint y: 661, distance: 294.4
click at [758, 661] on div "1p Vārda sastāvdaļas ir: Vārda sakne un galotne Priedēklis Piedēklis Visi iepri…" at bounding box center [925, 580] width 814 height 238
click at [543, 673] on span "Visi iepriekš minētie ir pareizi" at bounding box center [612, 668] width 154 height 15
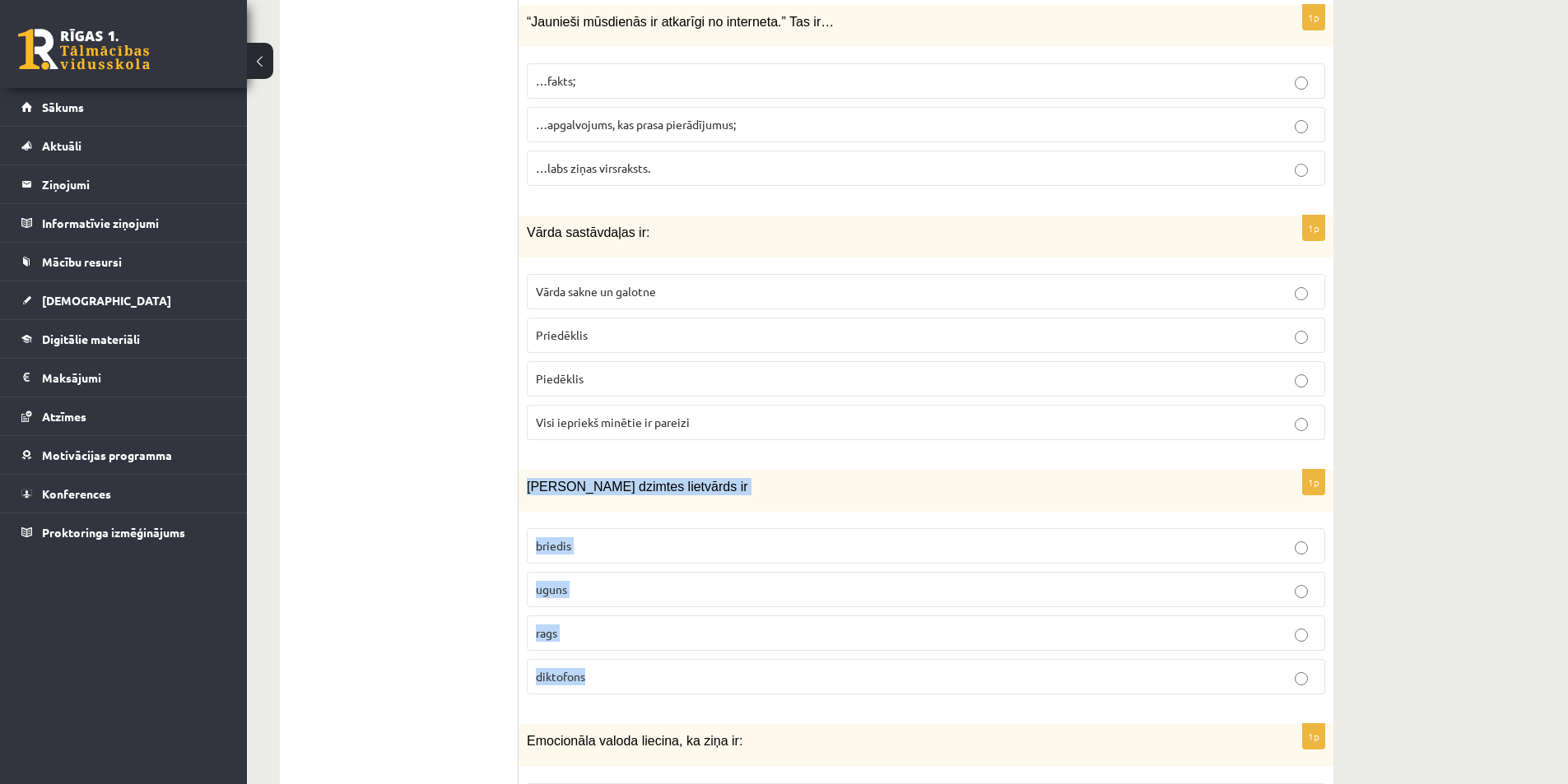
drag, startPoint x: 524, startPoint y: 477, endPoint x: 693, endPoint y: 679, distance: 263.4
click at [693, 679] on div "1p Sieviešu dzimtes lietvārds ir briedis uguns rags diktofons" at bounding box center [925, 588] width 814 height 238
click at [570, 597] on p "uguns" at bounding box center [926, 589] width 780 height 18
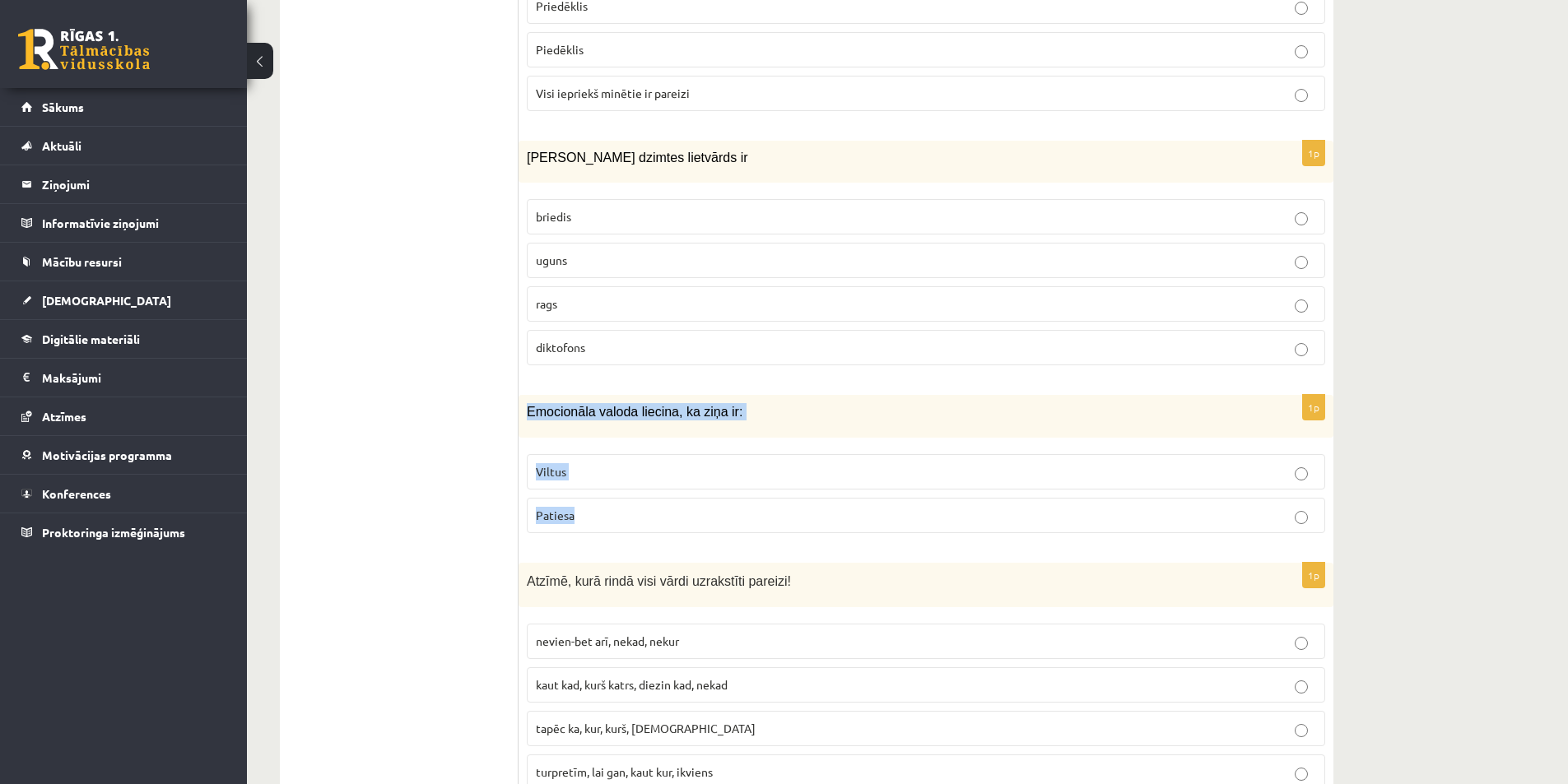
drag, startPoint x: 524, startPoint y: 409, endPoint x: 642, endPoint y: 519, distance: 161.3
click at [642, 519] on div "1p Emocionāla valoda liecina, ka ziņa ir: Viltus Patiesa" at bounding box center [925, 470] width 814 height 150
click at [428, 530] on ul "1. uzdevums 2. uzdevums 3. uzdevums" at bounding box center [407, 644] width 222 height 7953
click at [587, 464] on p "Viltus" at bounding box center [926, 471] width 780 height 18
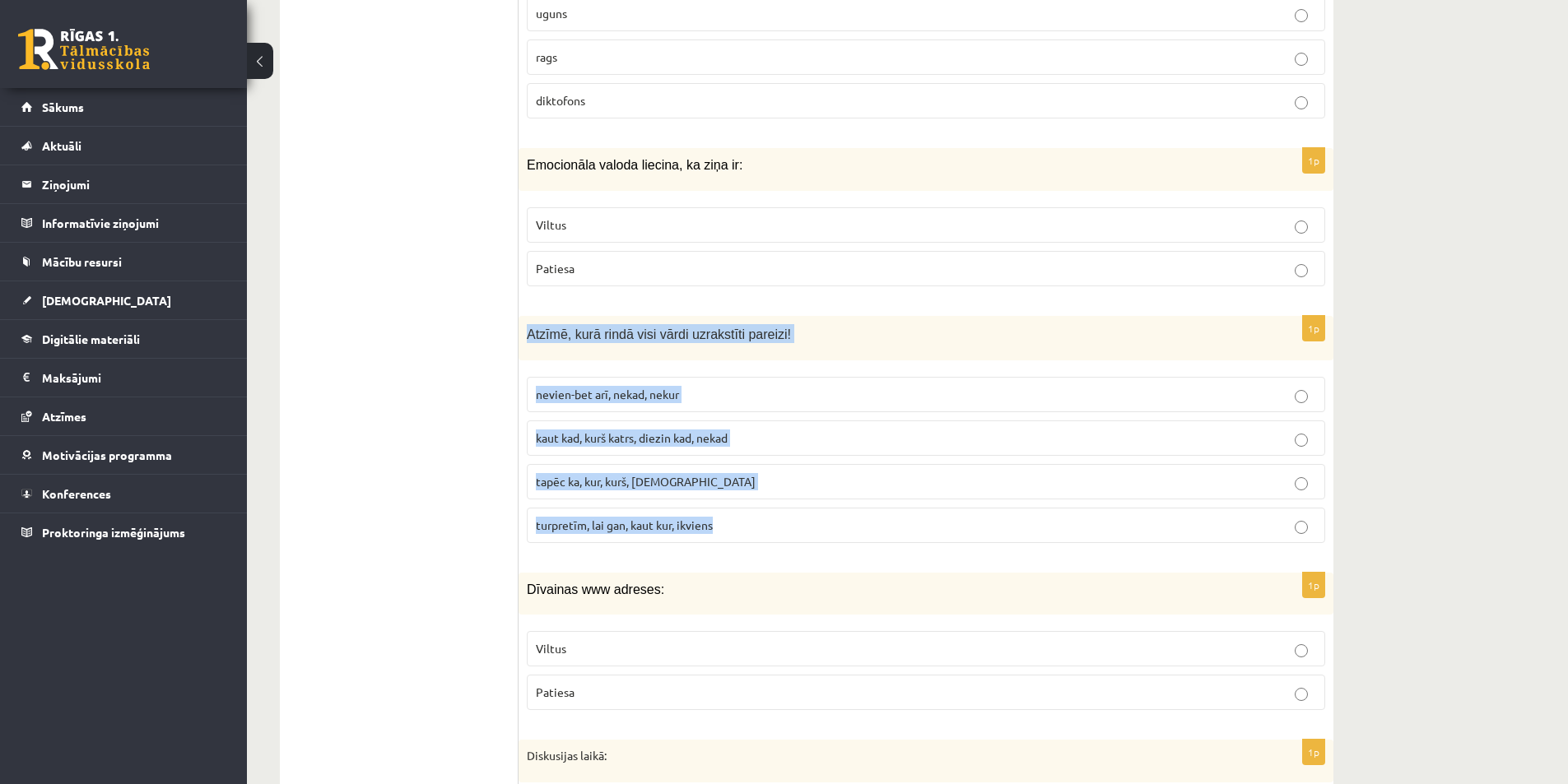
drag, startPoint x: 567, startPoint y: 354, endPoint x: 775, endPoint y: 521, distance: 266.7
click at [775, 521] on div "1p Atzīmē, kurā rindā visi vārdi uzrakstīti pareizi! nevien-bet arī, nekad, nek…" at bounding box center [925, 436] width 814 height 241
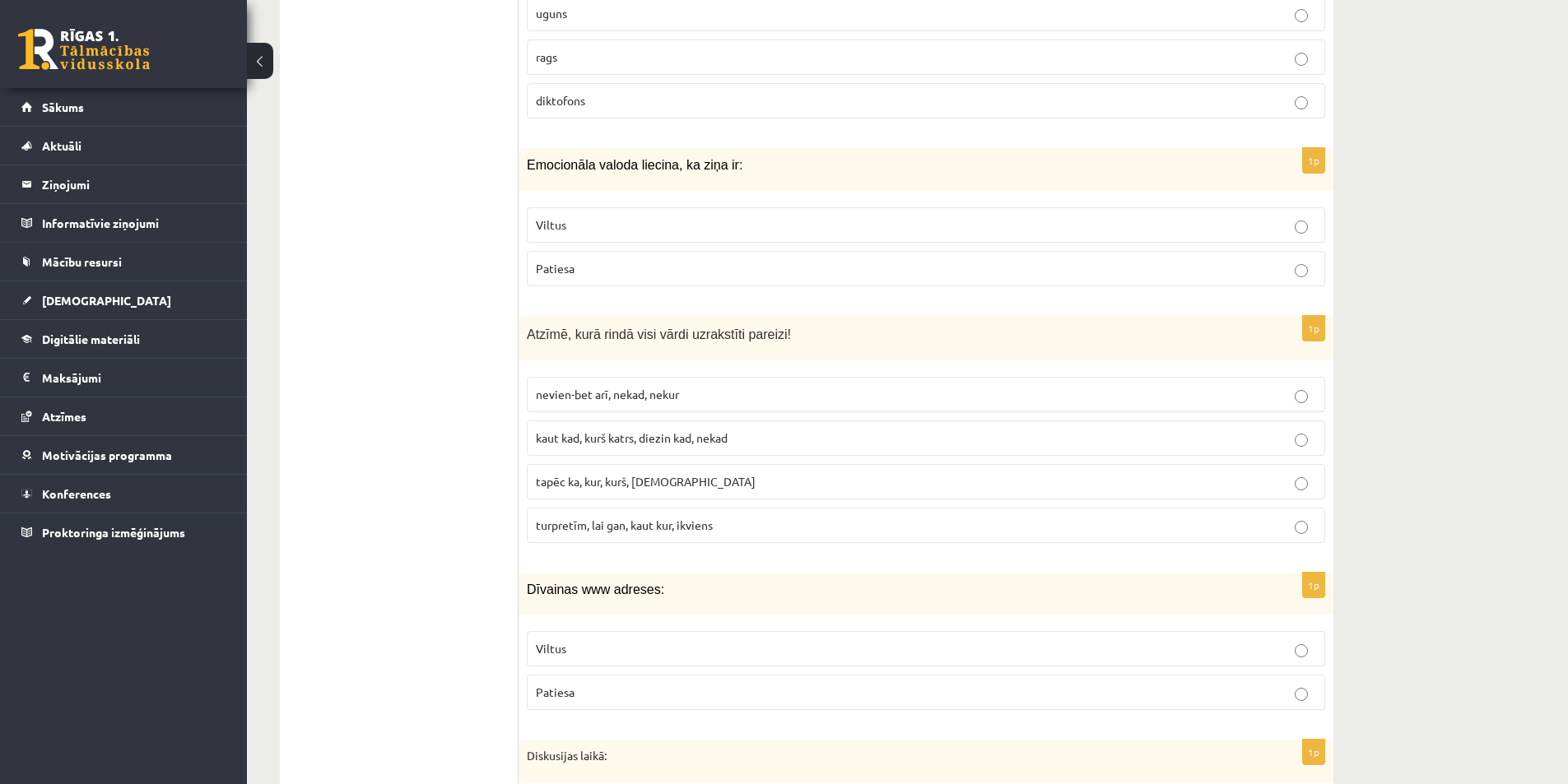
click at [365, 383] on ul "1. uzdevums 2. uzdevums 3. uzdevums" at bounding box center [407, 398] width 222 height 7953
click at [571, 538] on label "turpretīm, lai gan, kaut kur, ikviens" at bounding box center [926, 525] width 798 height 35
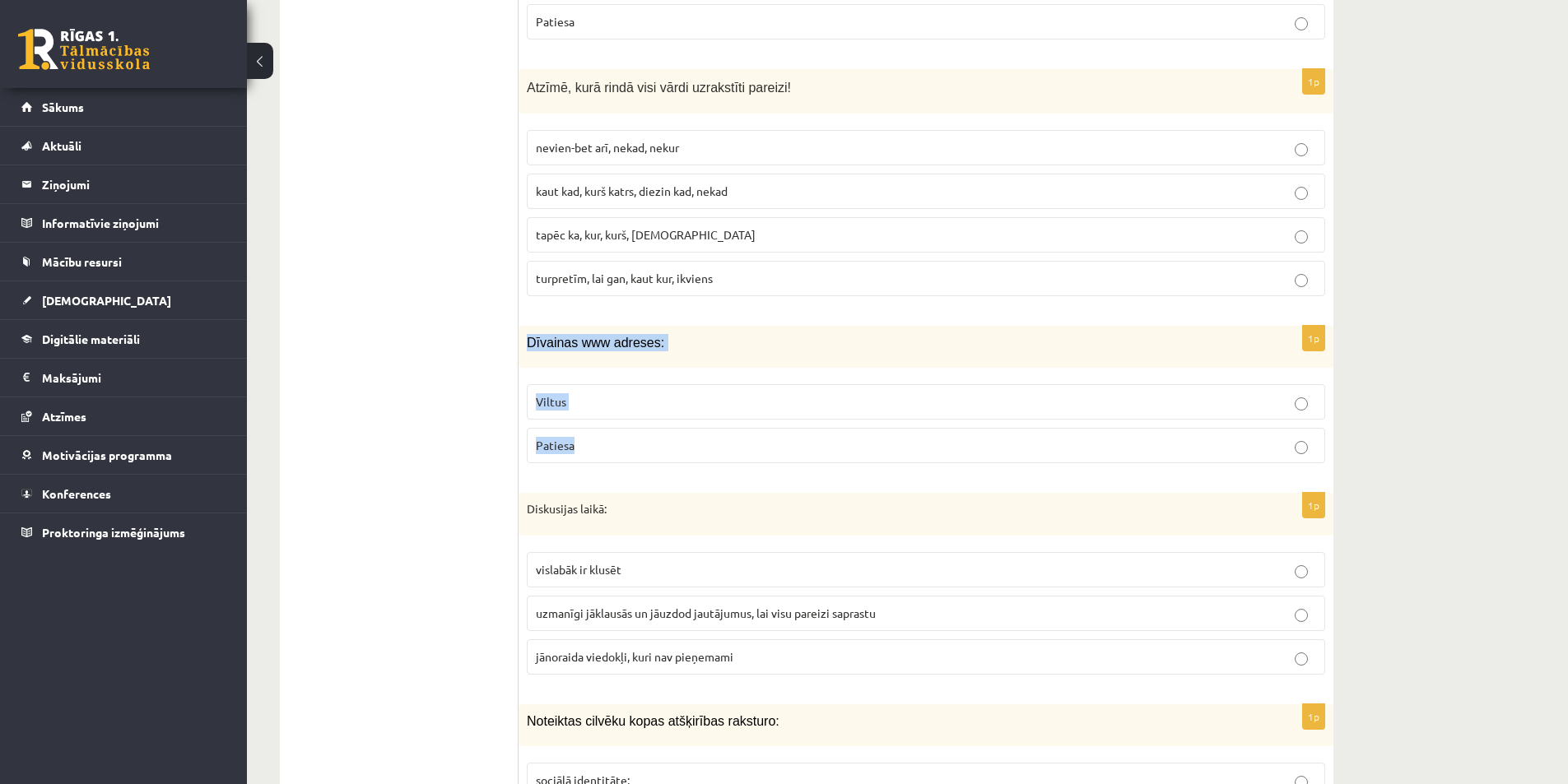
drag, startPoint x: 529, startPoint y: 339, endPoint x: 652, endPoint y: 452, distance: 167.0
click at [652, 452] on div "1p Dīvainas www adreses: Viltus Patiesa" at bounding box center [925, 400] width 814 height 150
click at [589, 409] on p "Viltus" at bounding box center [926, 402] width 780 height 18
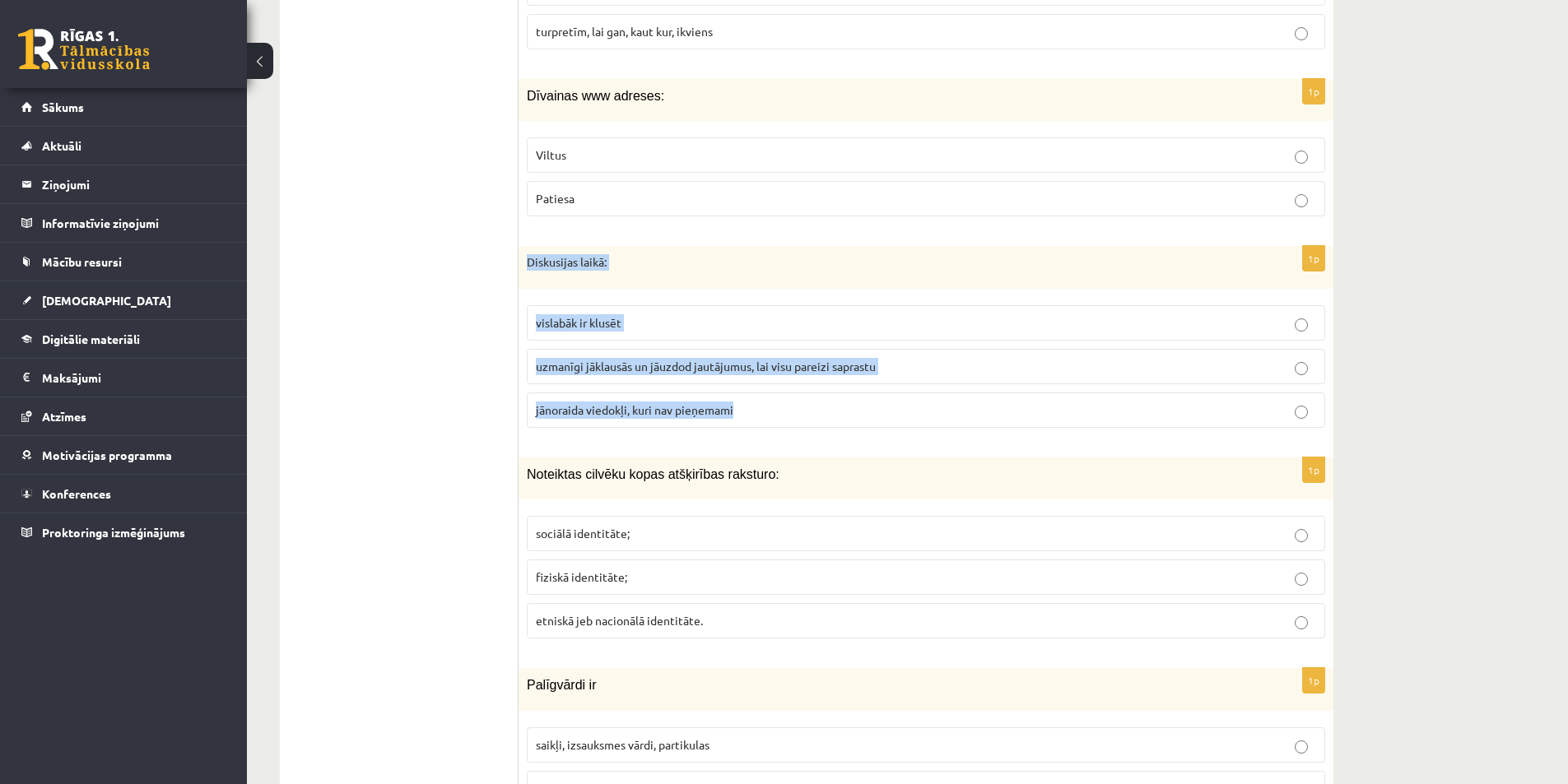
drag, startPoint x: 524, startPoint y: 254, endPoint x: 791, endPoint y: 400, distance: 304.3
click at [791, 400] on div "1p Diskusijas laikā: vislabāk ir klusēt uzmanīgi jāklausās un jāuzdod jautājumu…" at bounding box center [925, 343] width 814 height 195
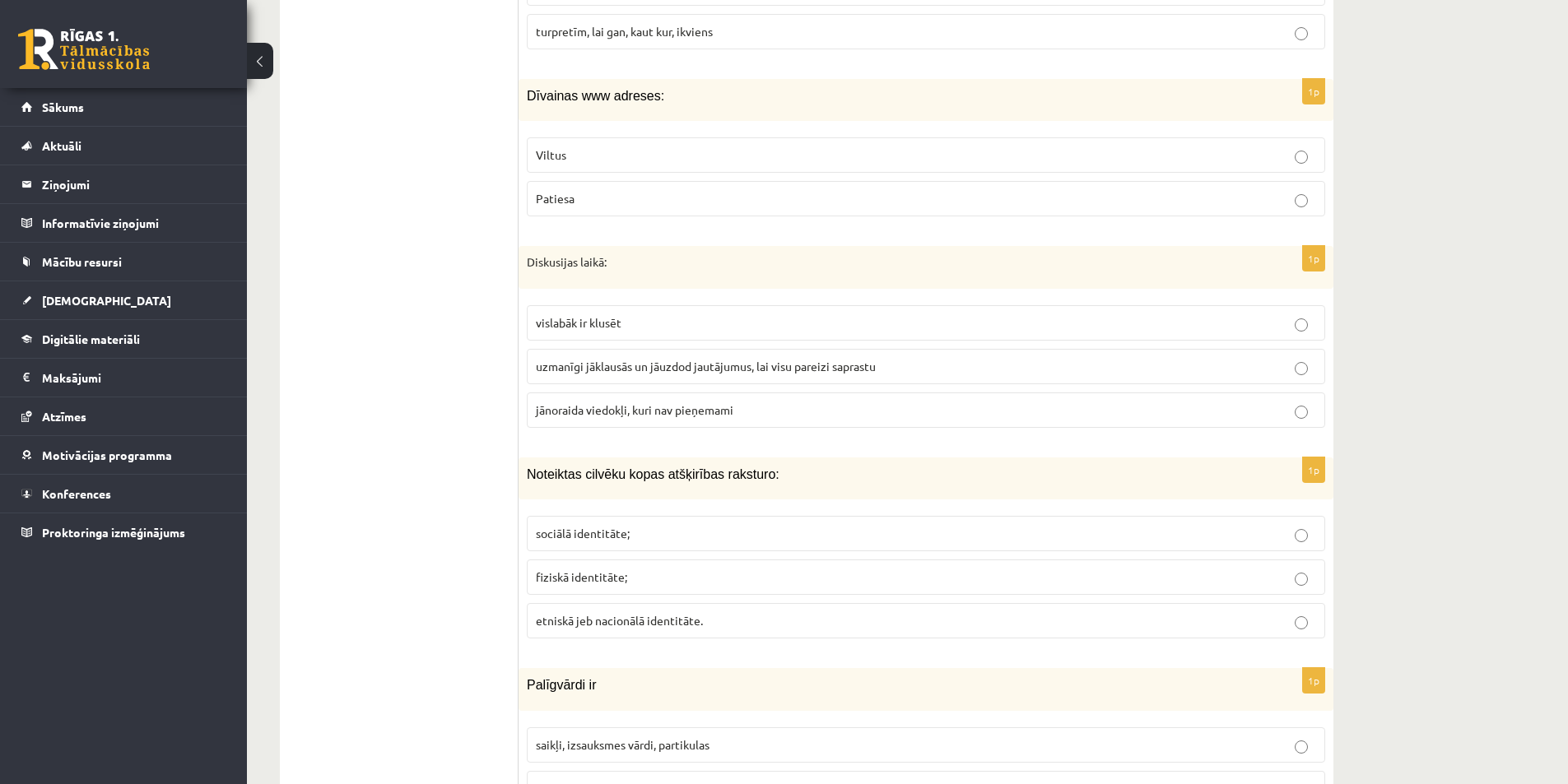
click at [596, 363] on span "uzmanīgi jāklausās un jāuzdod jautājumus, lai visu pareizi saprastu" at bounding box center [705, 365] width 340 height 15
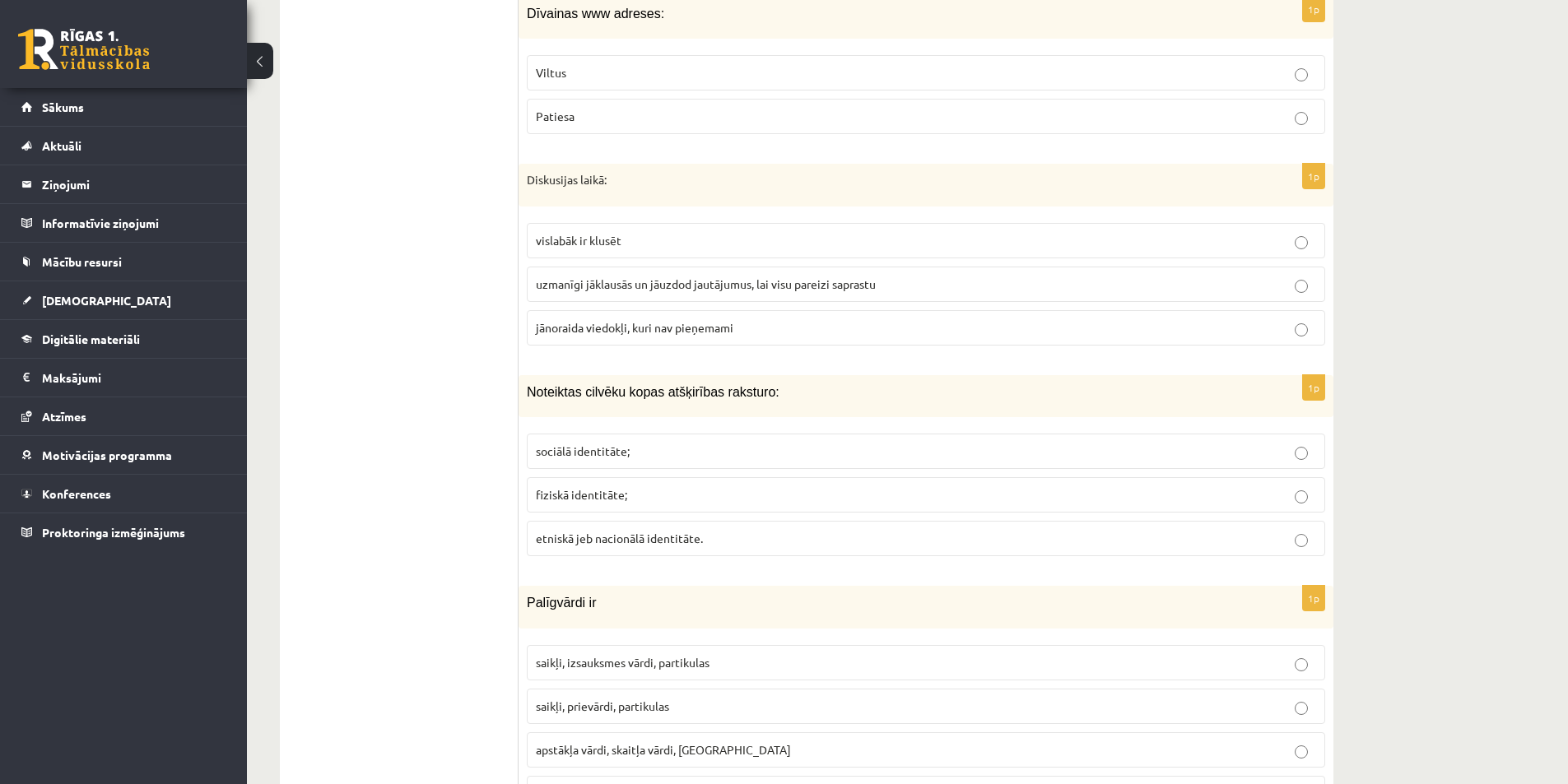
scroll to position [4852, 0]
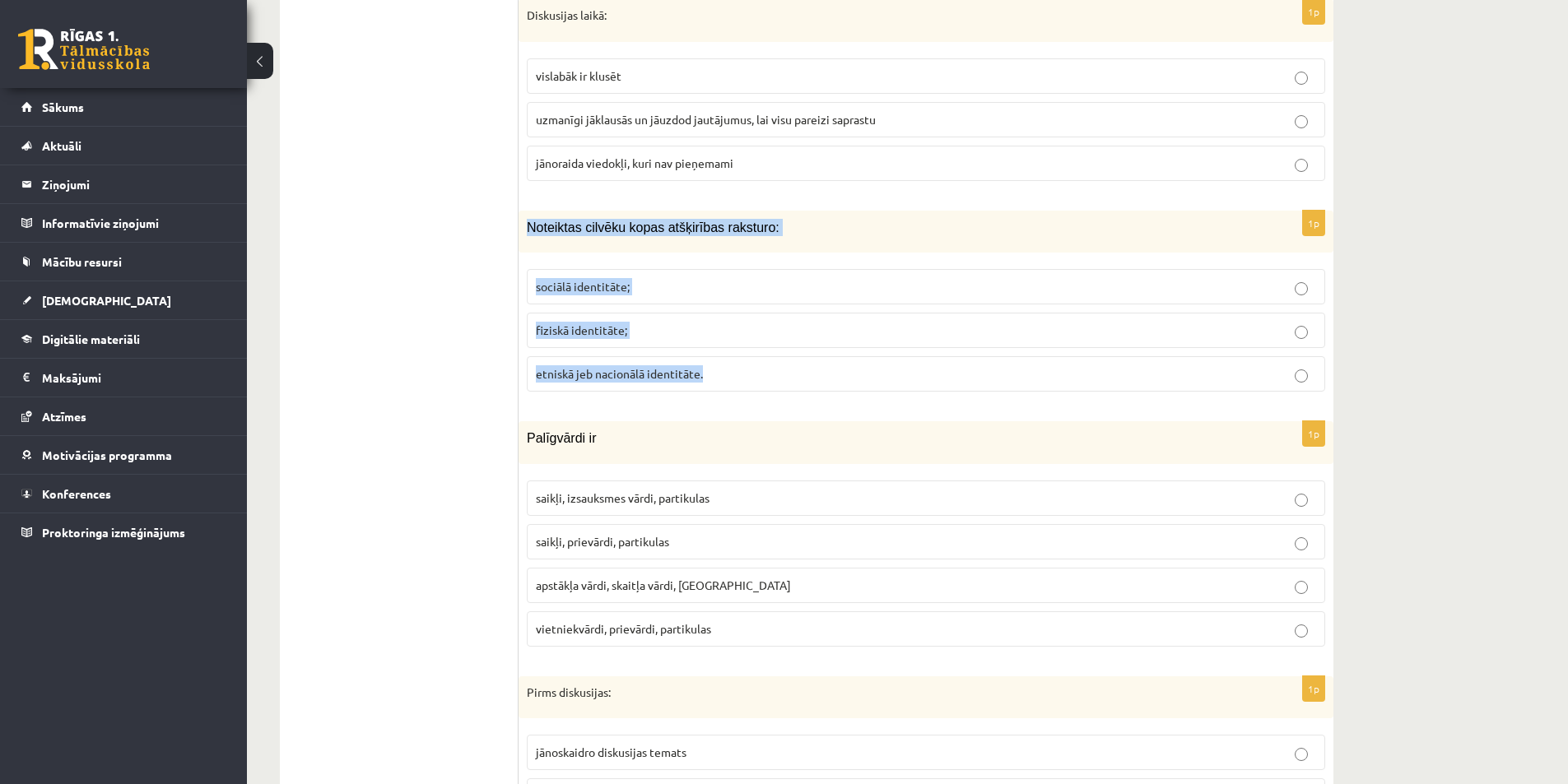
drag, startPoint x: 529, startPoint y: 227, endPoint x: 740, endPoint y: 359, distance: 248.9
click at [740, 359] on div "1p Noteiktas cilvēku kopas atšķirības raksturo: sociālā identitāte; fiziskā ide…" at bounding box center [925, 307] width 814 height 194
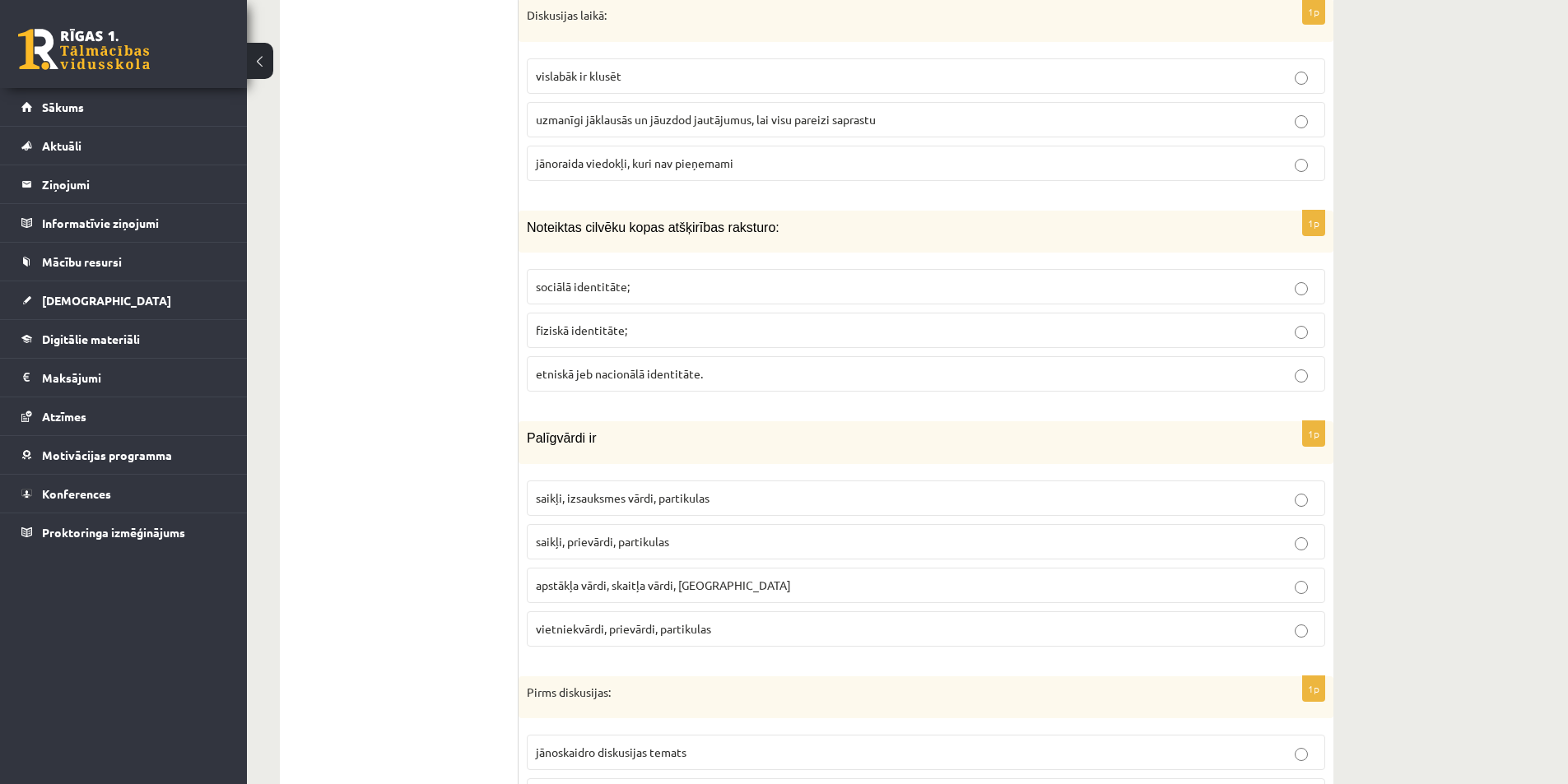
click at [604, 270] on label "sociālā identitāte;" at bounding box center [926, 286] width 798 height 35
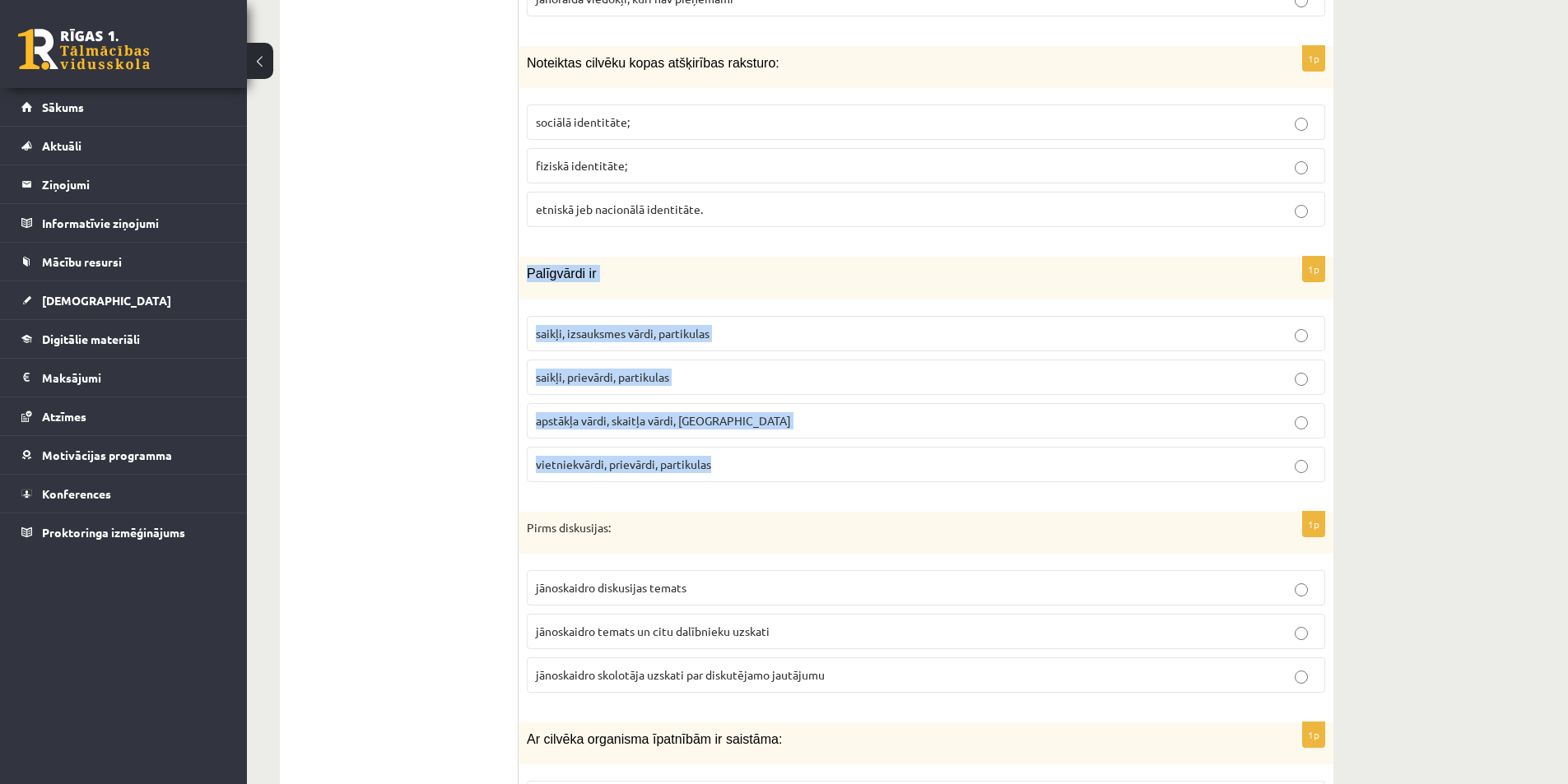
drag, startPoint x: 524, startPoint y: 268, endPoint x: 770, endPoint y: 462, distance: 313.3
click at [770, 462] on div "1p Palīgvārdi ir saikļi, izsauksmes vārdi, partikulas saikļi, prievārdi, partik…" at bounding box center [925, 375] width 814 height 238
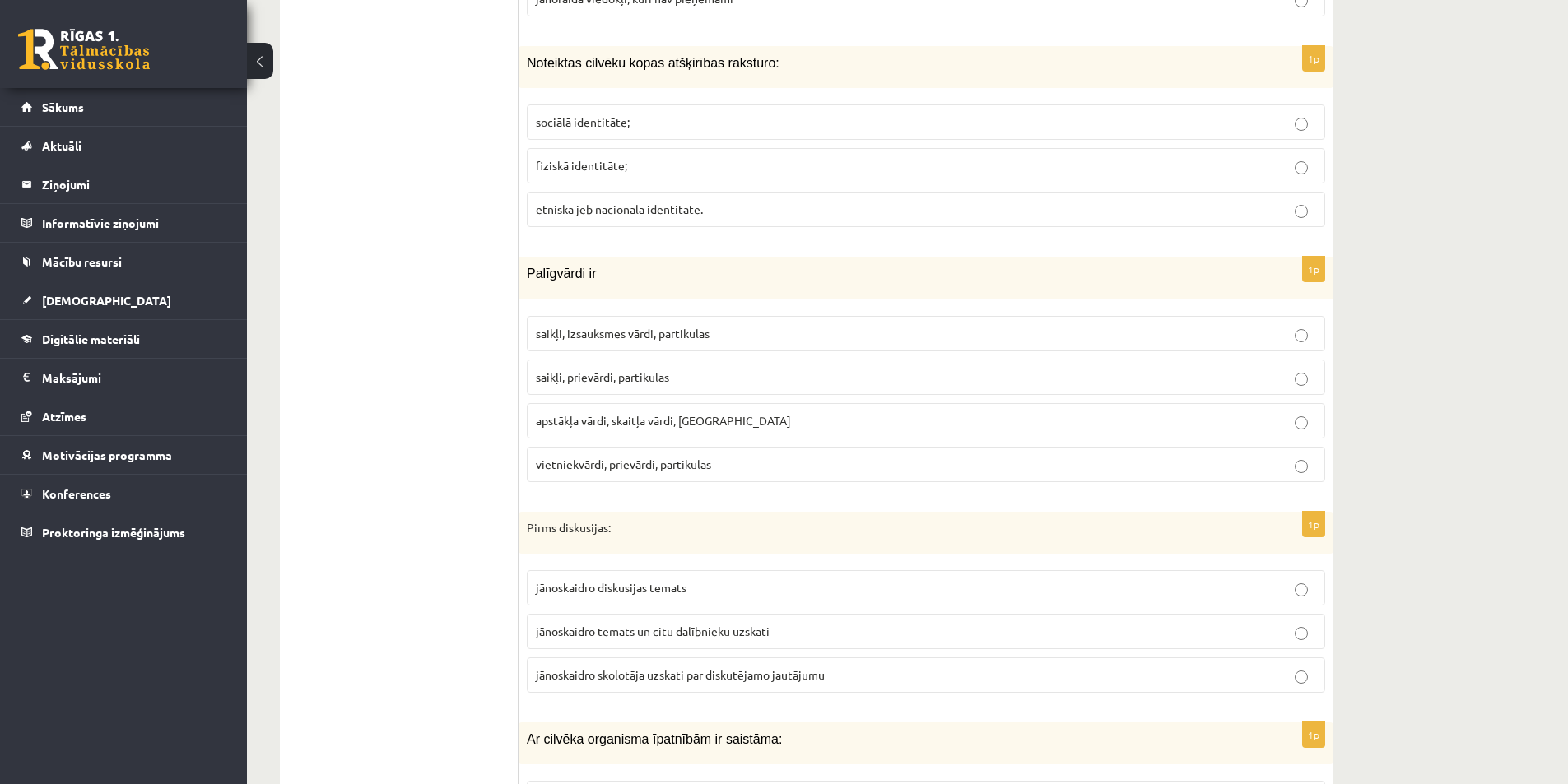
click at [582, 377] on span "saikļi, prievārdi, partikulas" at bounding box center [603, 377] width 134 height 15
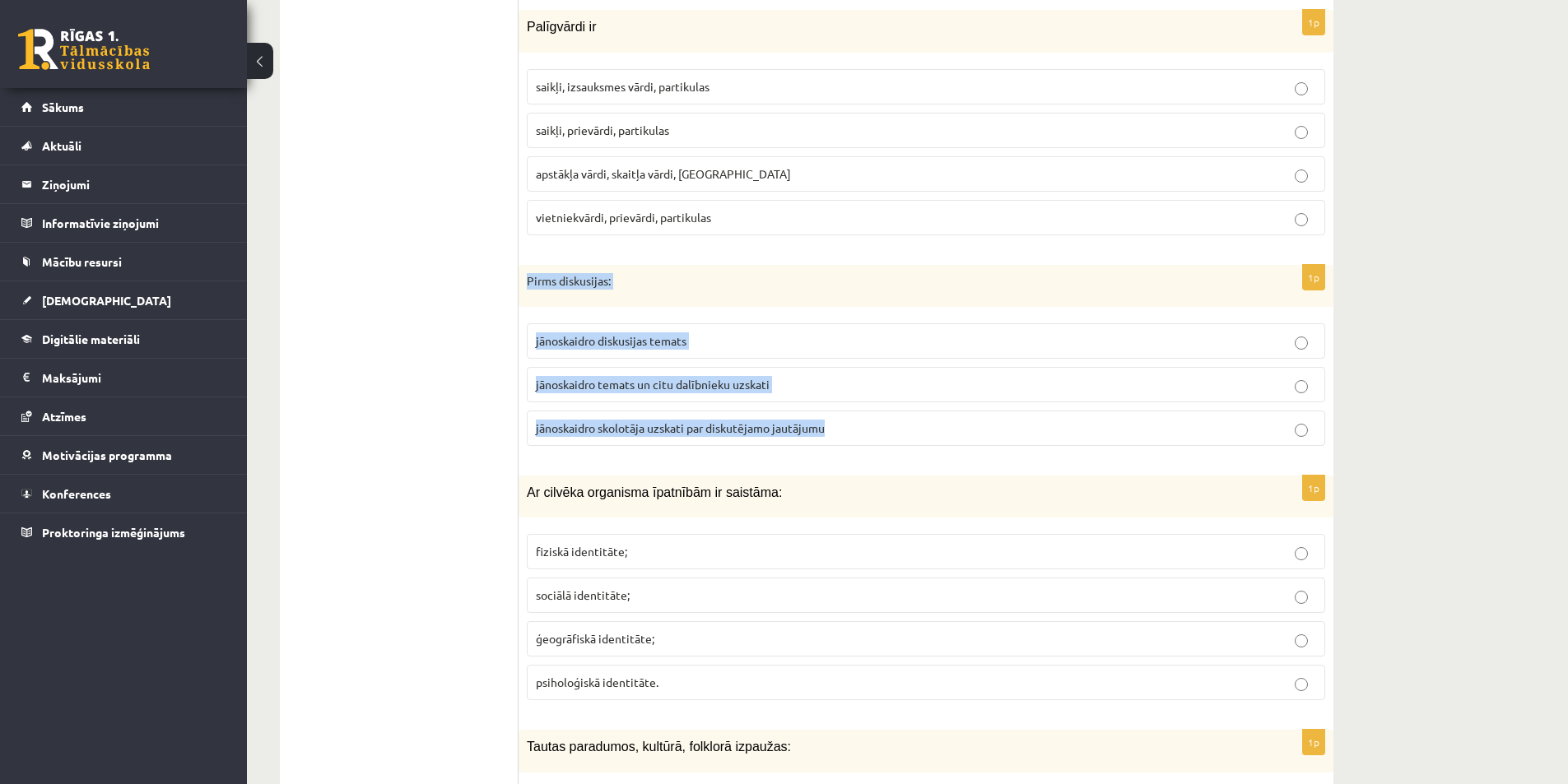
drag, startPoint x: 521, startPoint y: 270, endPoint x: 846, endPoint y: 422, distance: 358.8
click at [846, 422] on div "1p Pirms diskusijas: jānoskaidro diskusijas temats jānoskaidro temats un citu d…" at bounding box center [925, 363] width 814 height 195
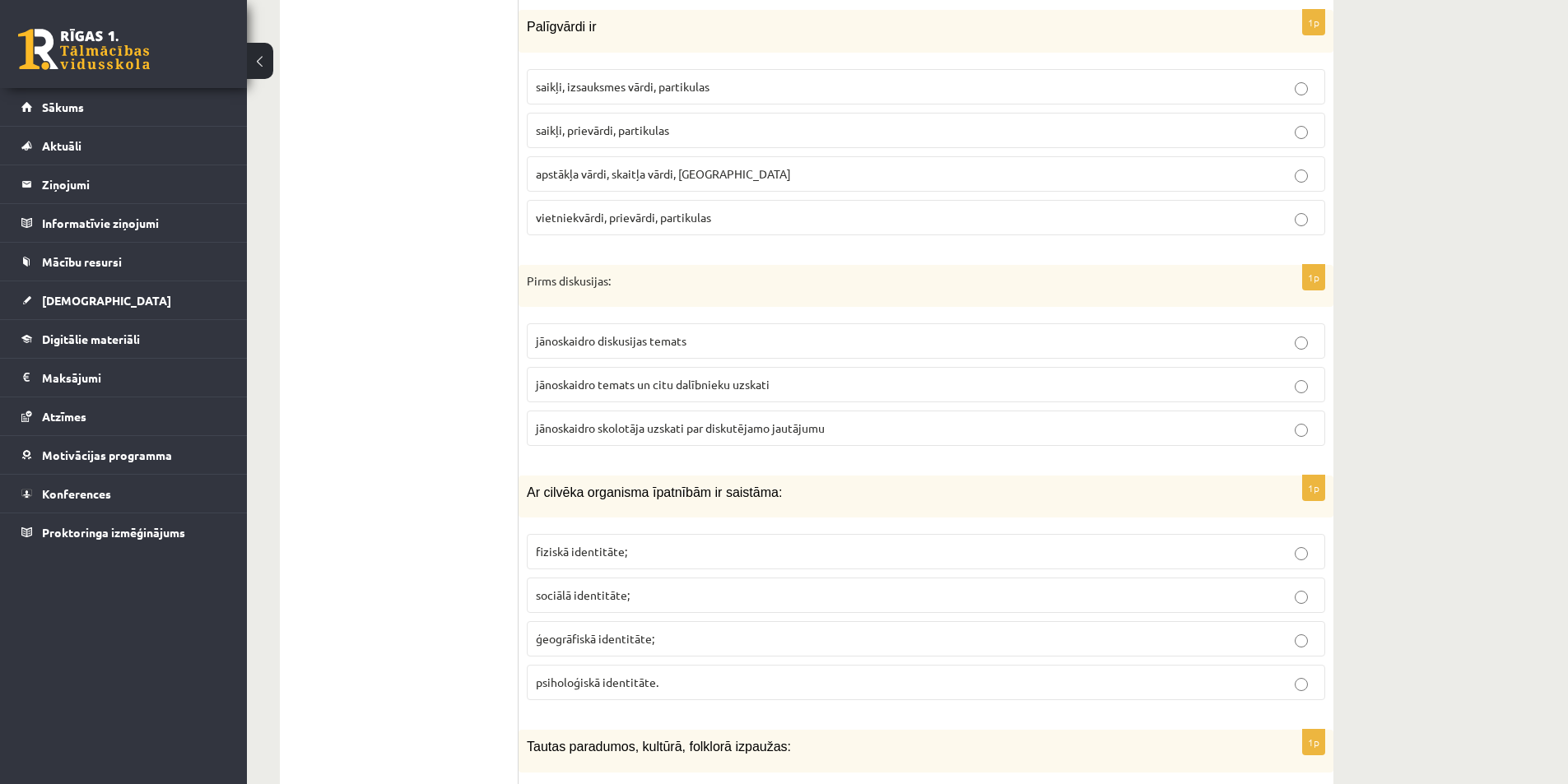
click at [562, 356] on label "jānoskaidro diskusijas temats" at bounding box center [926, 341] width 798 height 35
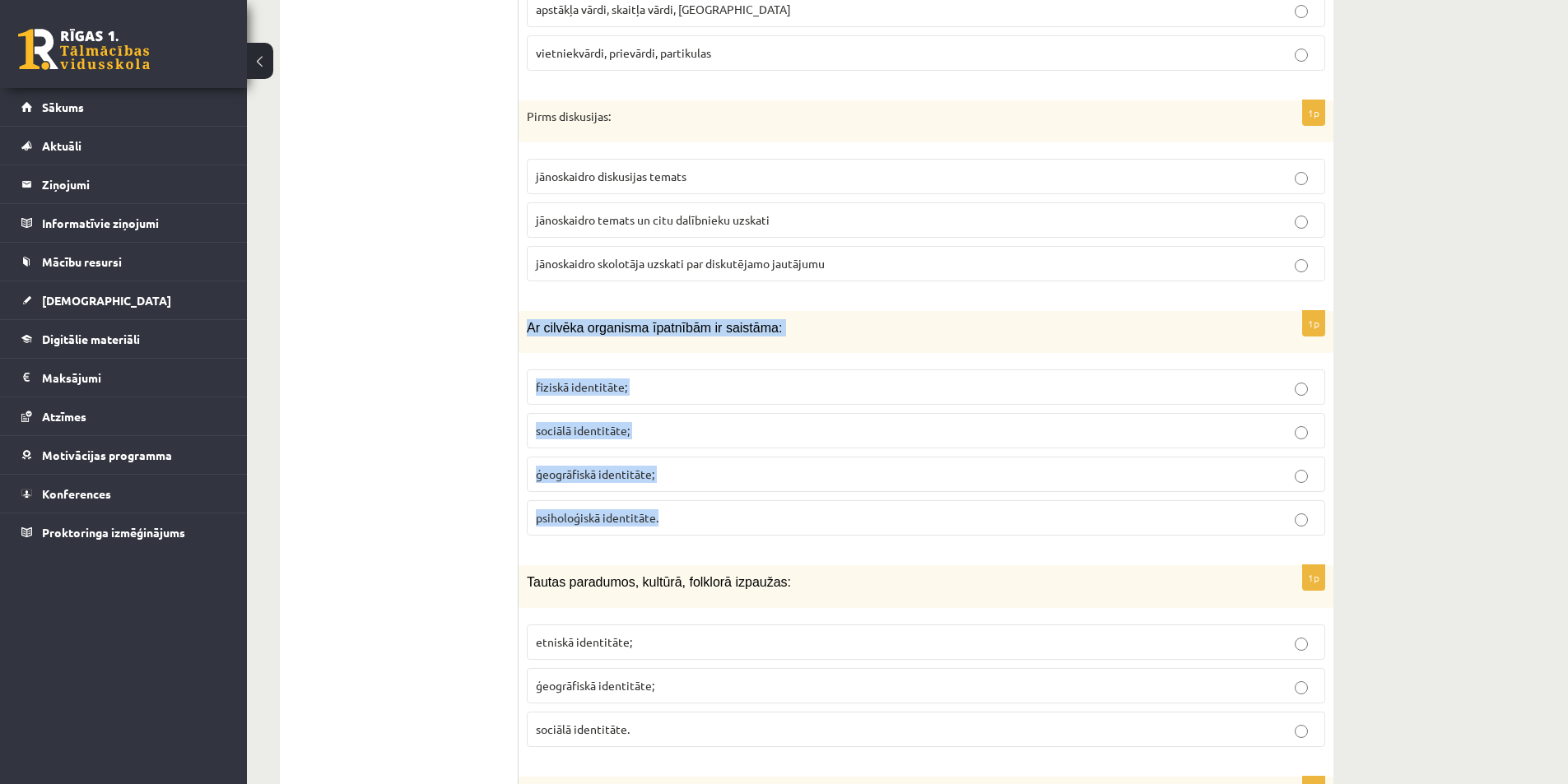
drag, startPoint x: 528, startPoint y: 332, endPoint x: 766, endPoint y: 522, distance: 304.5
click at [767, 524] on div "1p Ar cilvēka organisma īpatnībām ir saistāma: fiziskā identitāte; sociālā iden…" at bounding box center [925, 429] width 814 height 238
click at [549, 370] on label "fiziskā identitāte;" at bounding box center [926, 387] width 798 height 35
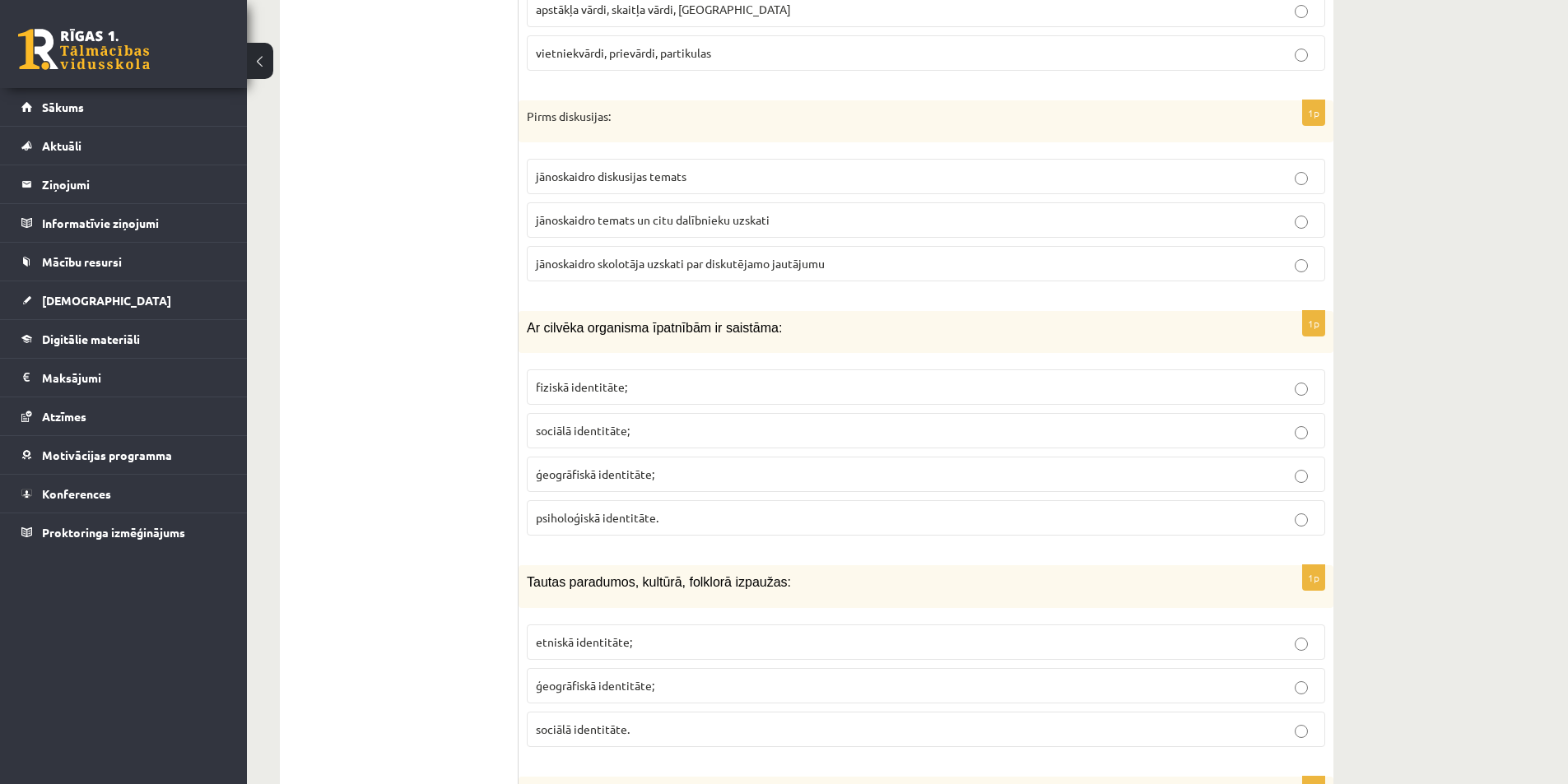
scroll to position [5675, 0]
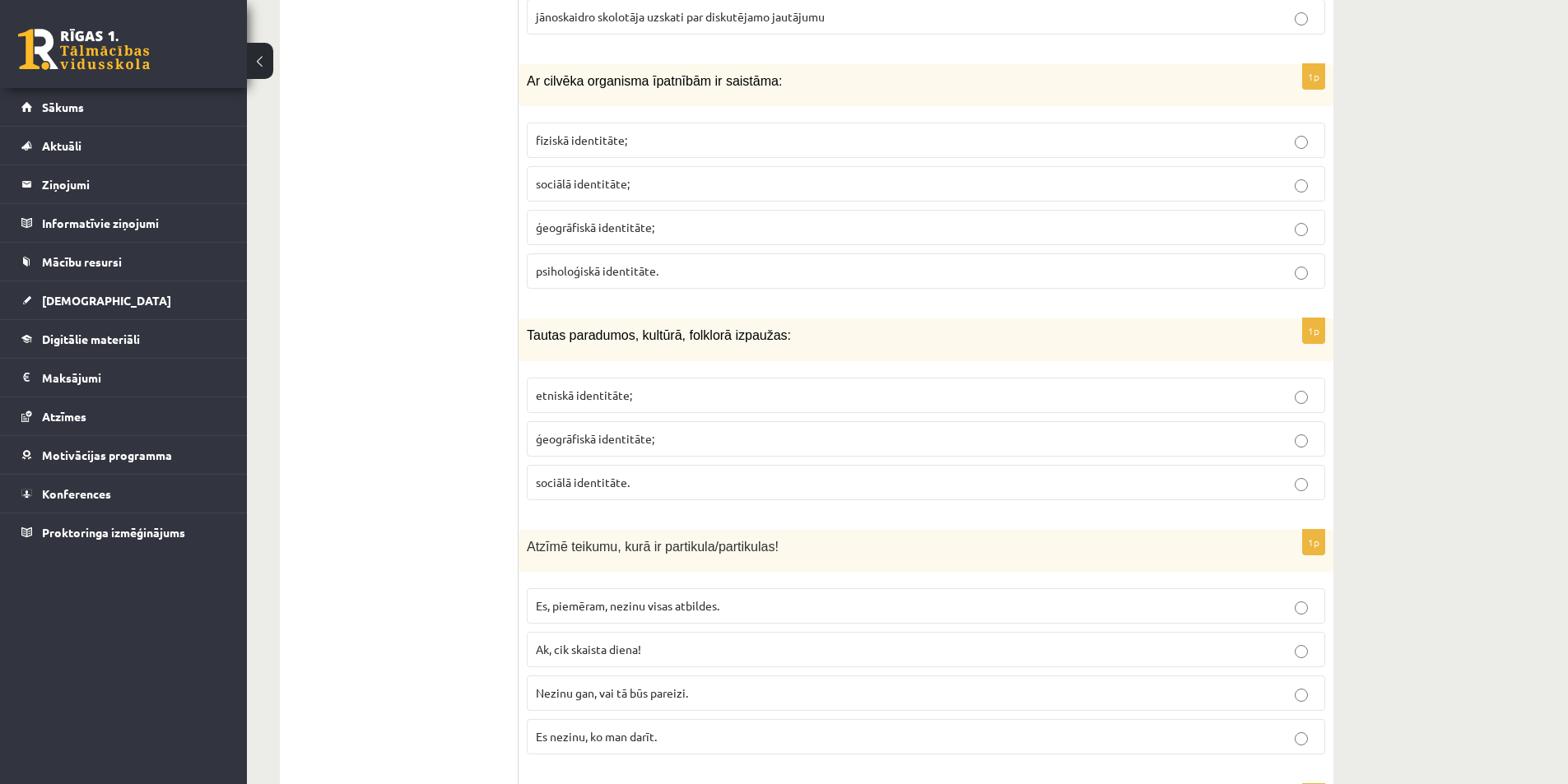
drag, startPoint x: 517, startPoint y: 334, endPoint x: 714, endPoint y: 488, distance: 250.0
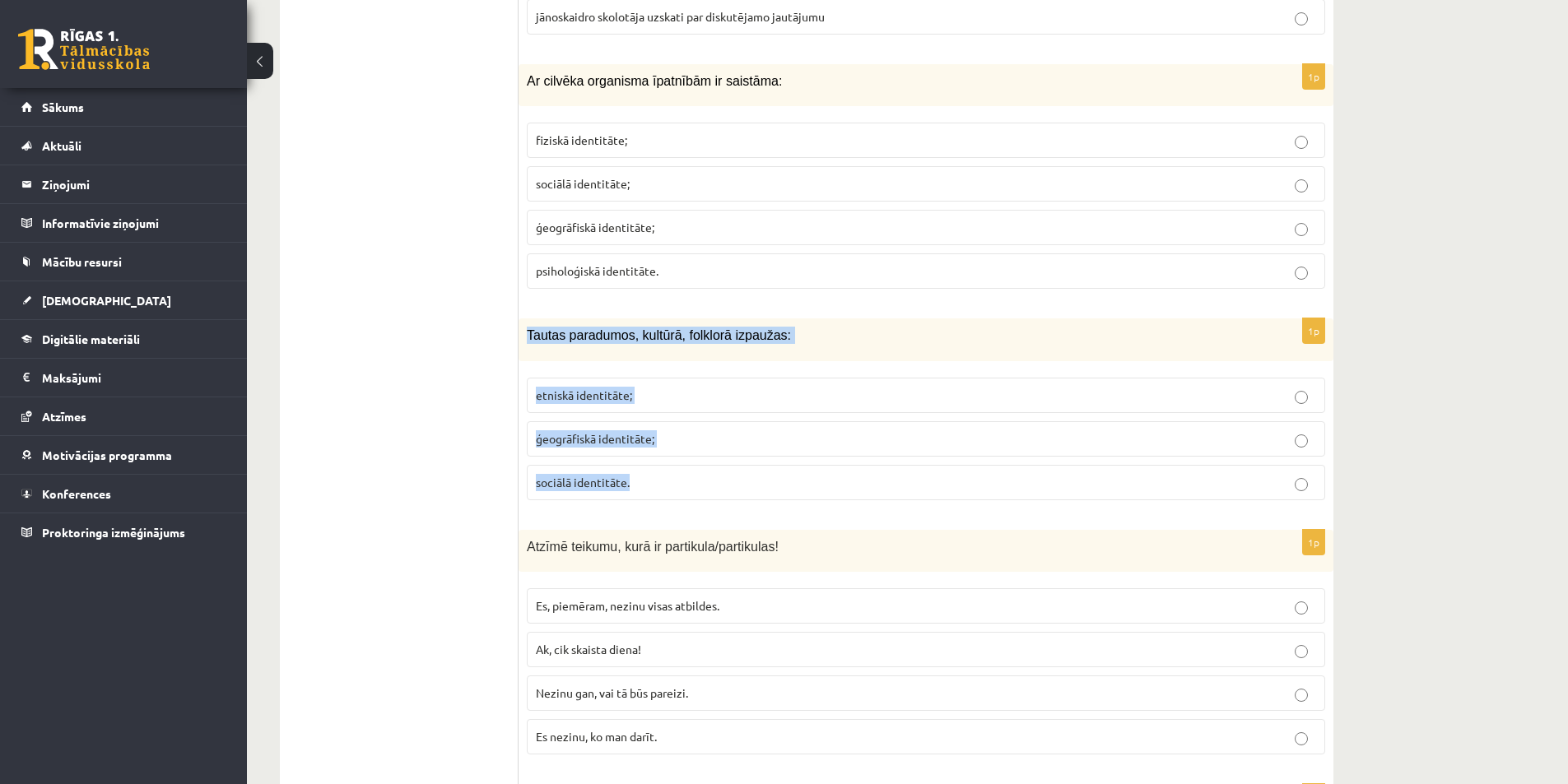
drag, startPoint x: 524, startPoint y: 329, endPoint x: 695, endPoint y: 485, distance: 231.5
click at [695, 485] on div "1p Tautas paradumos, kultūrā, folklorā izpaužas: etniskā identitāte; ģeogrāfisk…" at bounding box center [925, 415] width 814 height 194
click at [570, 385] on label "etniskā identitāte;" at bounding box center [926, 395] width 798 height 35
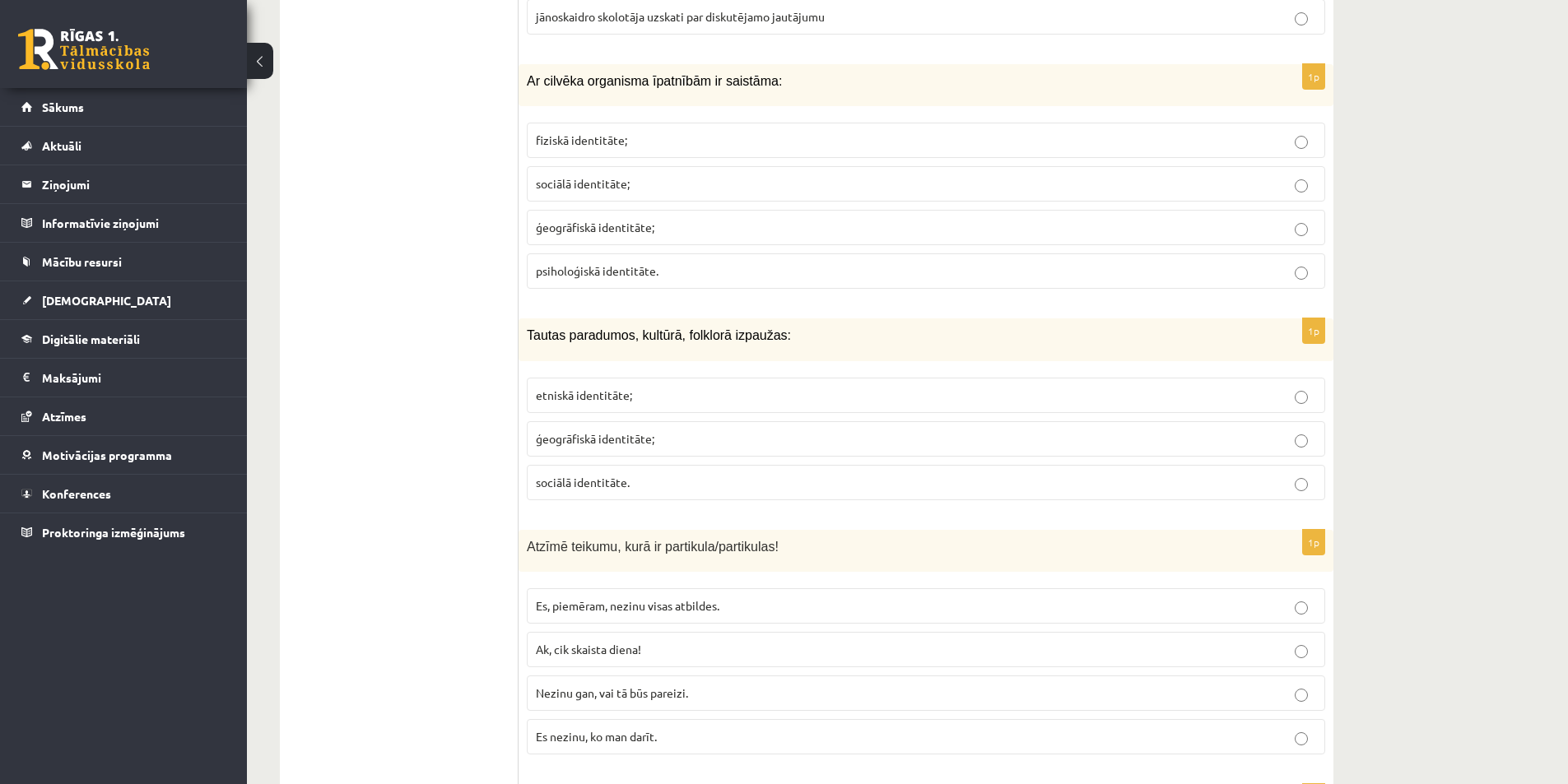
scroll to position [5922, 0]
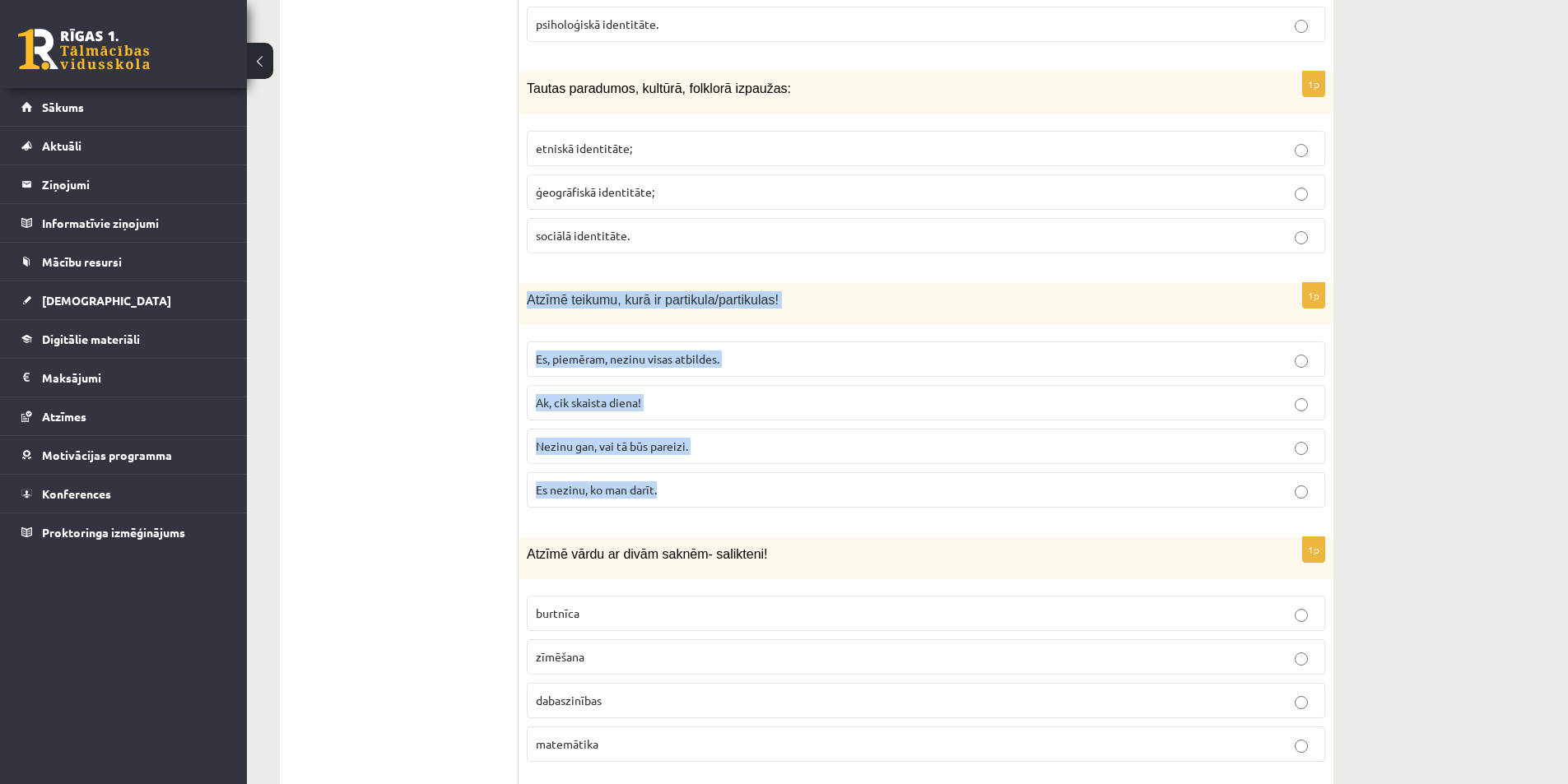
drag, startPoint x: 524, startPoint y: 292, endPoint x: 775, endPoint y: 493, distance: 321.6
click at [775, 493] on div "1p Atzīmē teikumu, kurā ir partikula/partikulas! Es, piemēram, nezinu visas atb…" at bounding box center [925, 401] width 814 height 238
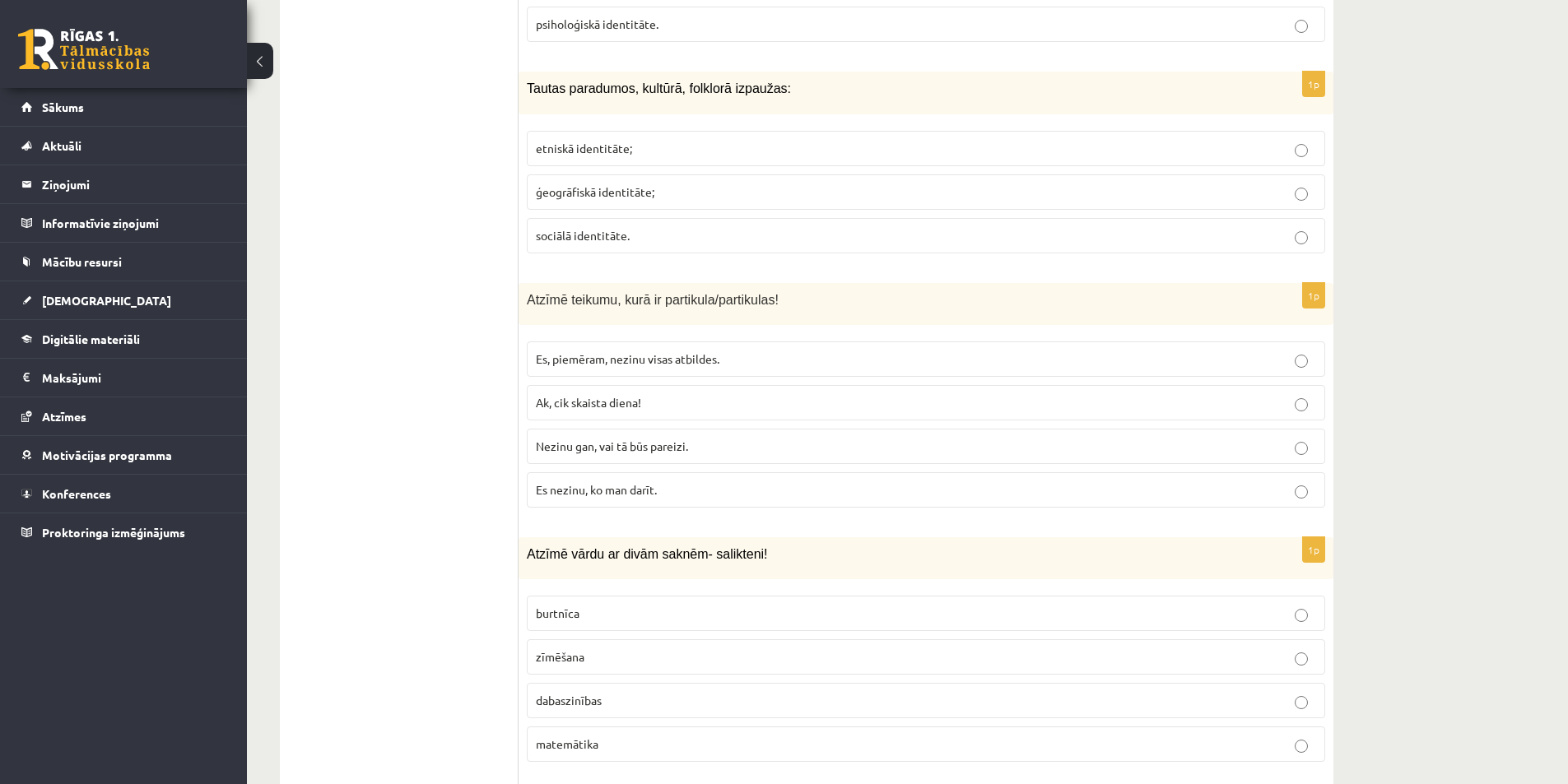
click at [545, 357] on span "Es, piemēram, nezinu visas atbildes." at bounding box center [627, 358] width 184 height 15
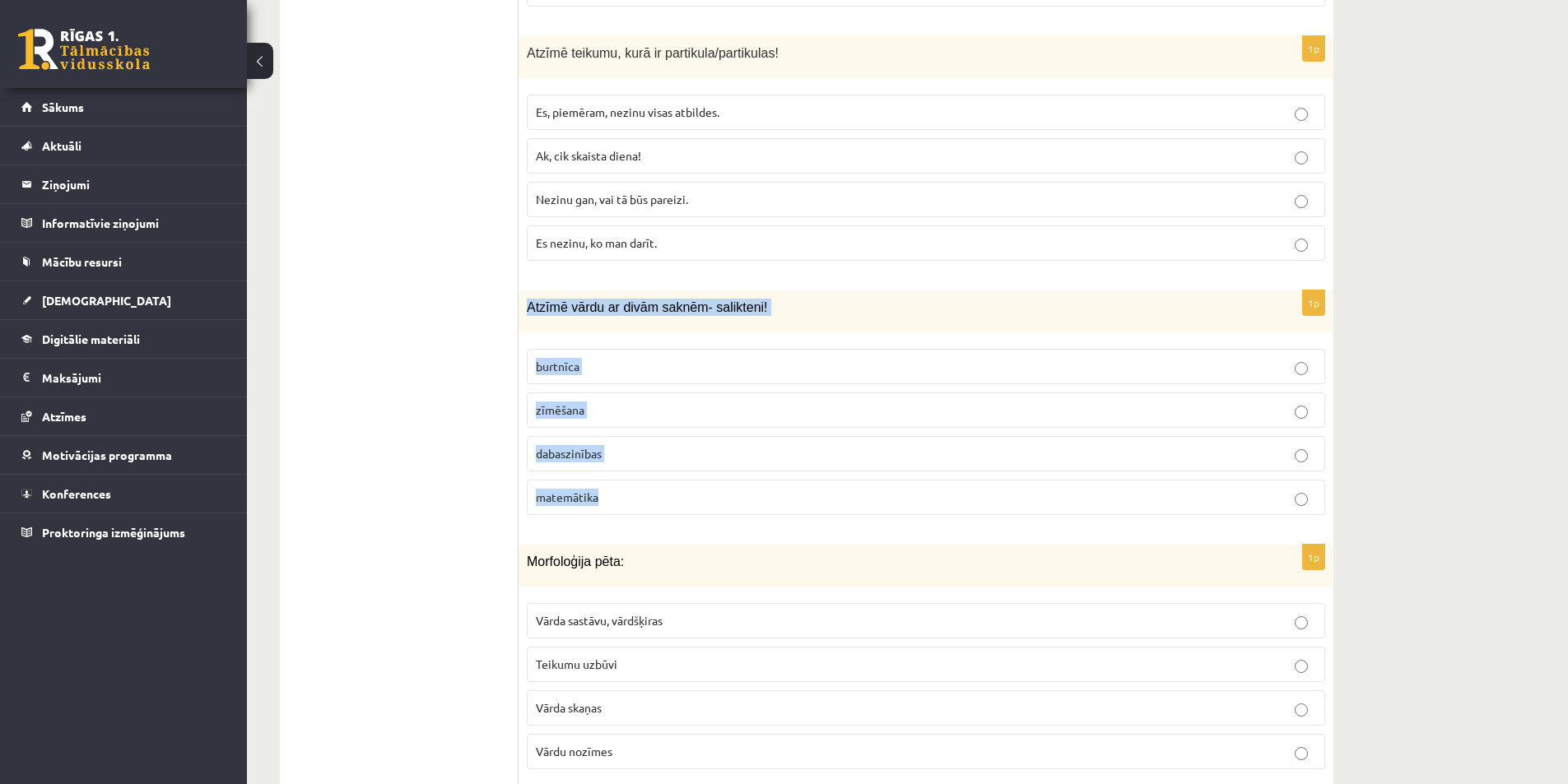
drag, startPoint x: 523, startPoint y: 306, endPoint x: 676, endPoint y: 500, distance: 247.1
click at [676, 500] on div "1p Atzīmē vārdu ar divām saknēm- salikteni! burtnīca zīmēšana dabaszinības mate…" at bounding box center [925, 409] width 814 height 238
click at [594, 450] on span "dabaszinības" at bounding box center [568, 453] width 66 height 15
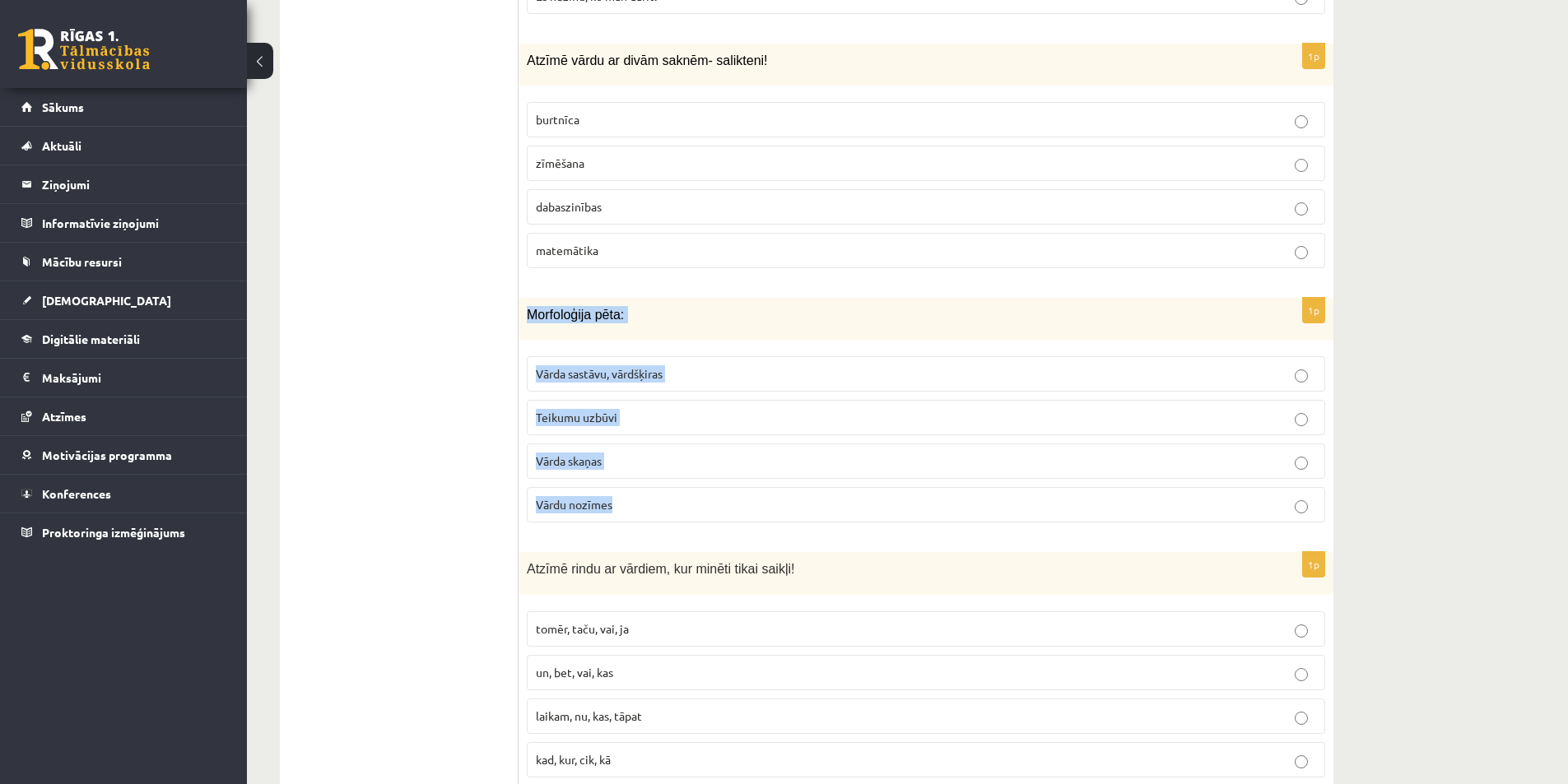
drag, startPoint x: 523, startPoint y: 295, endPoint x: 725, endPoint y: 507, distance: 292.8
click at [591, 367] on span "Vārda sastāvu, vārdšķiras" at bounding box center [599, 373] width 126 height 15
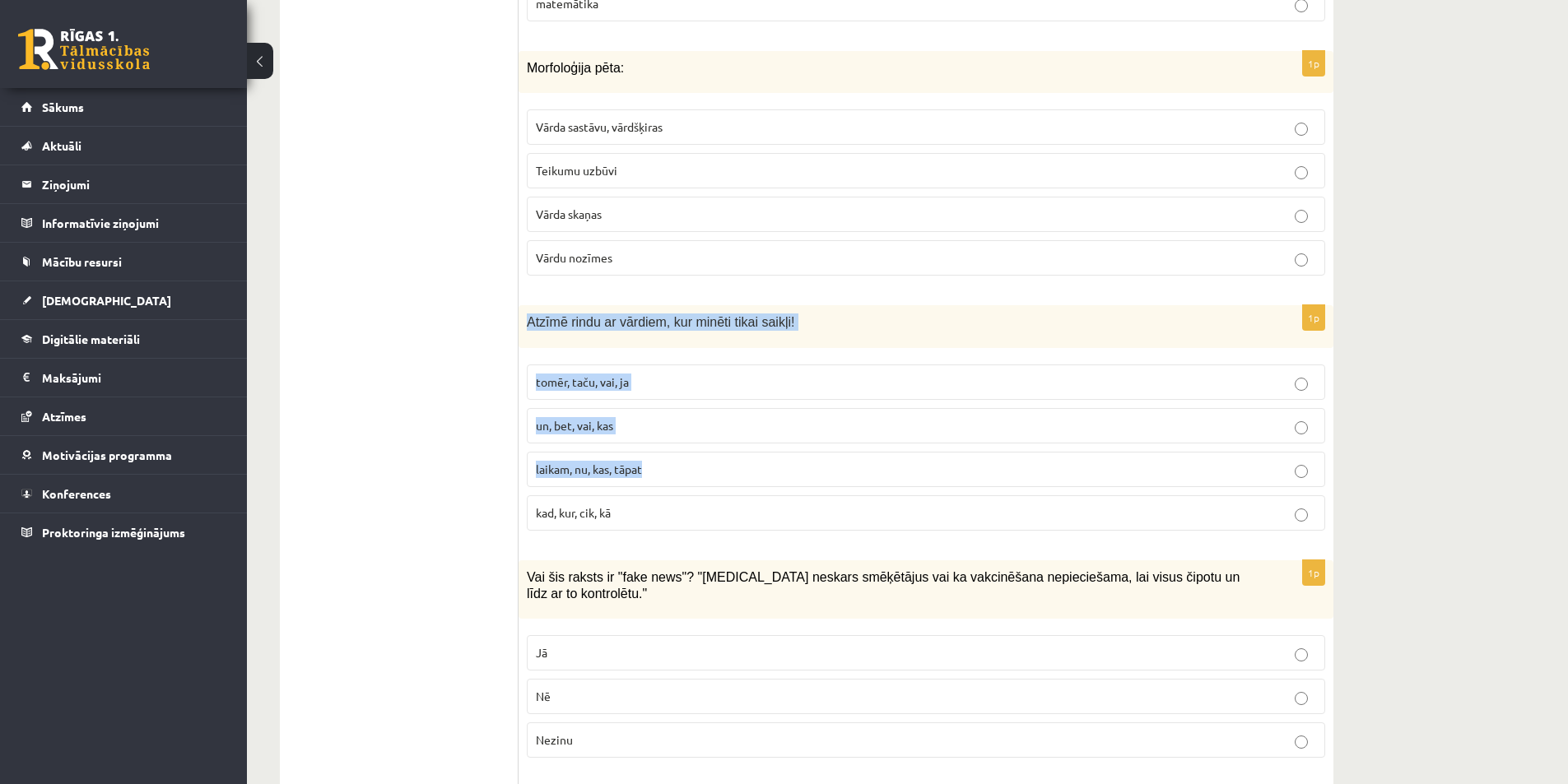
drag, startPoint x: 526, startPoint y: 319, endPoint x: 690, endPoint y: 470, distance: 222.9
click at [690, 470] on div "1p Atzīmē rindu ar vārdiem, kur minēti tikai saikļi! tomēr, taču, vai, ja un, b…" at bounding box center [925, 424] width 814 height 238
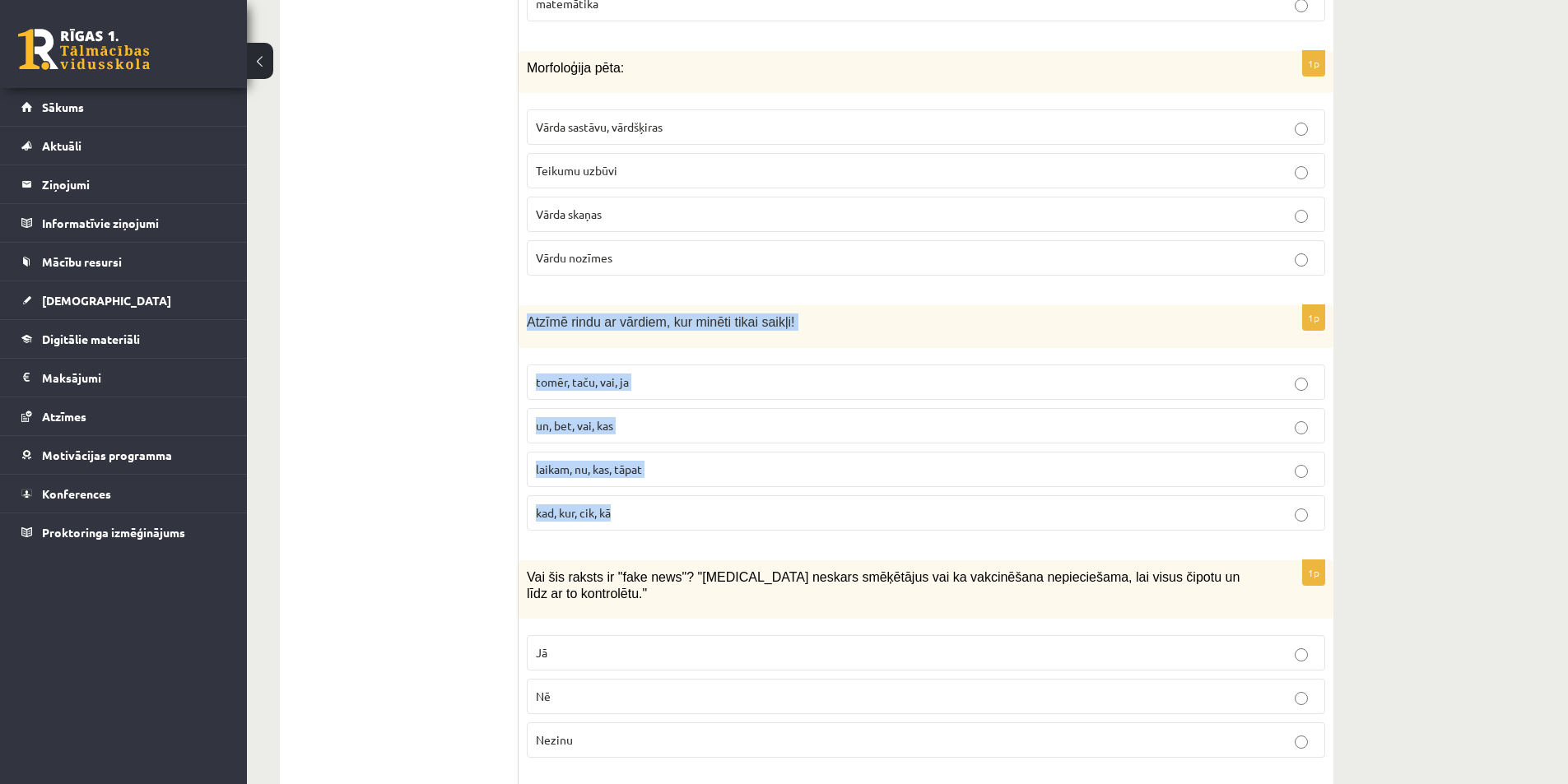
drag, startPoint x: 525, startPoint y: 319, endPoint x: 705, endPoint y: 512, distance: 263.9
click at [705, 514] on div "1p Atzīmē rindu ar vārdiem, kur minēti tikai saikļi! tomēr, taču, vai, ja un, b…" at bounding box center [925, 424] width 814 height 238
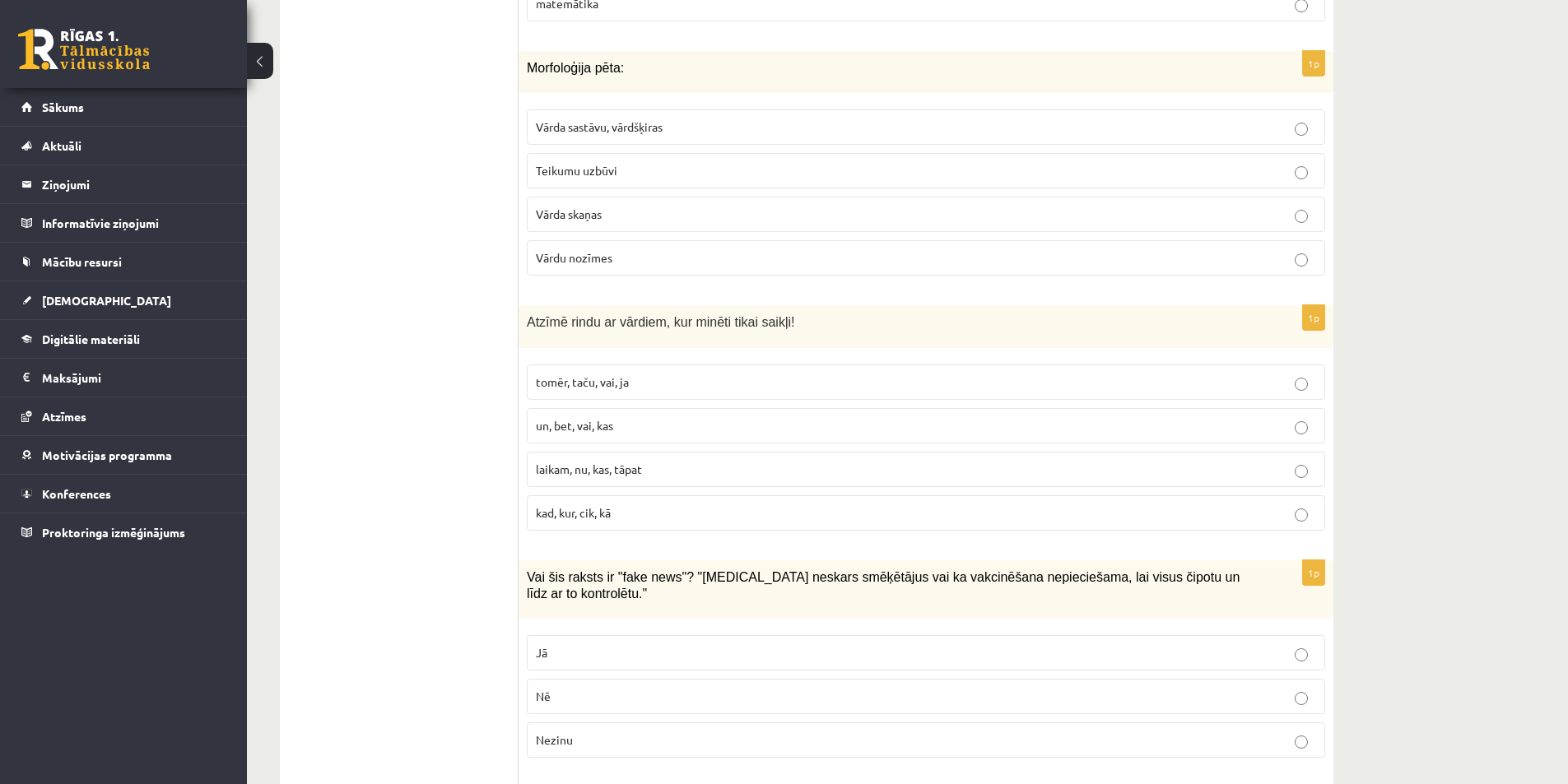
click at [639, 431] on p "un, bet, vai, kas" at bounding box center [926, 426] width 780 height 18
click at [639, 373] on p "tomēr, taču, vai, ja" at bounding box center [926, 382] width 780 height 18
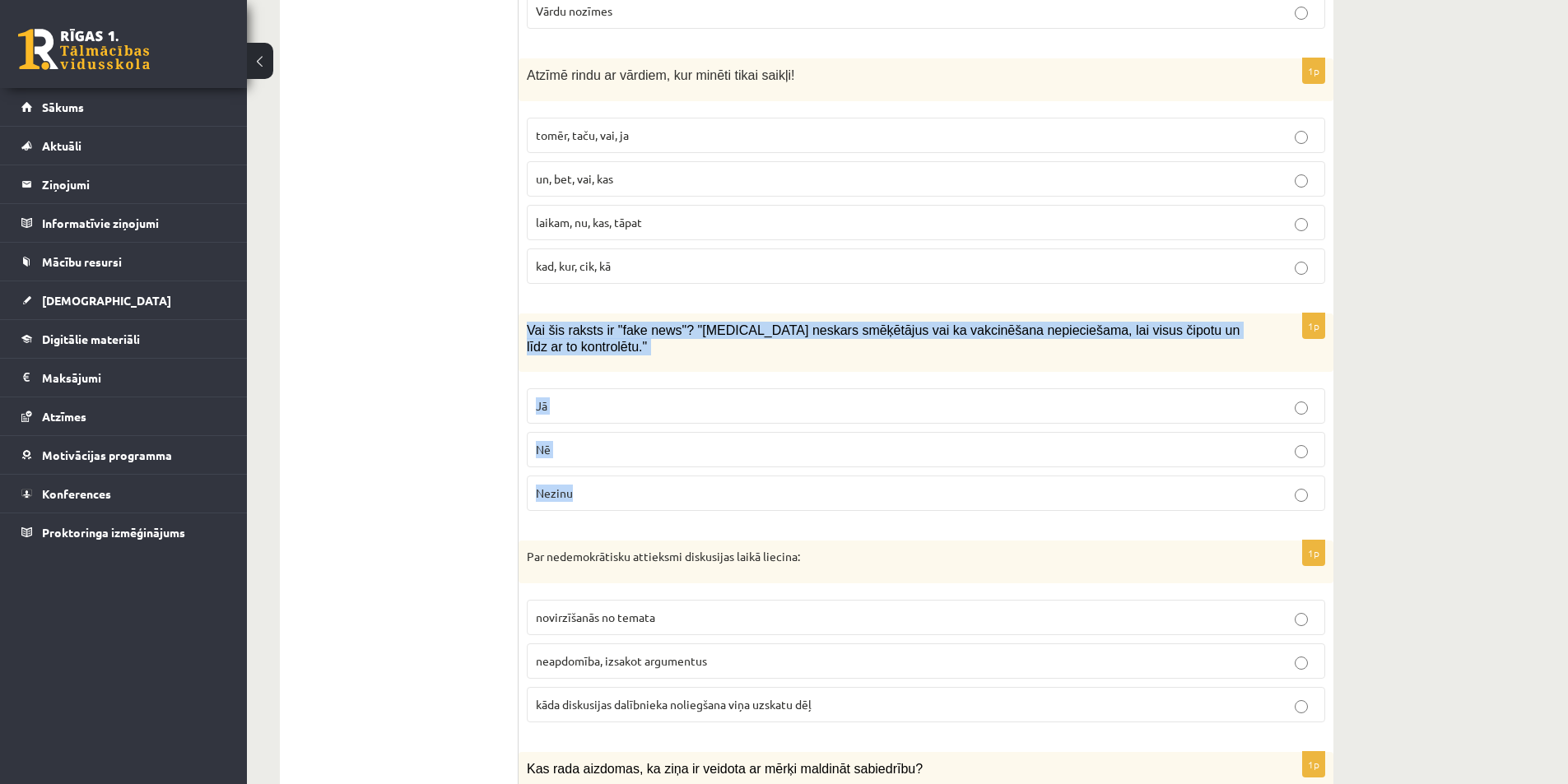
drag, startPoint x: 527, startPoint y: 324, endPoint x: 667, endPoint y: 490, distance: 217.2
click at [667, 490] on div "1p Vai šis raksts ir "fake news"? "Covid-19 neskars smēķētājus vai ka vakcinēša…" at bounding box center [925, 419] width 814 height 212
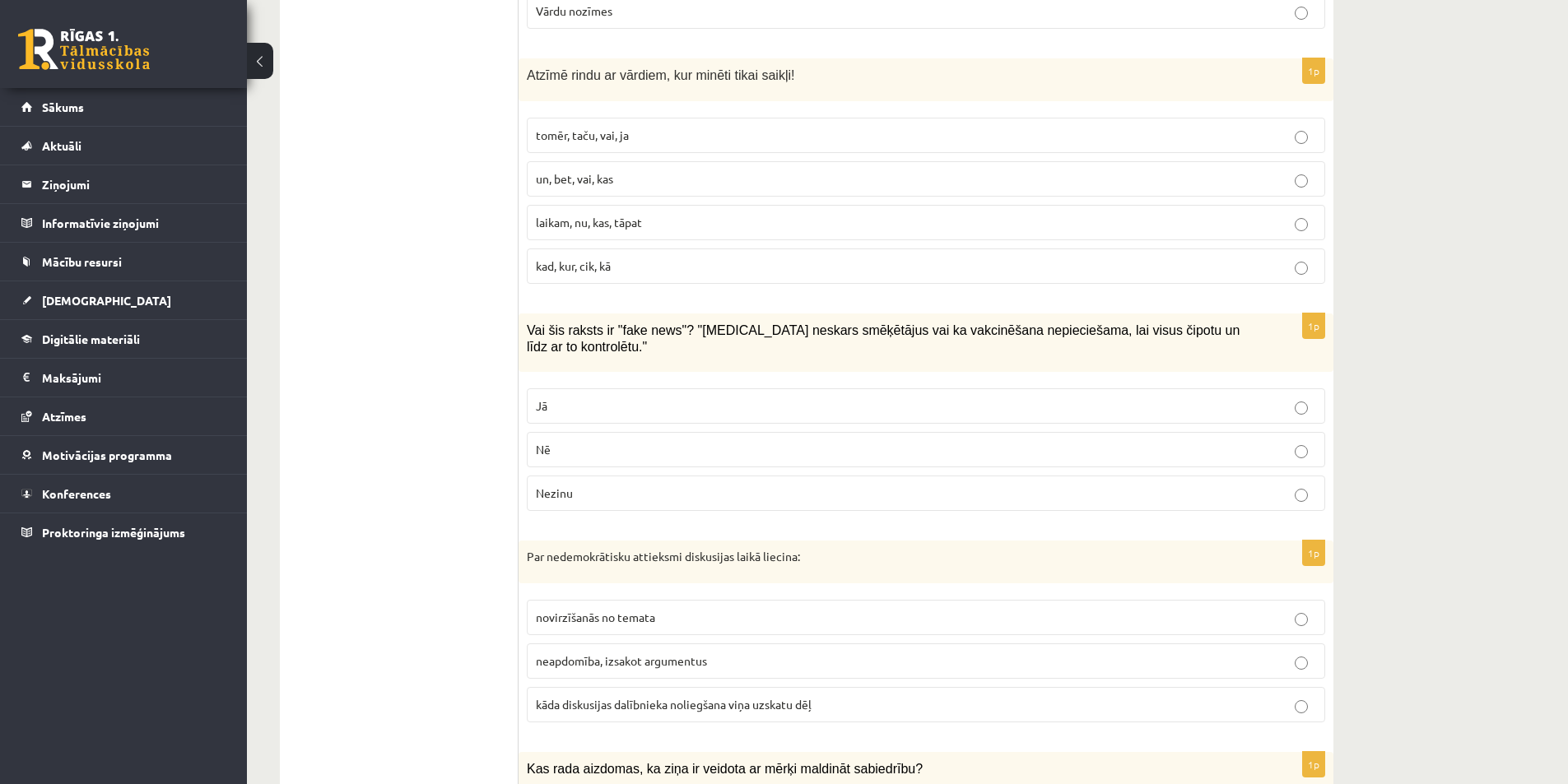
click at [531, 380] on fieldset "Jā Nē Nezinu" at bounding box center [926, 448] width 798 height 136
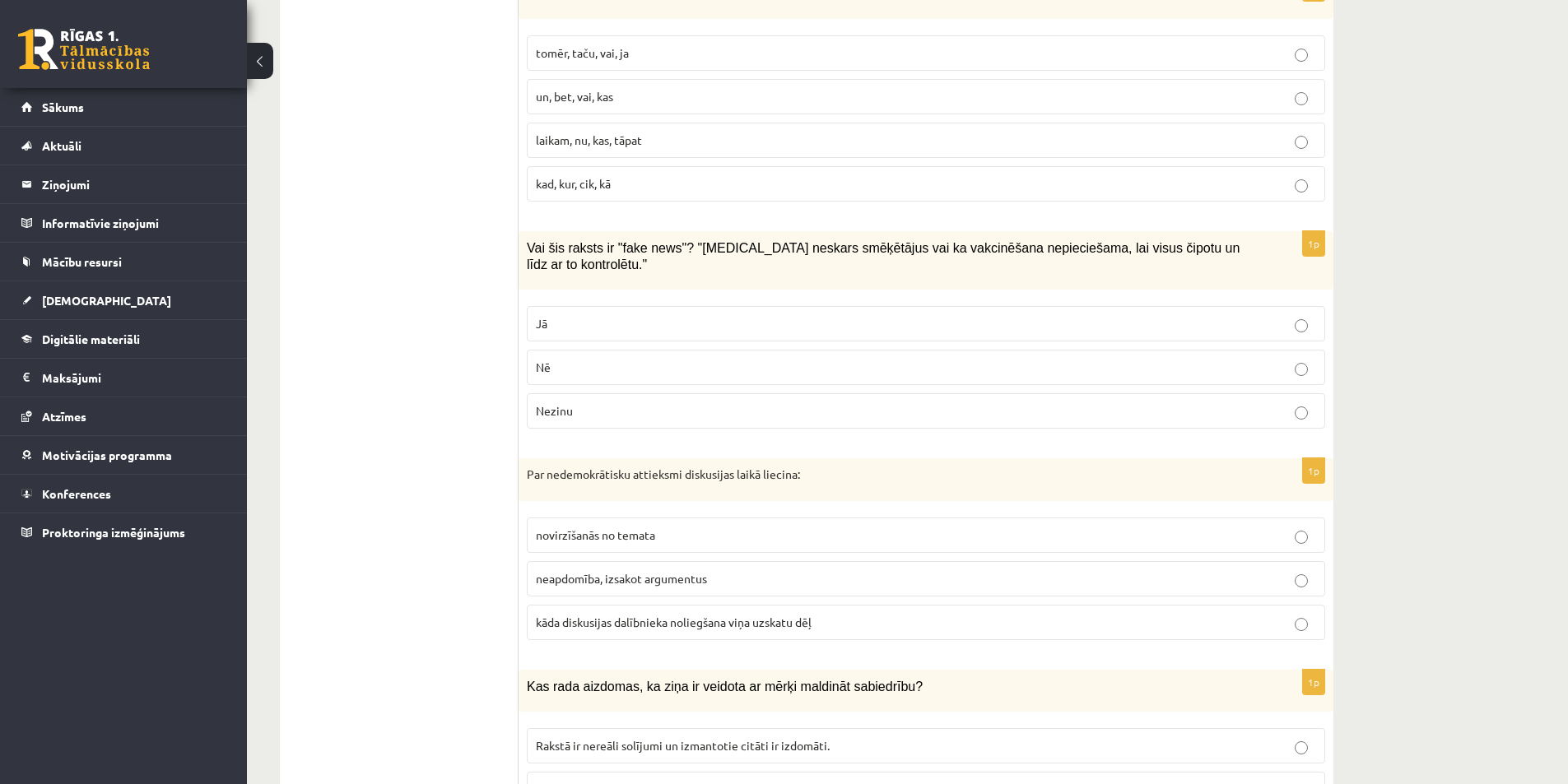
click at [606, 315] on p "Jā" at bounding box center [926, 324] width 780 height 18
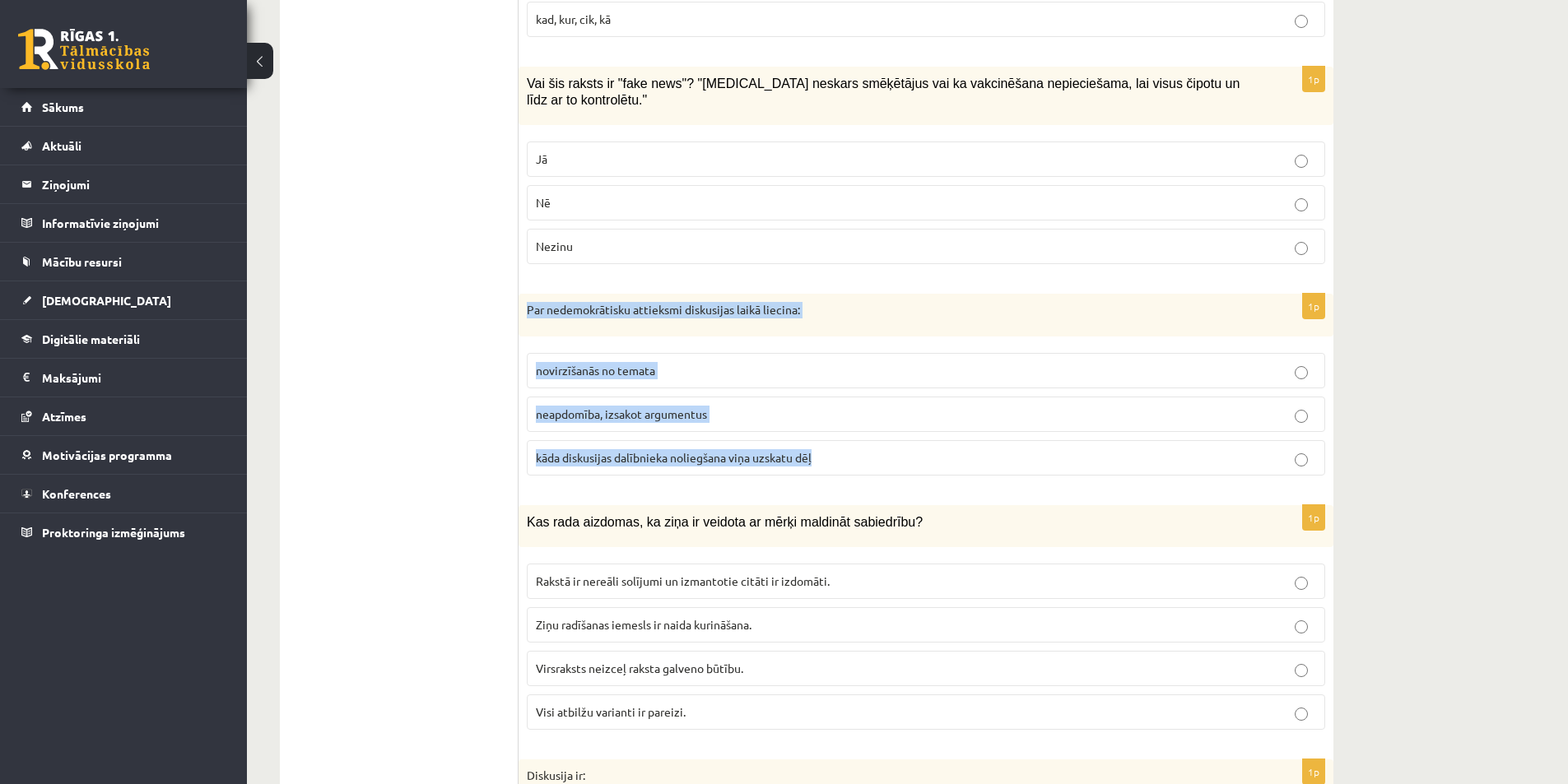
drag, startPoint x: 528, startPoint y: 284, endPoint x: 877, endPoint y: 465, distance: 393.1
click at [877, 465] on div "1p Par nedemokrātisku attieksmi diskusijas laikā liecina: novirzīšanās no temat…" at bounding box center [925, 391] width 814 height 195
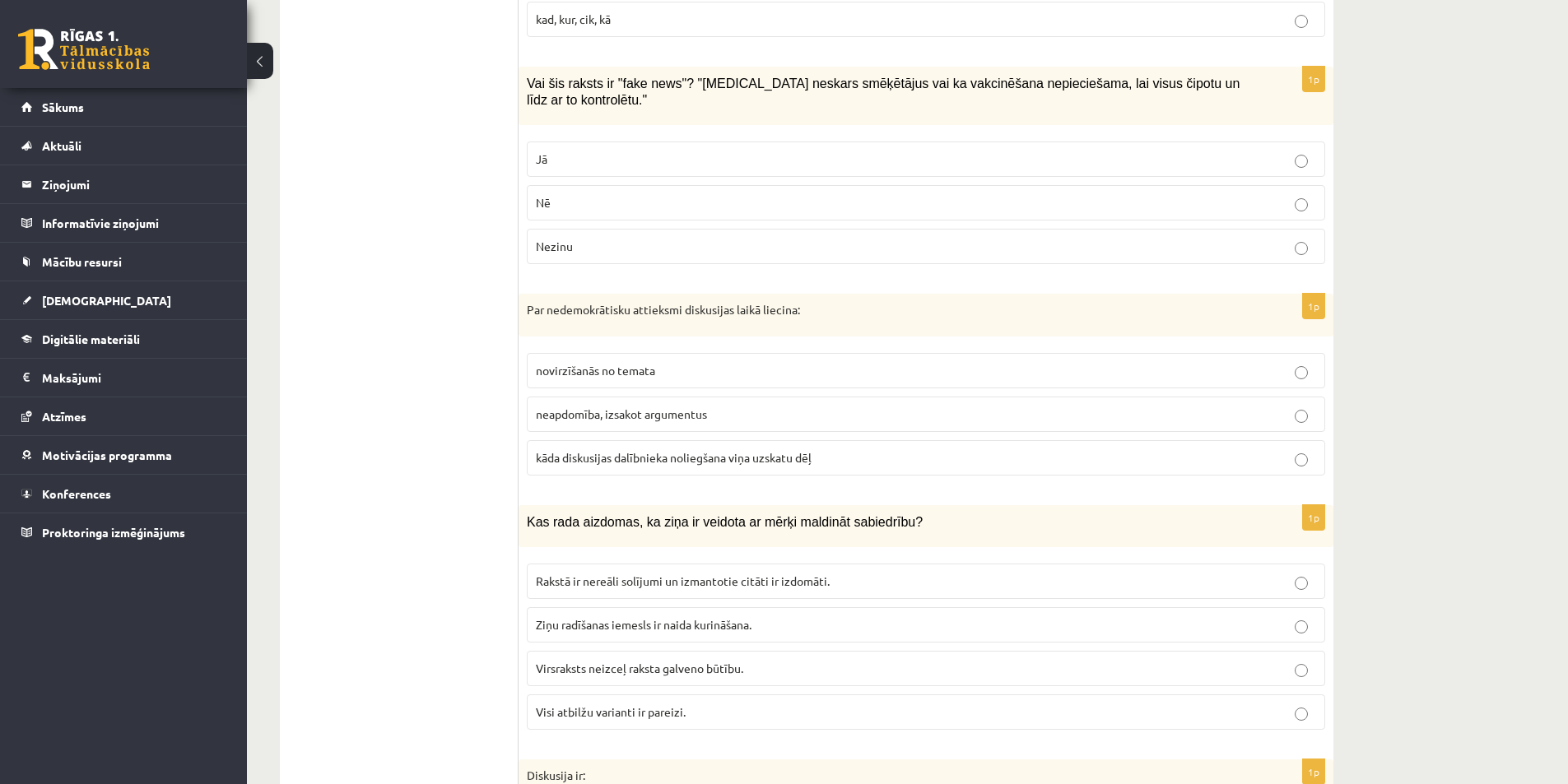
click at [546, 450] on span "kāda diskusijas dalībnieka noliegšana viņa uzskatu dēļ" at bounding box center [674, 457] width 276 height 15
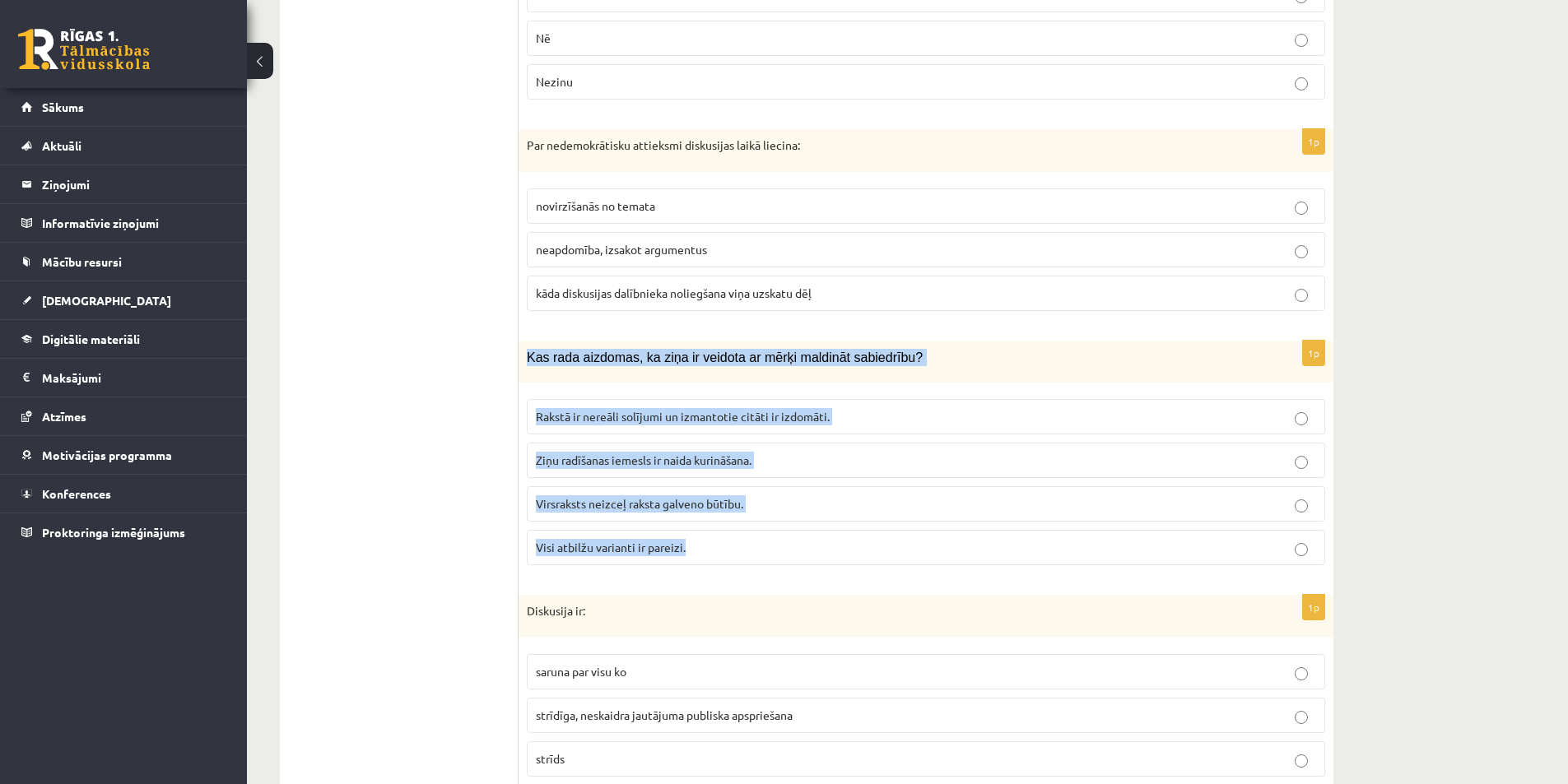
drag, startPoint x: 561, startPoint y: 356, endPoint x: 784, endPoint y: 514, distance: 273.3
click at [784, 514] on div "1p Kas rada aizdomas, ka ziņa ir veidota ar mērķi maldināt sabiedrību? Rakstā i…" at bounding box center [925, 459] width 814 height 238
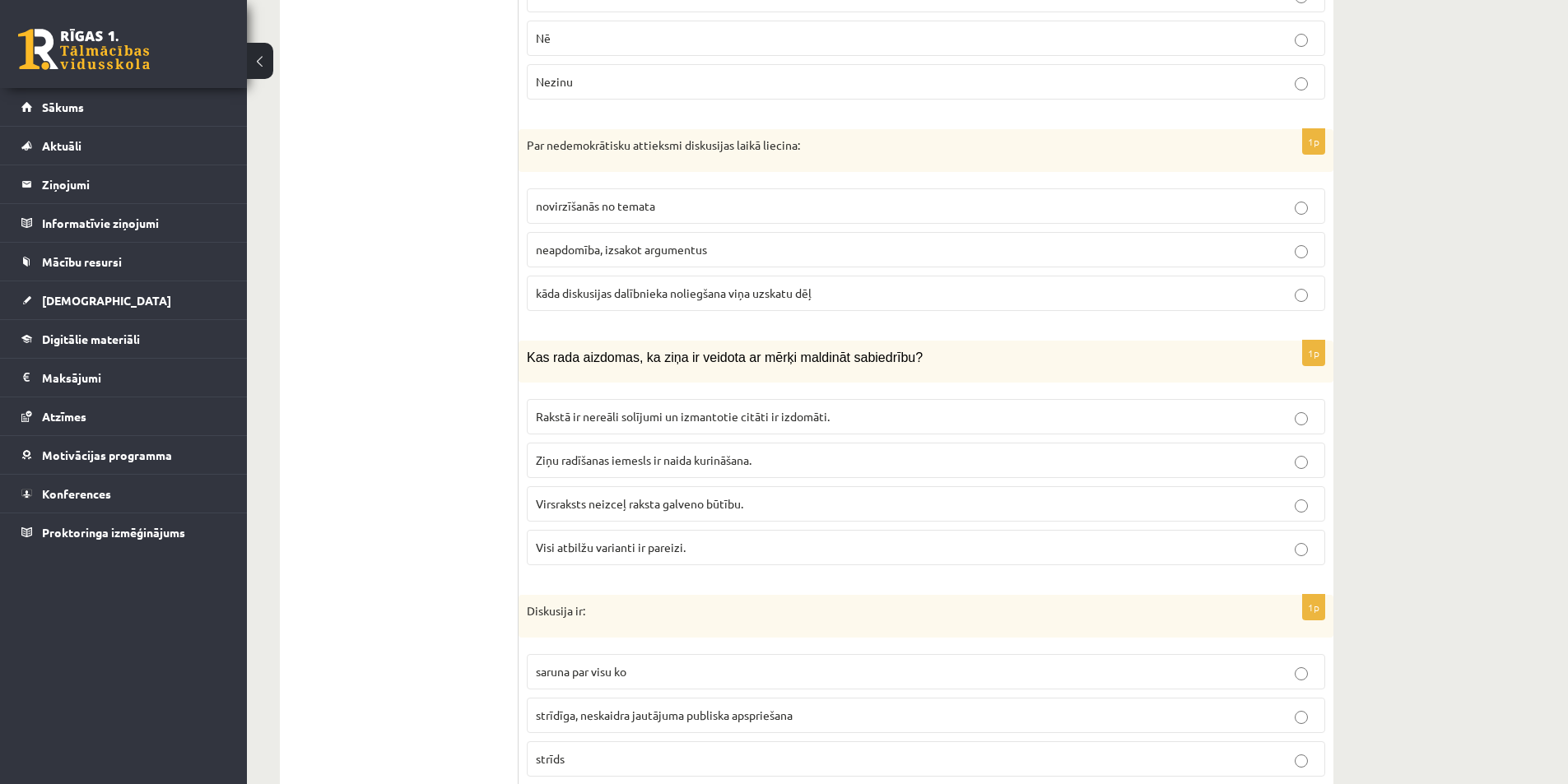
click at [550, 543] on label "Visi atbilžu varianti ir pareizi." at bounding box center [926, 547] width 798 height 35
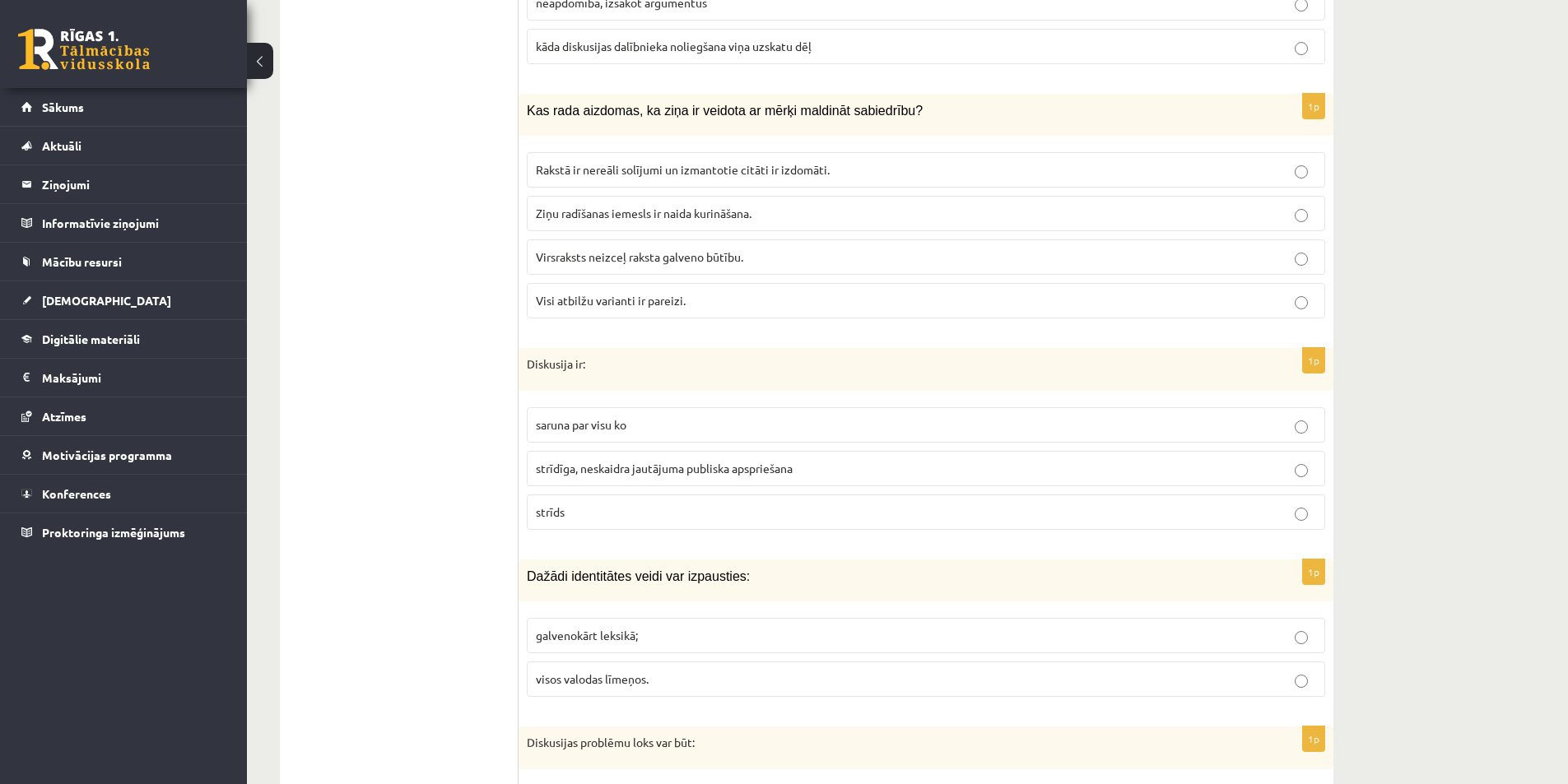
scroll to position [7736, 0]
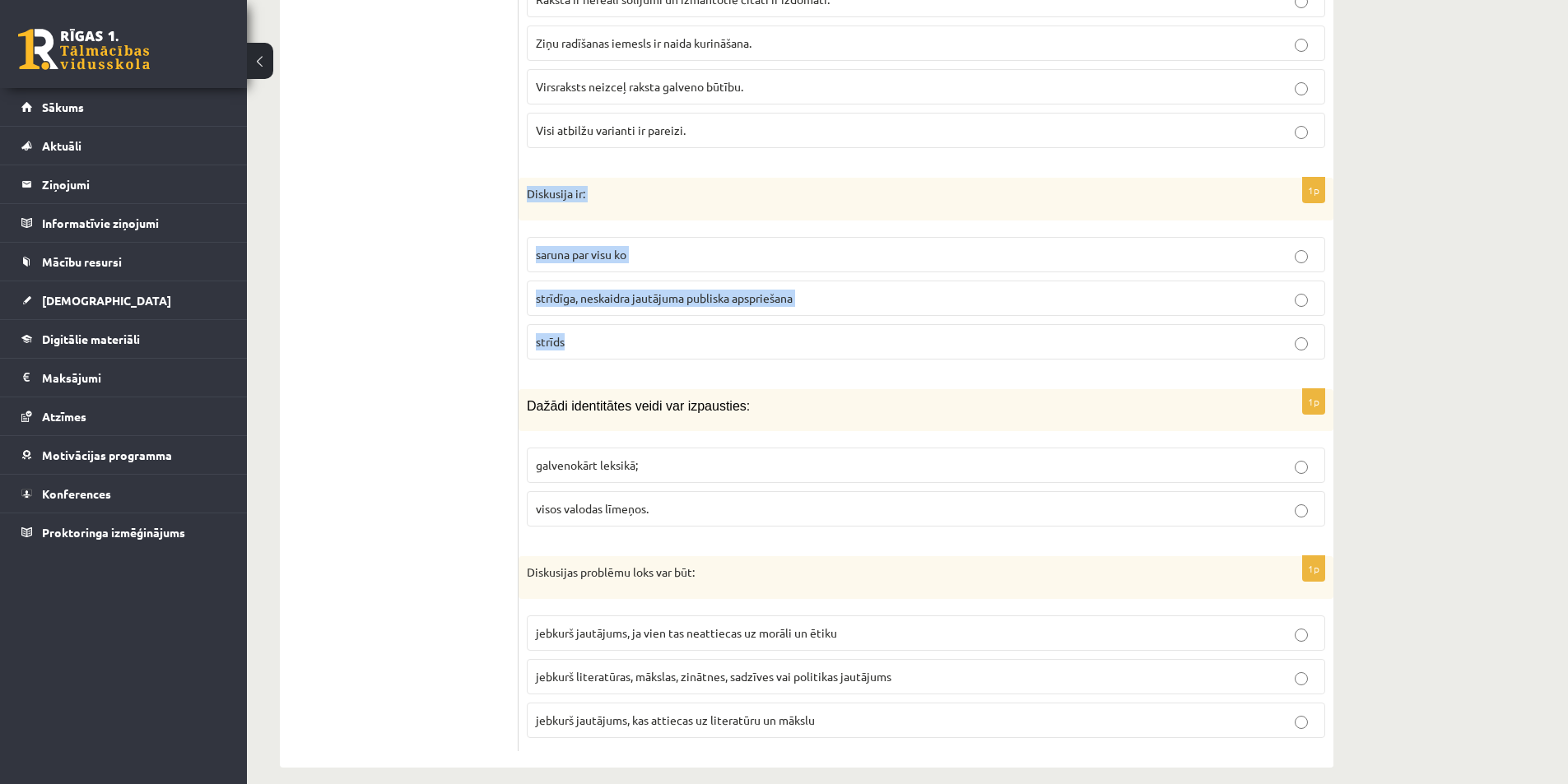
drag, startPoint x: 527, startPoint y: 173, endPoint x: 670, endPoint y: 320, distance: 205.1
click at [670, 320] on div "1p Diskusija ir: saruna par visu ko strīdīga, neskaidra jautājuma publiska apsp…" at bounding box center [925, 275] width 814 height 195
click at [593, 258] on fieldset "saruna par visu ko strīdīga, neskaidra jautājuma publiska apspriešana strīds" at bounding box center [926, 296] width 798 height 136
click at [600, 290] on p "strīdīga, neskaidra jautājuma publiska apspriešana" at bounding box center [926, 298] width 780 height 18
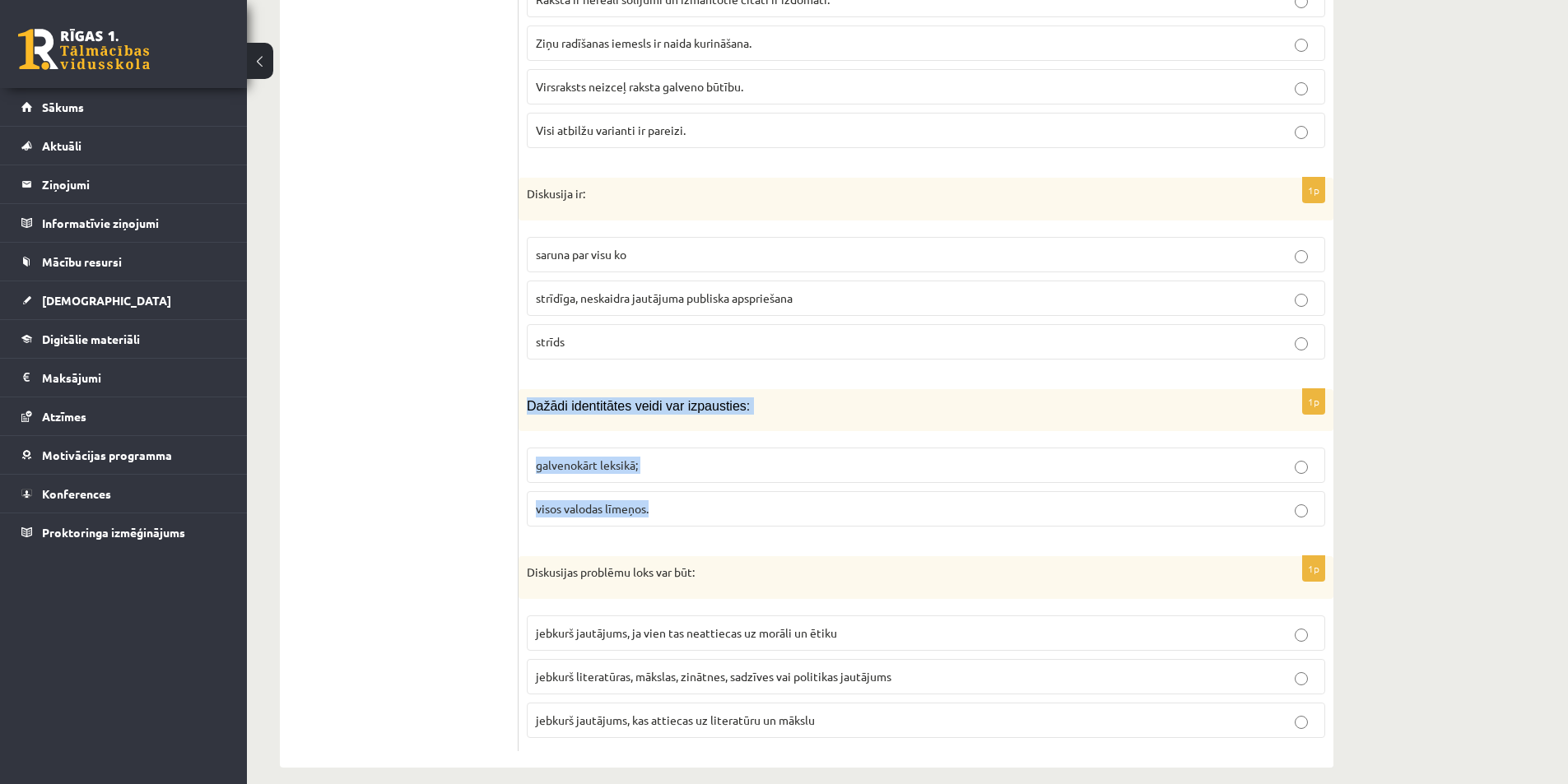
drag, startPoint x: 524, startPoint y: 386, endPoint x: 767, endPoint y: 508, distance: 271.9
click at [767, 508] on div "1p Dažādi identitātes veidi var izpausties: galvenokārt leksikā; visos valodas …" at bounding box center [925, 464] width 814 height 150
click at [582, 500] on span "visos valodas līmeņos." at bounding box center [592, 507] width 112 height 15
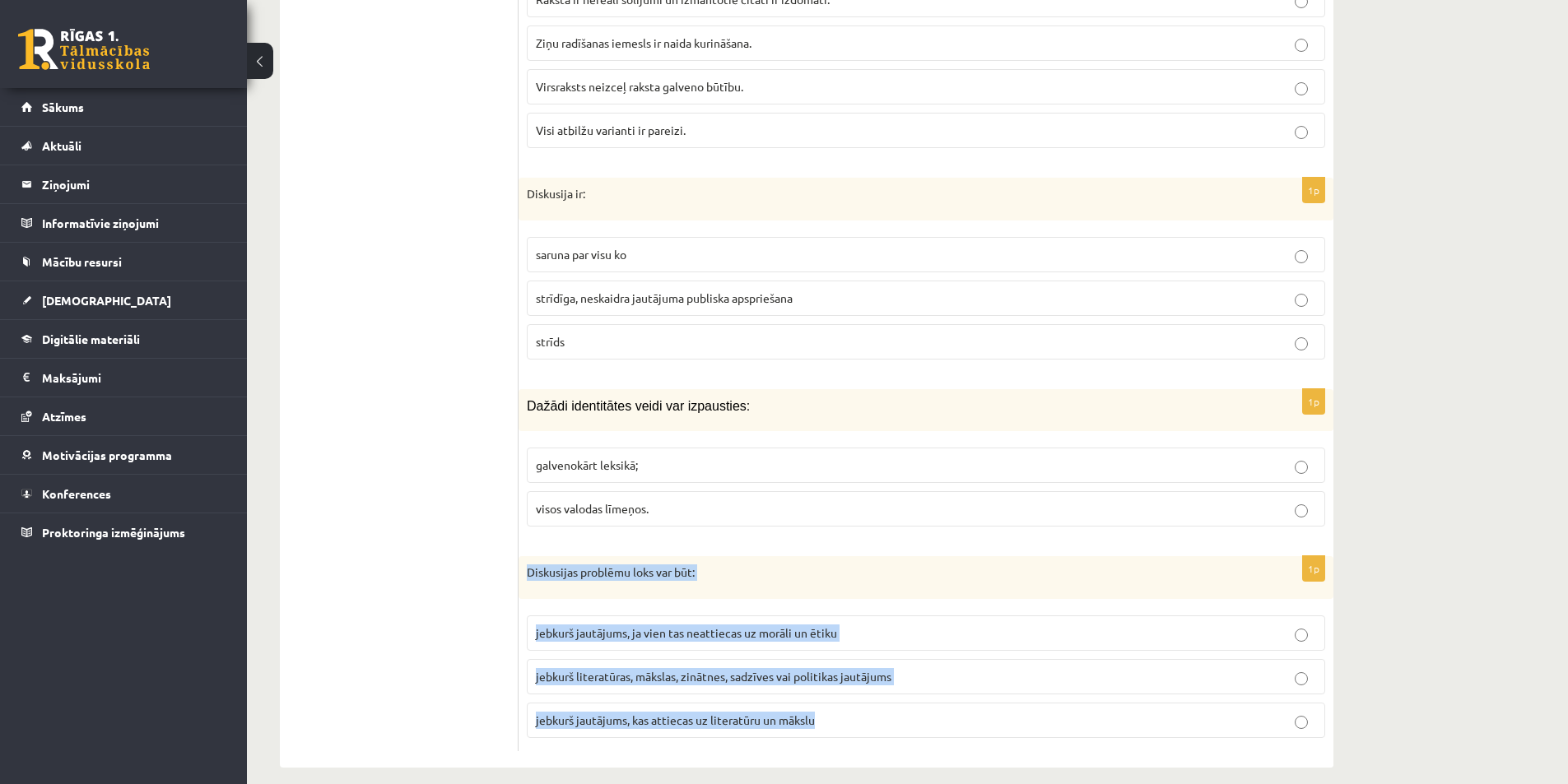
drag, startPoint x: 524, startPoint y: 552, endPoint x: 843, endPoint y: 672, distance: 340.8
click at [863, 709] on div "1p Diskusijas problēmu loks var būt: jebkurš jautājums, ja vien tas neattiecas …" at bounding box center [925, 653] width 814 height 195
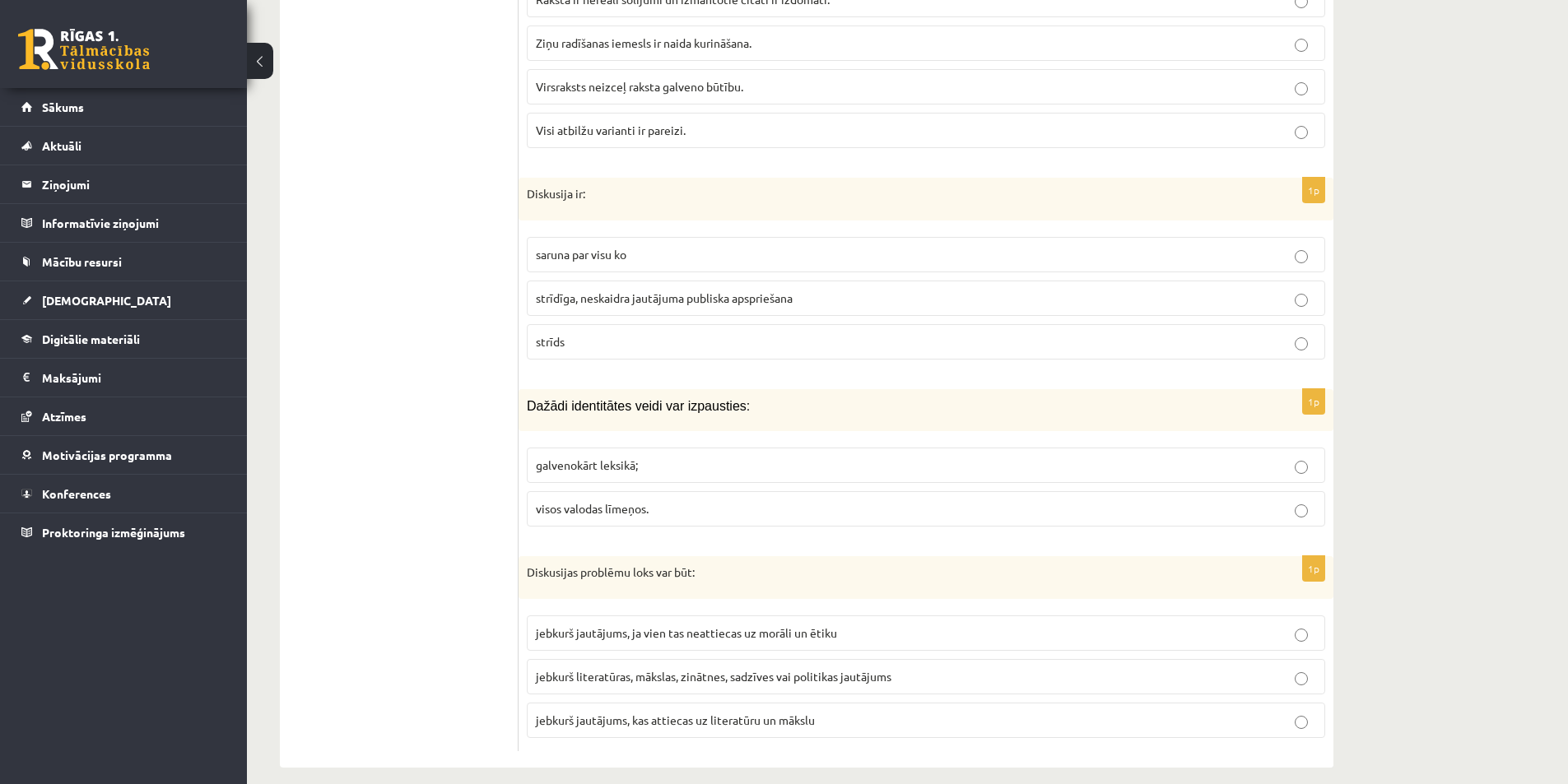
click at [670, 669] on span "jebkurš literatūras, mākslas, zinātnes, sadzīves vai politikas jautājums" at bounding box center [713, 676] width 356 height 15
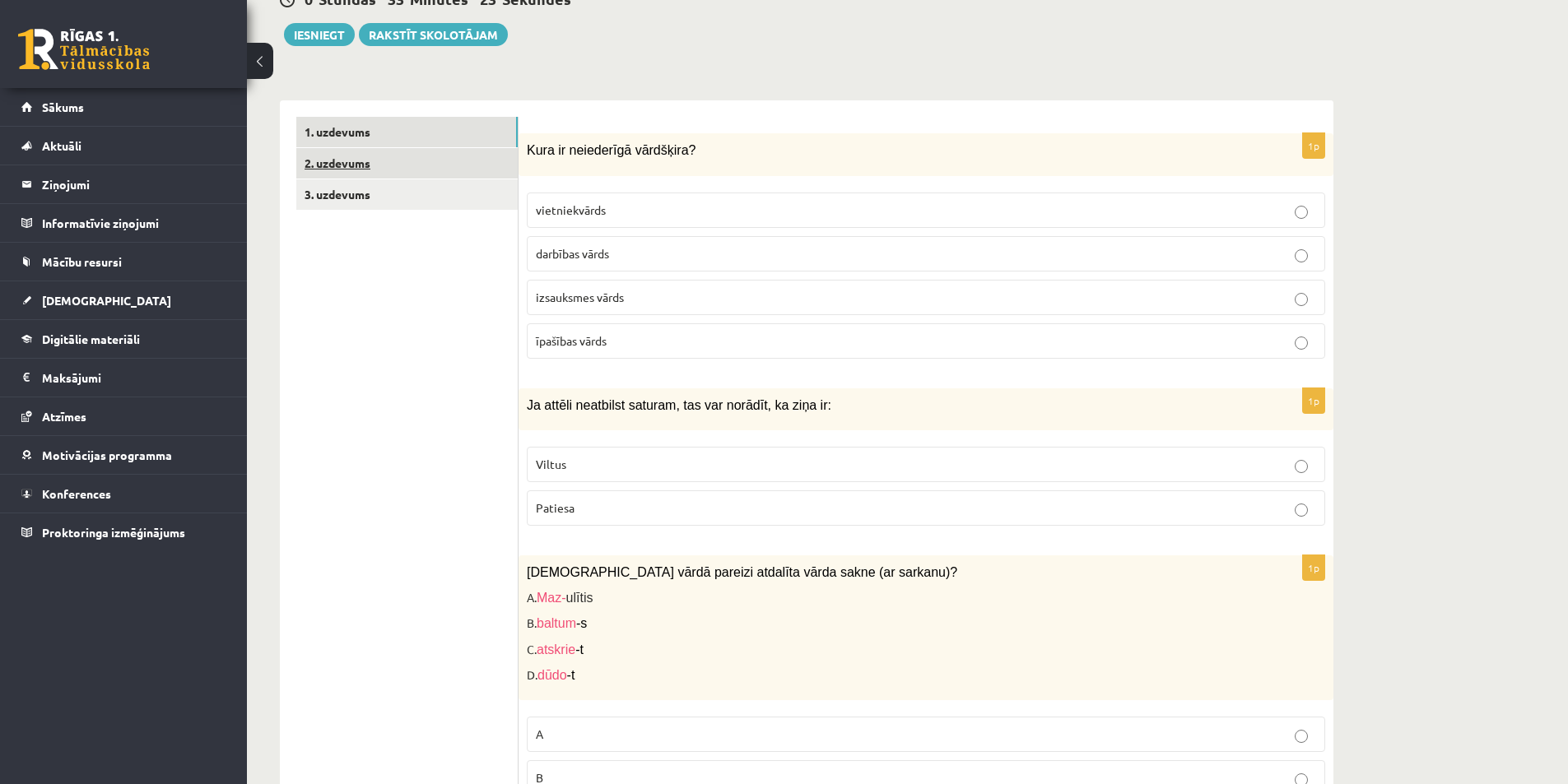
scroll to position [6, 0]
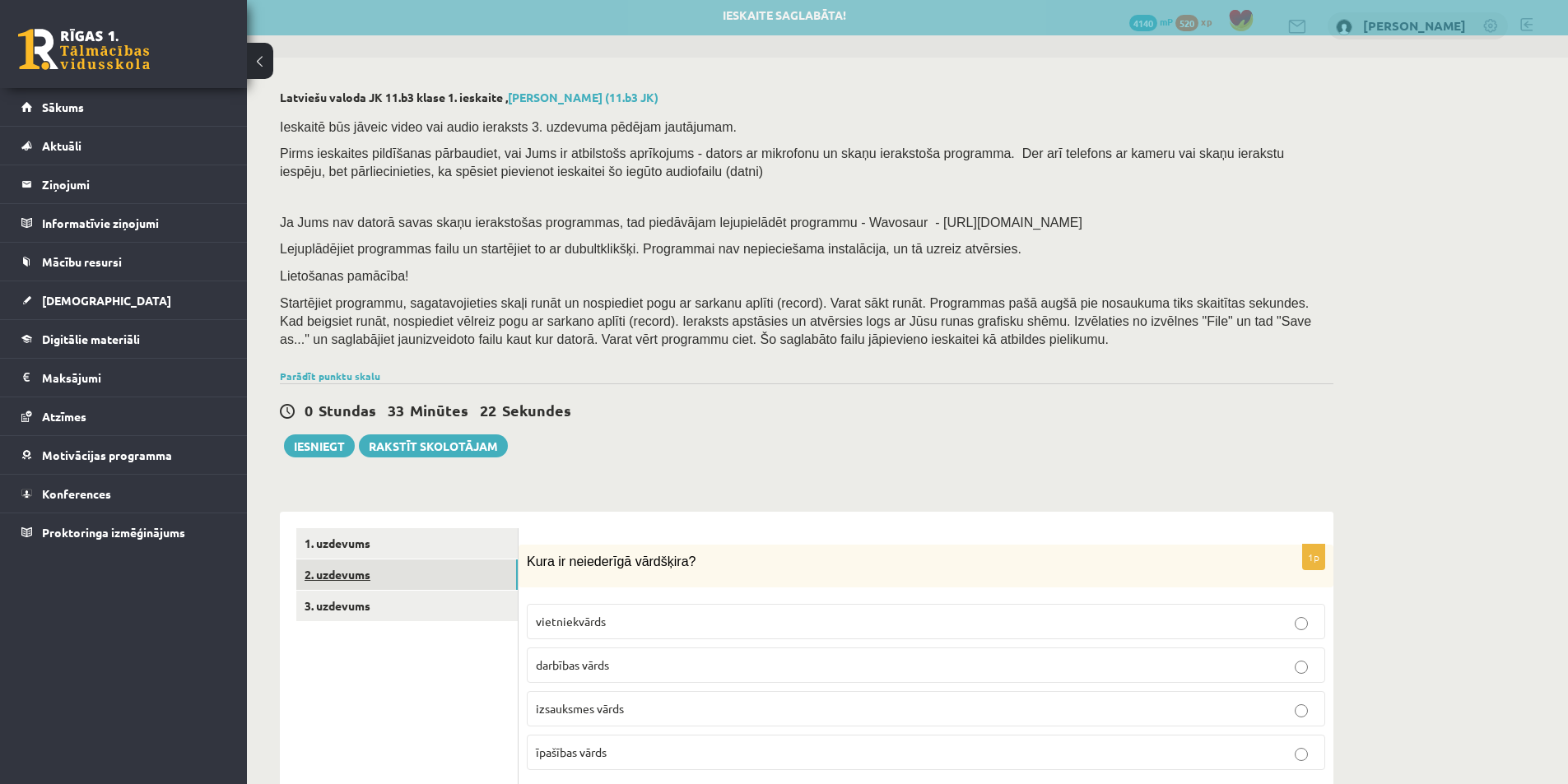
click at [344, 579] on link "2. uzdevums" at bounding box center [407, 574] width 221 height 31
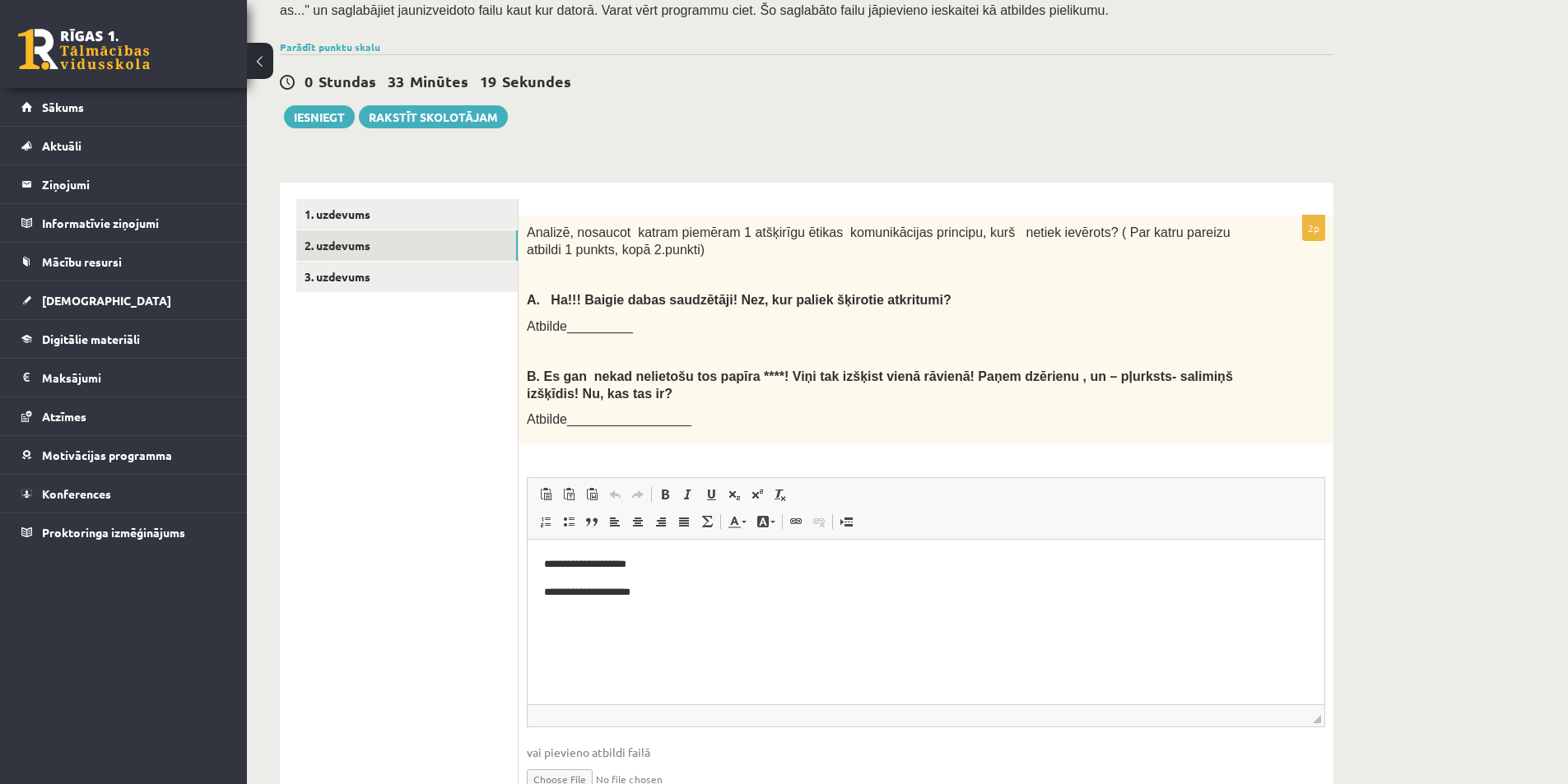
scroll to position [422, 0]
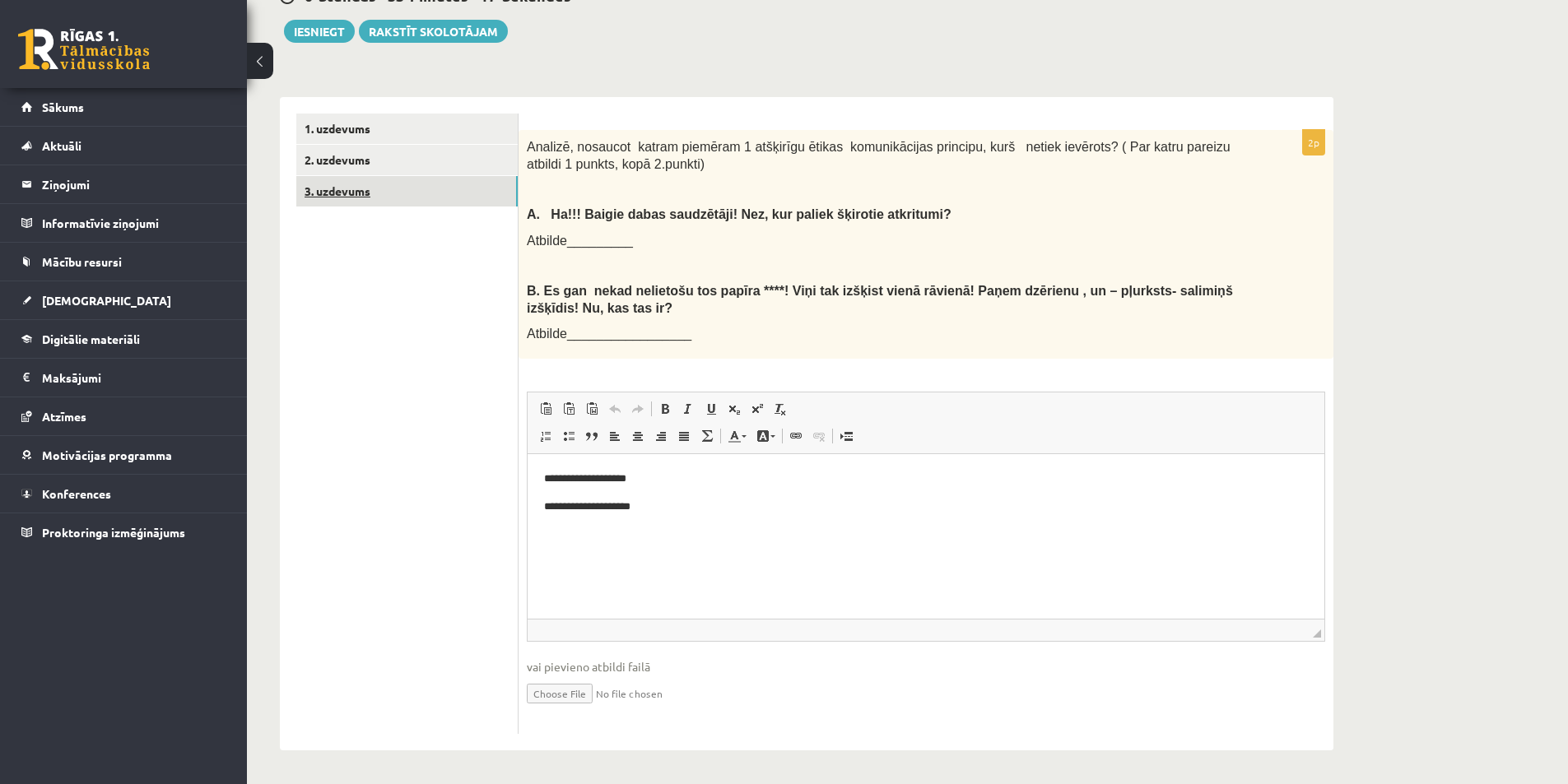
click at [402, 193] on link "3. uzdevums" at bounding box center [407, 191] width 221 height 31
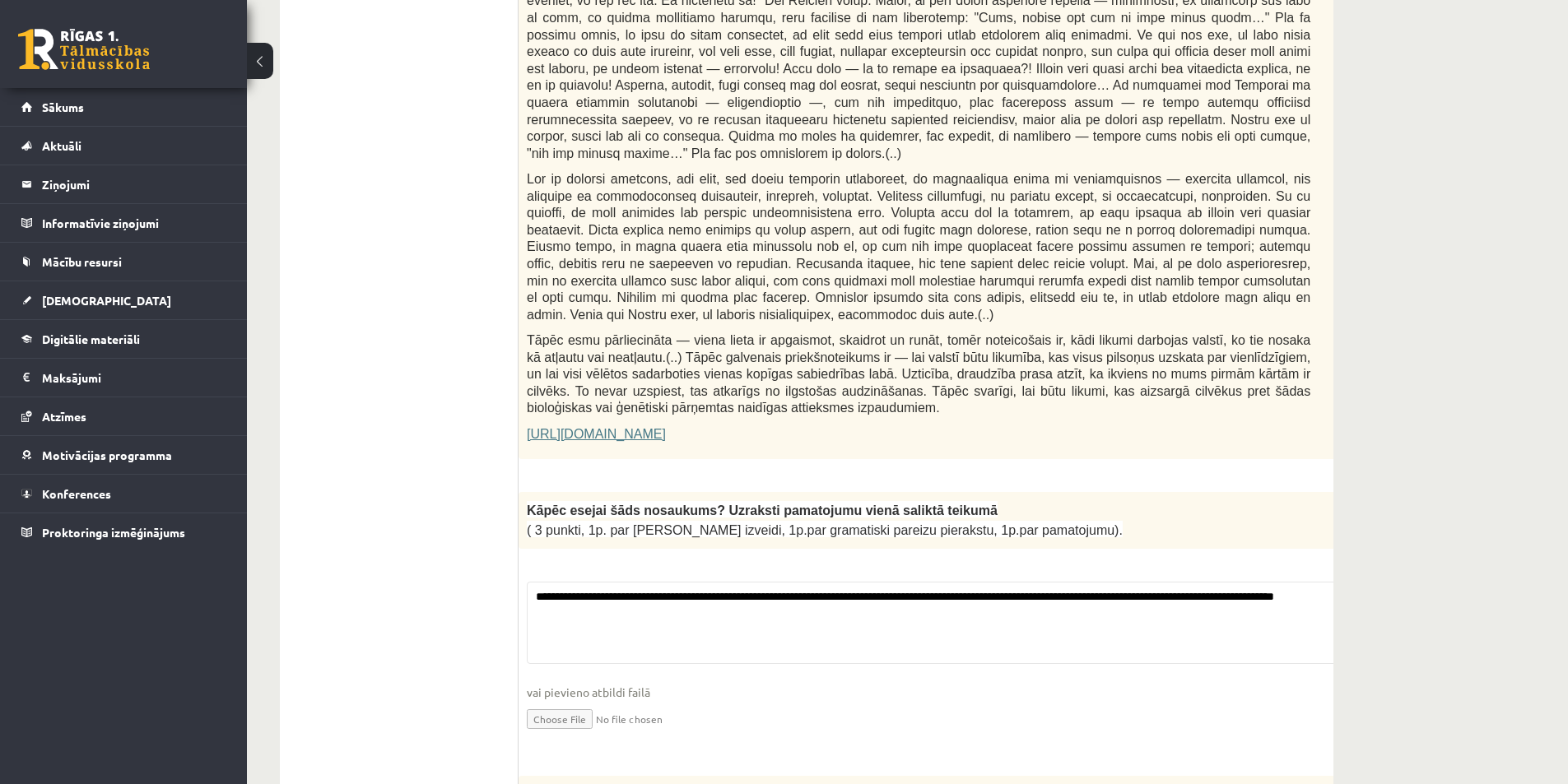
scroll to position [997, 0]
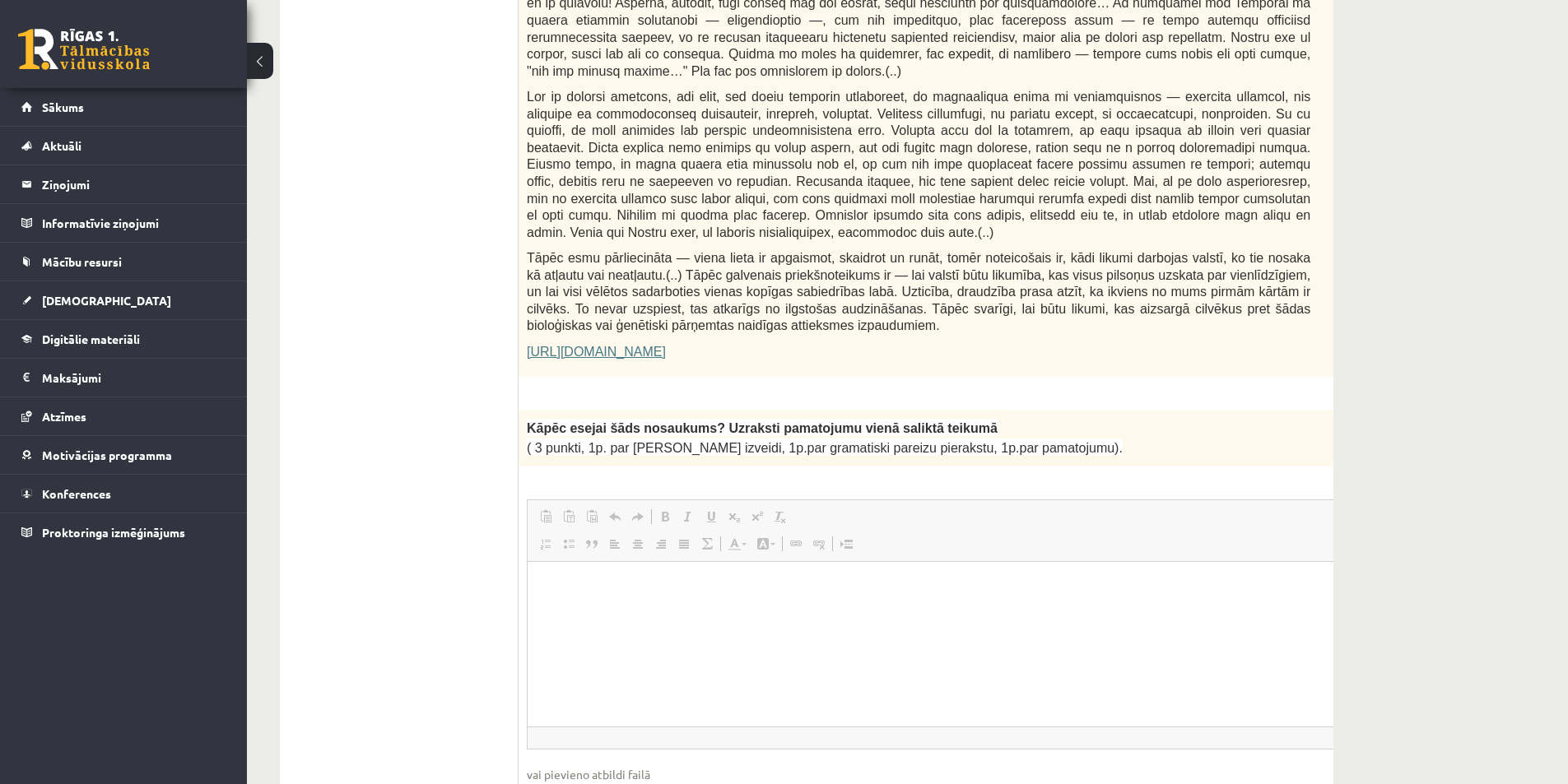
drag, startPoint x: 976, startPoint y: 350, endPoint x: 785, endPoint y: 350, distance: 191.0
click at [785, 410] on div "**********" at bounding box center [959, 626] width 882 height 432
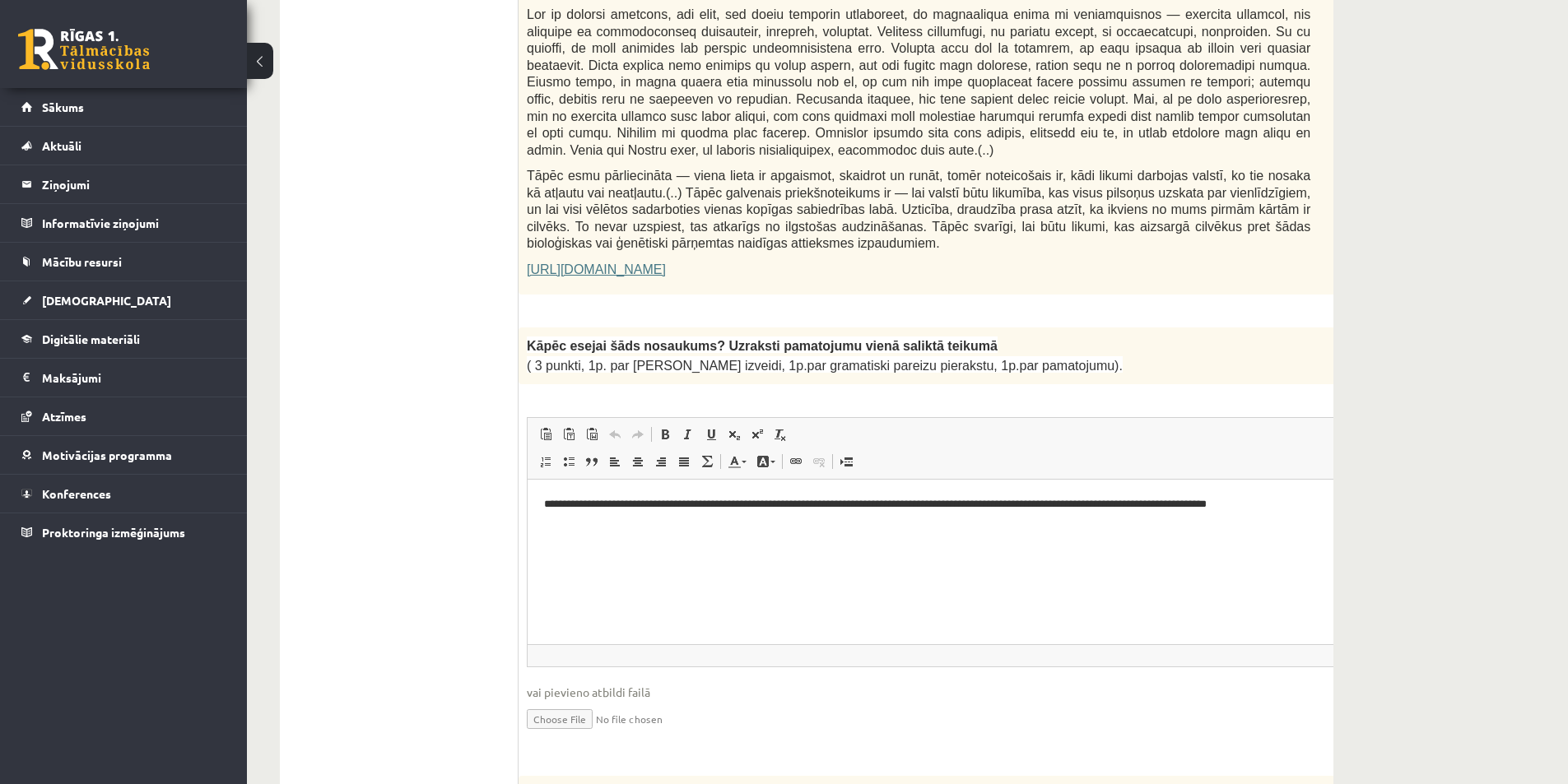
scroll to position [0, 0]
drag, startPoint x: 1126, startPoint y: 321, endPoint x: 952, endPoint y: 319, distance: 174.0
click at [952, 327] on div "Kāpēc esejai šāds nosaukums? Uzraksti pamatojumu vienā saliktā teikumā ( 3 punk…" at bounding box center [959, 356] width 882 height 57
click at [1234, 335] on p "Kāpēc esejai šāds nosaukums? Uzraksti pamatojumu vienā saliktā teikumā" at bounding box center [919, 345] width 784 height 19
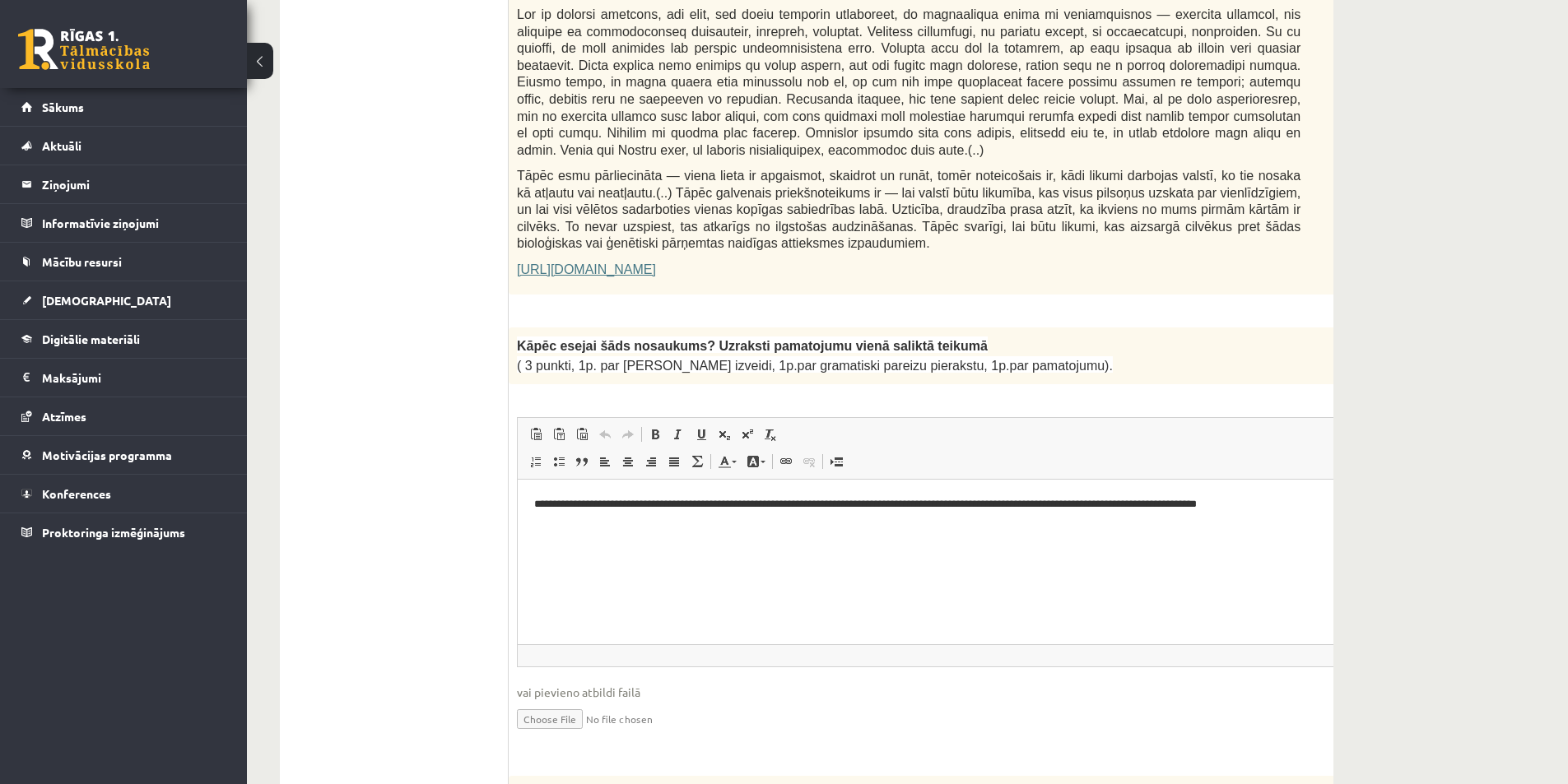
drag, startPoint x: 1326, startPoint y: 306, endPoint x: 1222, endPoint y: 314, distance: 104.3
click at [1222, 327] on div "**********" at bounding box center [950, 543] width 882 height 432
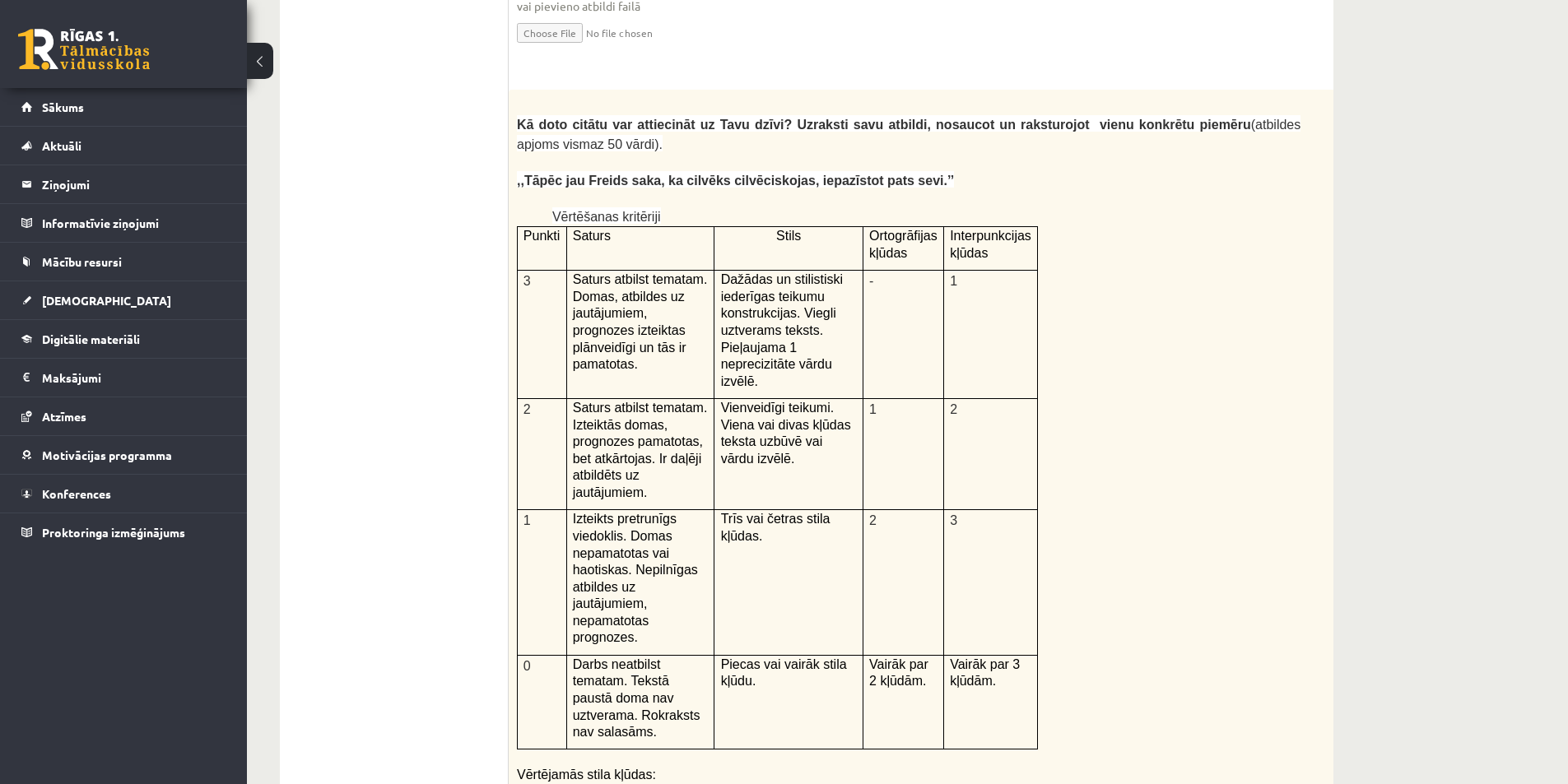
scroll to position [3794, 0]
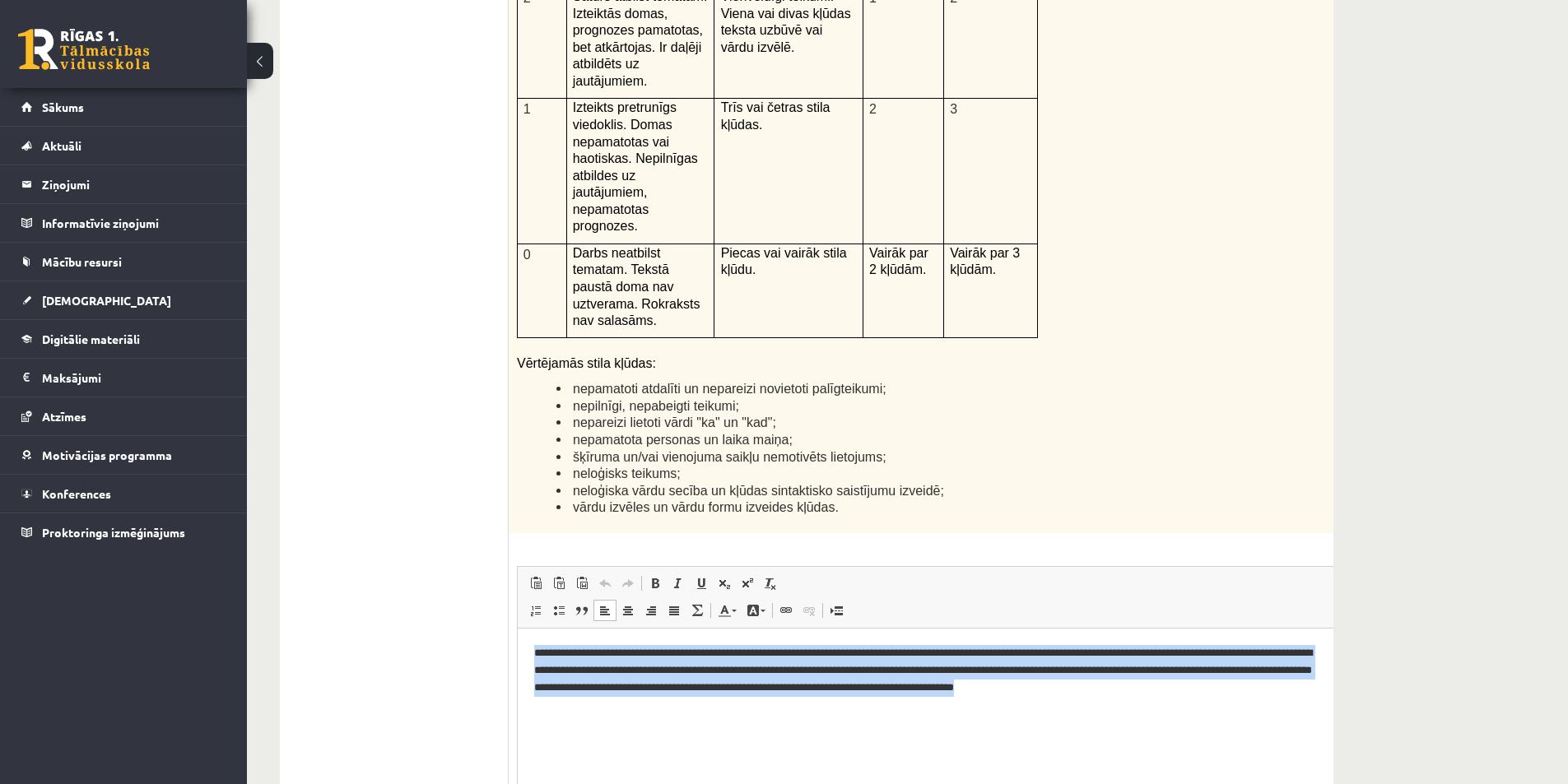
drag, startPoint x: 1283, startPoint y: 692, endPoint x: 527, endPoint y: 626, distance: 758.9
click at [527, 628] on html "**********" at bounding box center [950, 670] width 864 height 84
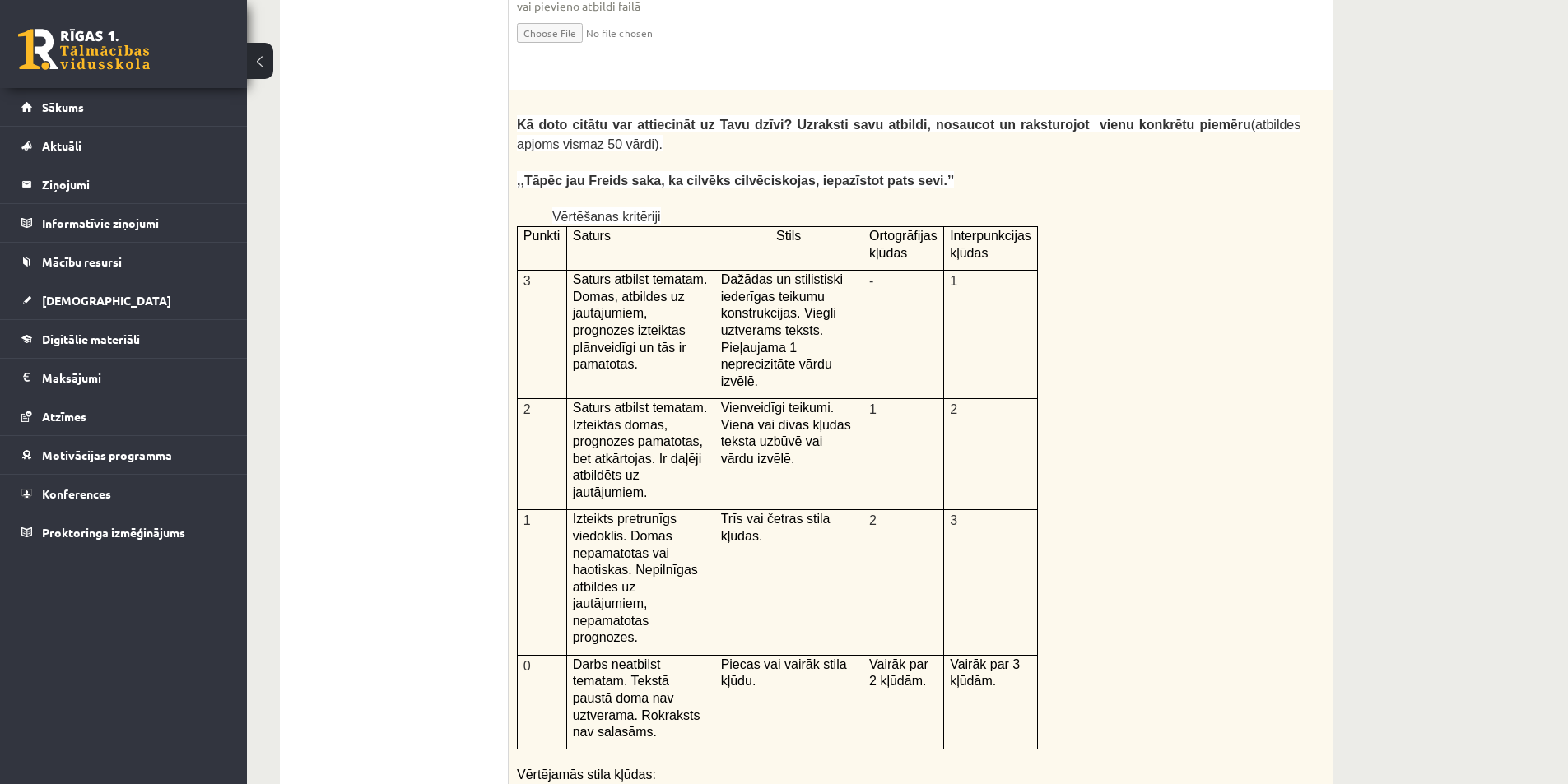
scroll to position [3712, 0]
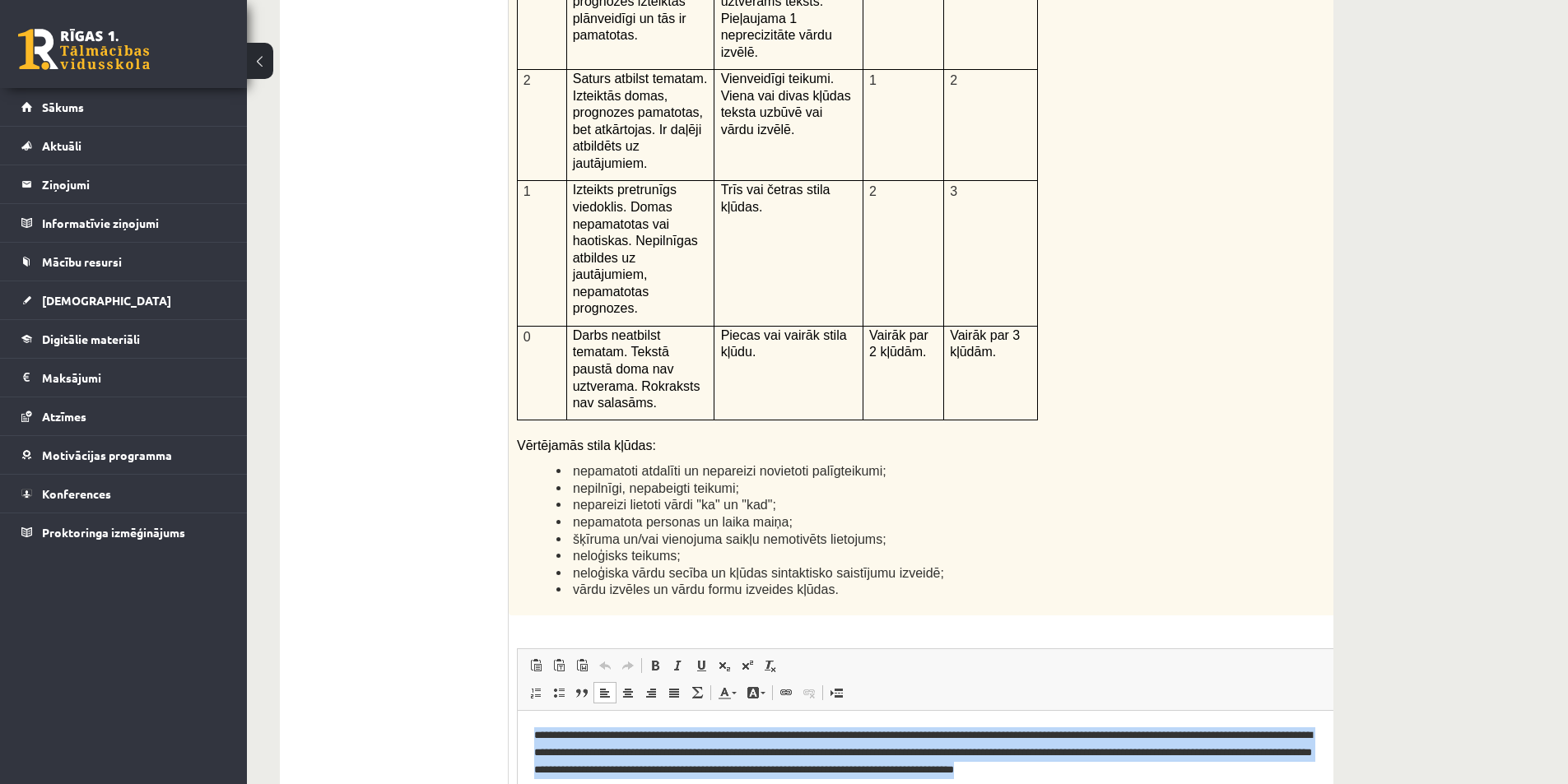
click at [615, 783] on html "**********" at bounding box center [950, 752] width 864 height 84
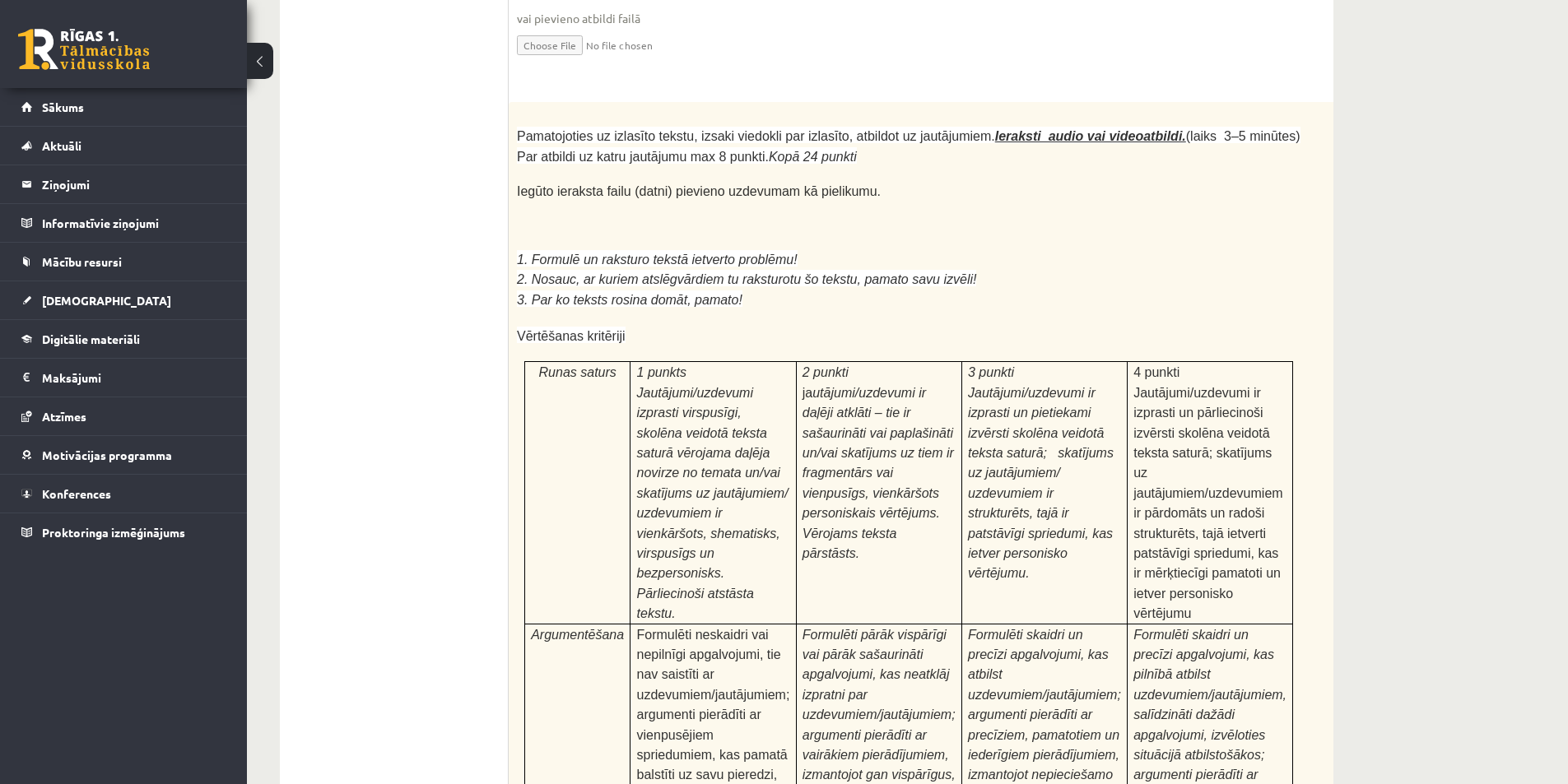
scroll to position [5132, 0]
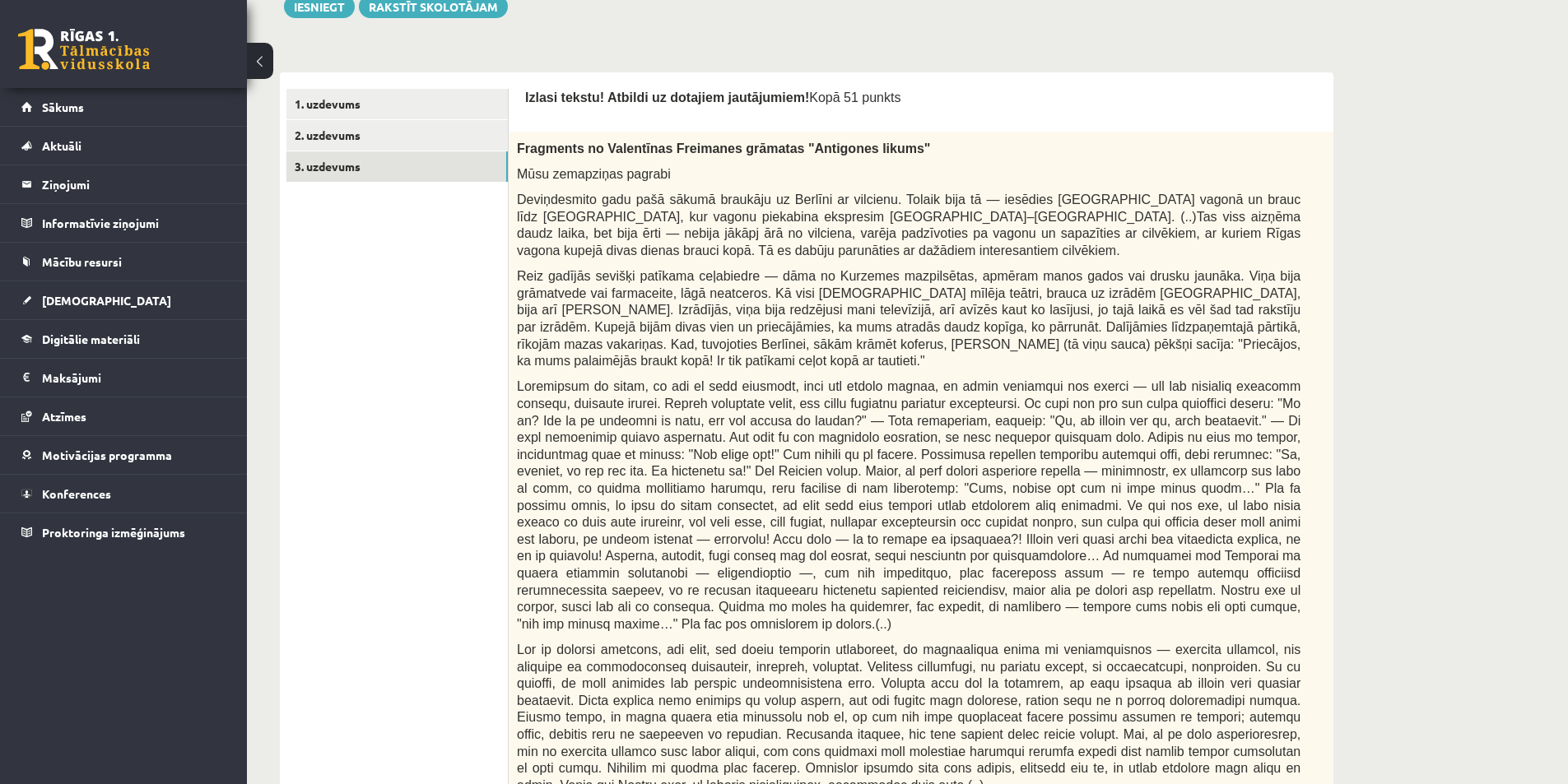
scroll to position [33, 0]
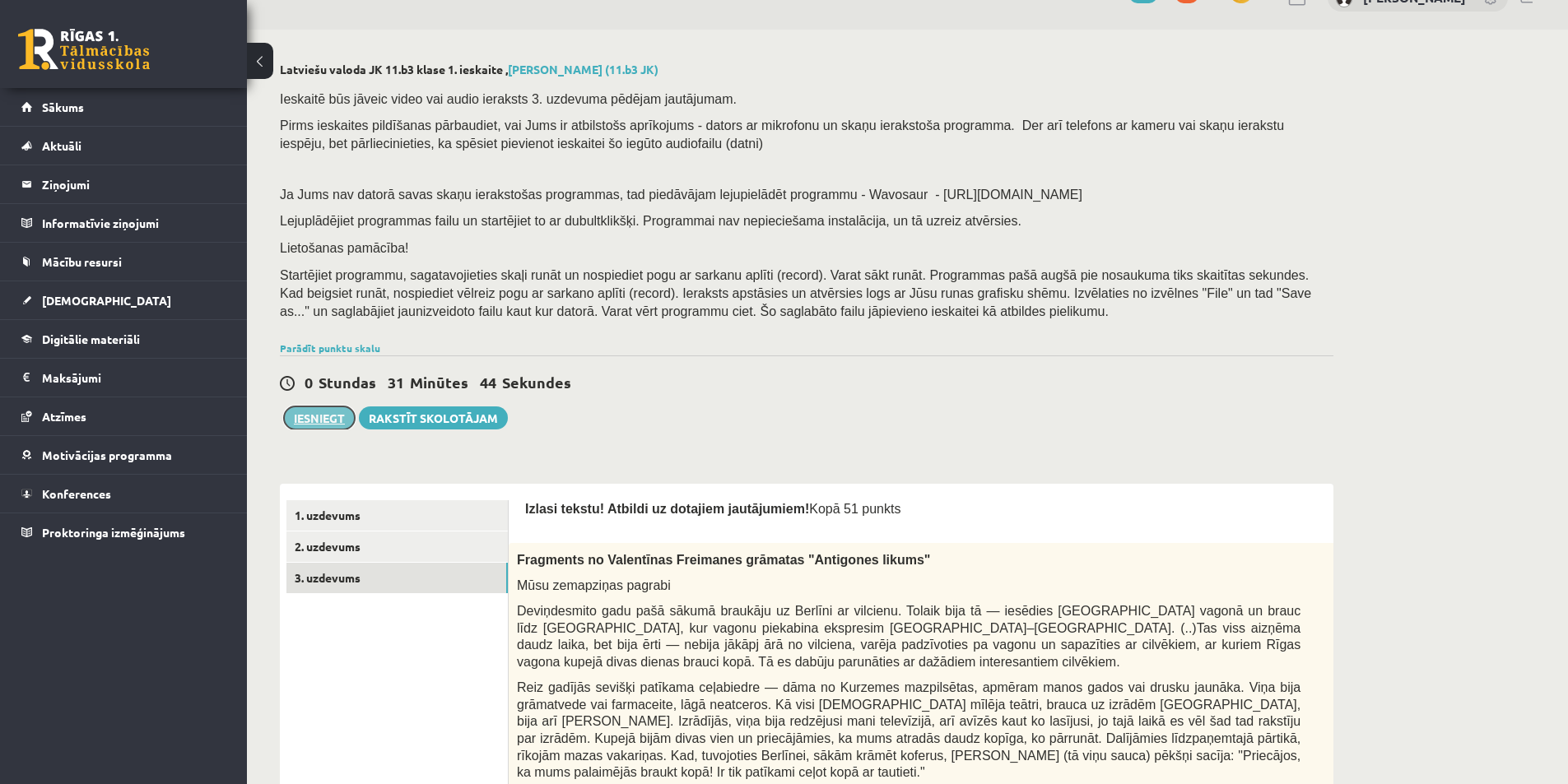
click at [327, 415] on button "Iesniegt" at bounding box center [319, 418] width 71 height 23
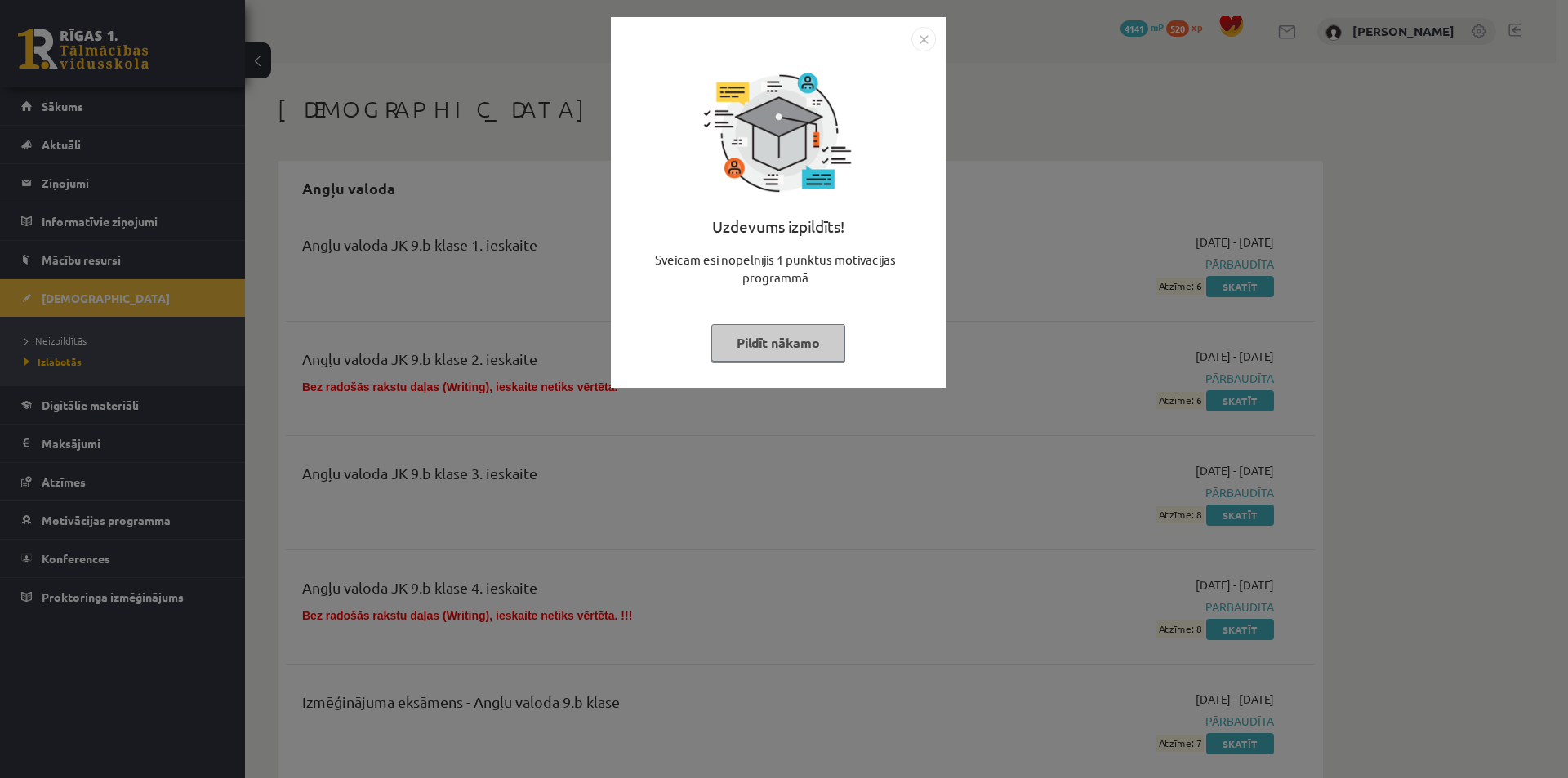
click at [929, 43] on img "Close" at bounding box center [923, 39] width 24 height 24
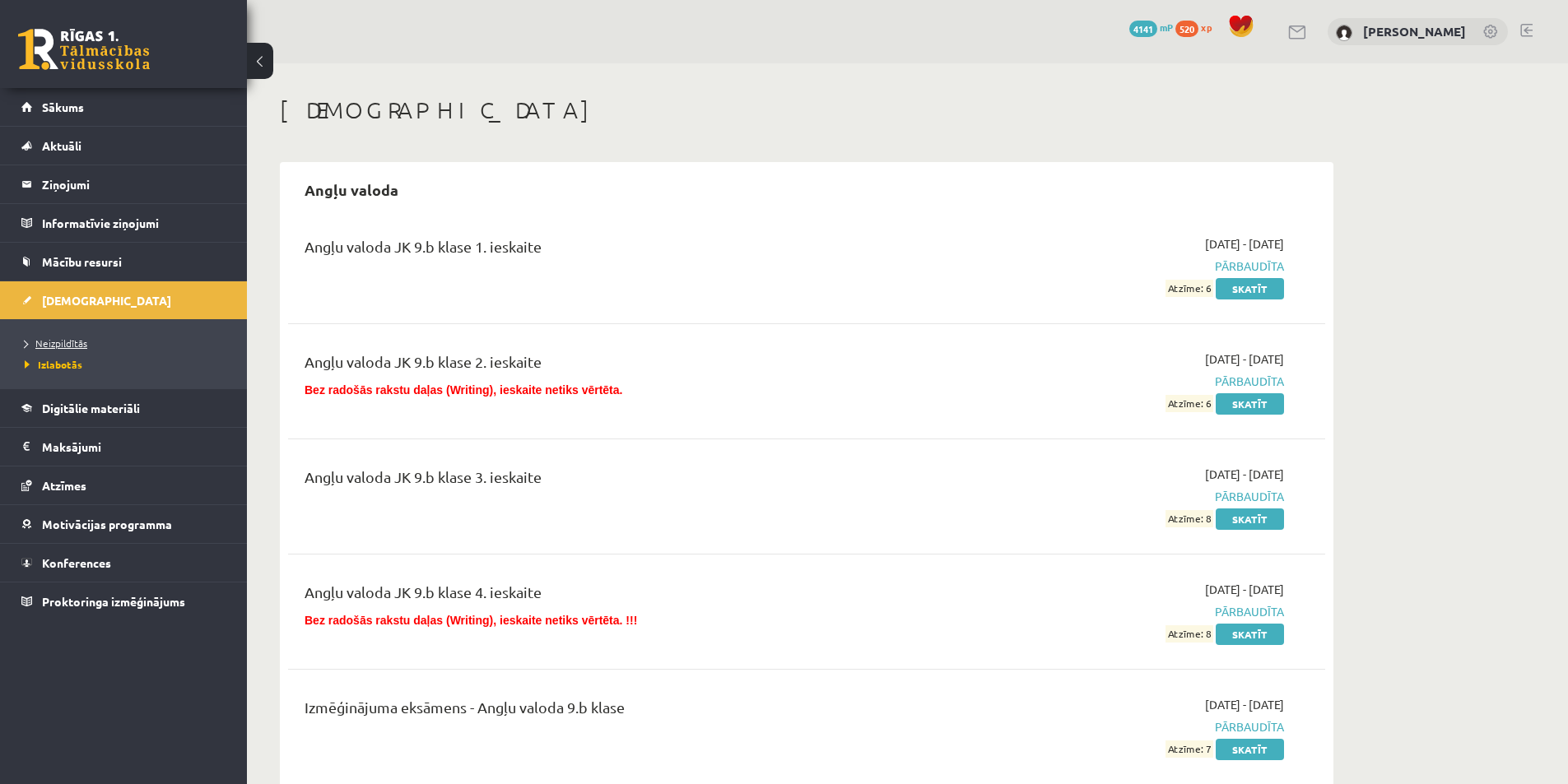
click at [113, 342] on link "Neizpildītās" at bounding box center [127, 342] width 206 height 15
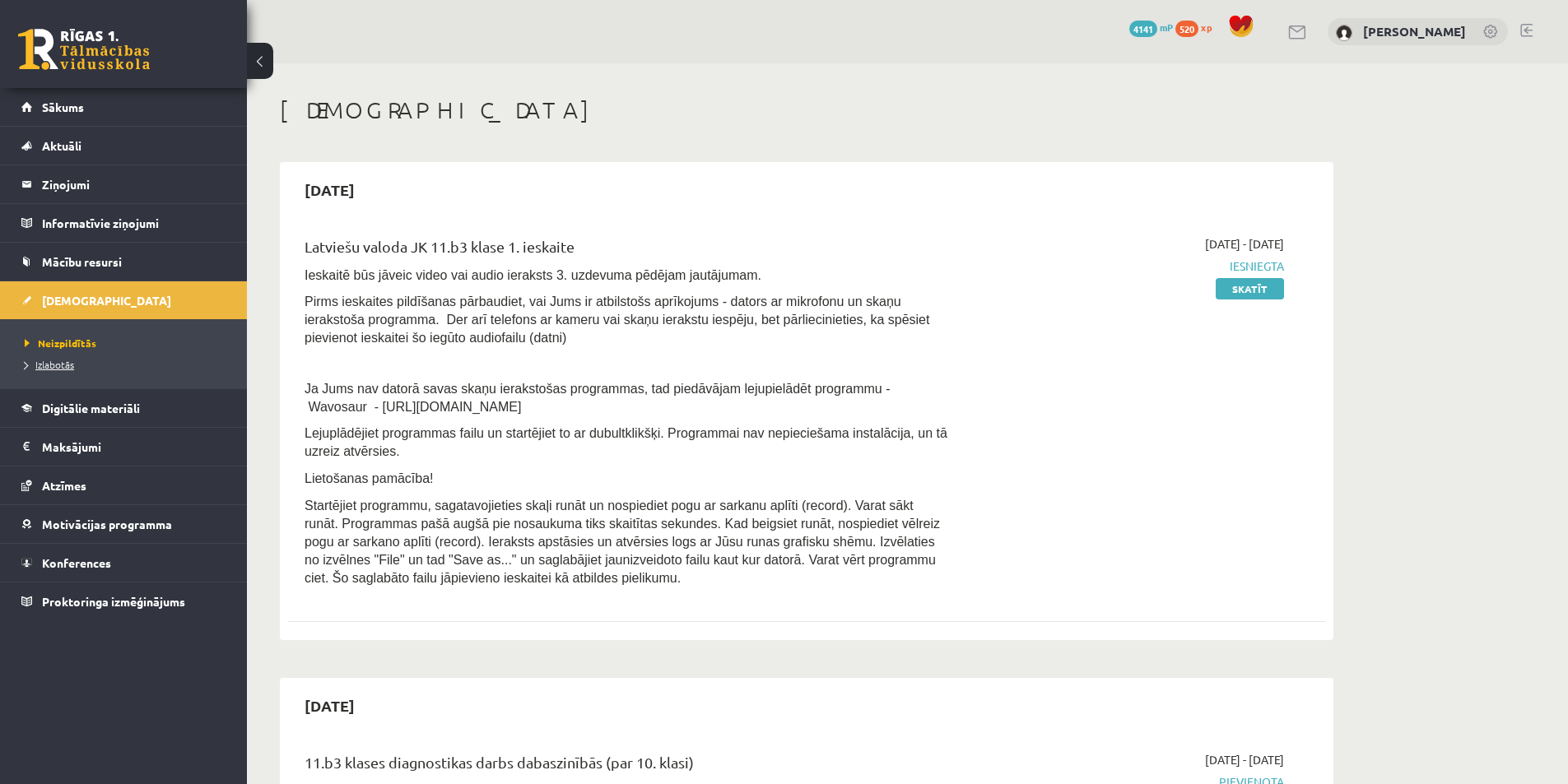
click at [70, 365] on span "Izlabotās" at bounding box center [49, 363] width 49 height 13
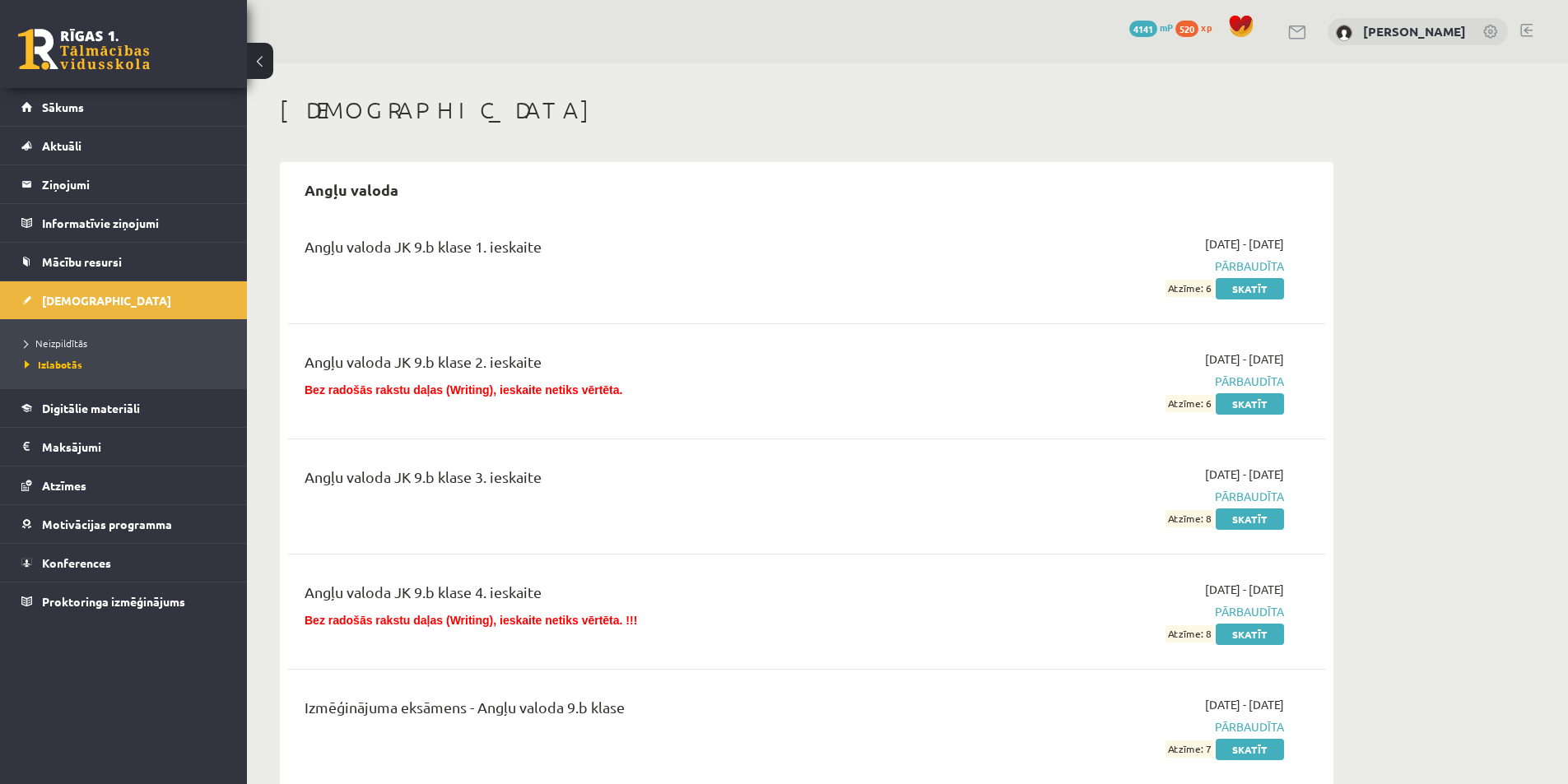
click at [74, 351] on li "Neizpildītās" at bounding box center [127, 342] width 206 height 21
click at [81, 341] on span "Neizpildītās" at bounding box center [60, 342] width 71 height 13
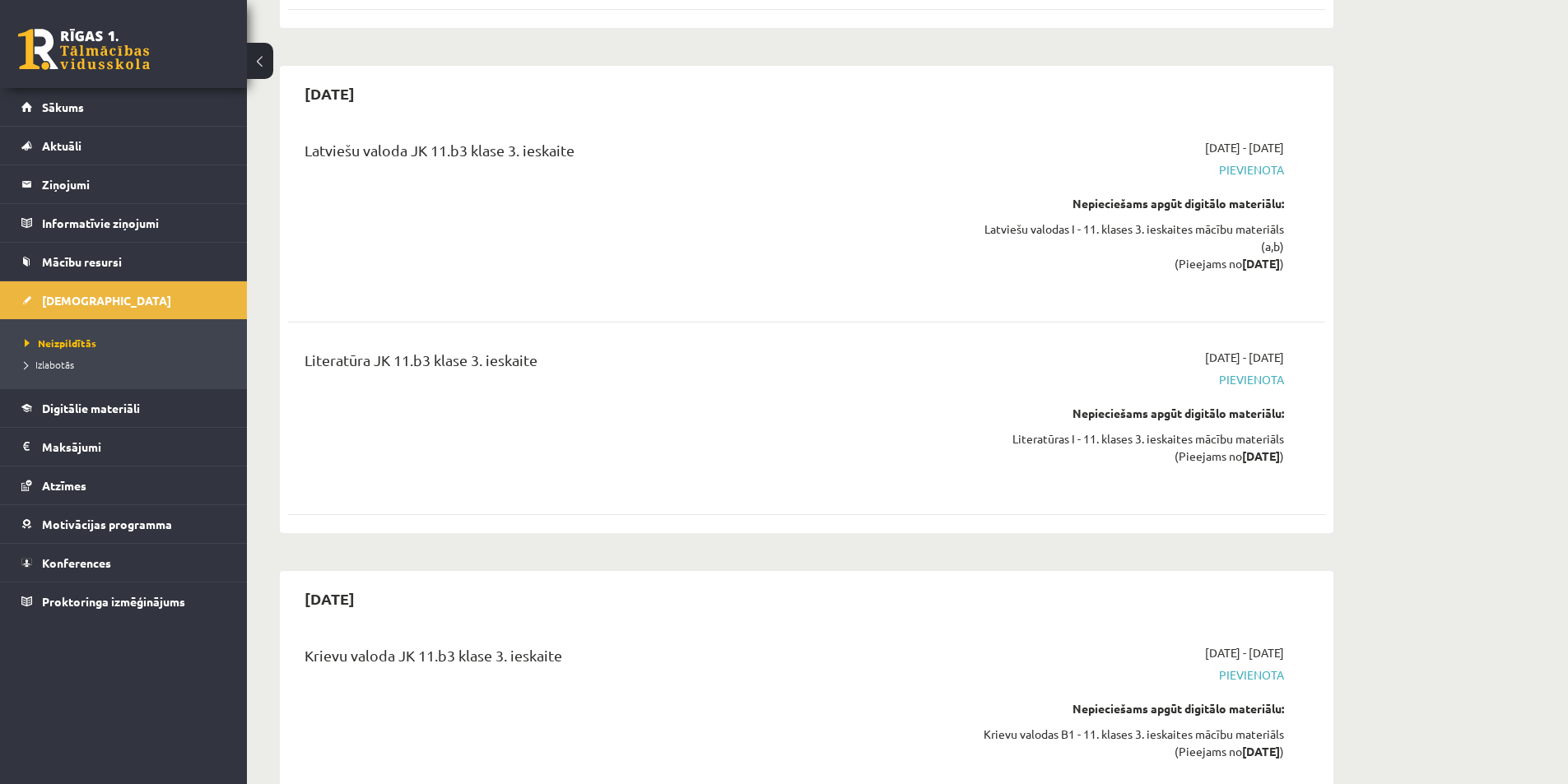
scroll to position [5428, 0]
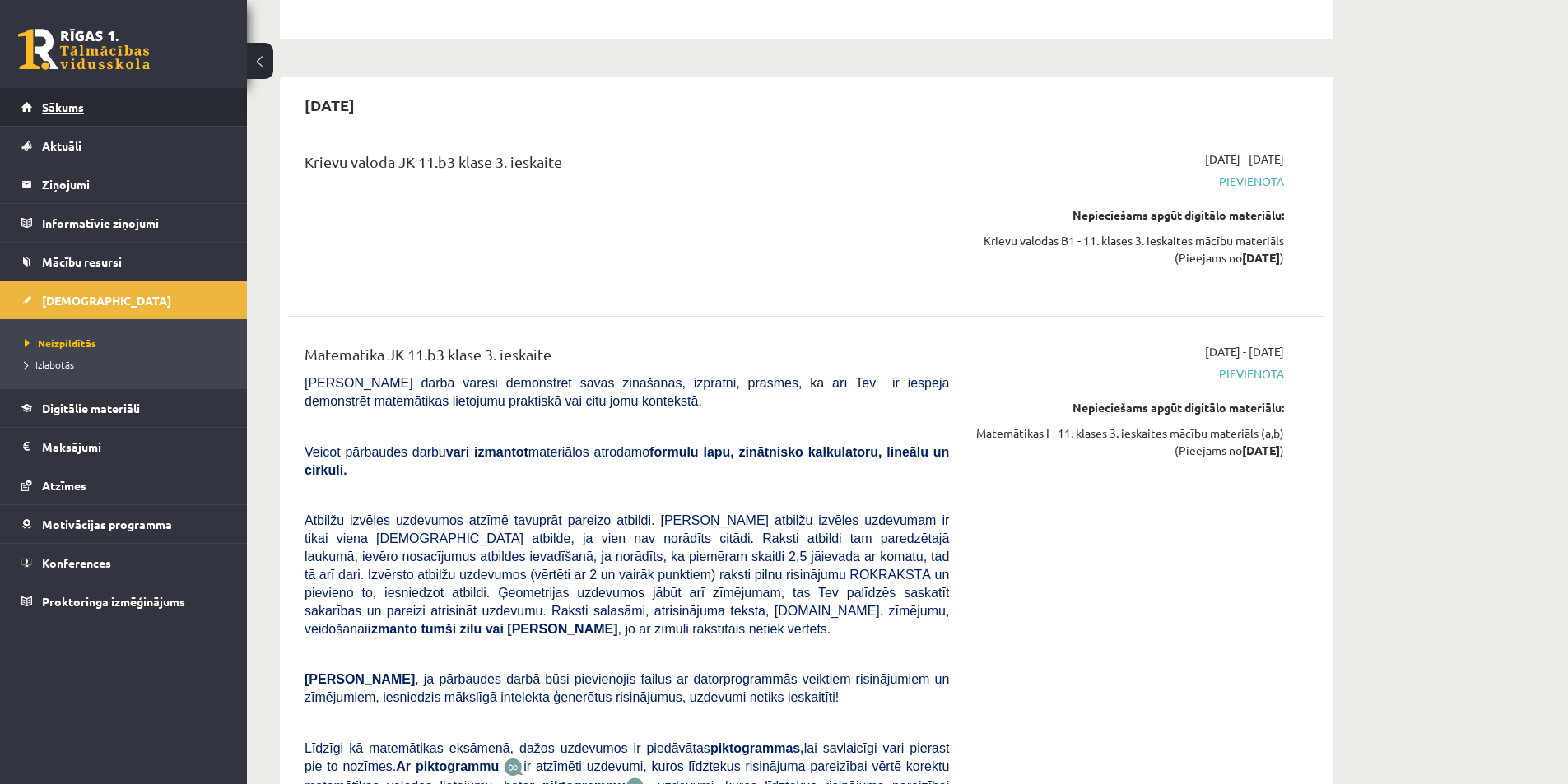
click at [107, 115] on link "Sākums" at bounding box center [123, 106] width 205 height 38
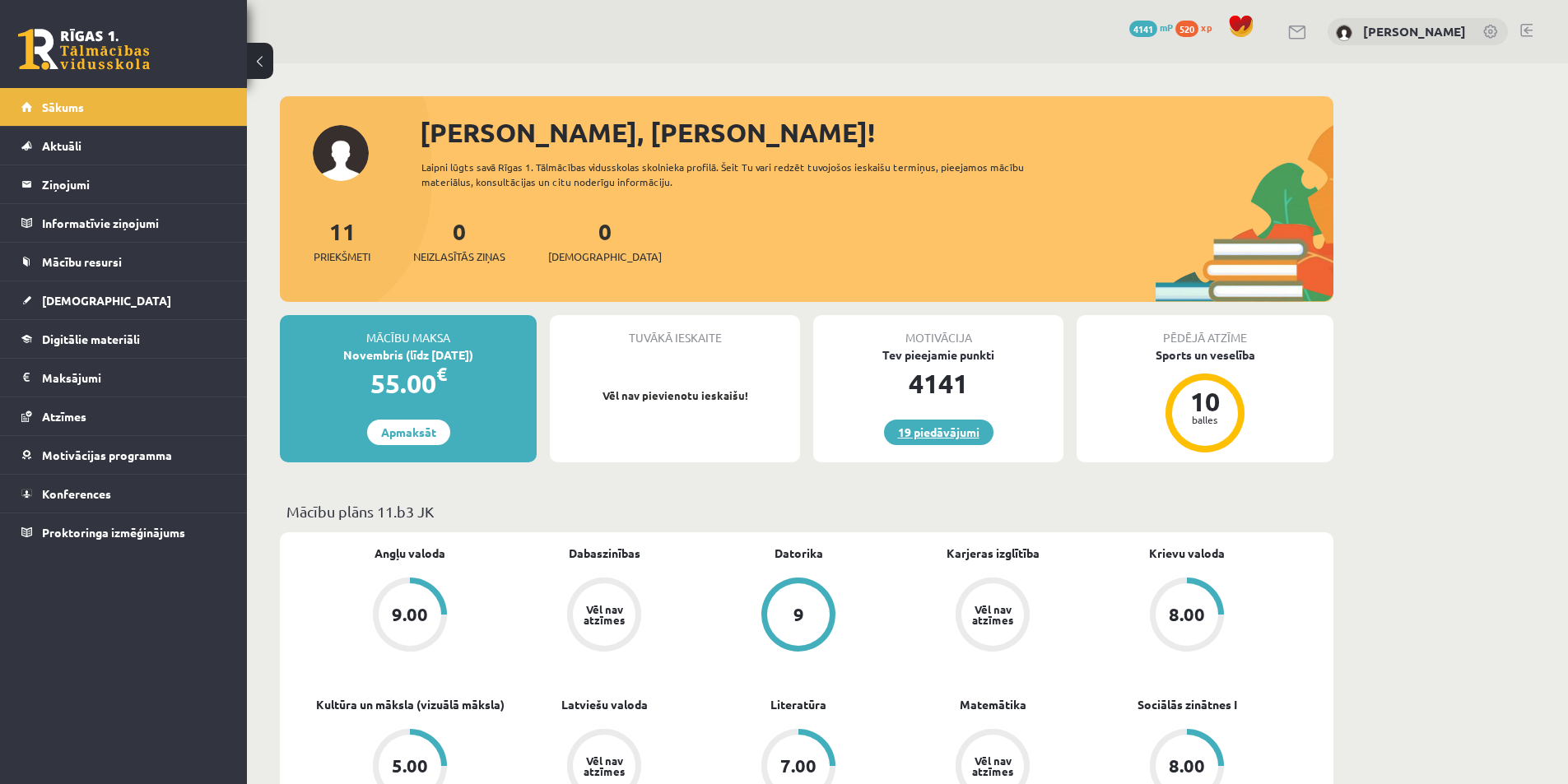
click at [938, 441] on link "19 piedāvājumi" at bounding box center [938, 432] width 110 height 25
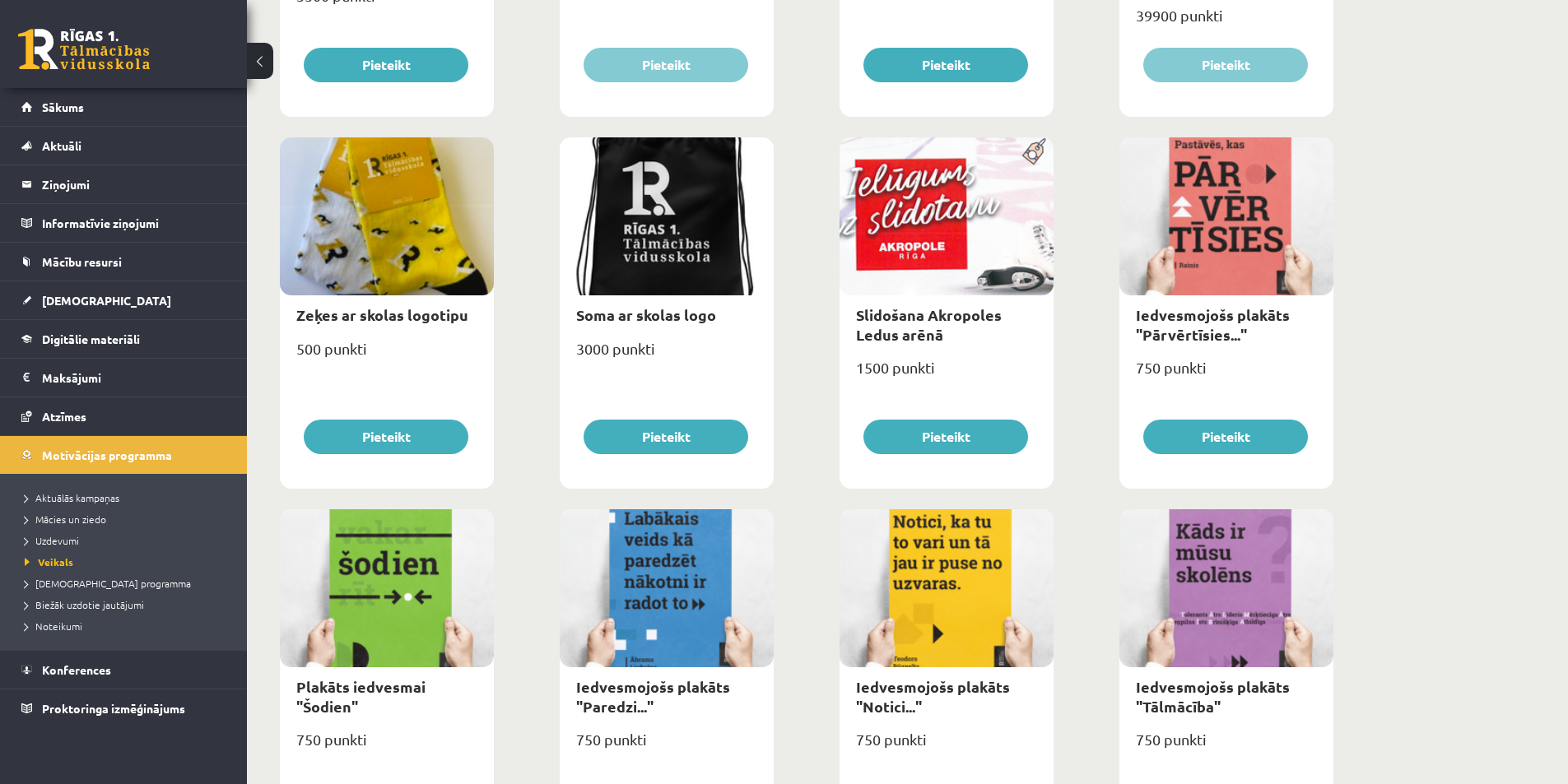
scroll to position [756, 0]
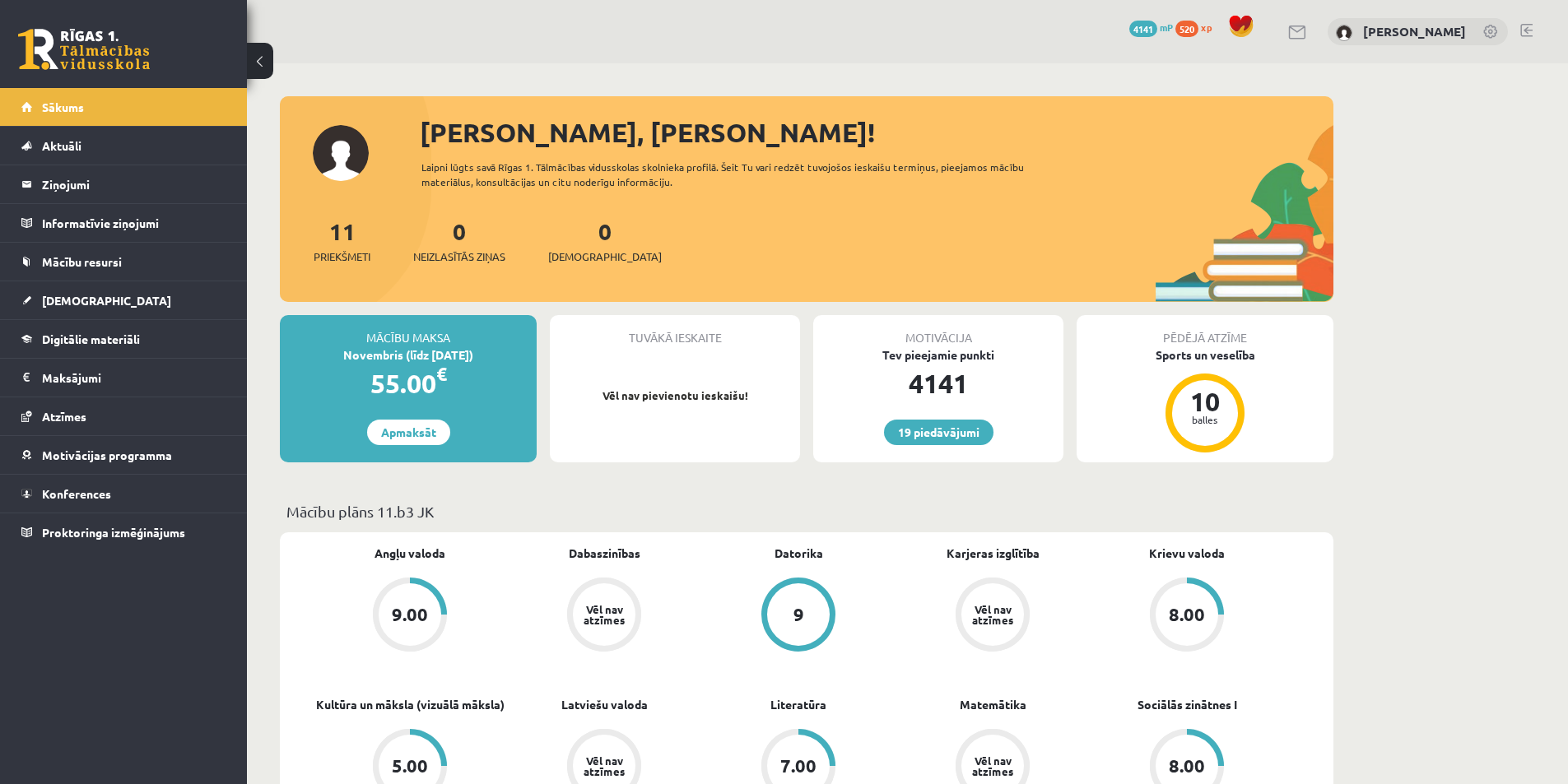
scroll to position [329, 0]
